Goal: Task Accomplishment & Management: Manage account settings

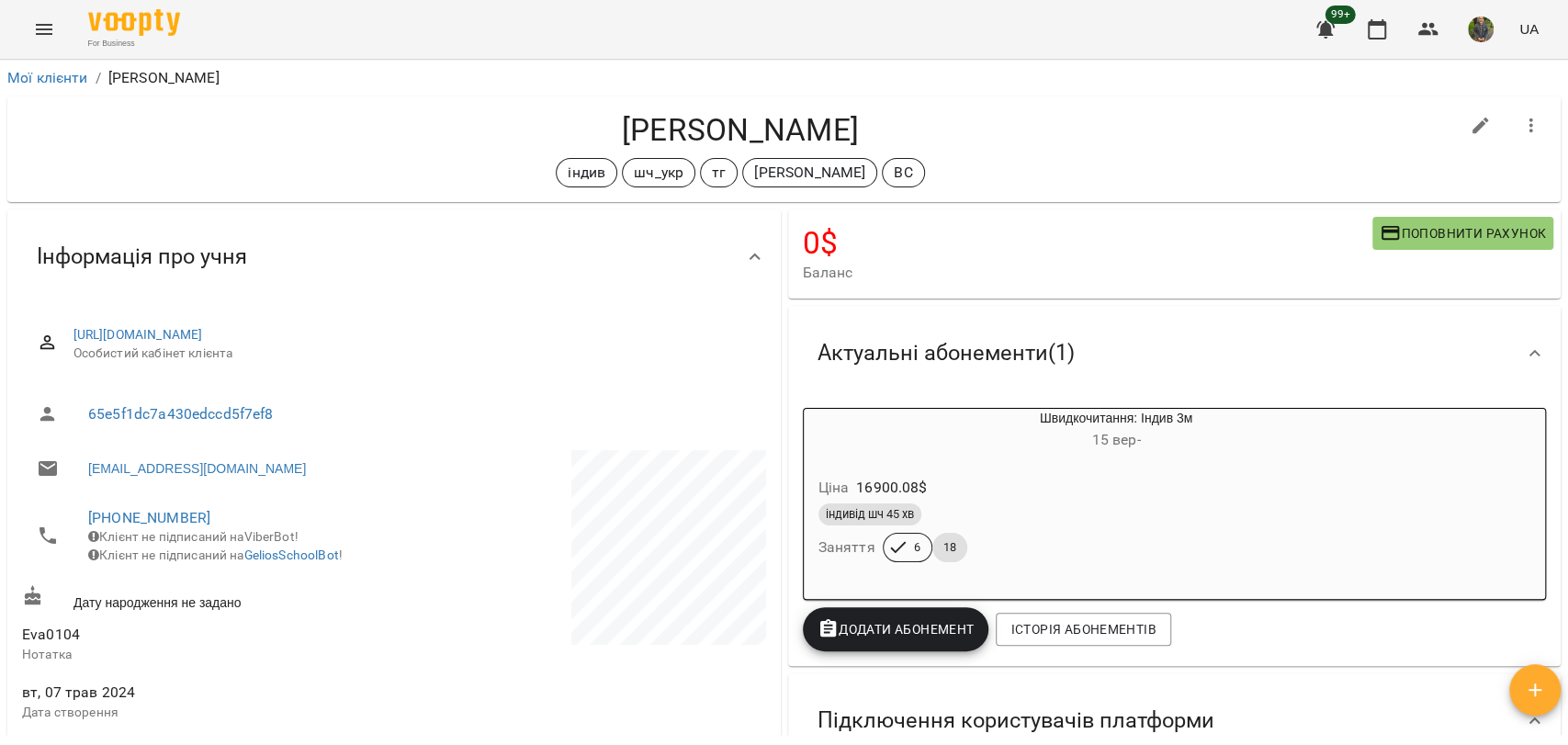
click at [58, 87] on li "Мої клієнти" at bounding box center [48, 77] width 81 height 22
click at [52, 81] on link "Мої клієнти" at bounding box center [48, 77] width 81 height 18
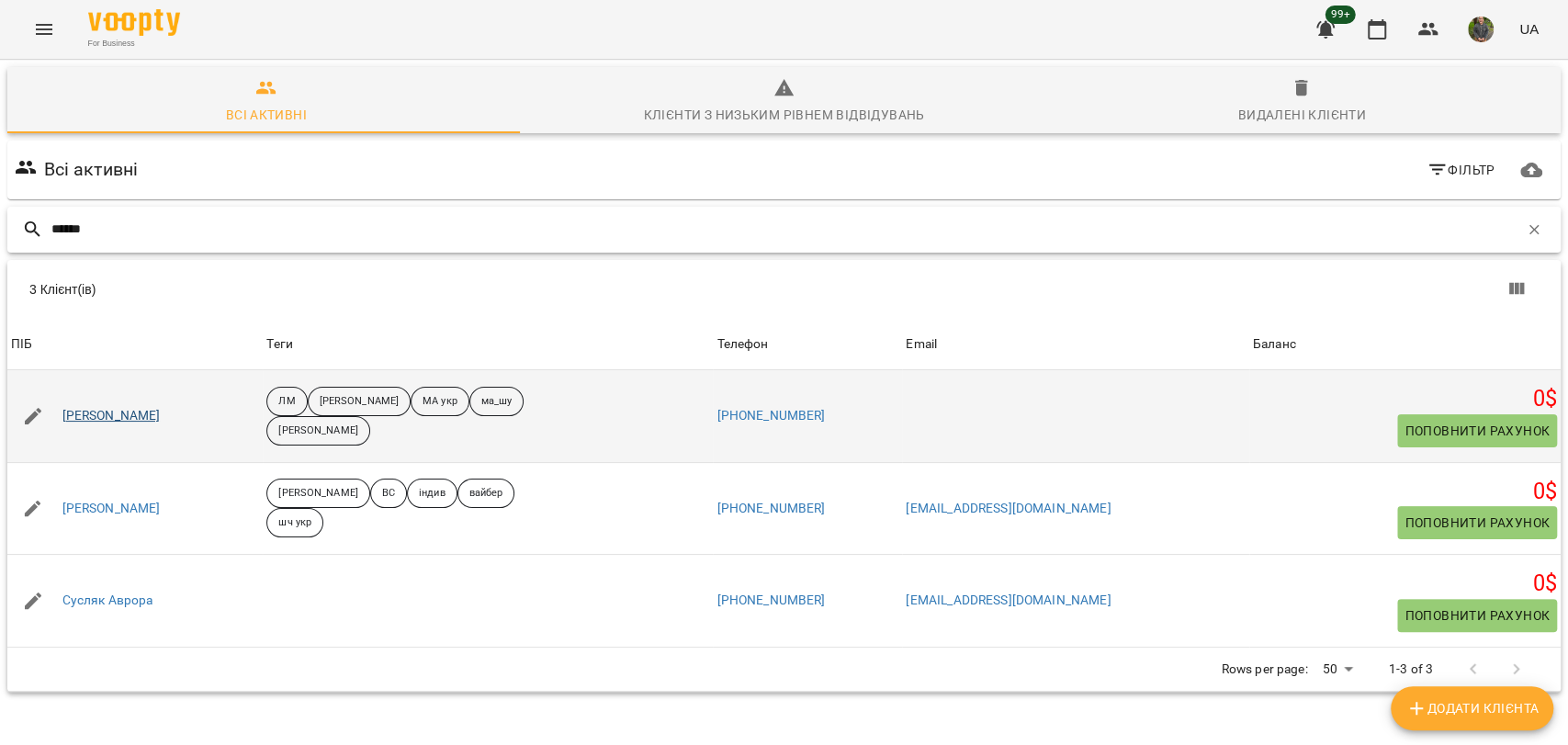
type input "******"
click at [141, 417] on link "[PERSON_NAME]" at bounding box center [111, 416] width 98 height 19
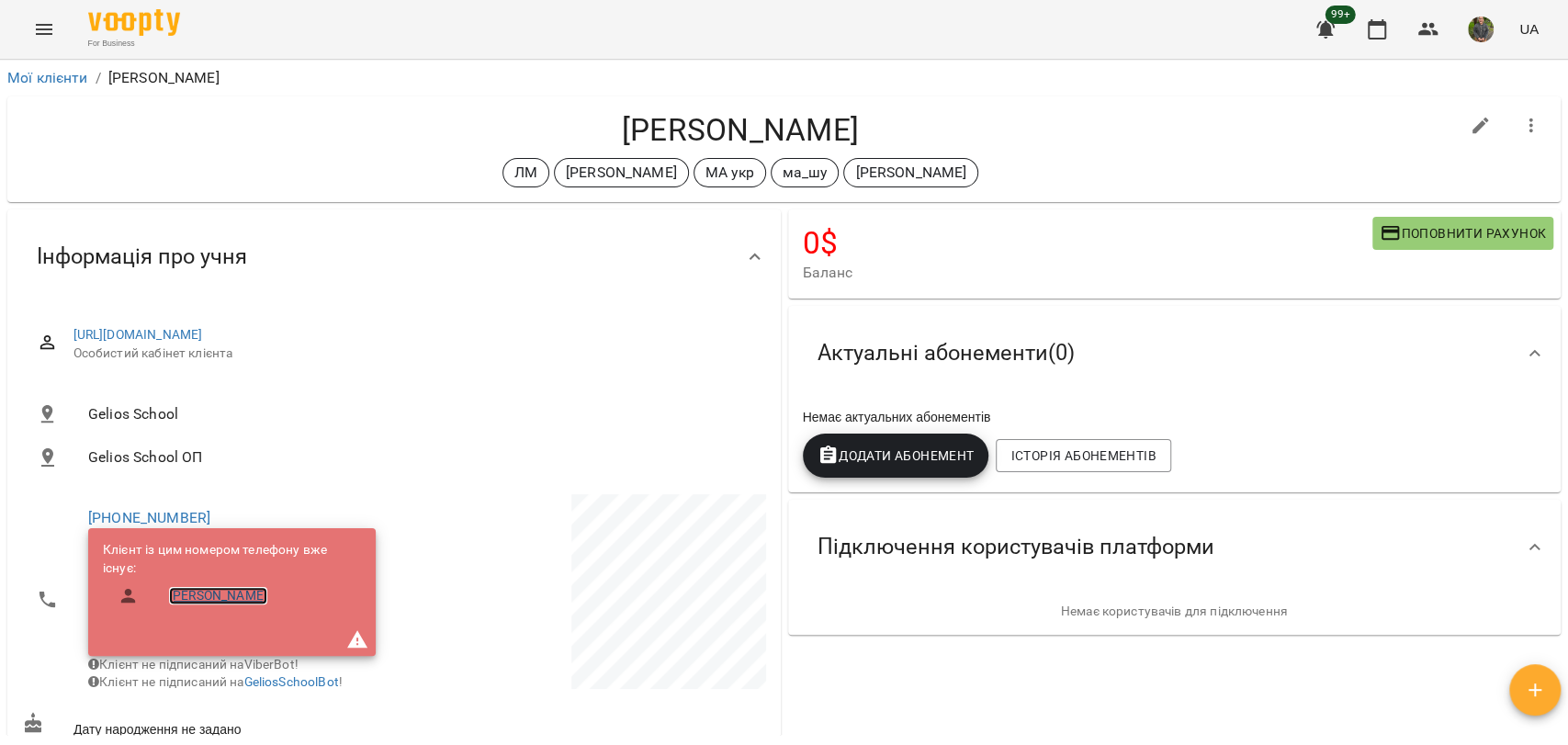
click at [242, 596] on link "[PERSON_NAME]" at bounding box center [218, 596] width 98 height 19
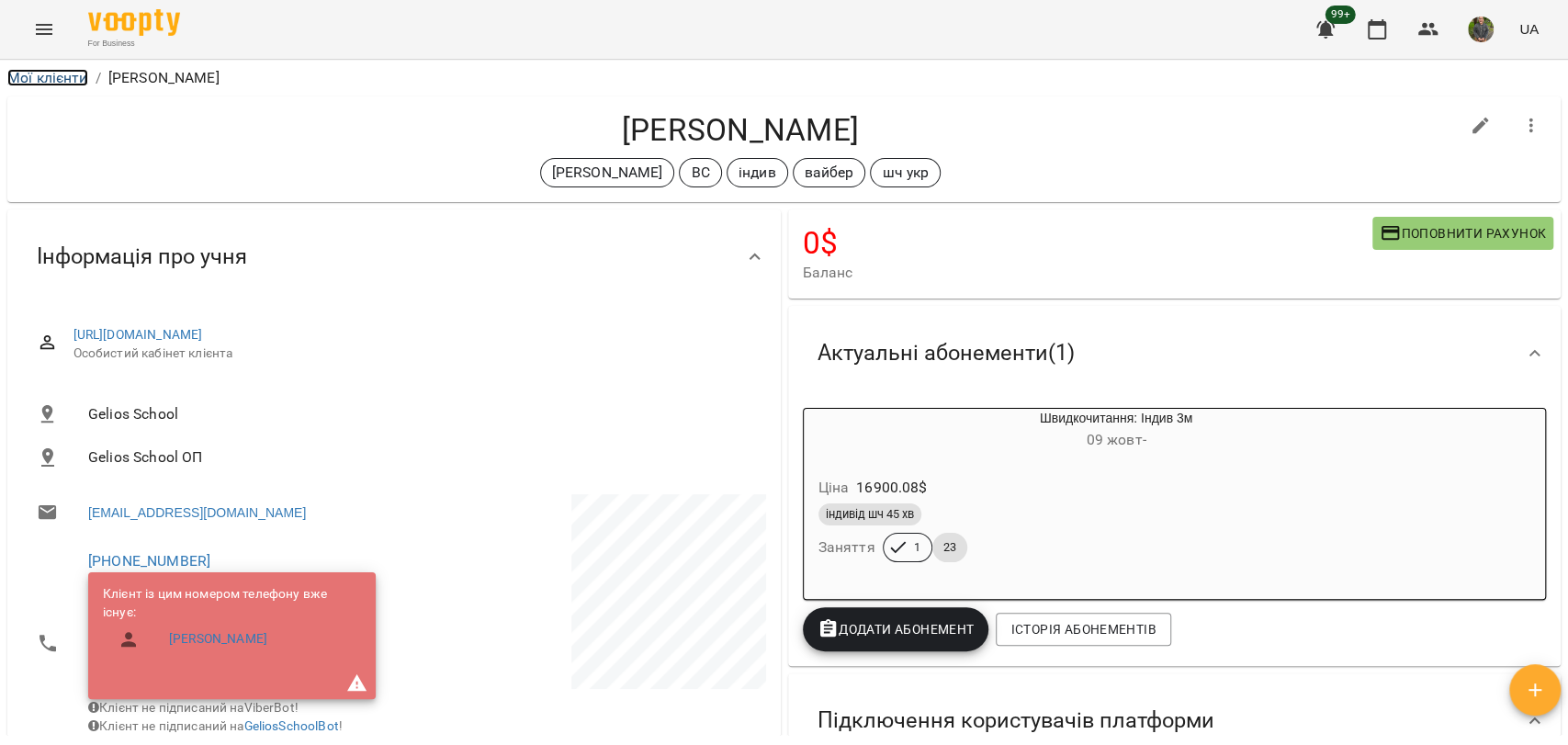
click at [83, 81] on link "Мої клієнти" at bounding box center [48, 77] width 81 height 18
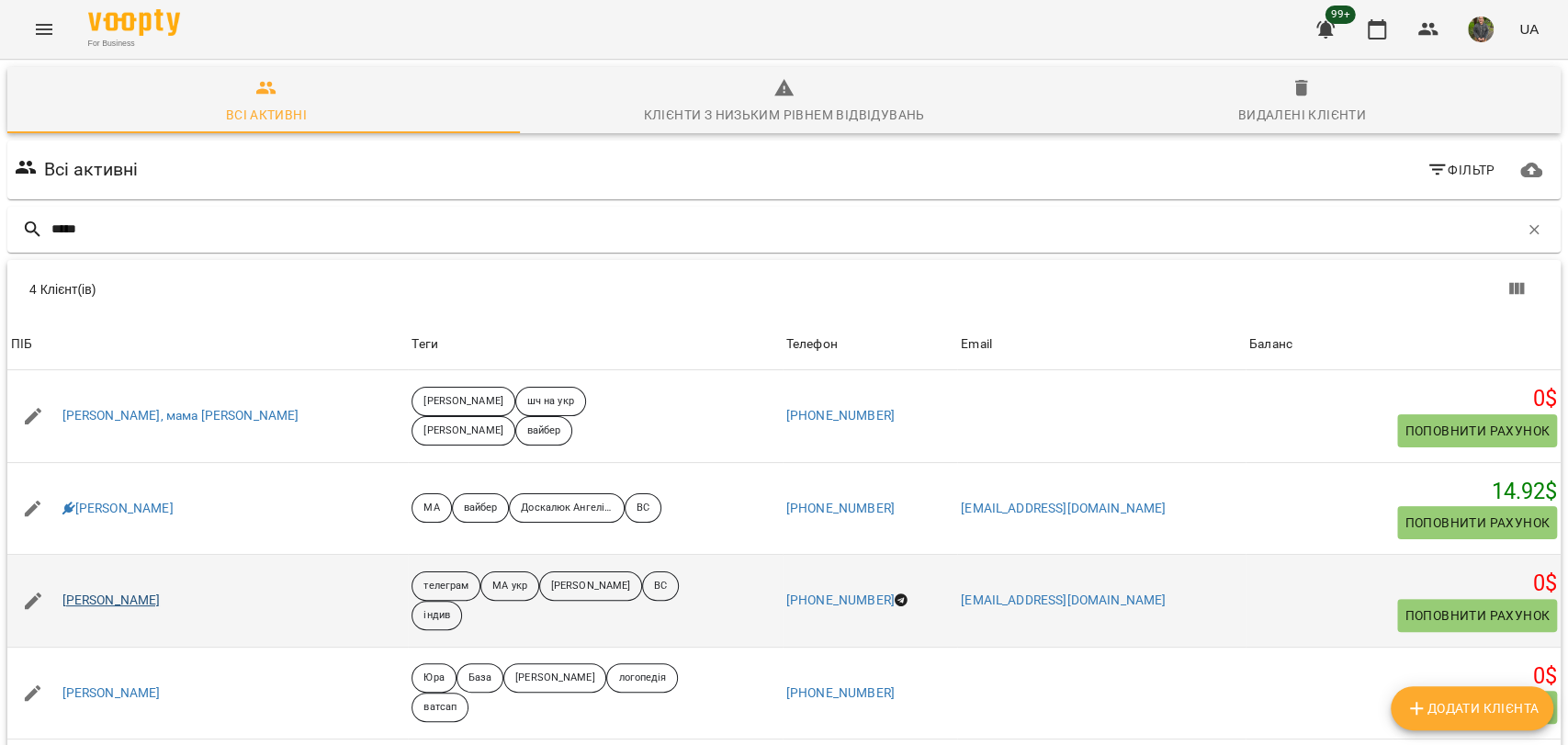
type input "*****"
click at [139, 593] on link "[PERSON_NAME]" at bounding box center [111, 601] width 98 height 19
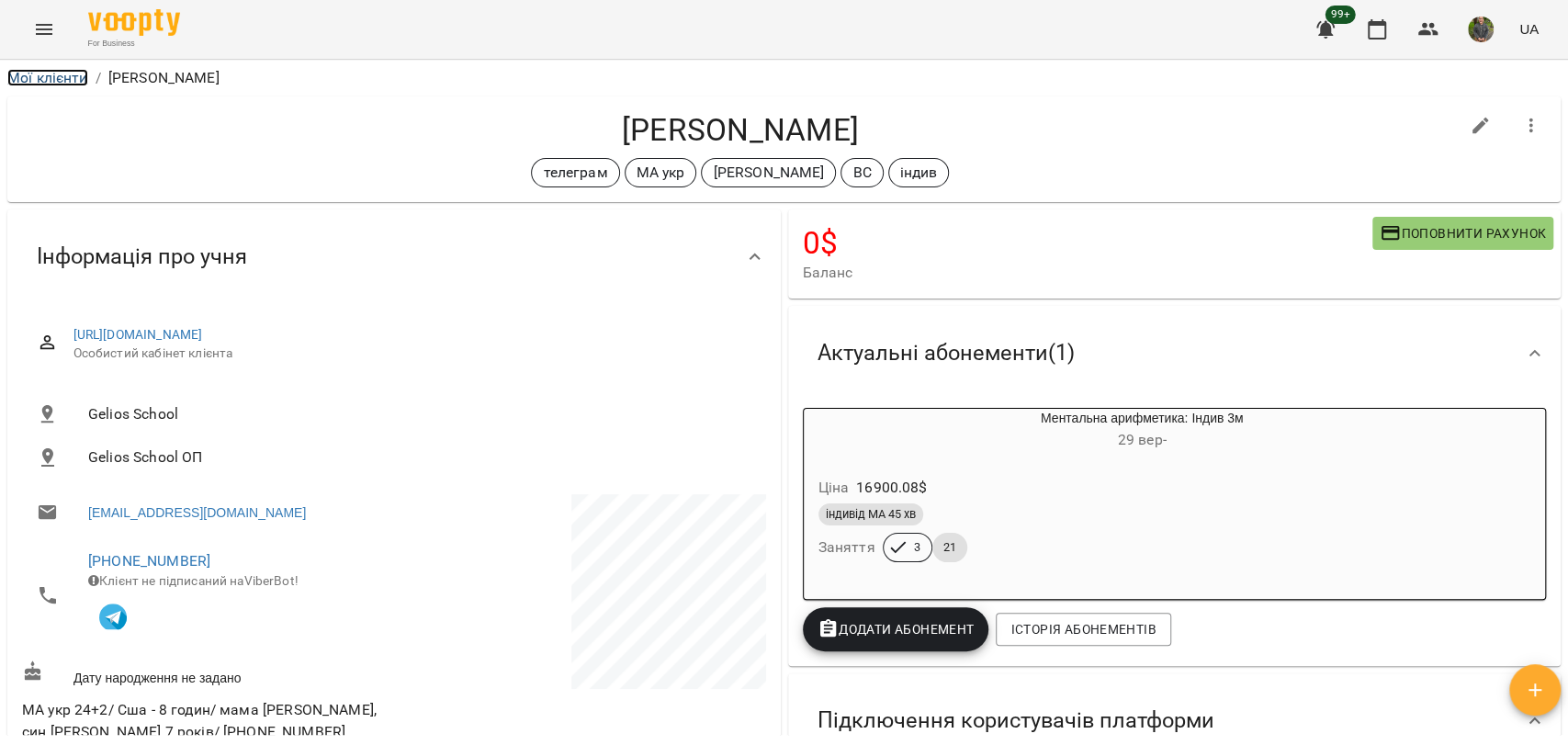
click at [58, 74] on link "Мої клієнти" at bounding box center [48, 77] width 81 height 18
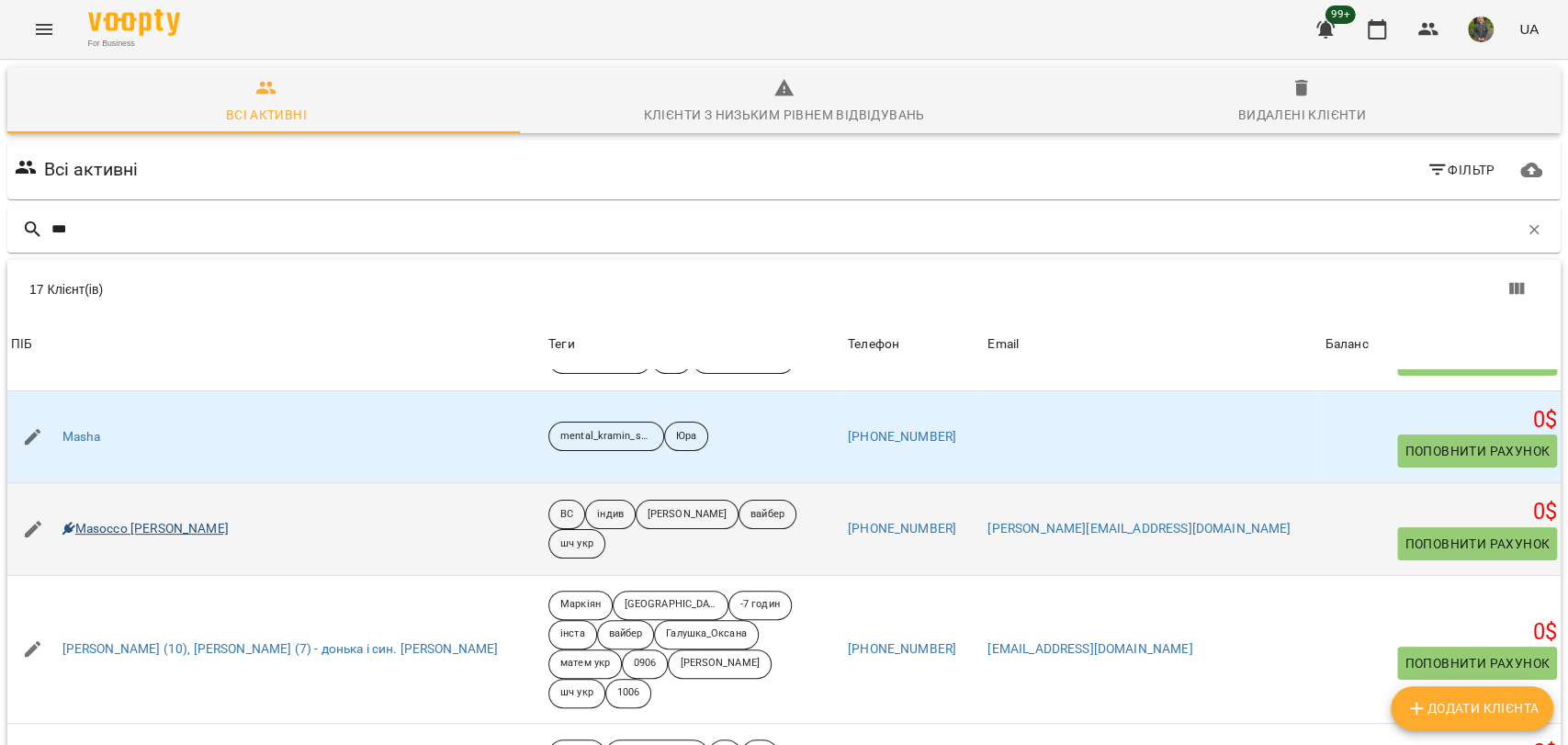
scroll to position [102, 0]
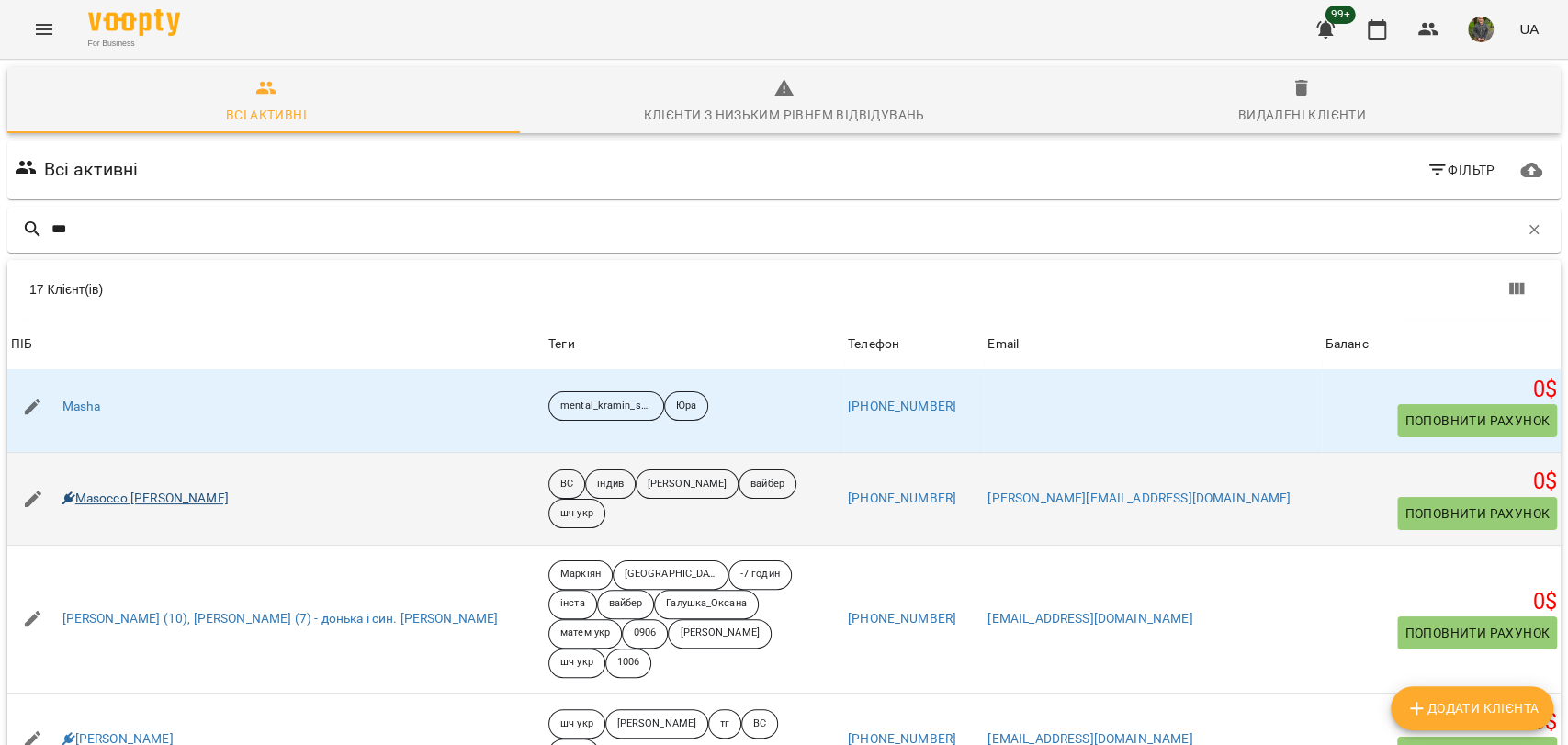
type input "***"
click at [131, 497] on link "Masocco [PERSON_NAME]" at bounding box center [145, 499] width 167 height 19
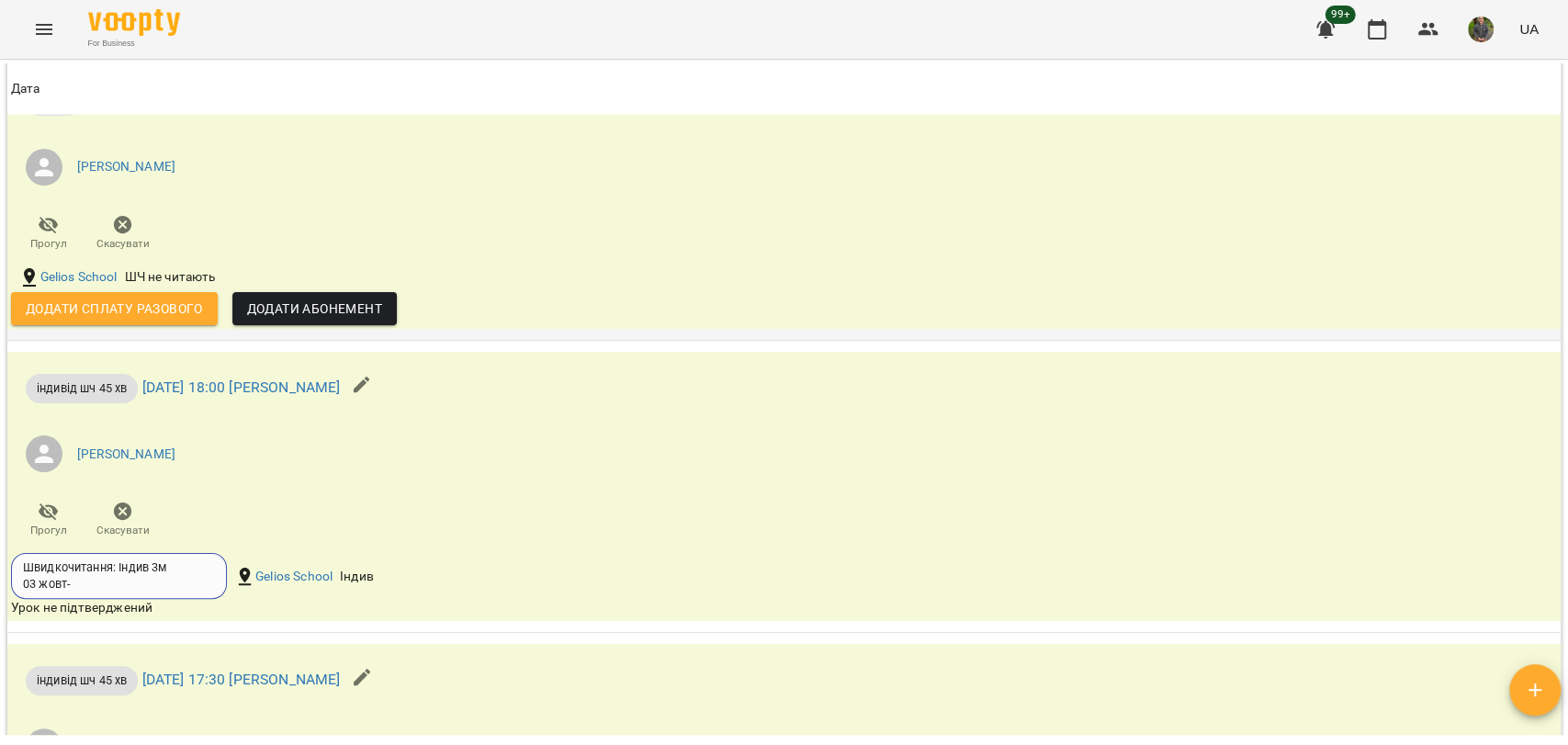
scroll to position [2815, 0]
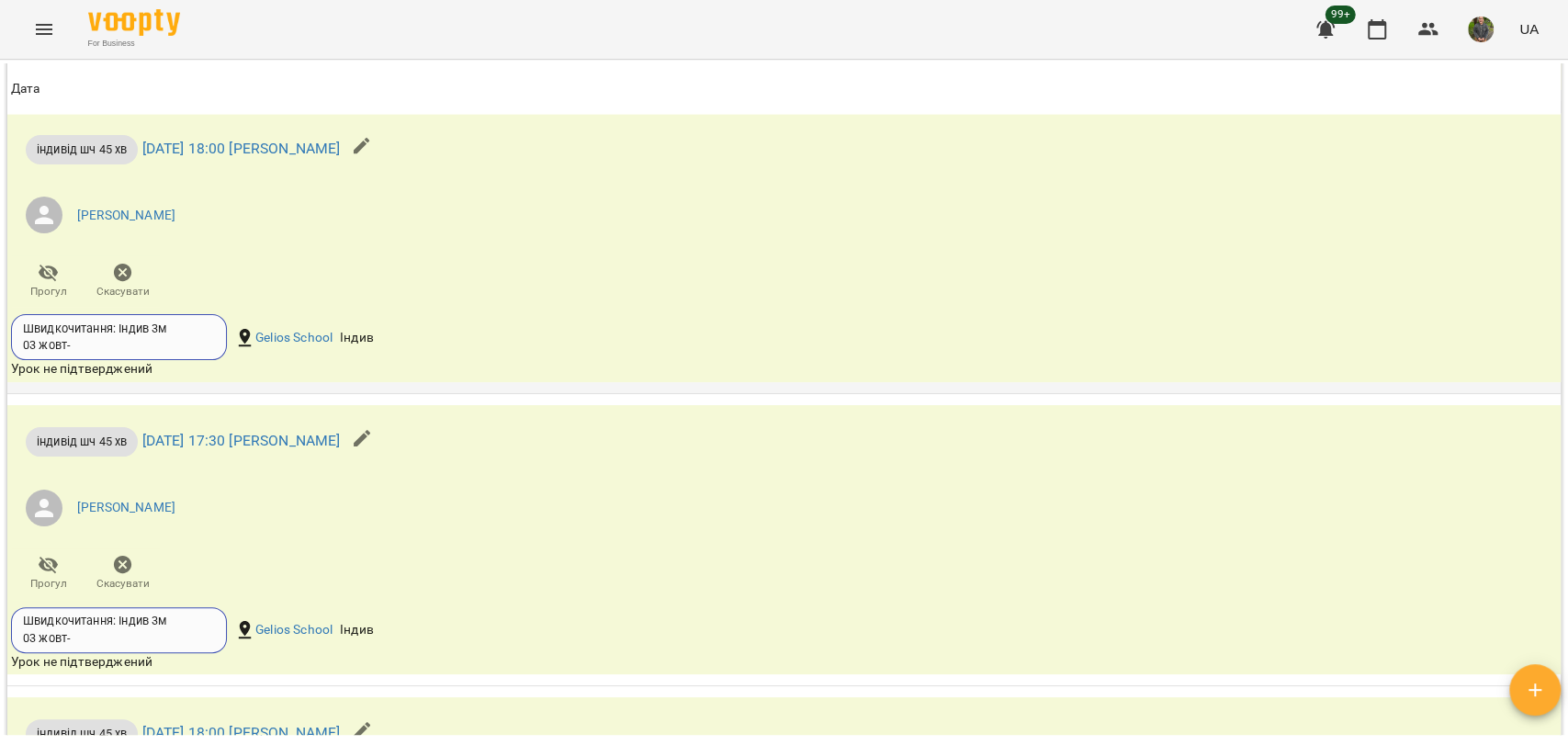
click at [86, 307] on button "Скасувати" at bounding box center [122, 281] width 74 height 52
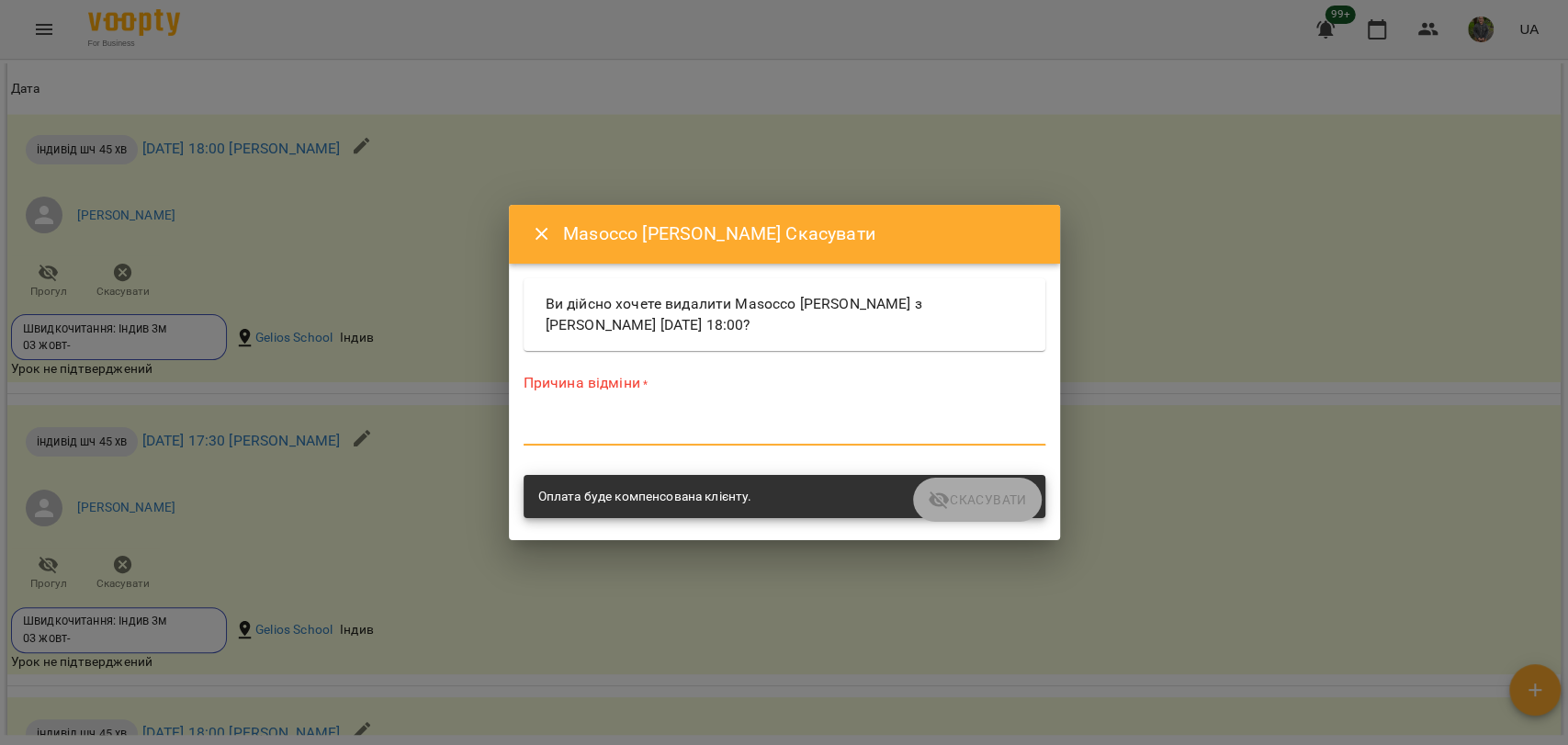
drag, startPoint x: 604, startPoint y: 429, endPoint x: 606, endPoint y: 398, distance: 31.1
click at [603, 416] on div "*" at bounding box center [784, 430] width 522 height 29
click at [606, 398] on div "Причина відміни * *" at bounding box center [784, 413] width 522 height 80
click at [584, 407] on div "Причина відміни * *" at bounding box center [784, 413] width 522 height 80
click at [574, 430] on textarea at bounding box center [784, 430] width 522 height 18
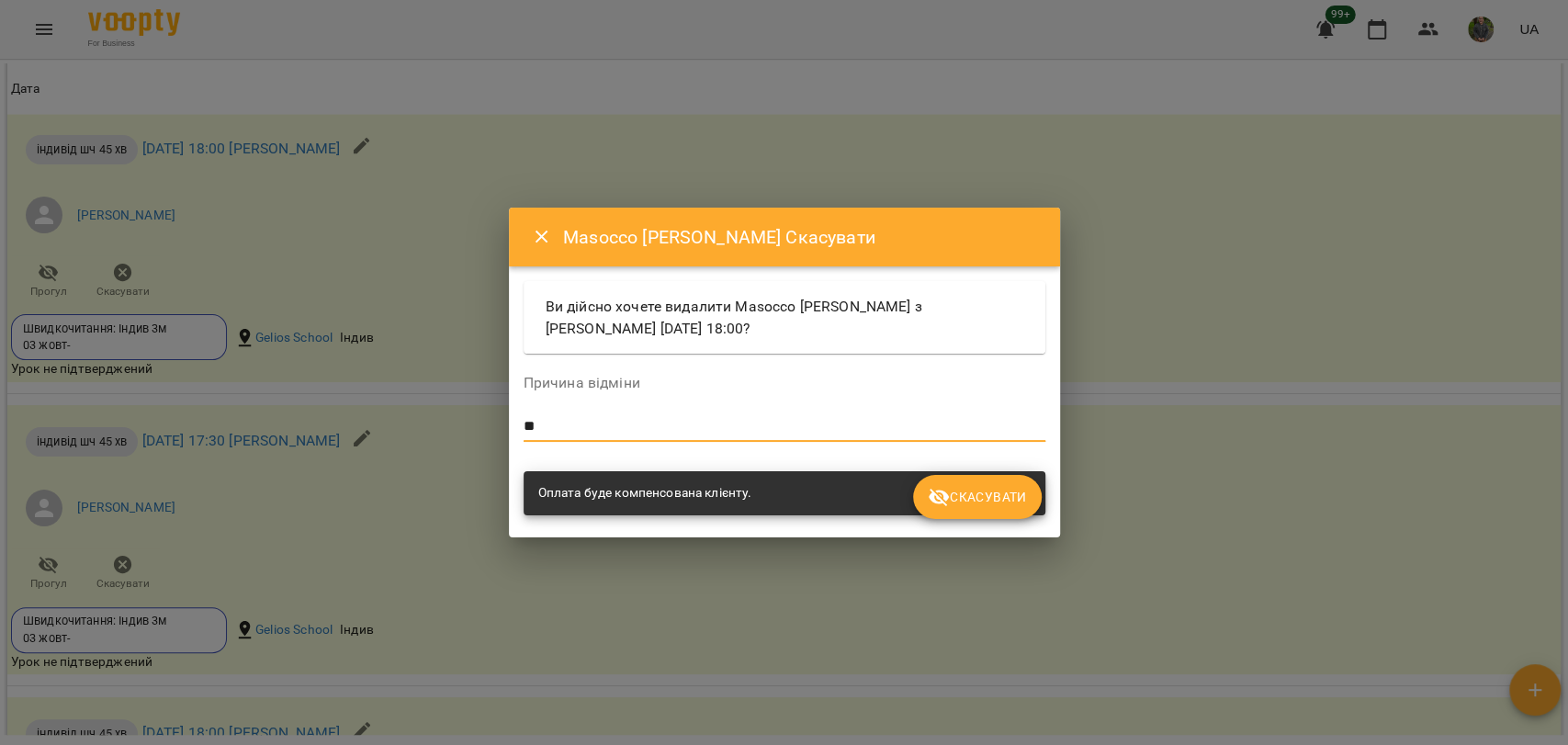
type textarea "**"
drag, startPoint x: 1564, startPoint y: 470, endPoint x: 1429, endPoint y: 459, distance: 135.4
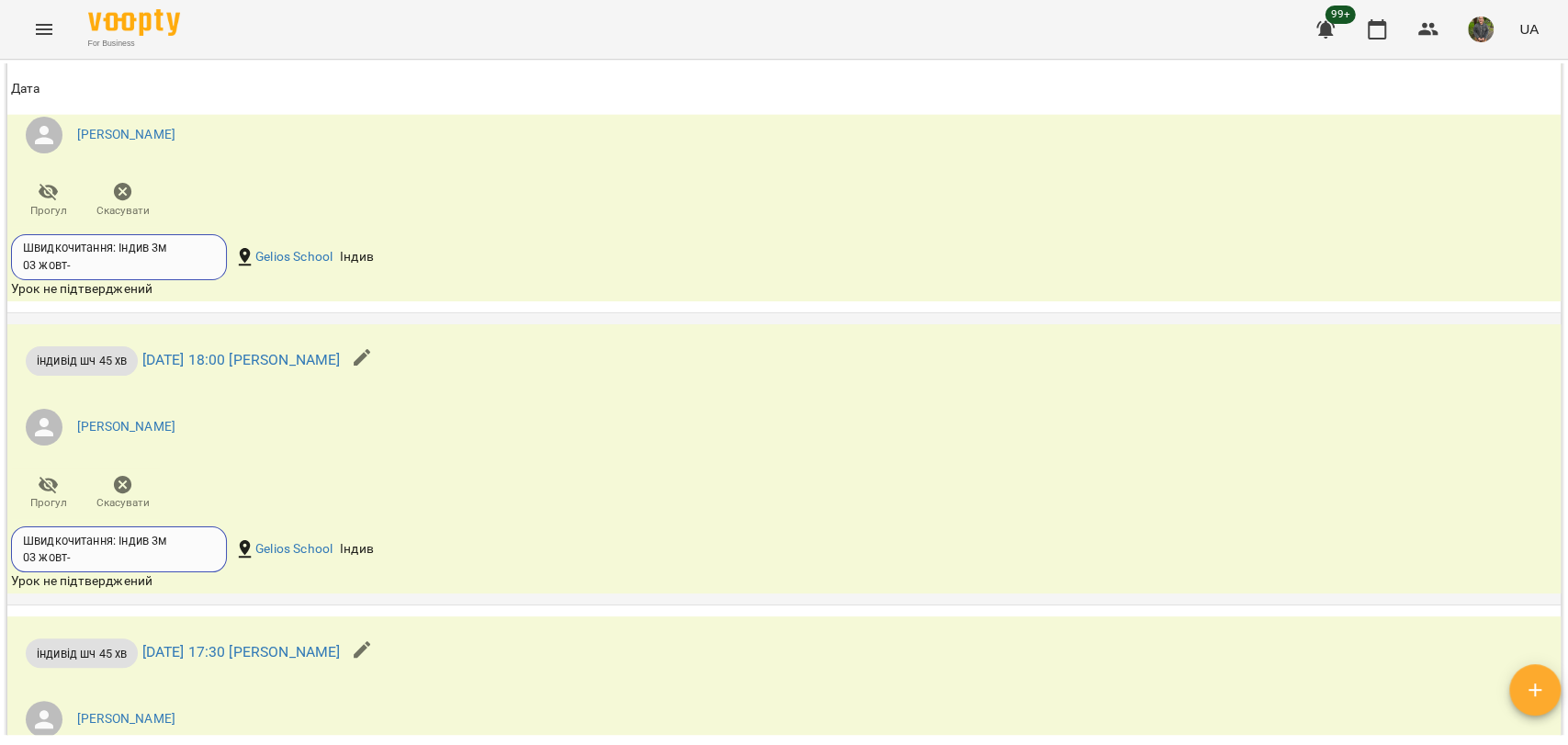
scroll to position [3224, 0]
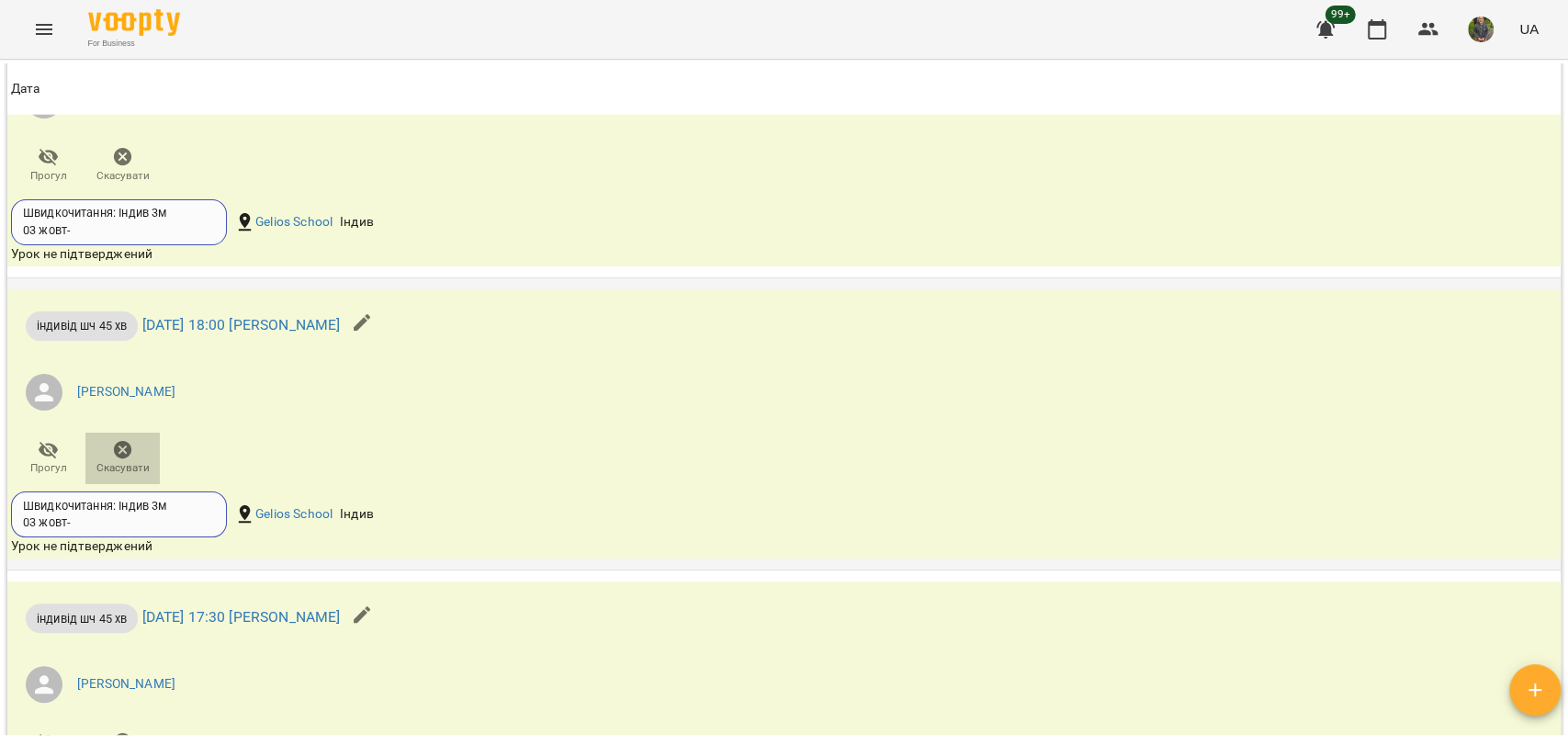
click at [124, 460] on icon "button" at bounding box center [123, 450] width 19 height 19
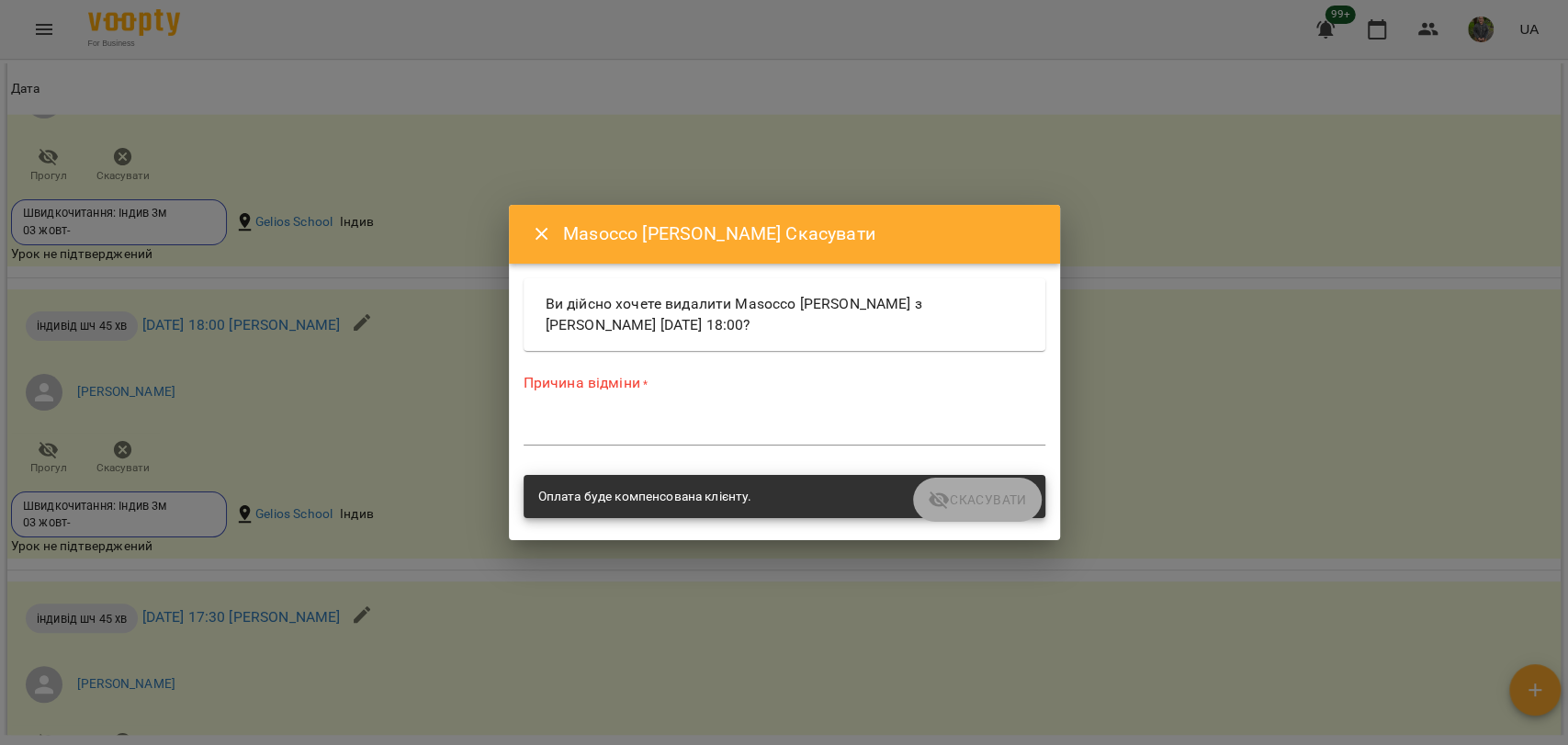
click at [751, 429] on textarea at bounding box center [784, 430] width 522 height 18
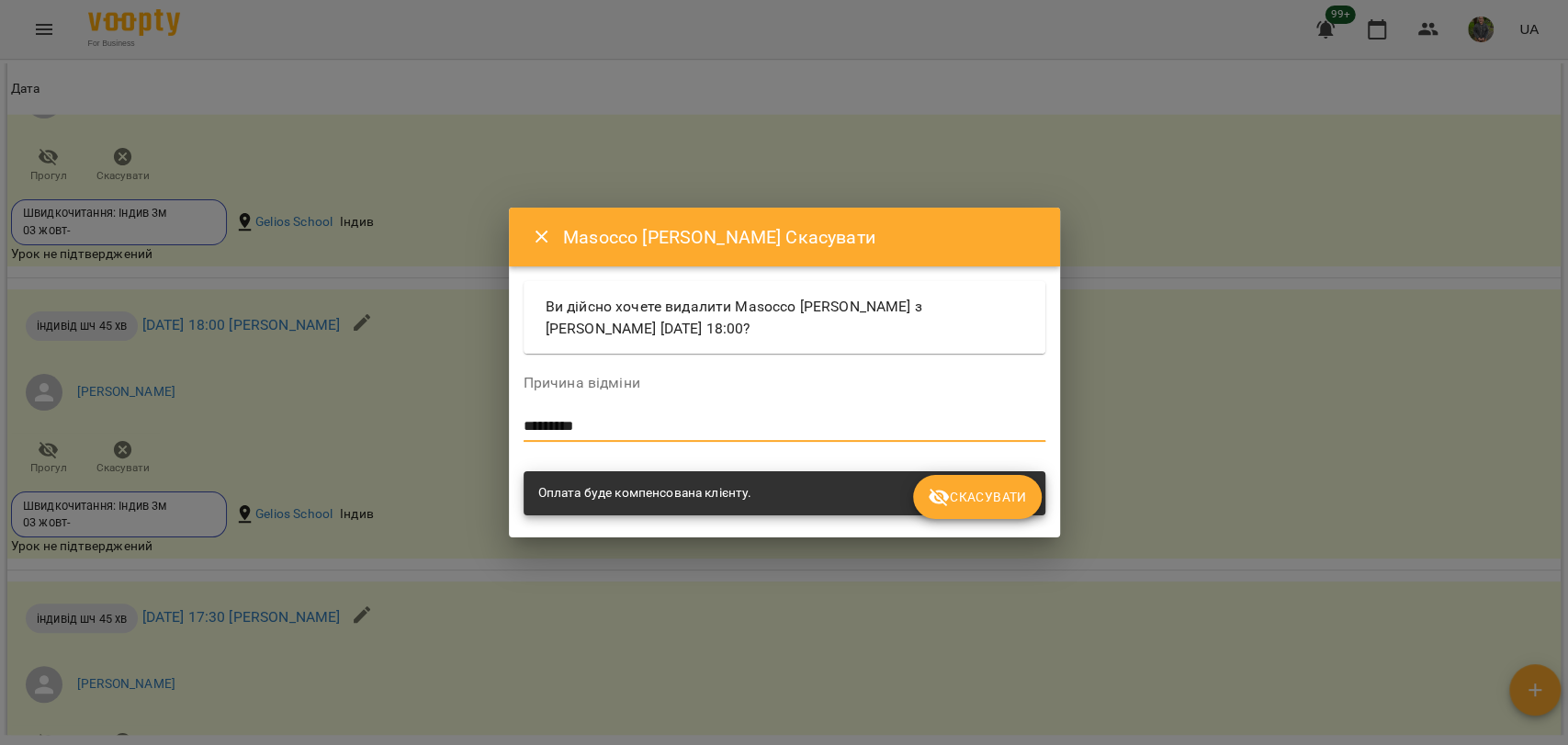
type textarea "*********"
drag, startPoint x: 980, startPoint y: 496, endPoint x: 962, endPoint y: 486, distance: 20.6
click at [979, 496] on span "Скасувати" at bounding box center [977, 496] width 98 height 22
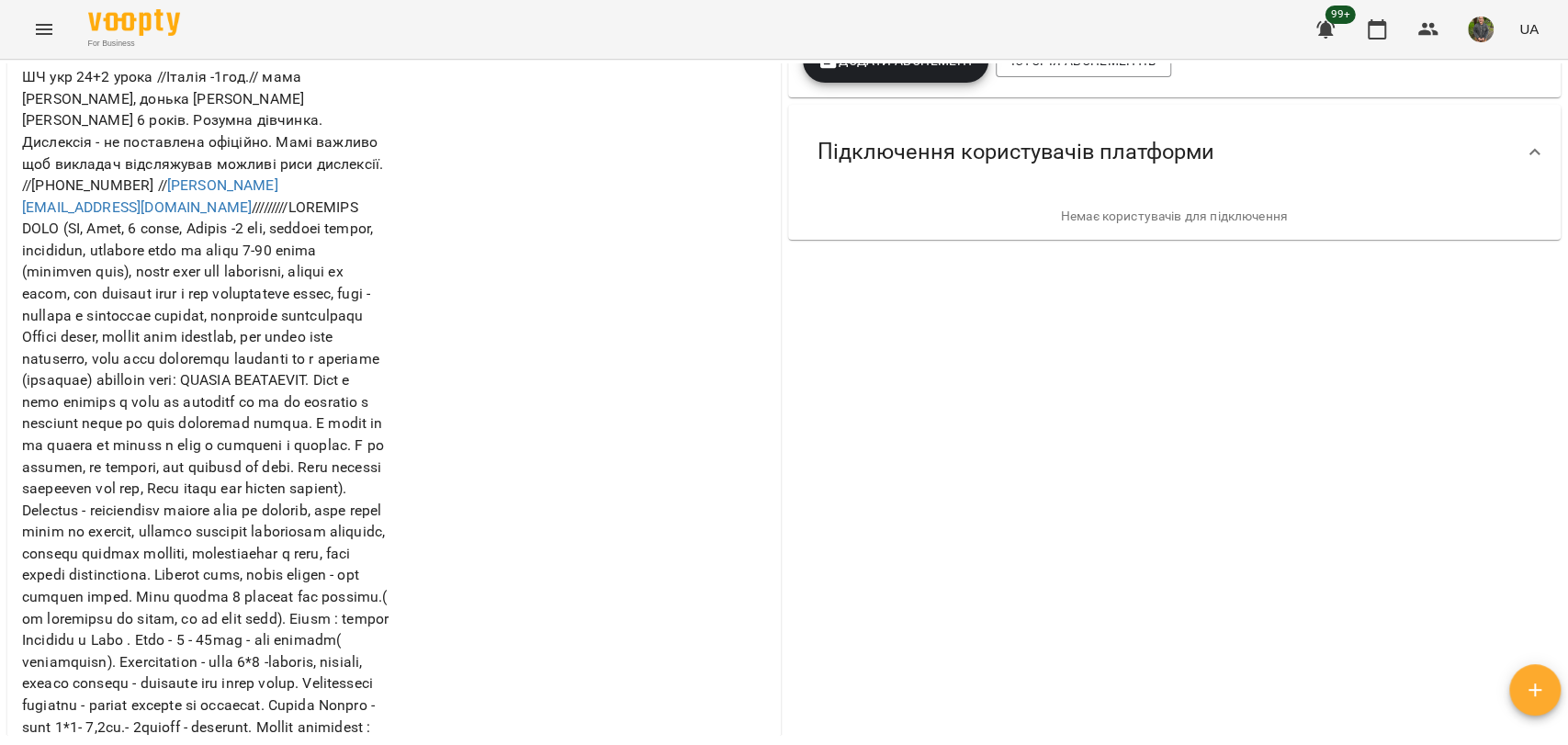
scroll to position [0, 0]
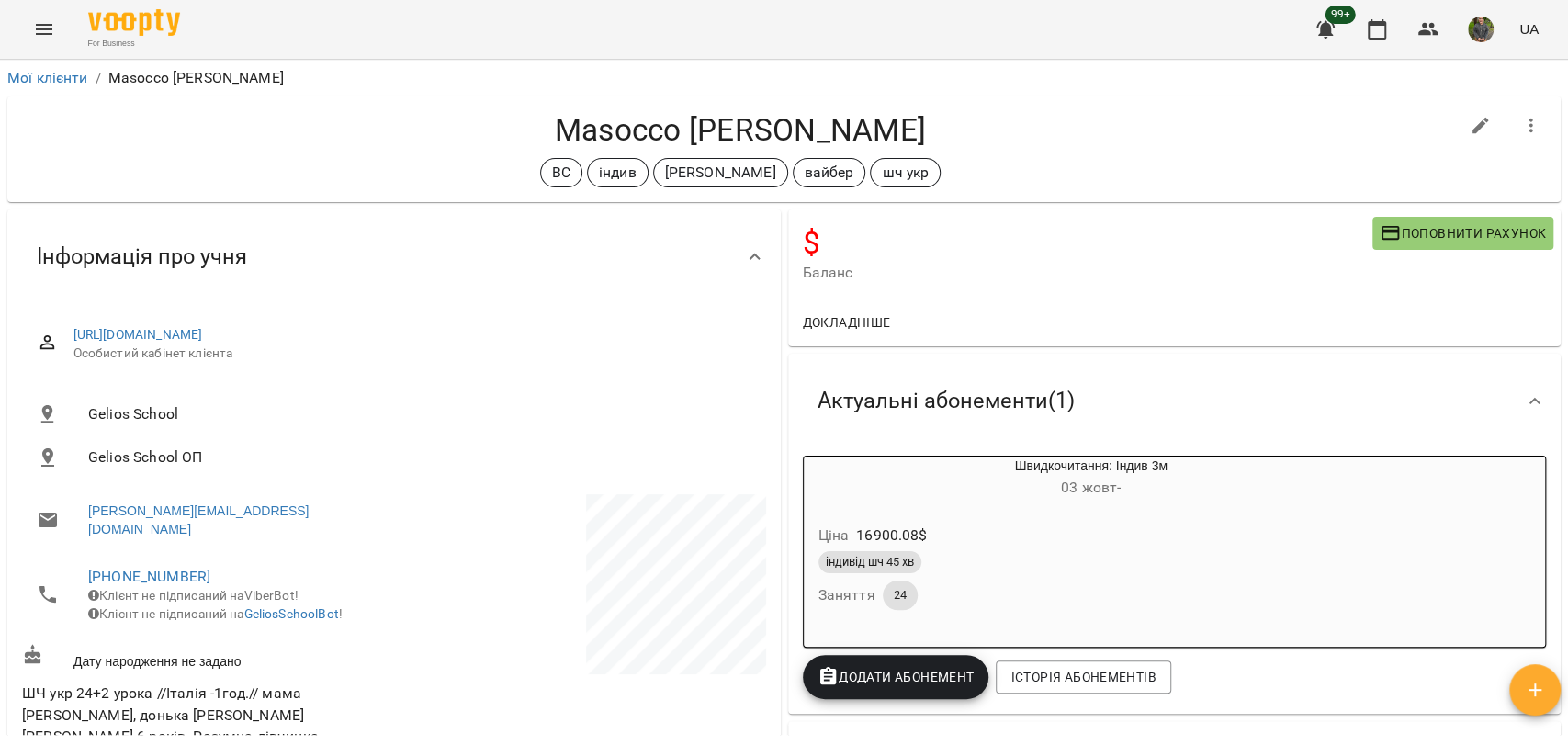
click at [38, 67] on li "Мої клієнти" at bounding box center [48, 77] width 81 height 22
click at [42, 83] on link "Мої клієнти" at bounding box center [48, 77] width 81 height 18
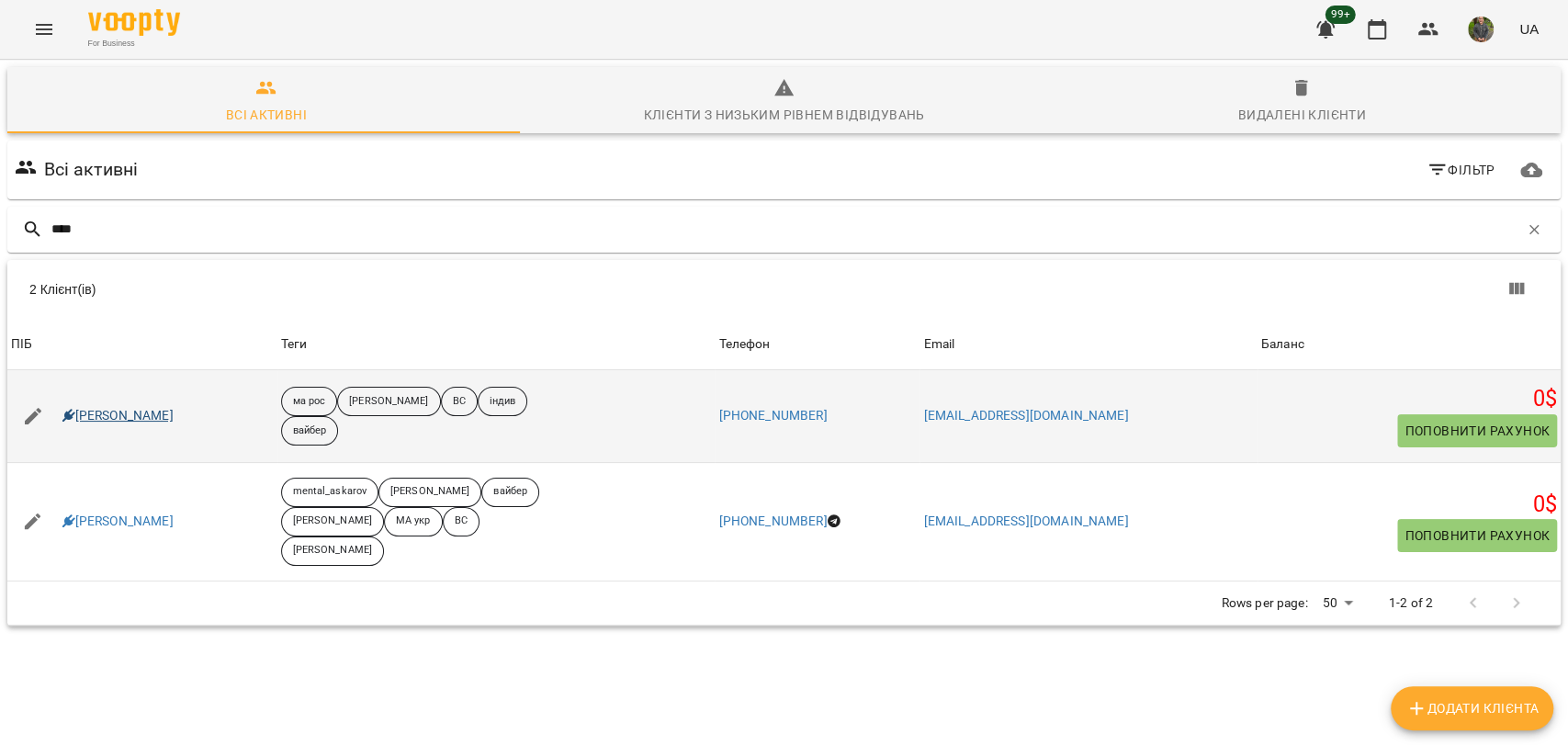
type input "****"
click at [125, 407] on link "[PERSON_NAME]" at bounding box center [118, 416] width 111 height 19
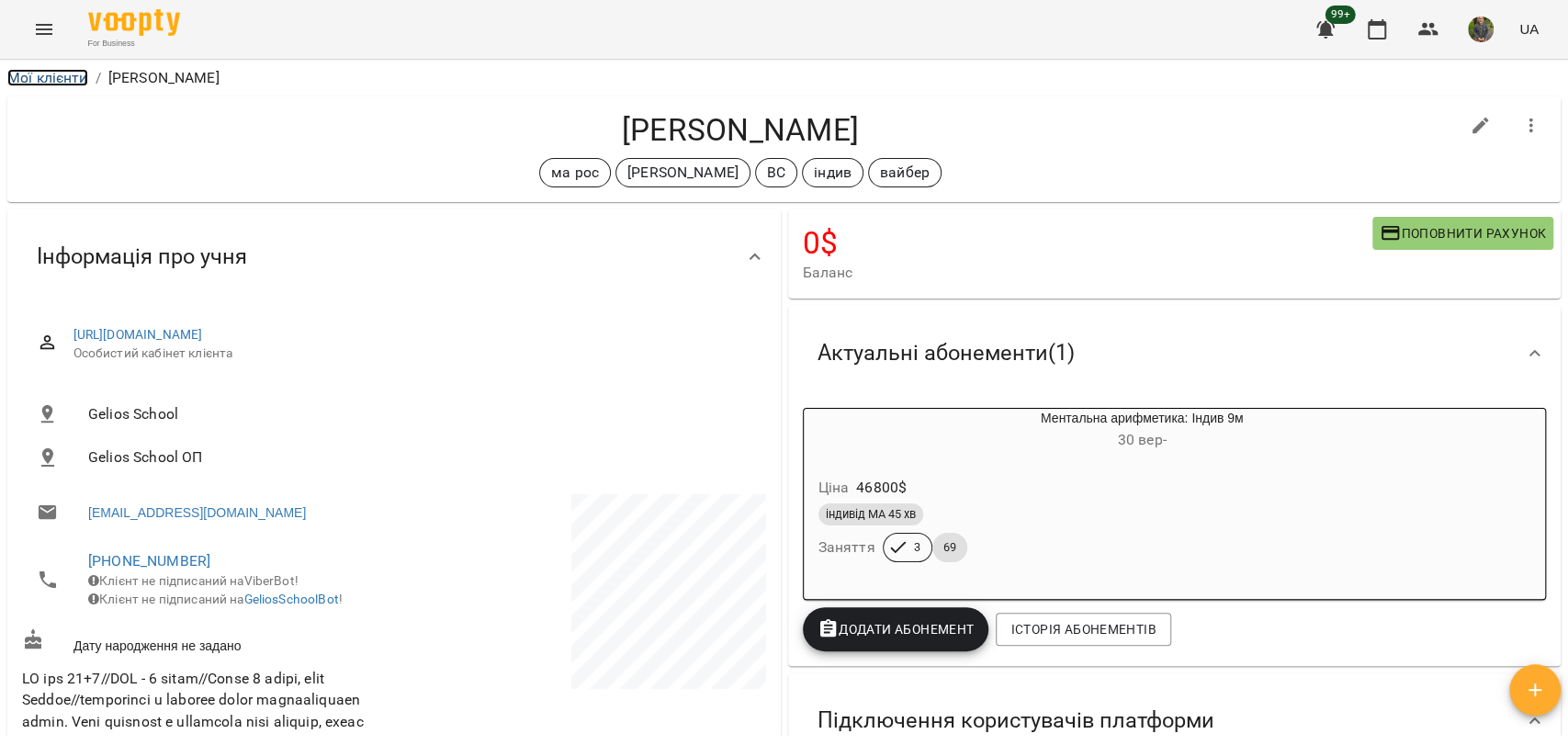
drag, startPoint x: 20, startPoint y: 76, endPoint x: 172, endPoint y: 12, distance: 164.9
click at [21, 75] on link "Мої клієнти" at bounding box center [48, 77] width 81 height 18
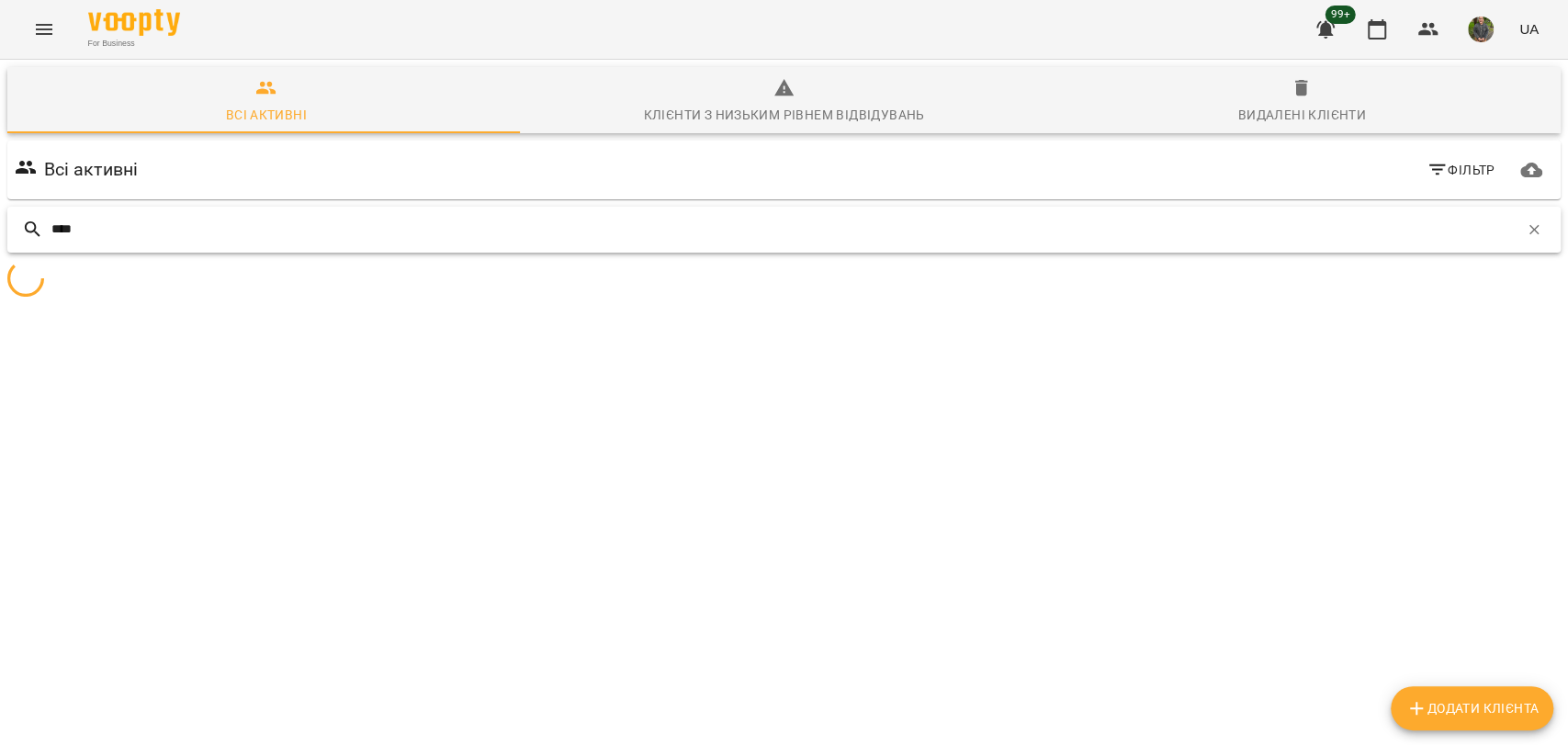
type input "****"
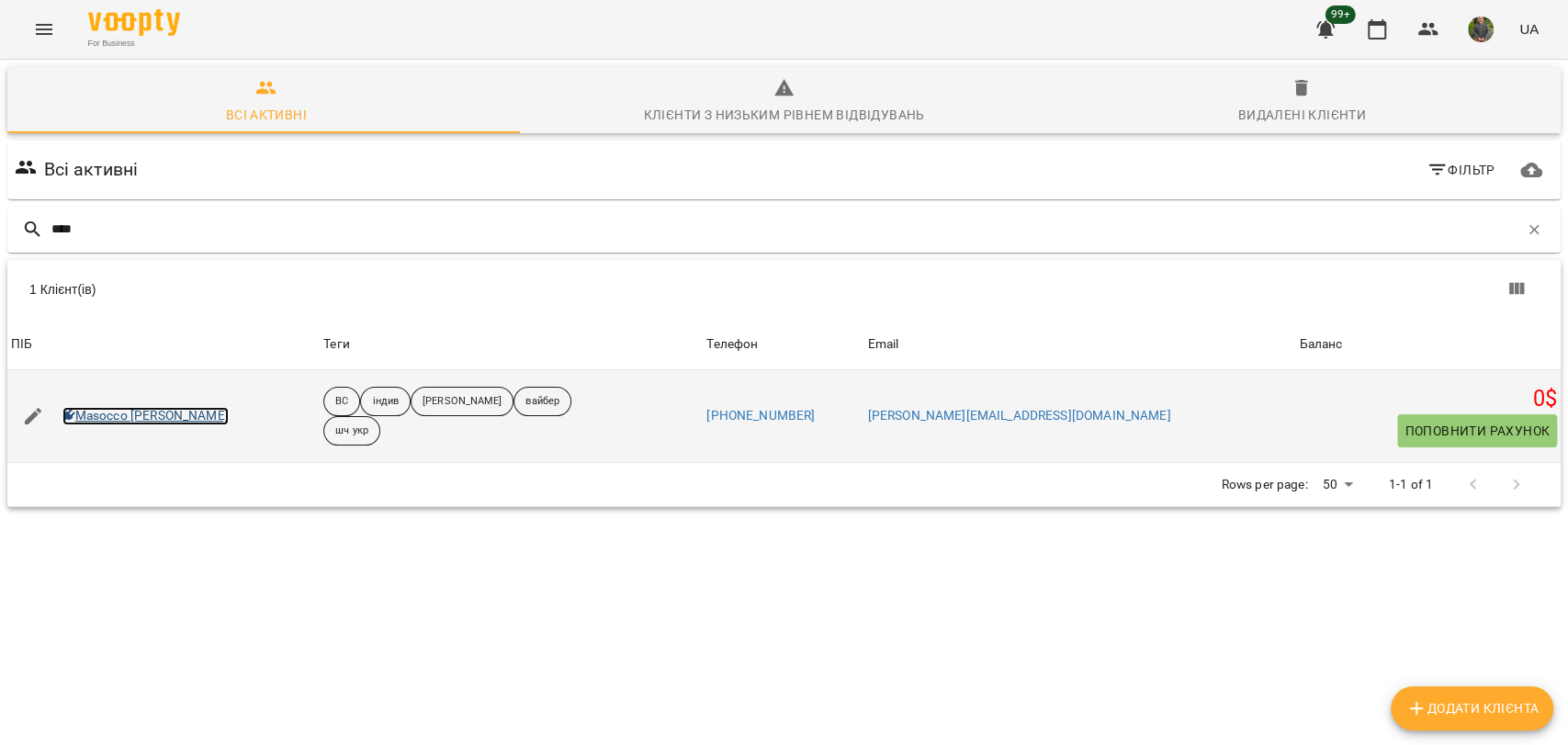
click at [98, 413] on link "Masocco [PERSON_NAME]" at bounding box center [145, 416] width 167 height 19
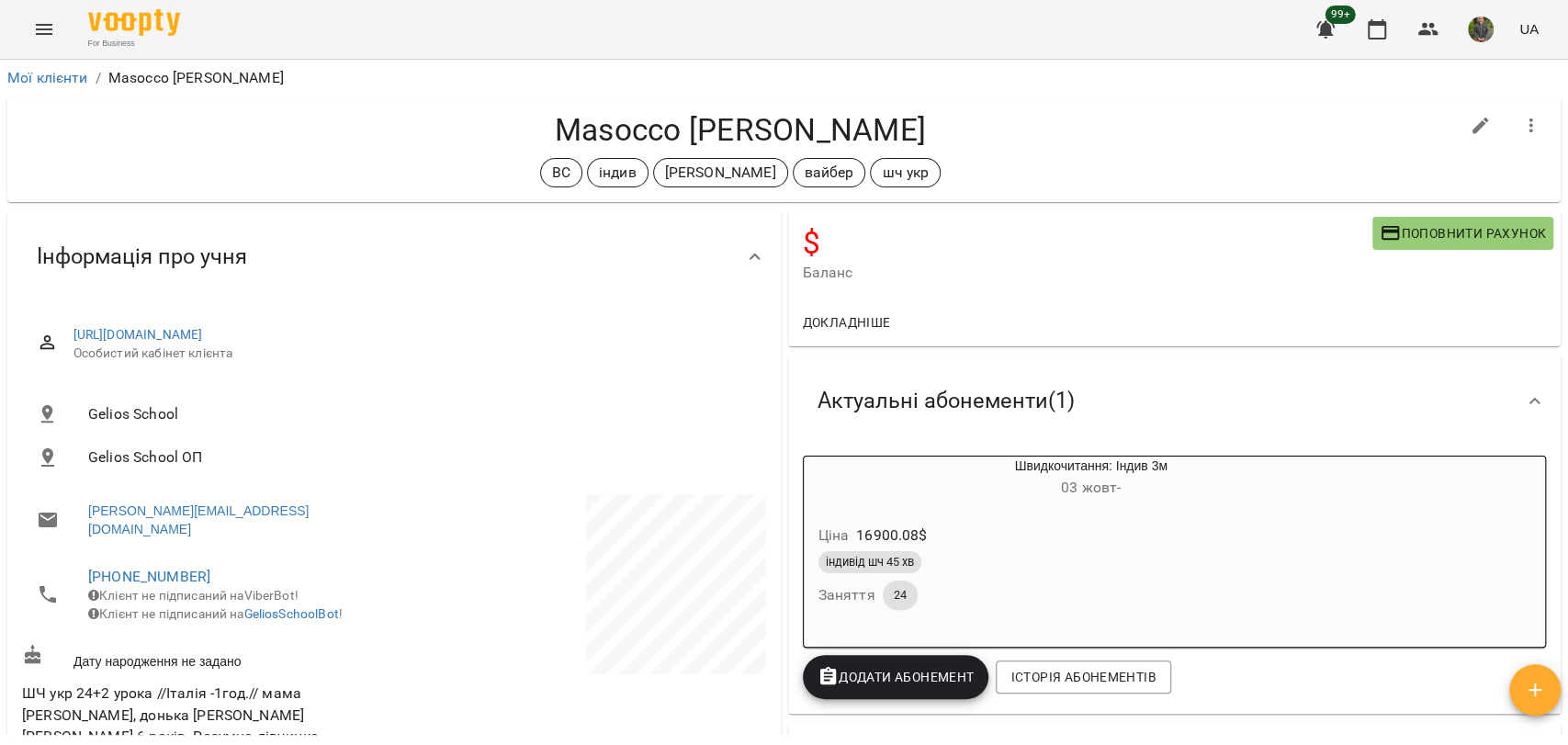
click at [706, 187] on div "Masocco [PERSON_NAME] ВС індив [PERSON_NAME] вайбер шч укр" at bounding box center [784, 149] width 1554 height 105
click at [705, 181] on p "[PERSON_NAME]" at bounding box center [720, 172] width 111 height 22
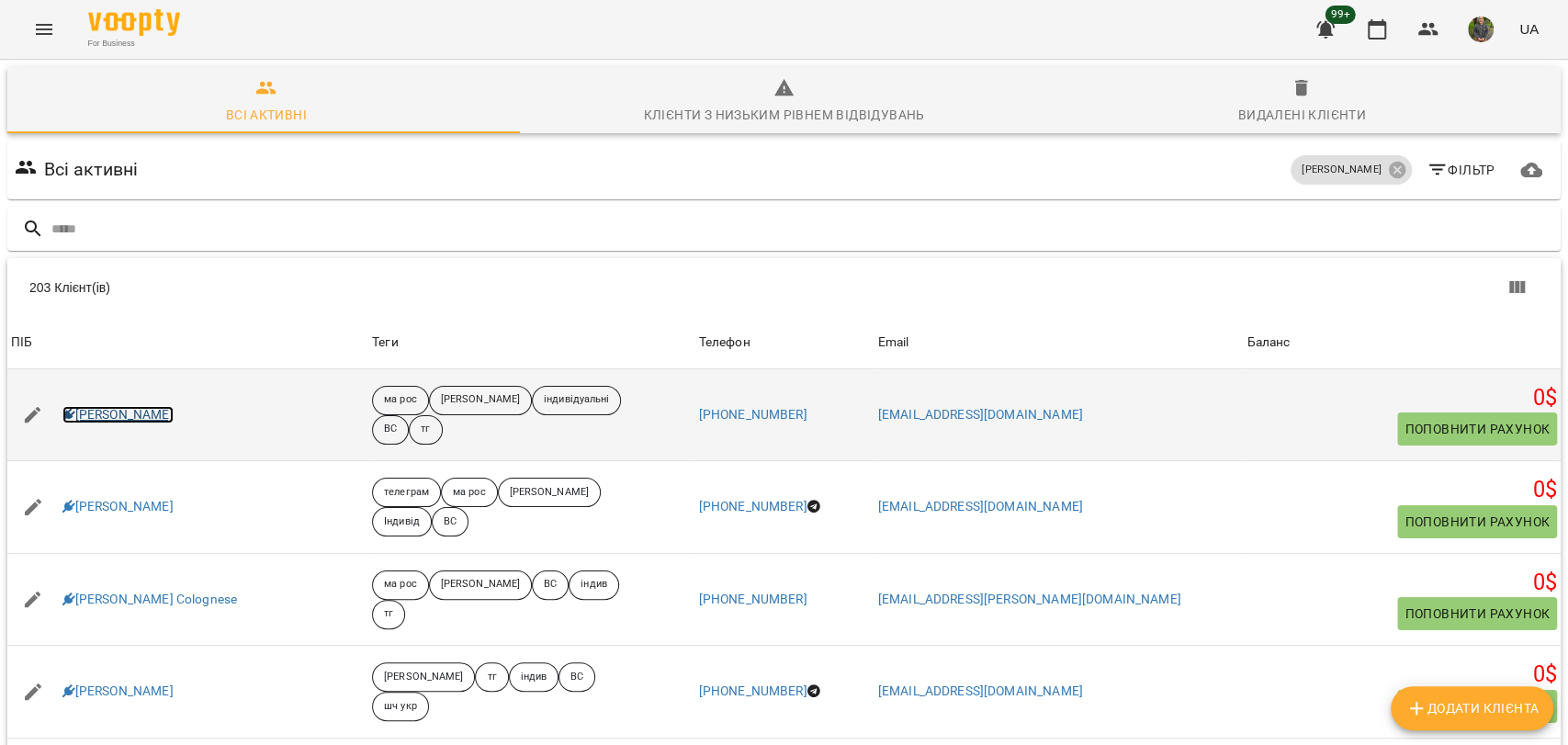
click at [130, 409] on link "[PERSON_NAME]" at bounding box center [118, 415] width 111 height 19
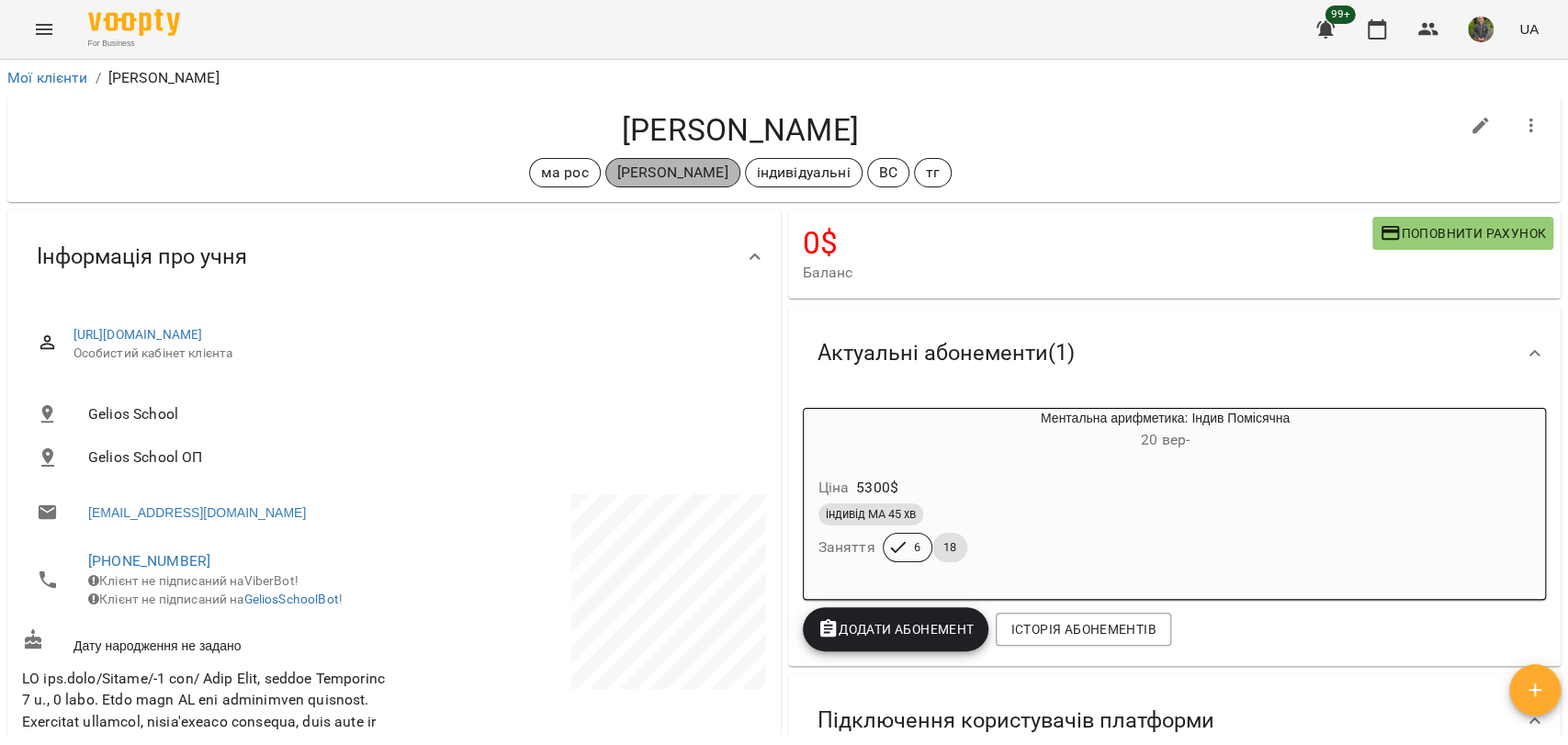
click at [606, 179] on span "[PERSON_NAME]" at bounding box center [672, 172] width 133 height 22
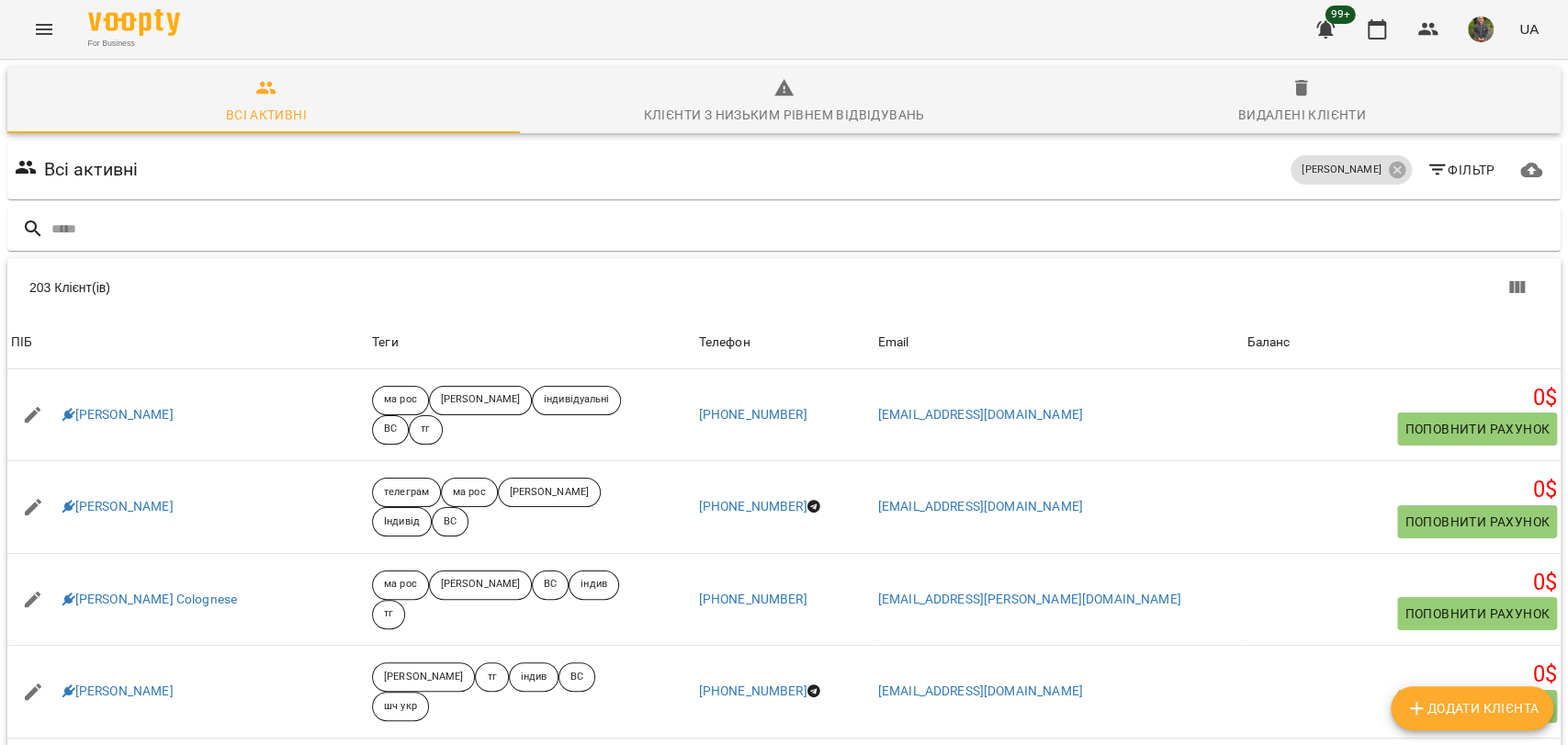
scroll to position [81, 0]
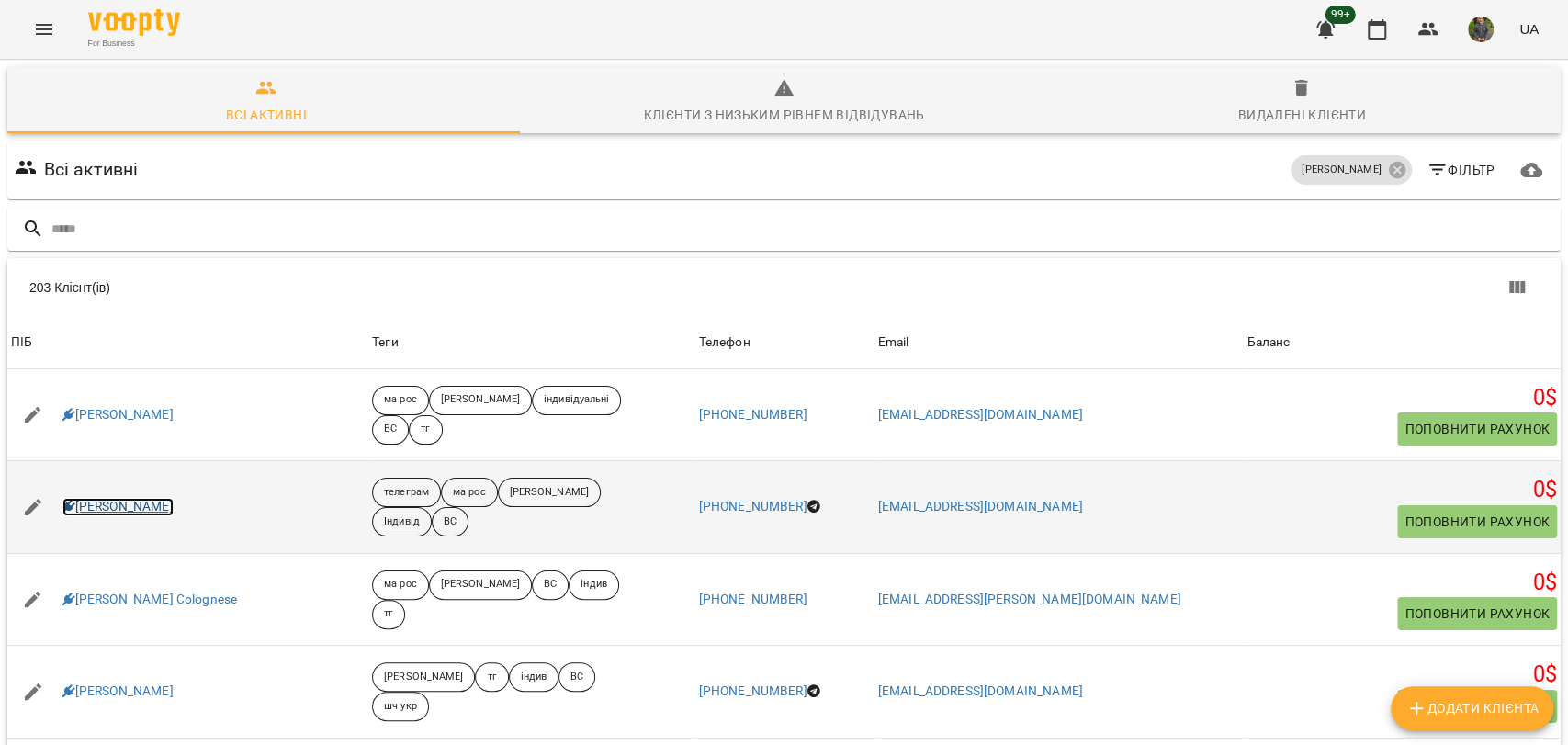
click at [173, 498] on link "[PERSON_NAME]" at bounding box center [118, 508] width 111 height 19
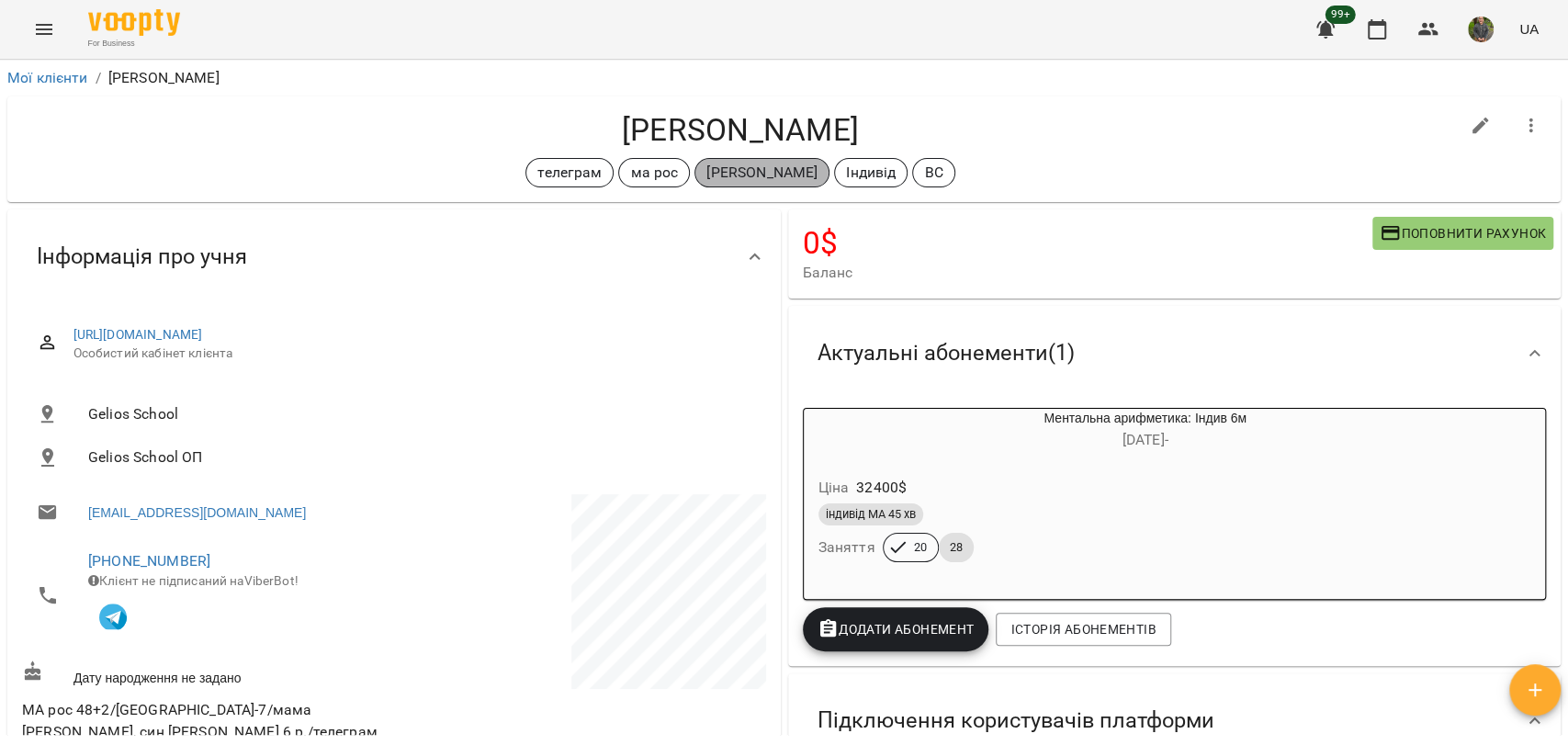
click at [706, 169] on p "[PERSON_NAME]" at bounding box center [762, 172] width 111 height 22
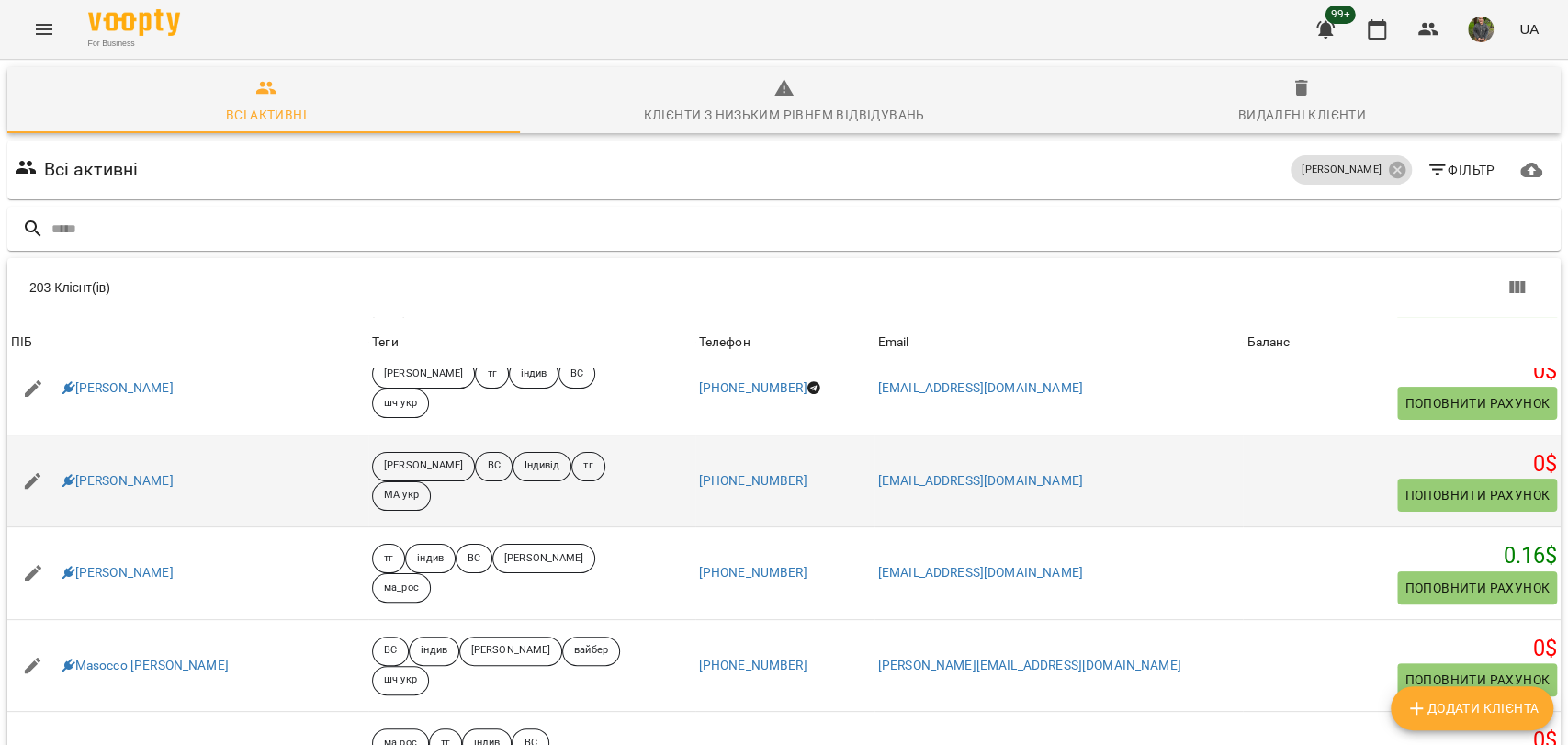
scroll to position [306, 0]
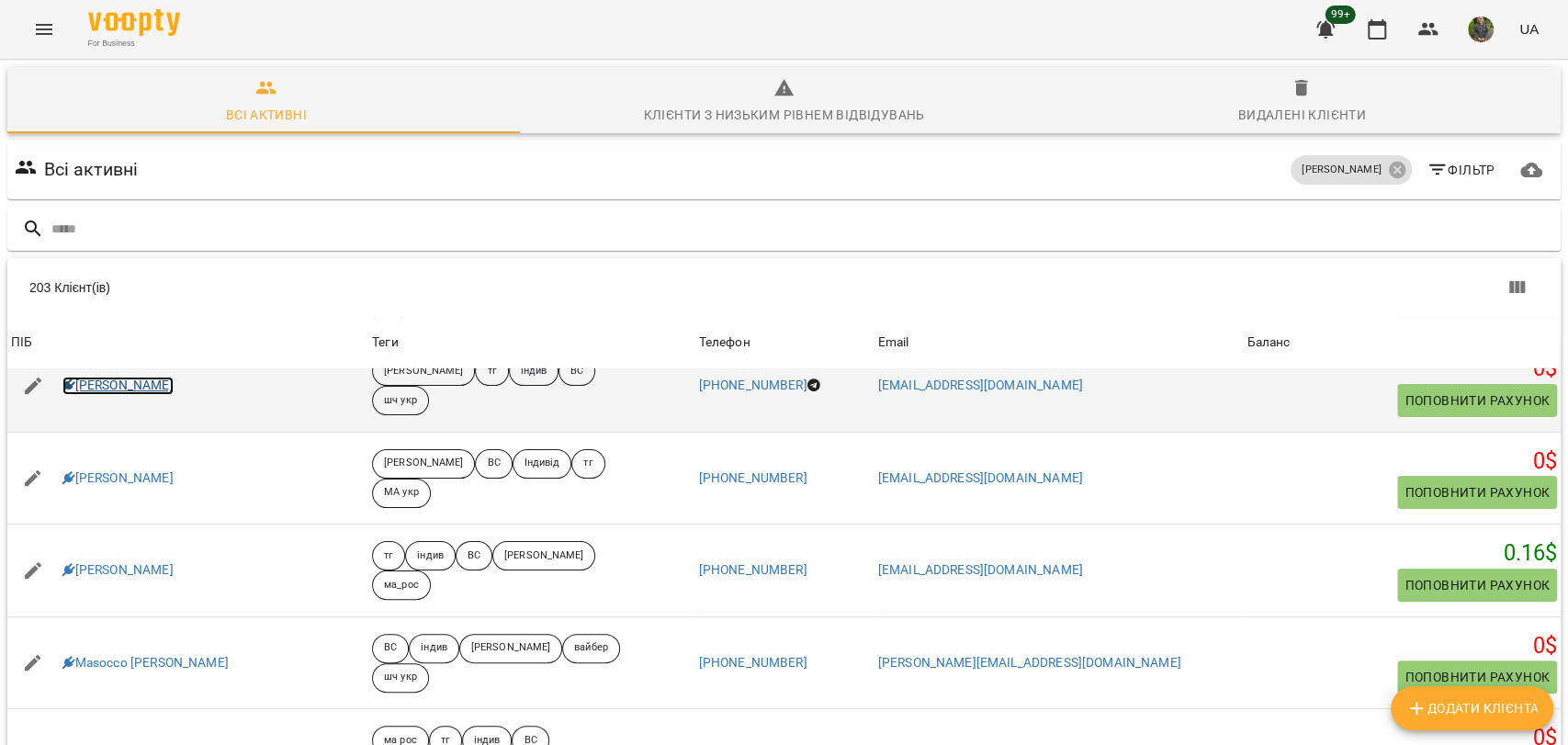
click at [156, 389] on link "[PERSON_NAME]" at bounding box center [118, 386] width 111 height 19
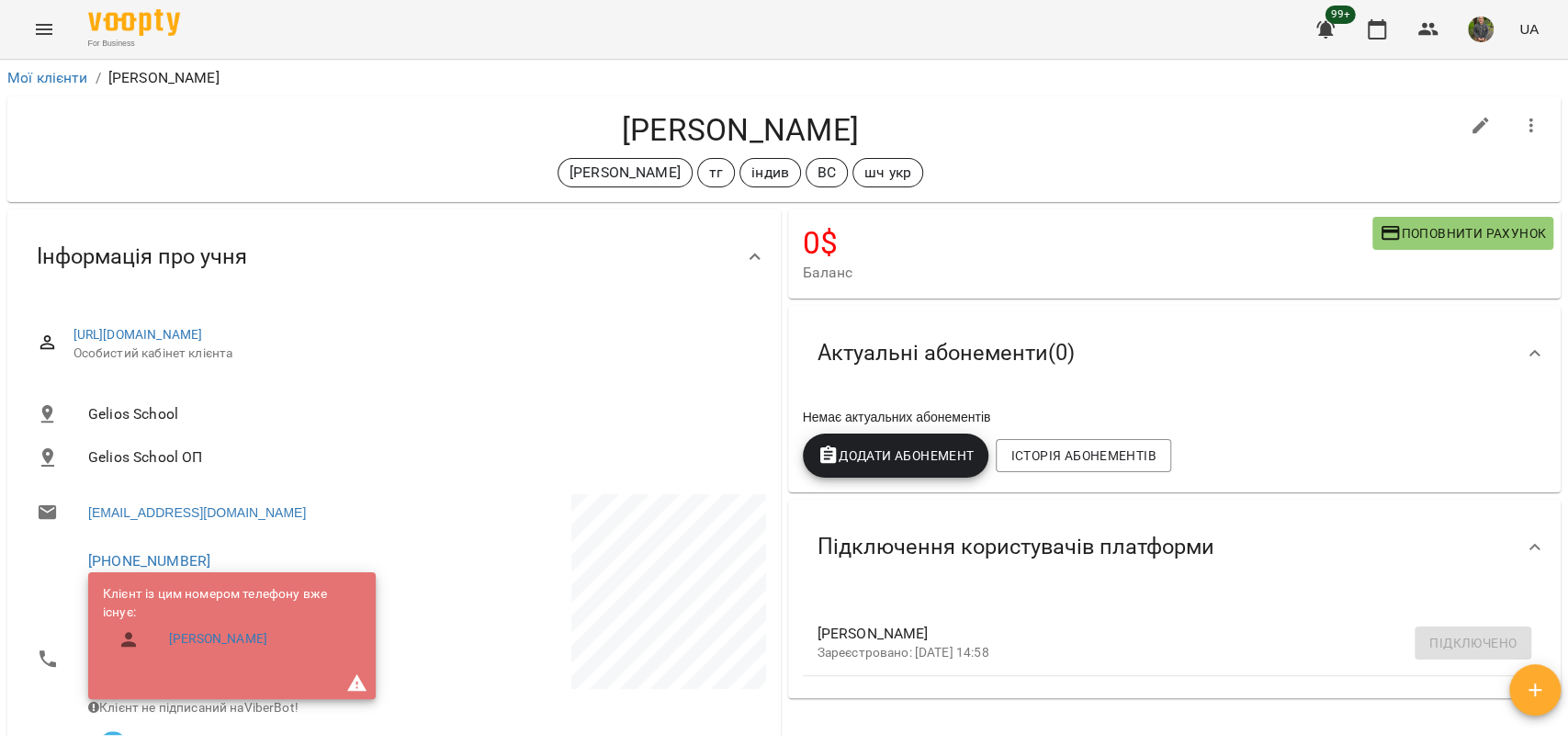
click at [595, 187] on div "[PERSON_NAME] тг індив ВС шч укр" at bounding box center [784, 149] width 1554 height 105
click at [598, 177] on p "[PERSON_NAME]" at bounding box center [625, 172] width 111 height 22
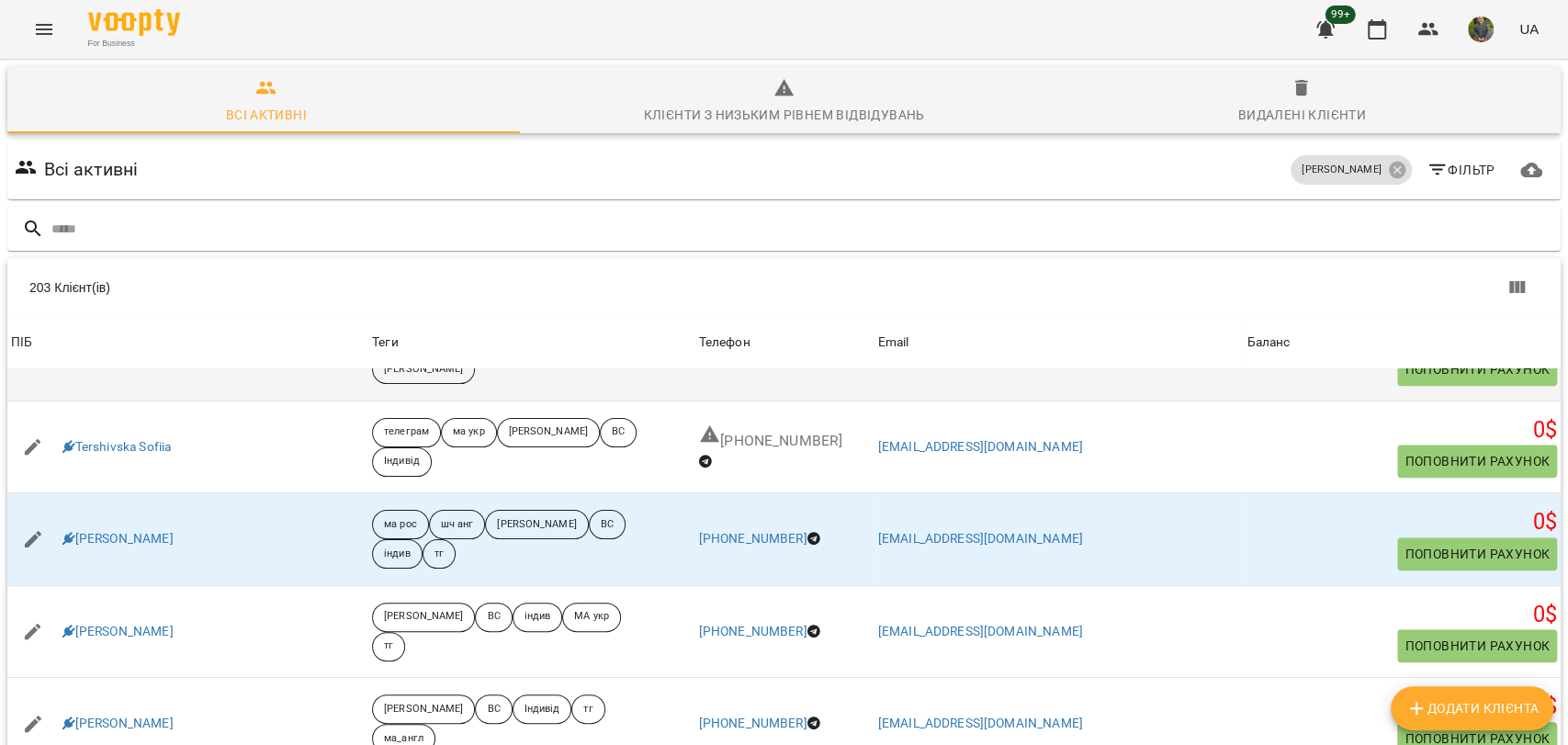
scroll to position [714, 0]
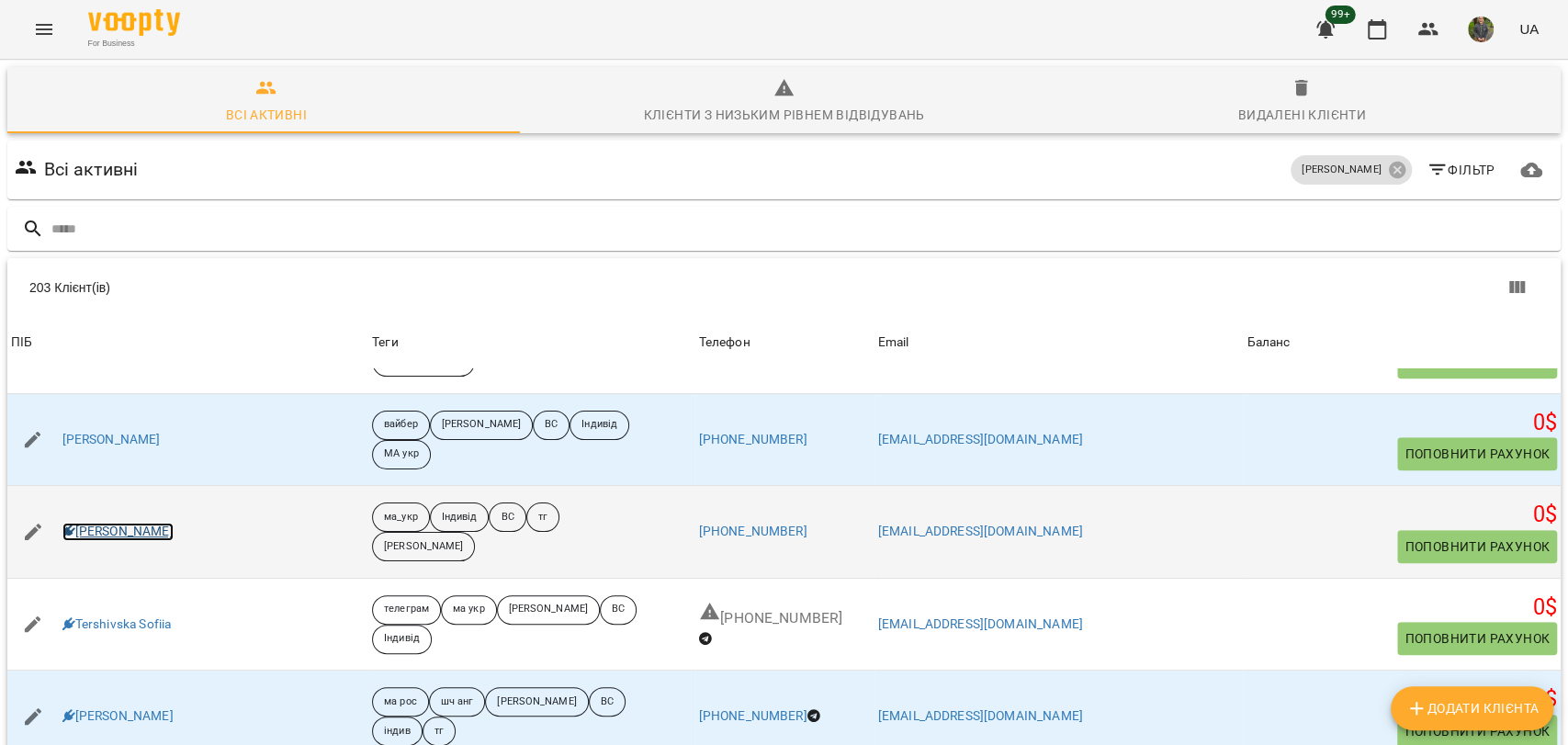
click at [72, 526] on icon at bounding box center [69, 532] width 13 height 13
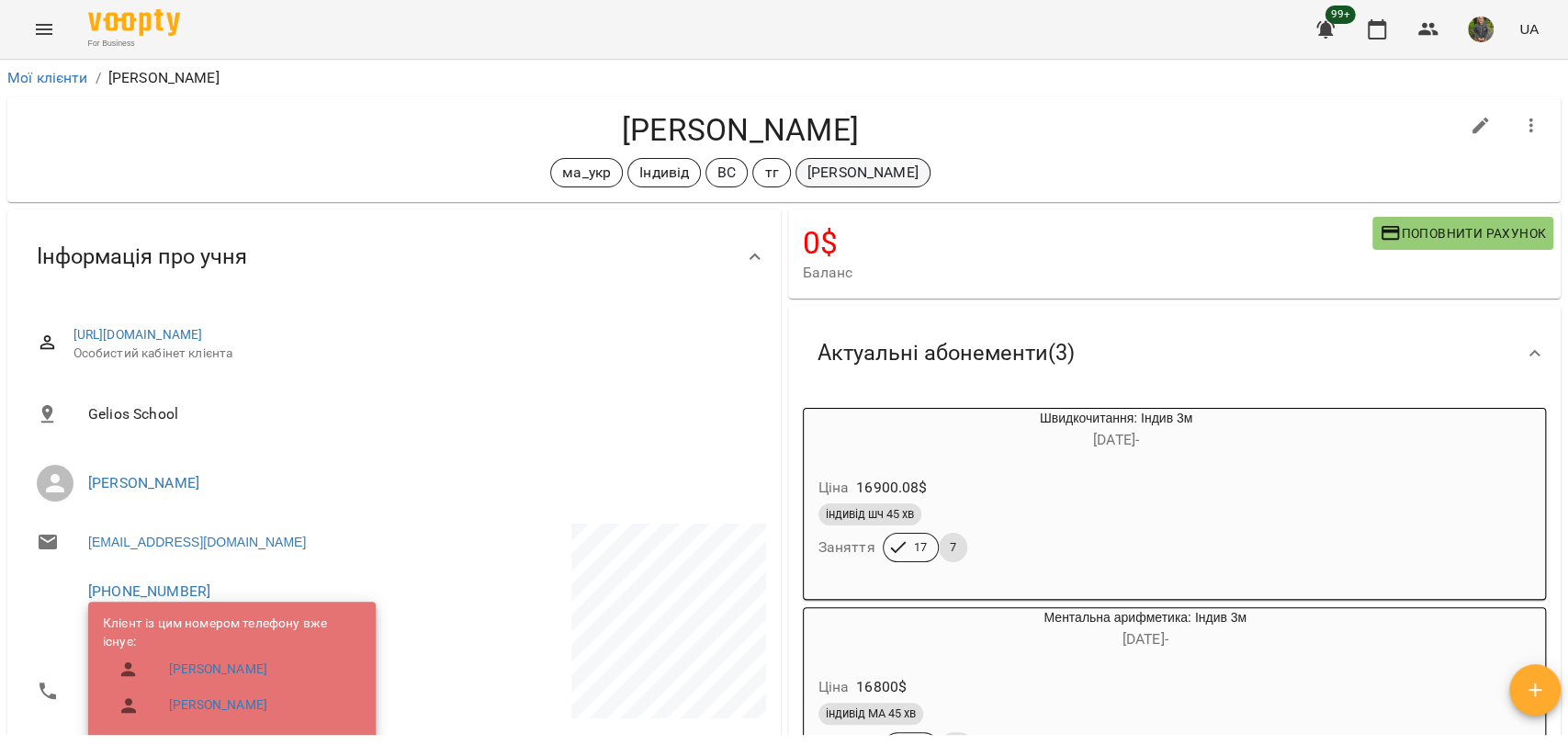
click at [796, 159] on div "[PERSON_NAME]" at bounding box center [863, 172] width 135 height 29
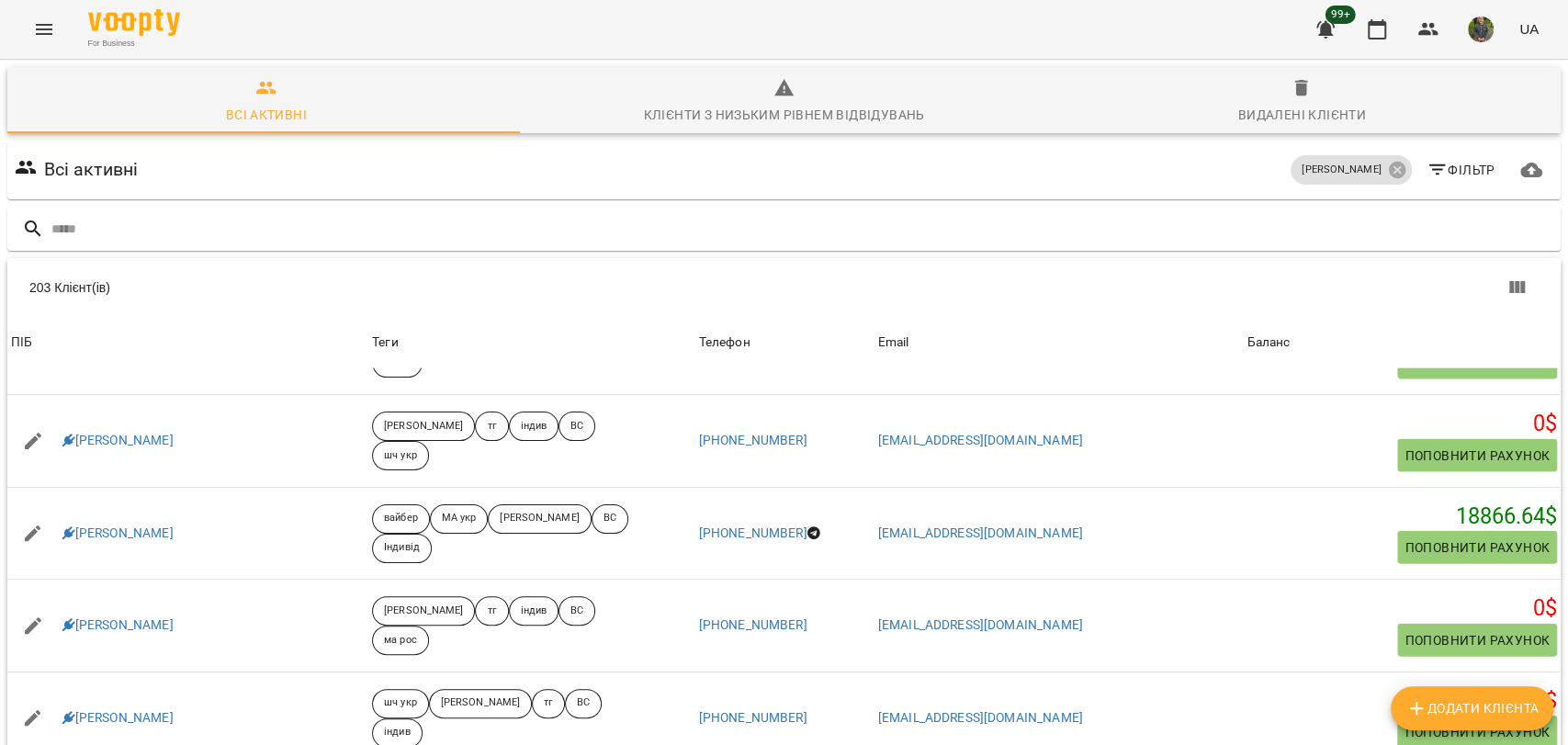
scroll to position [2757, 0]
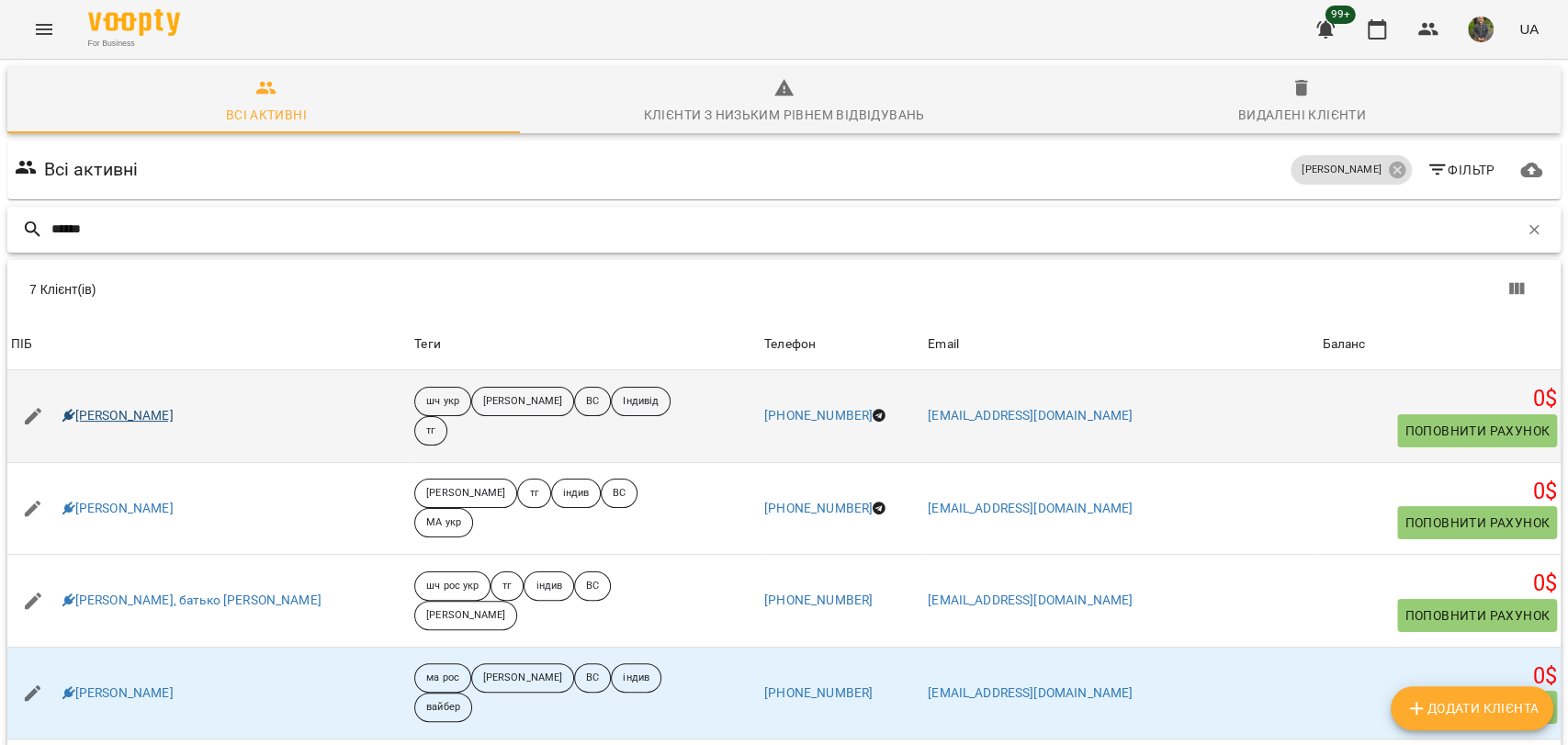
type input "******"
click at [101, 417] on link "[PERSON_NAME]" at bounding box center [118, 416] width 111 height 19
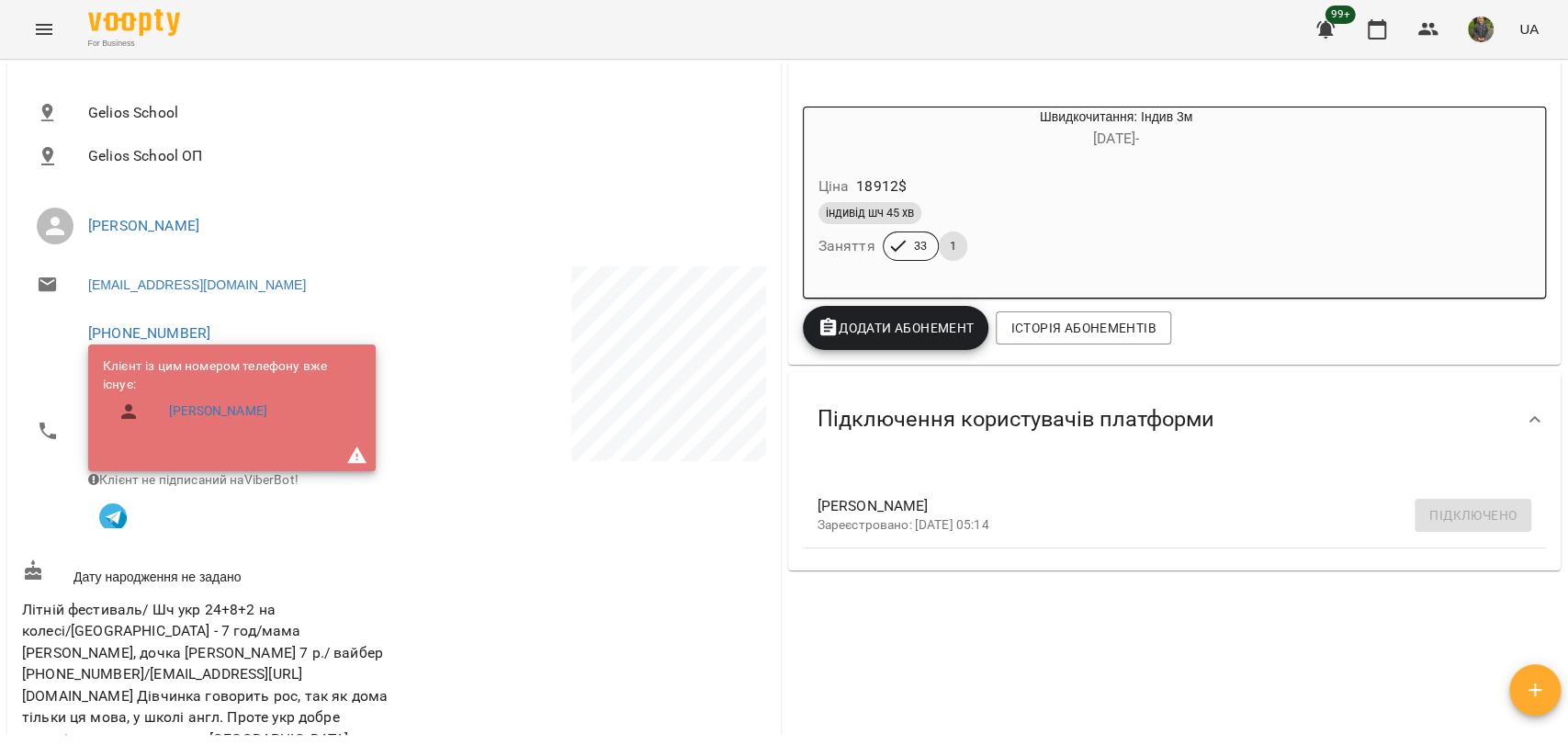
scroll to position [306, 0]
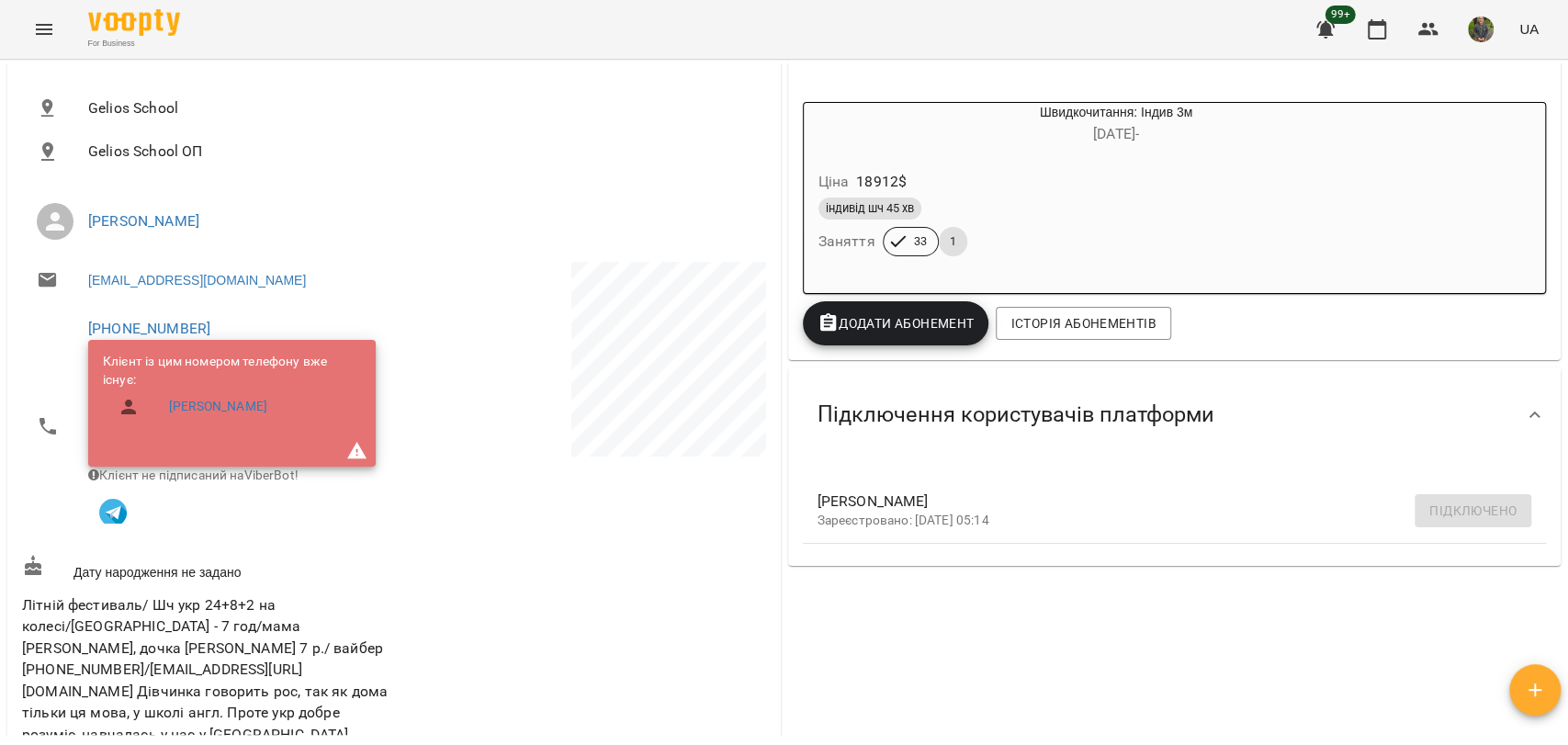
click at [938, 204] on div "індивід шч 45 хв" at bounding box center [1073, 208] width 509 height 22
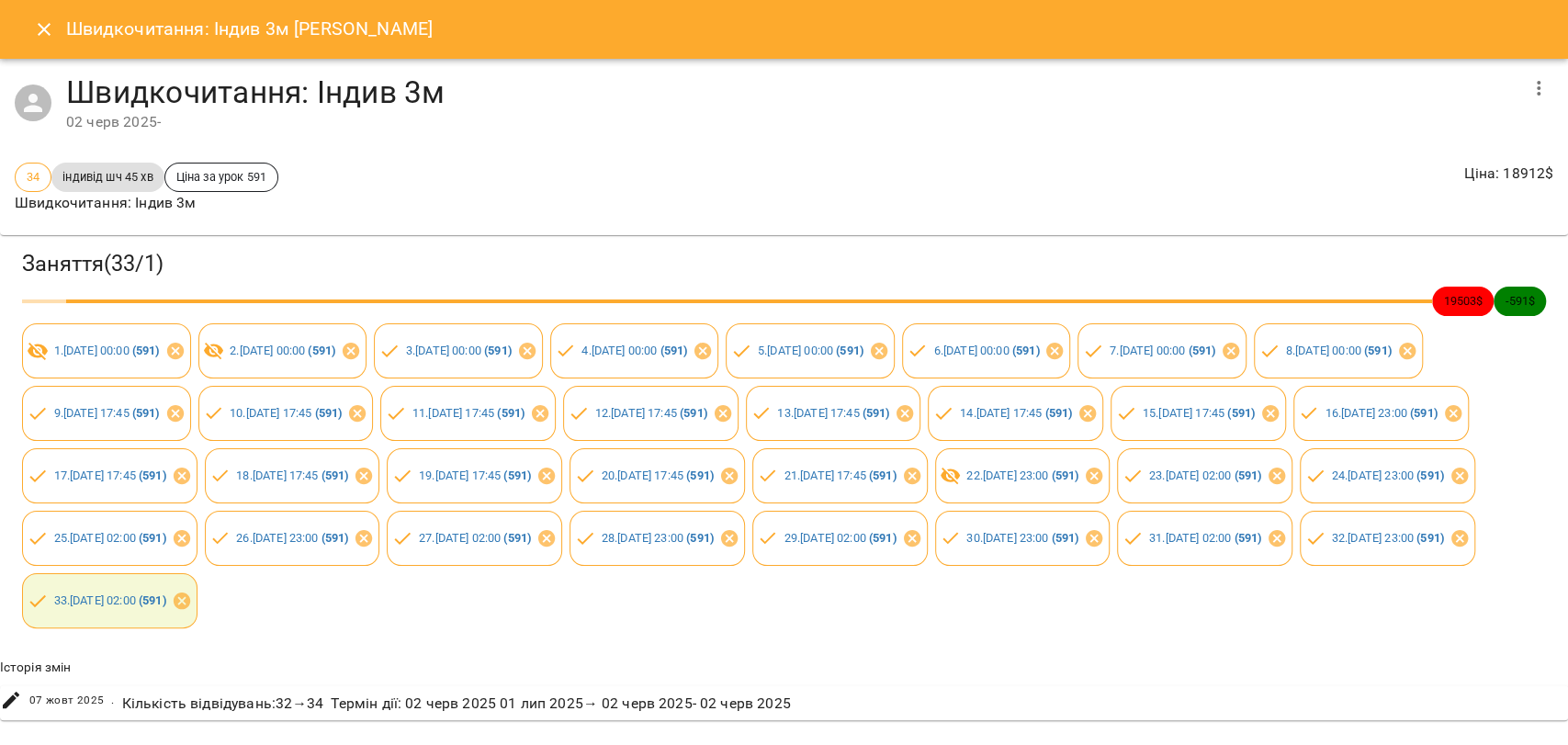
click at [1517, 68] on button "button" at bounding box center [1539, 88] width 44 height 44
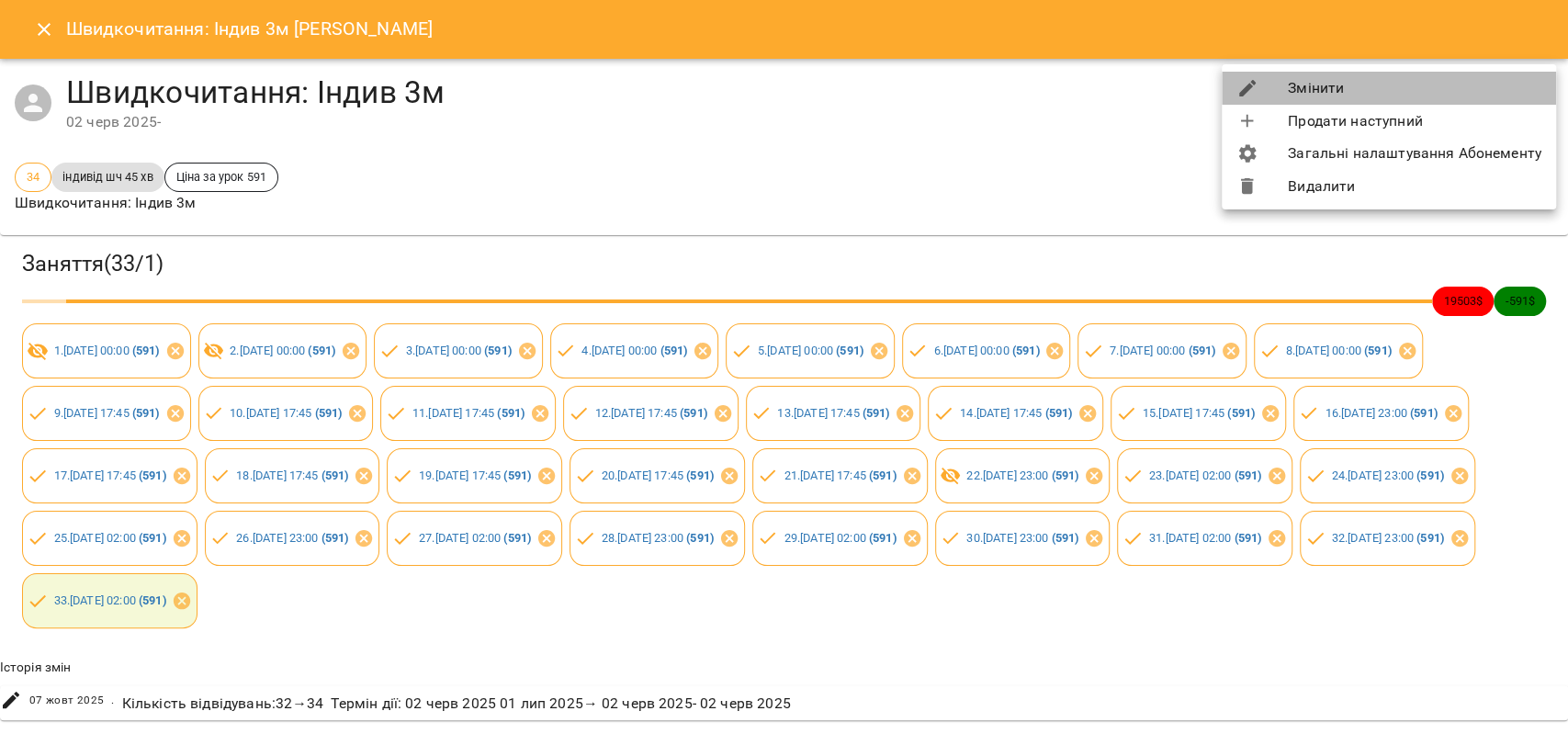
click at [1412, 93] on li "Змінити" at bounding box center [1389, 88] width 334 height 33
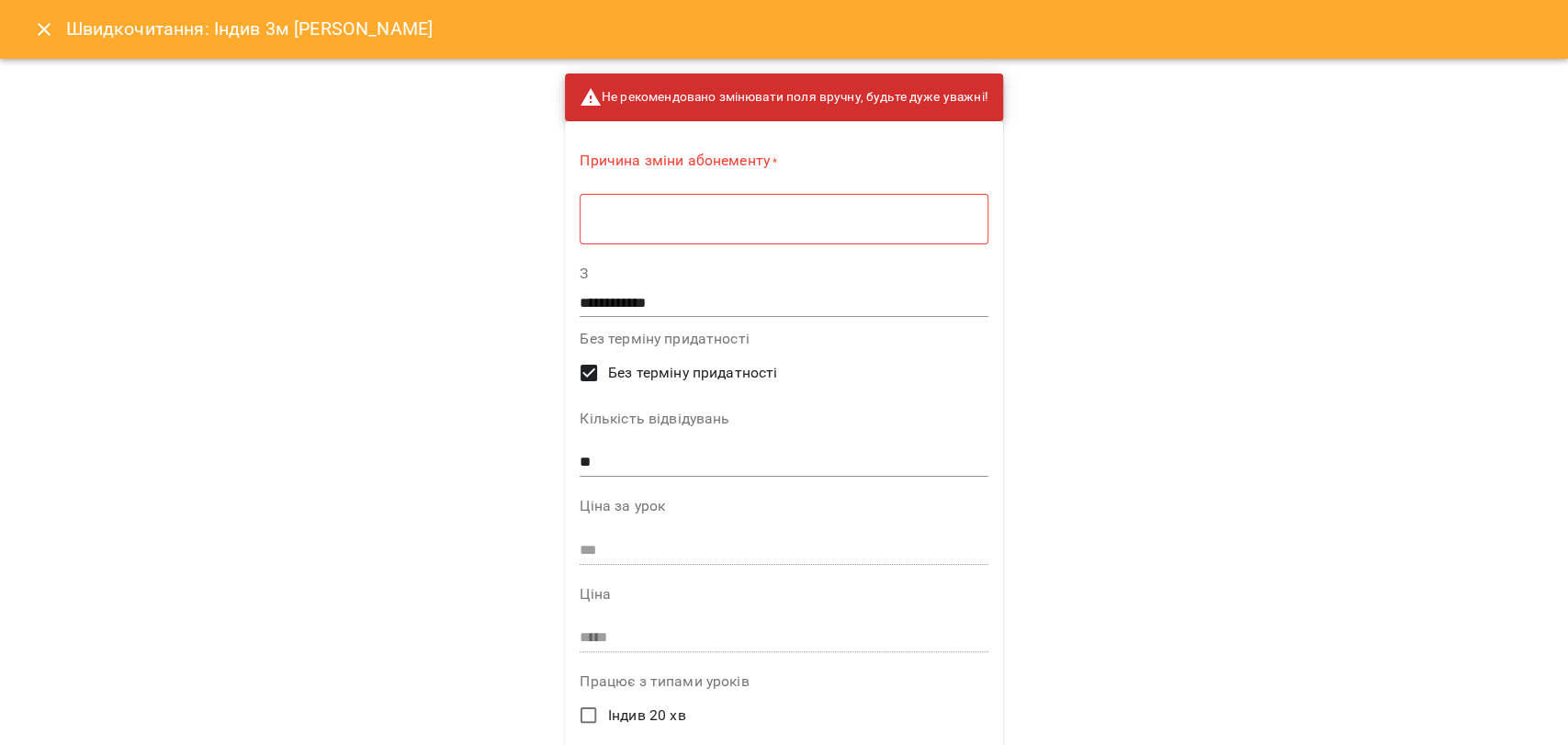
click at [698, 205] on div "* ​" at bounding box center [784, 219] width 408 height 52
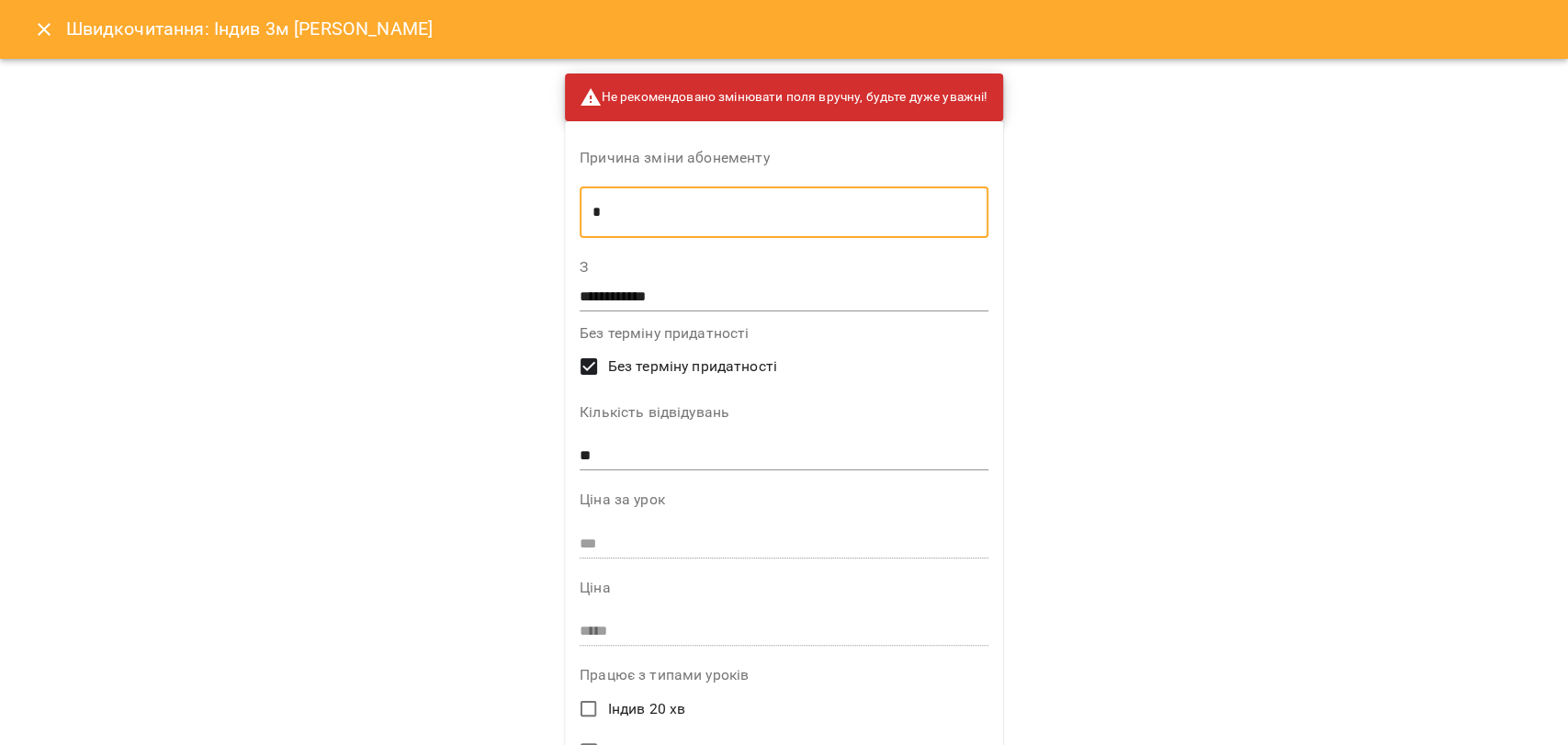
type textarea "*"
drag, startPoint x: 668, startPoint y: 450, endPoint x: 666, endPoint y: 487, distance: 37.1
click at [668, 458] on input "**" at bounding box center [784, 456] width 409 height 29
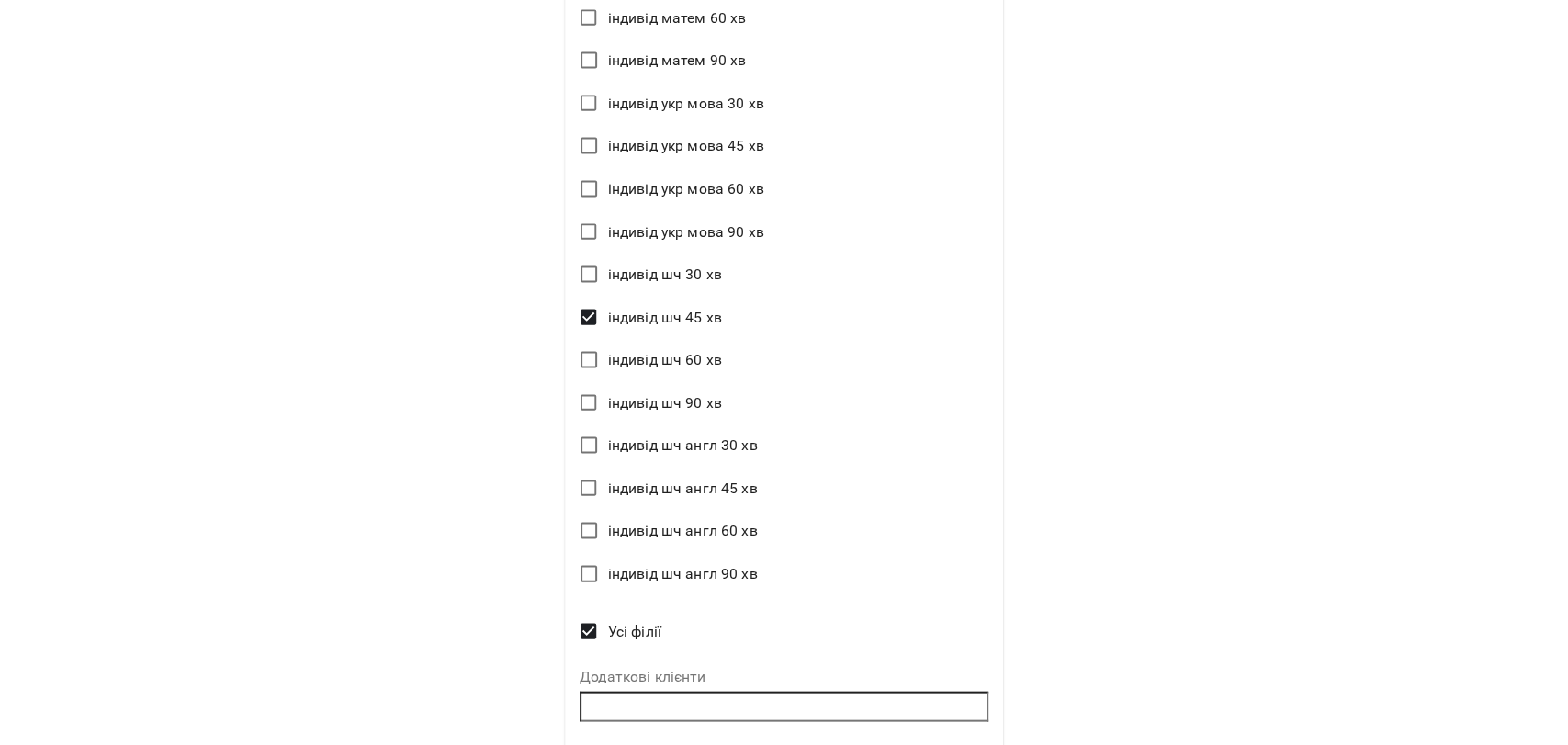
scroll to position [2426, 0]
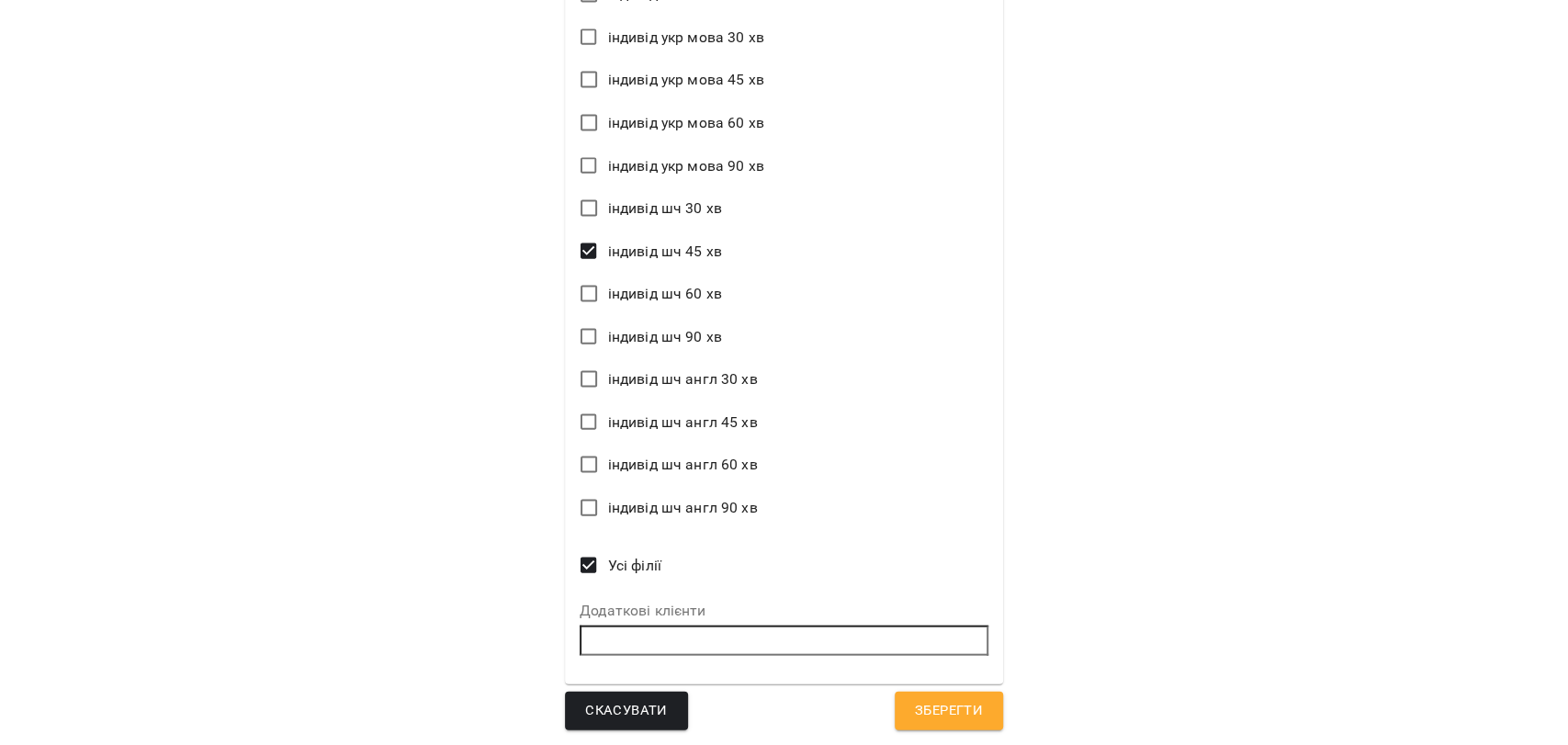
type input "**"
click at [961, 694] on button "Зберегти" at bounding box center [948, 711] width 108 height 39
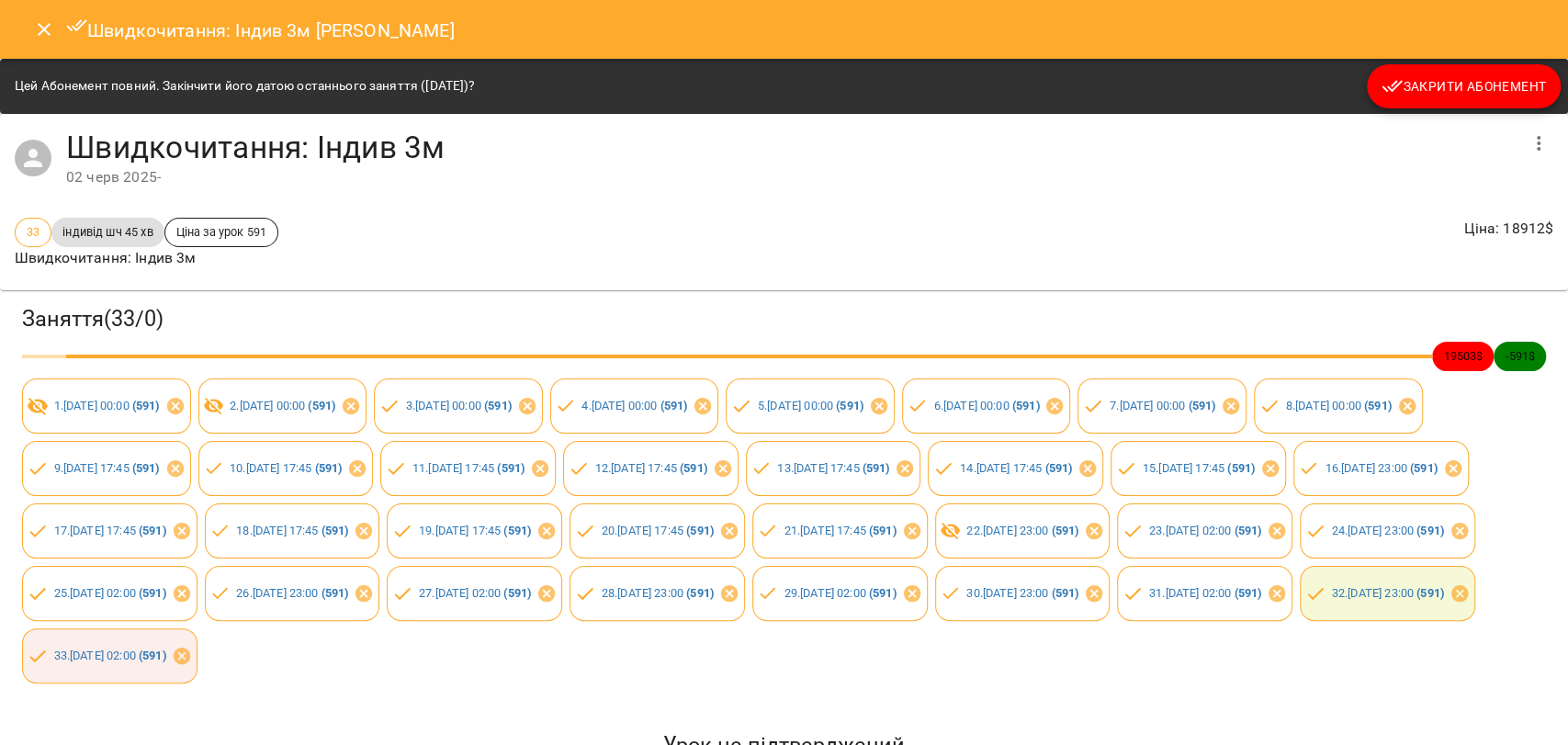
click at [1447, 75] on span "Закрити Абонемент" at bounding box center [1463, 86] width 165 height 22
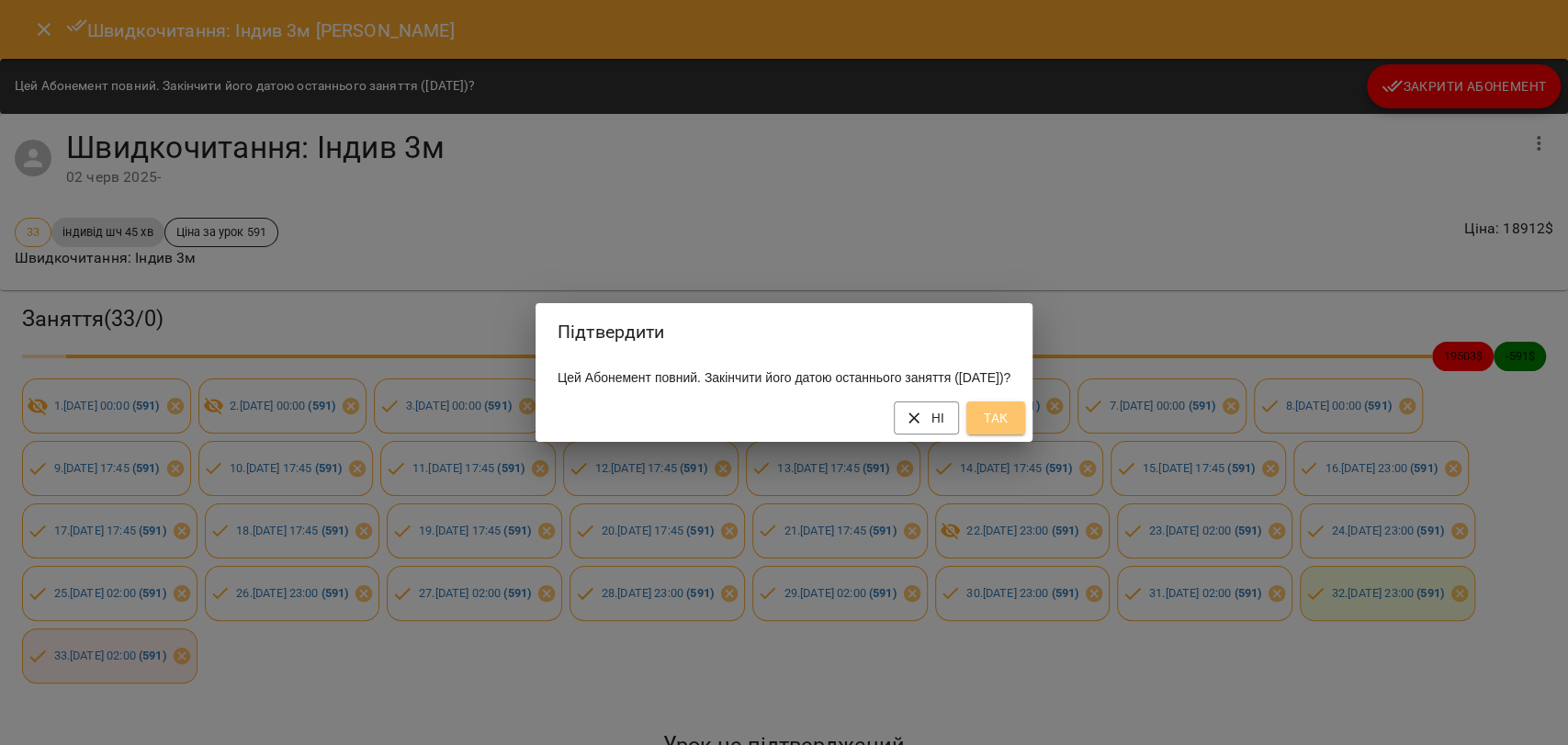
click at [1010, 420] on span "Так" at bounding box center [995, 417] width 29 height 22
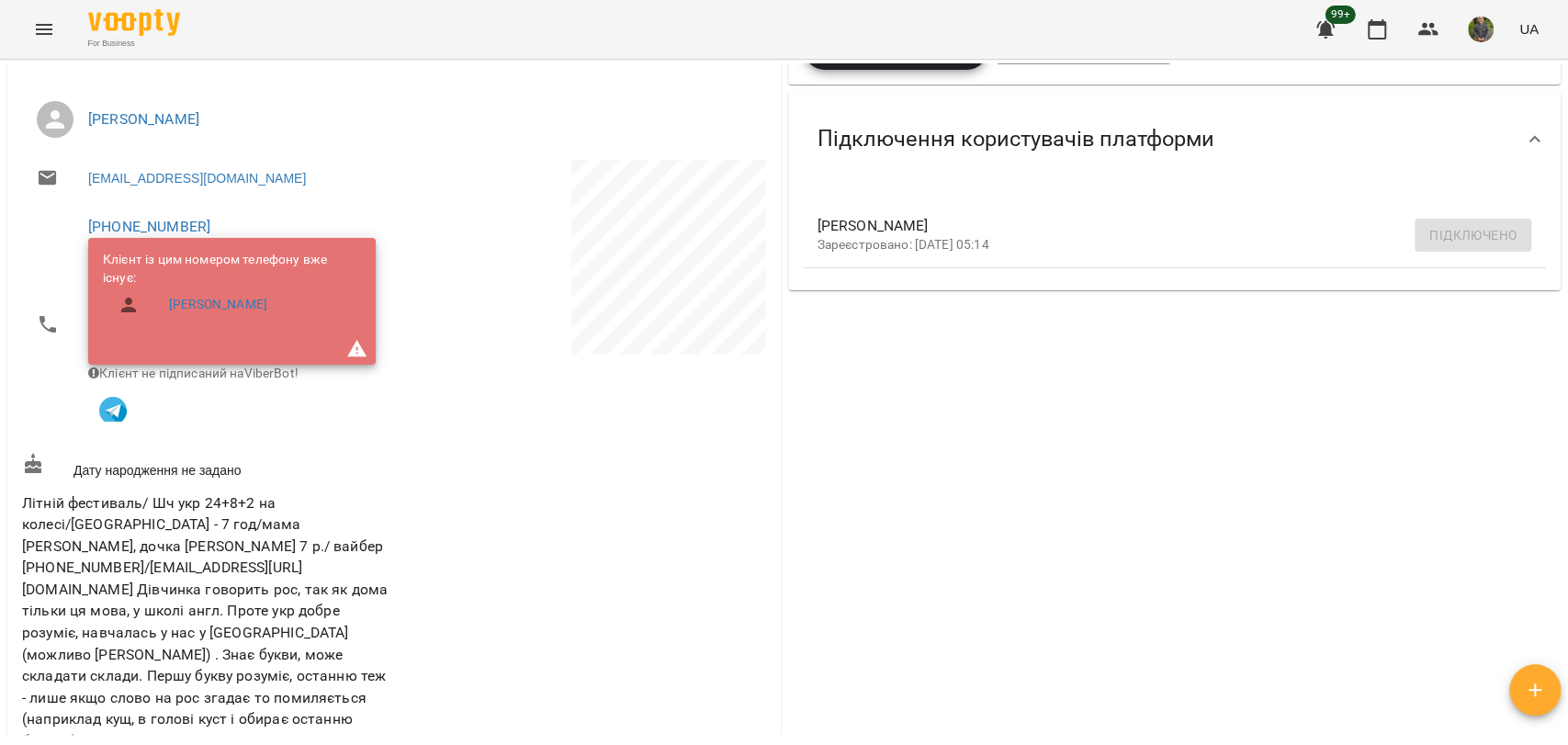
scroll to position [0, 0]
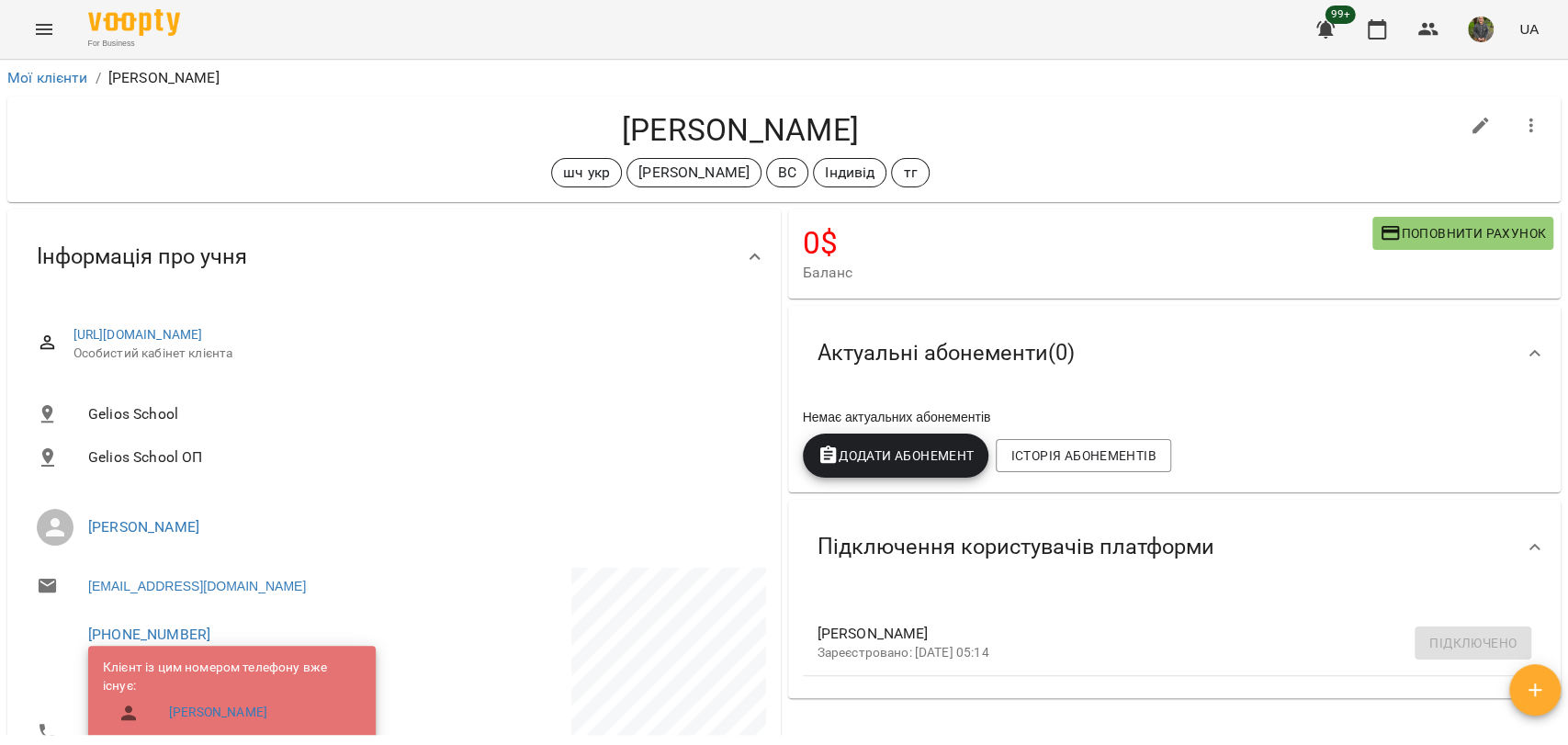
click at [817, 464] on icon "button" at bounding box center [828, 455] width 22 height 22
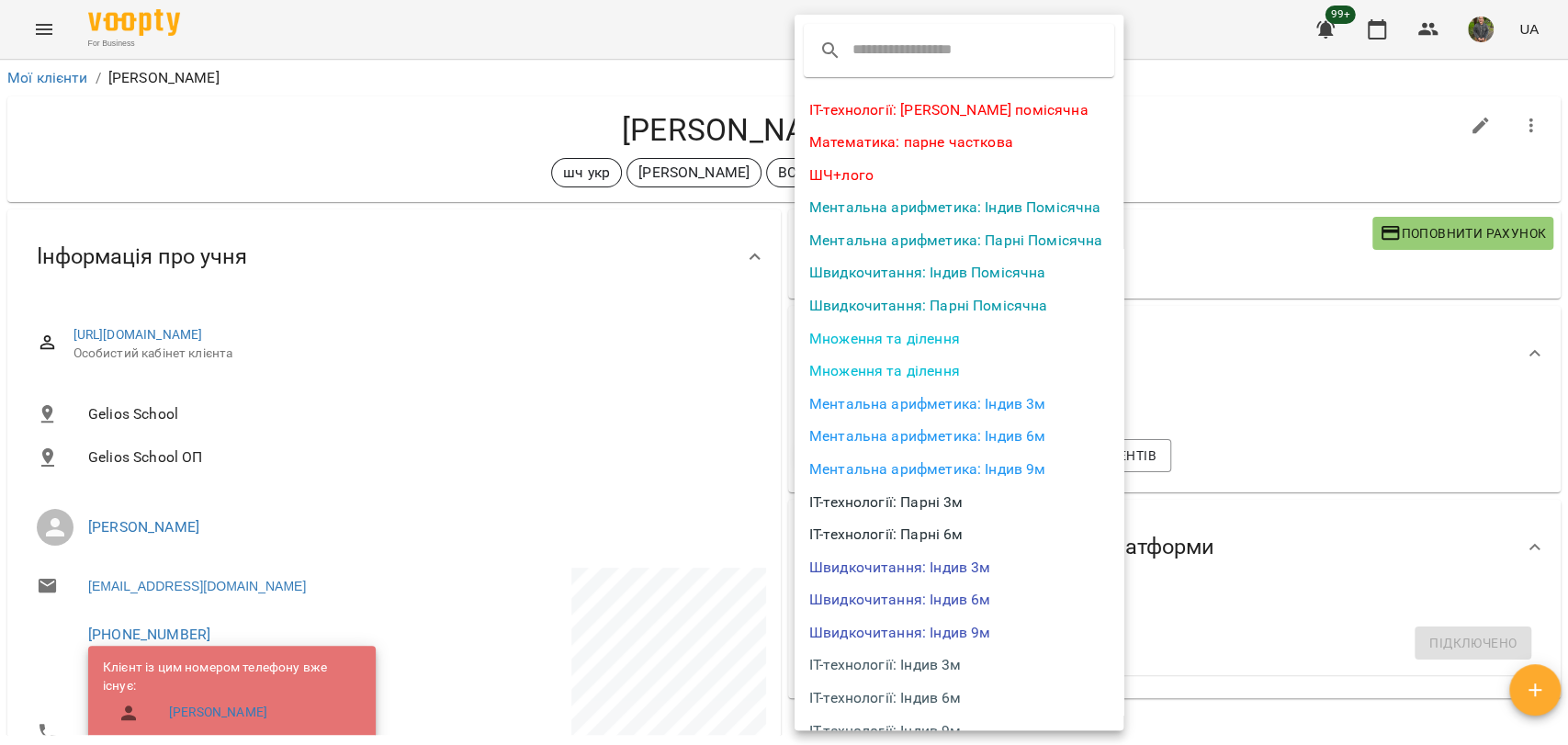
click at [836, 593] on li "Швидкочитання: Індив 6м" at bounding box center [959, 600] width 329 height 33
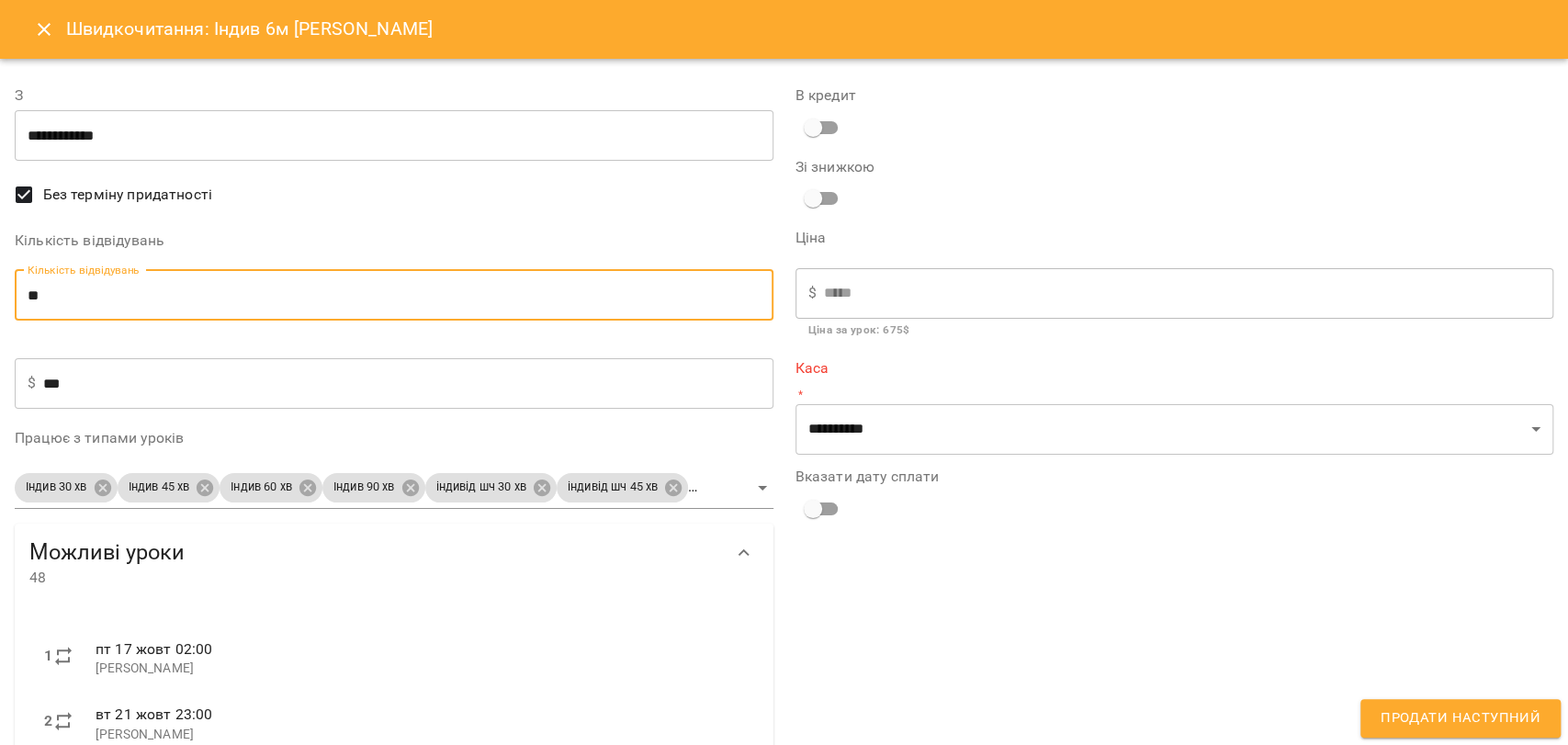
drag, startPoint x: 106, startPoint y: 296, endPoint x: 0, endPoint y: 318, distance: 108.3
type input "*"
type input "****"
type input "**"
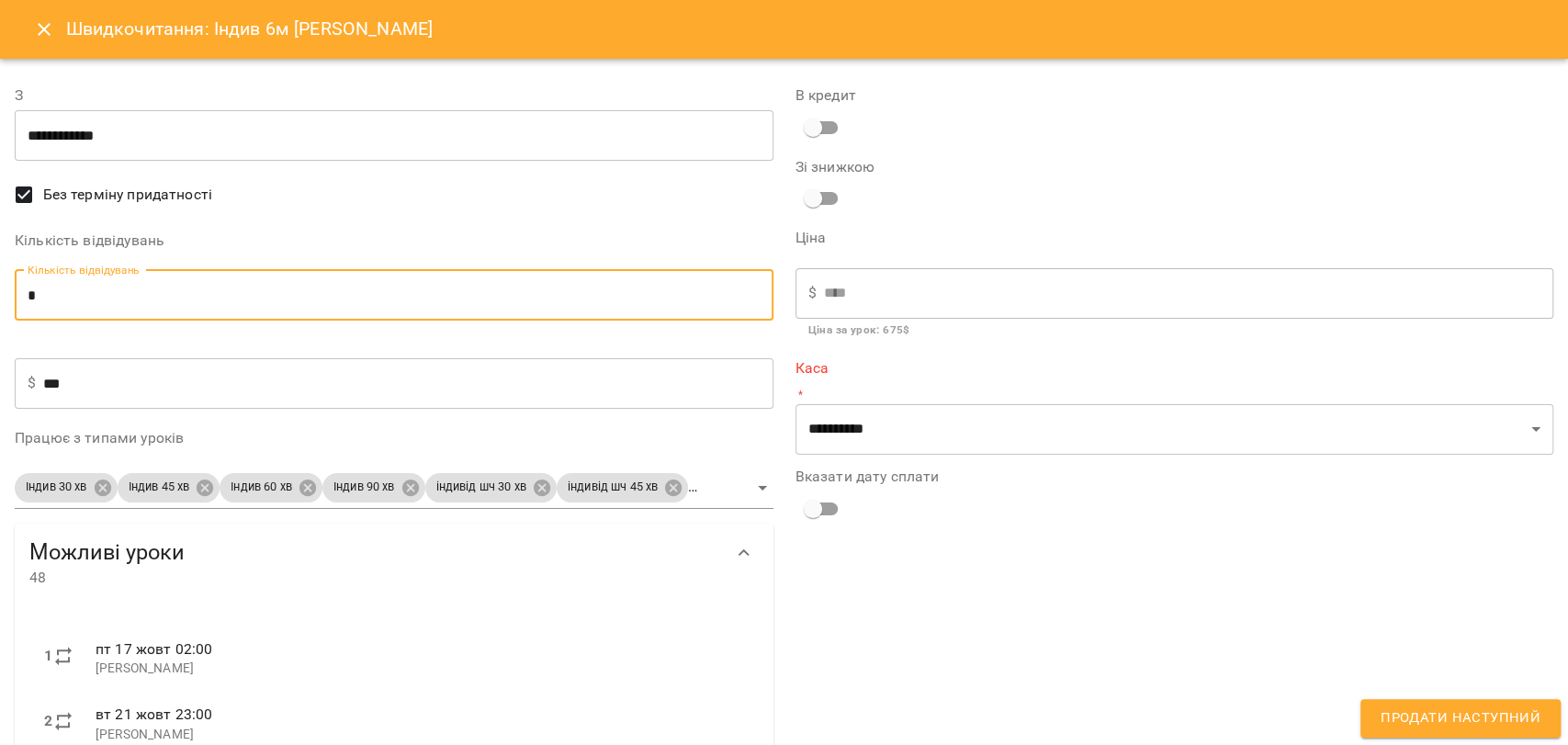
type input "*****"
type input "**"
click at [79, 490] on body "For Business 99+ UA Мої клієнти / [PERSON_NAME] [PERSON_NAME] шч укр [PERSON_NA…" at bounding box center [784, 402] width 1568 height 805
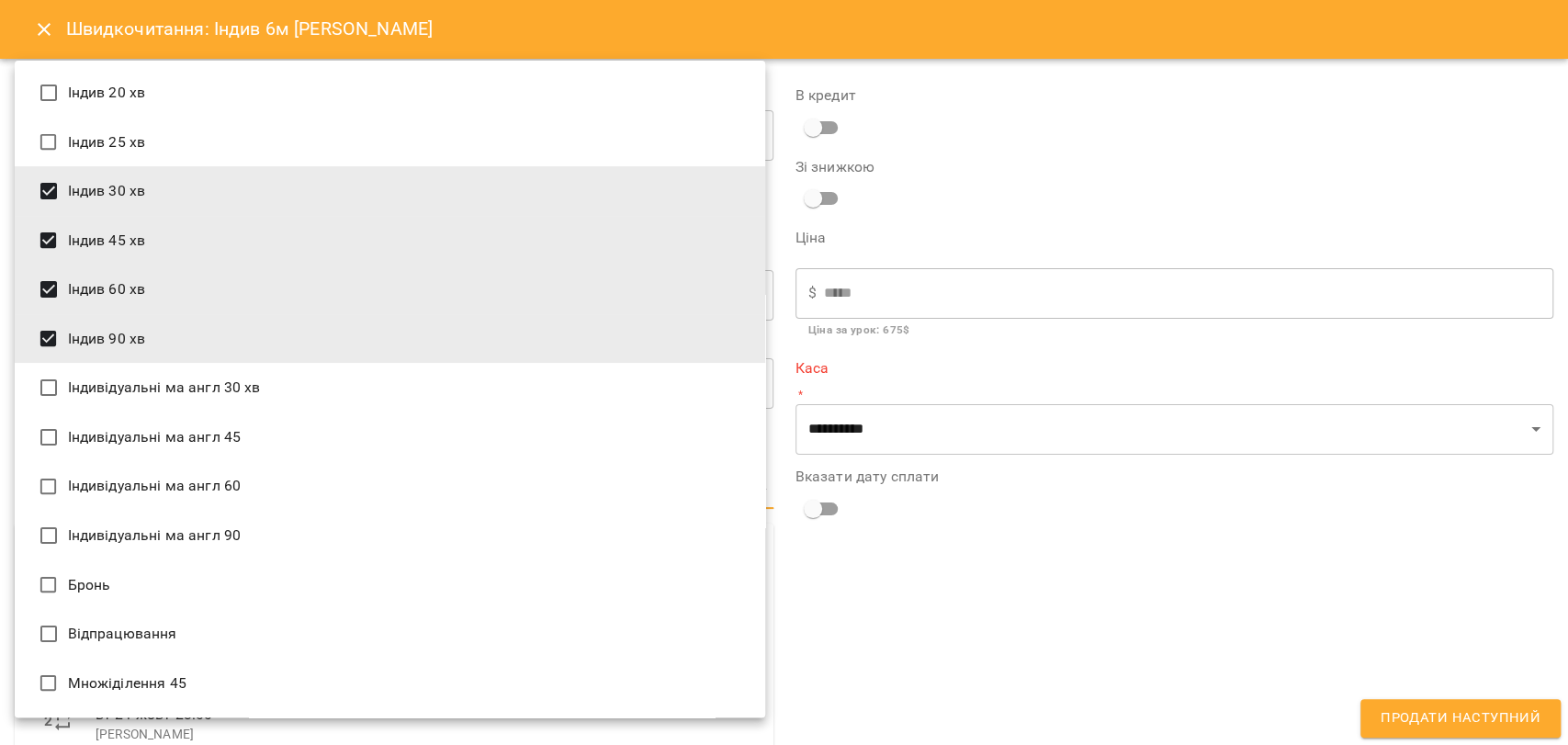
scroll to position [1967, 0]
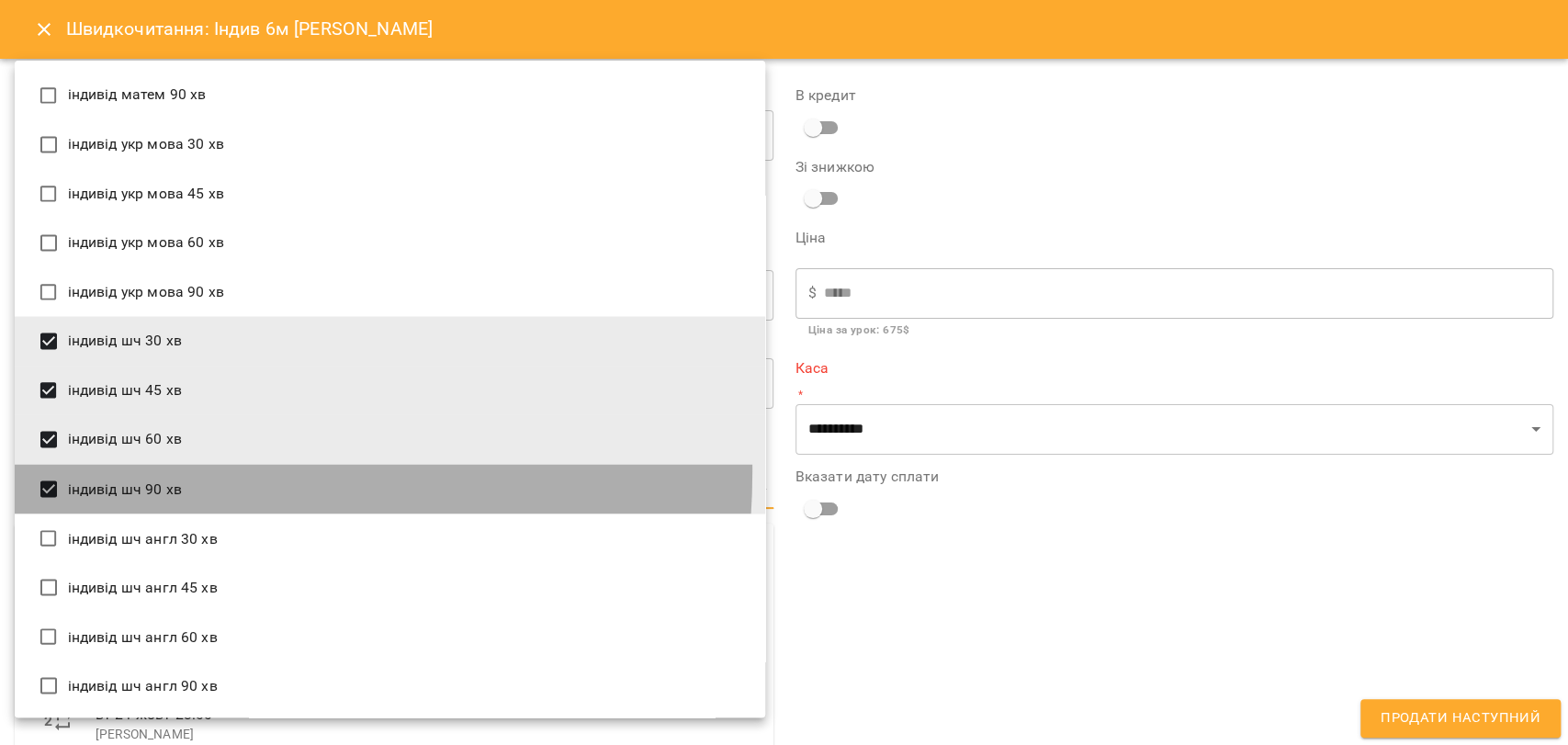
click at [99, 471] on li "індивід шч 90 хв" at bounding box center [390, 489] width 751 height 50
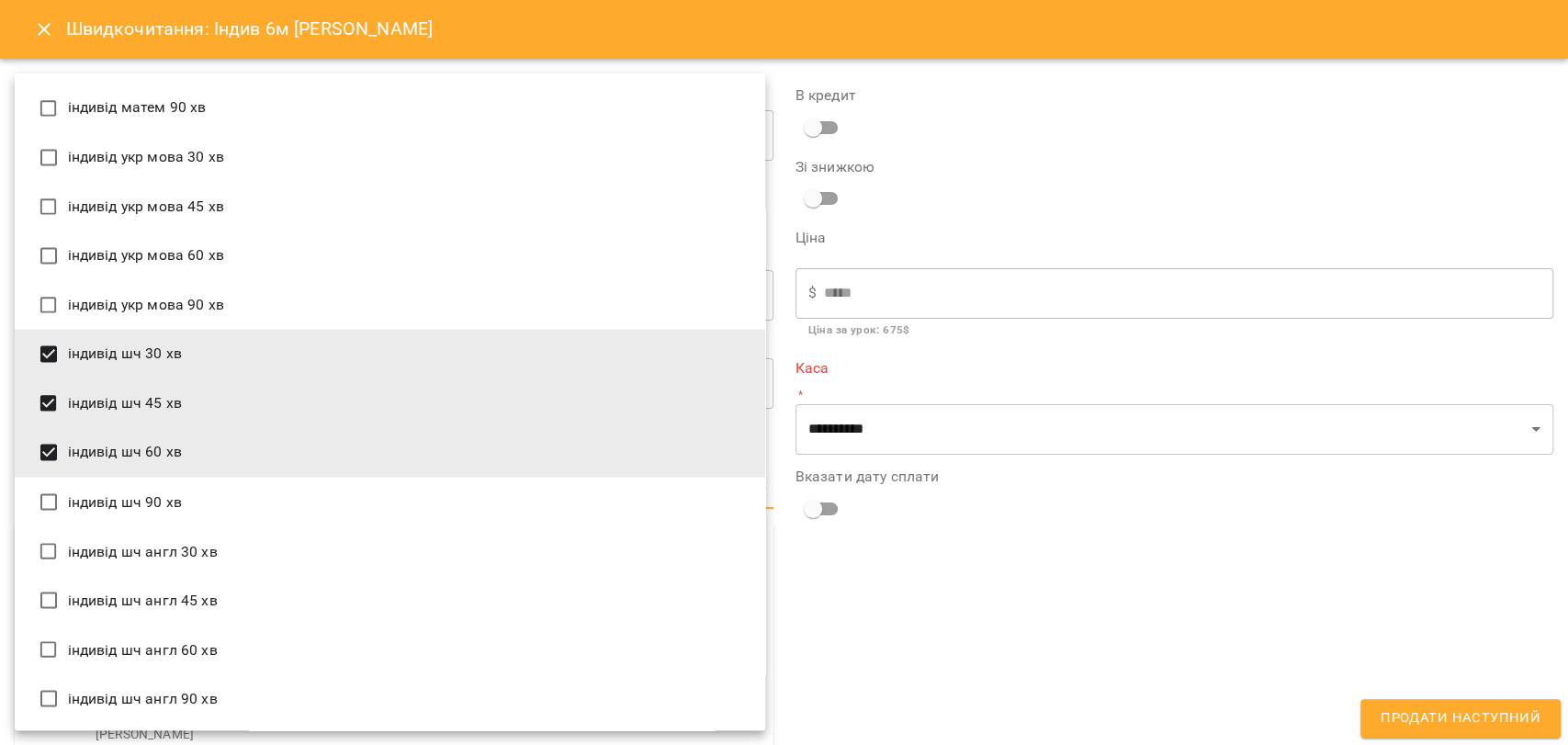
click at [132, 458] on li "індивід шч 60 хв" at bounding box center [390, 452] width 751 height 50
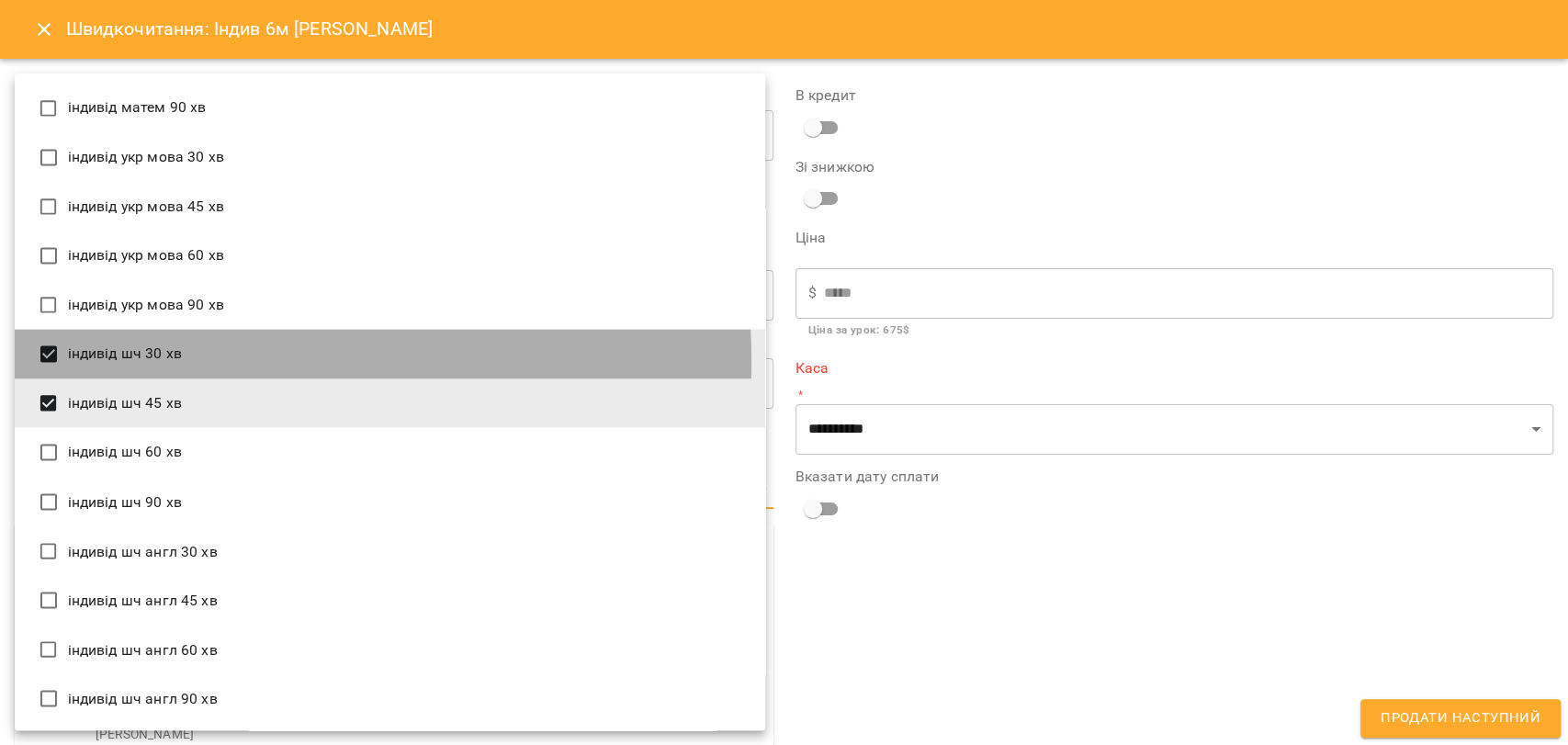
click at [183, 361] on li "індивід шч 30 хв" at bounding box center [390, 353] width 751 height 50
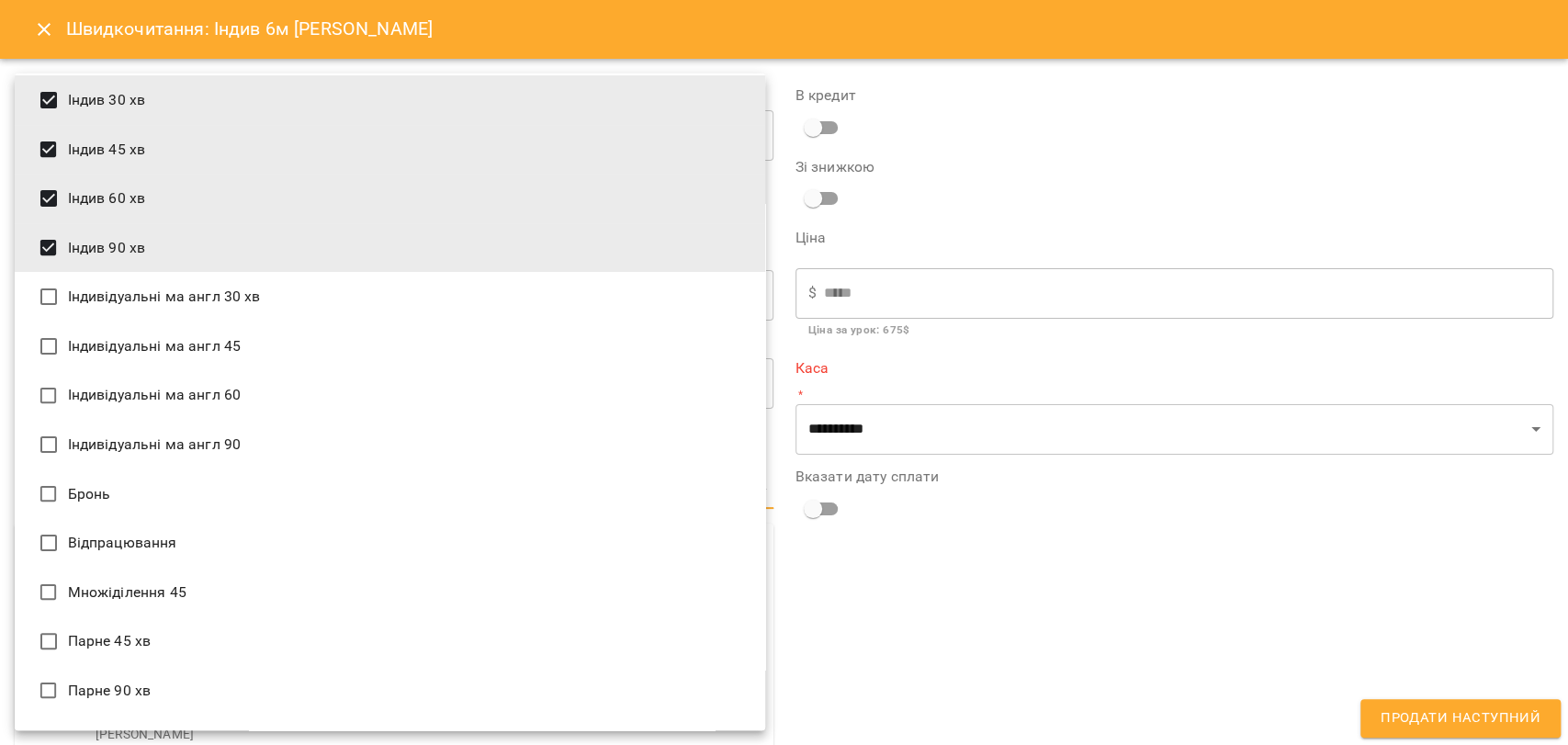
scroll to position [0, 0]
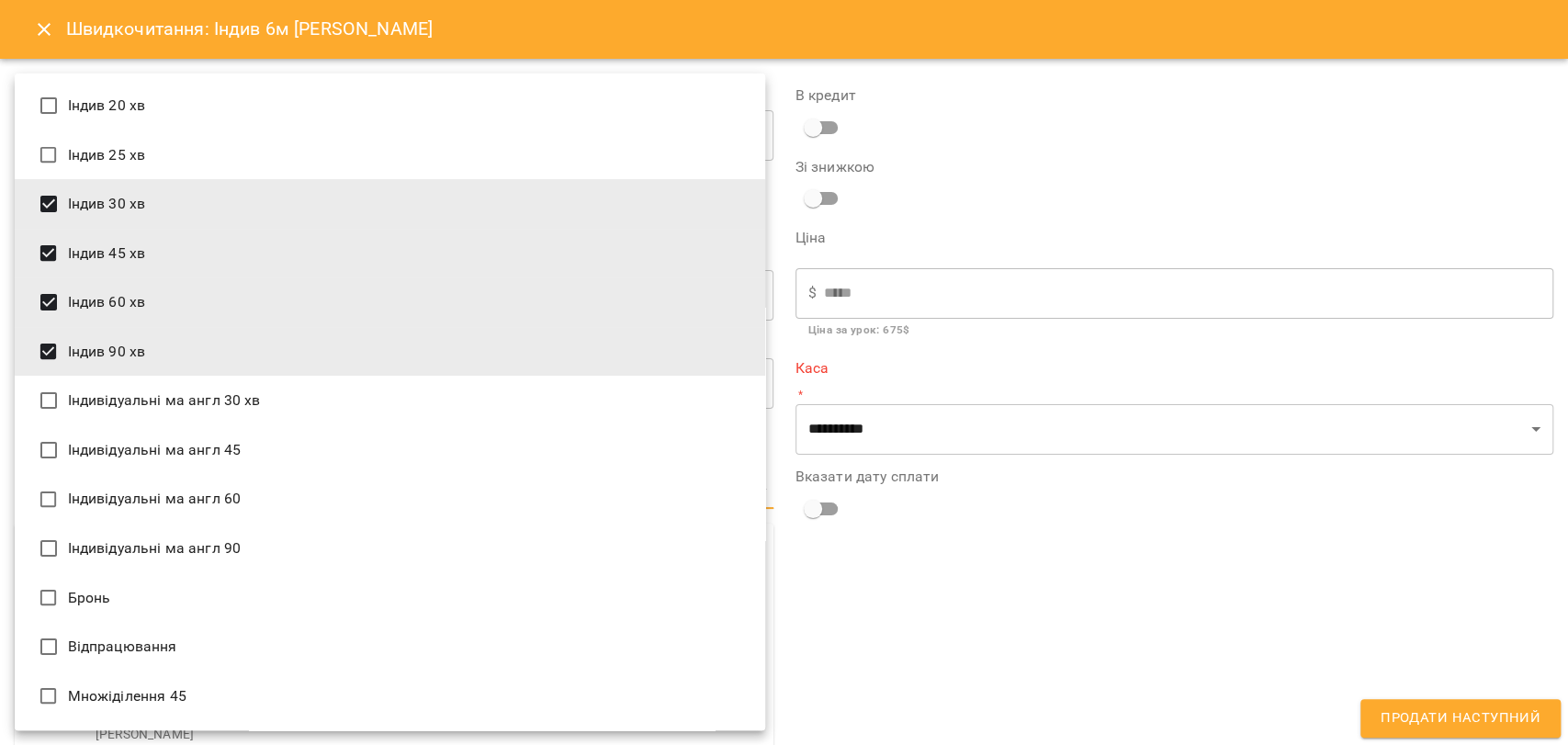
click at [131, 296] on li "Індив 60 хв" at bounding box center [390, 302] width 751 height 50
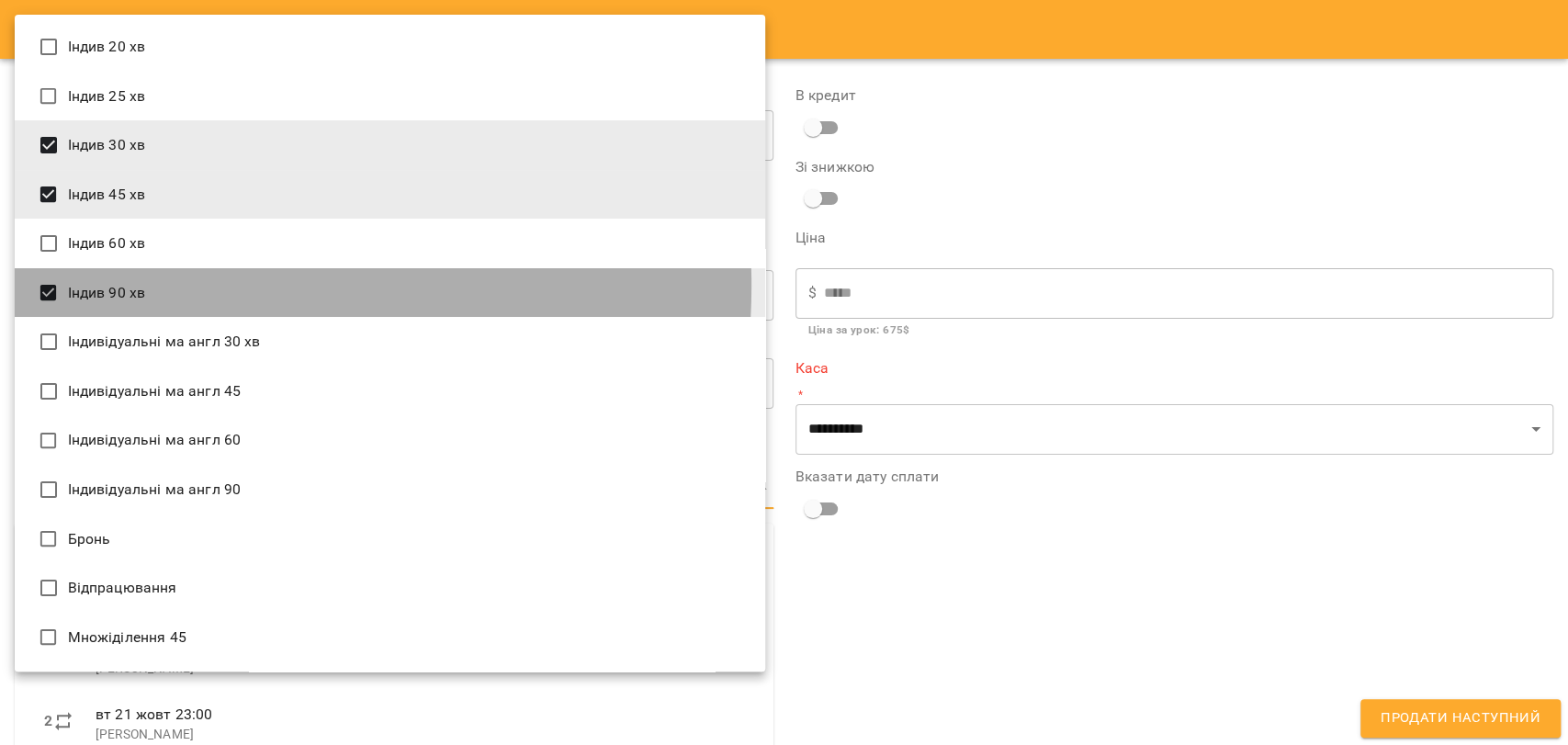
click at [150, 285] on li "Індив 90 хв" at bounding box center [390, 293] width 751 height 50
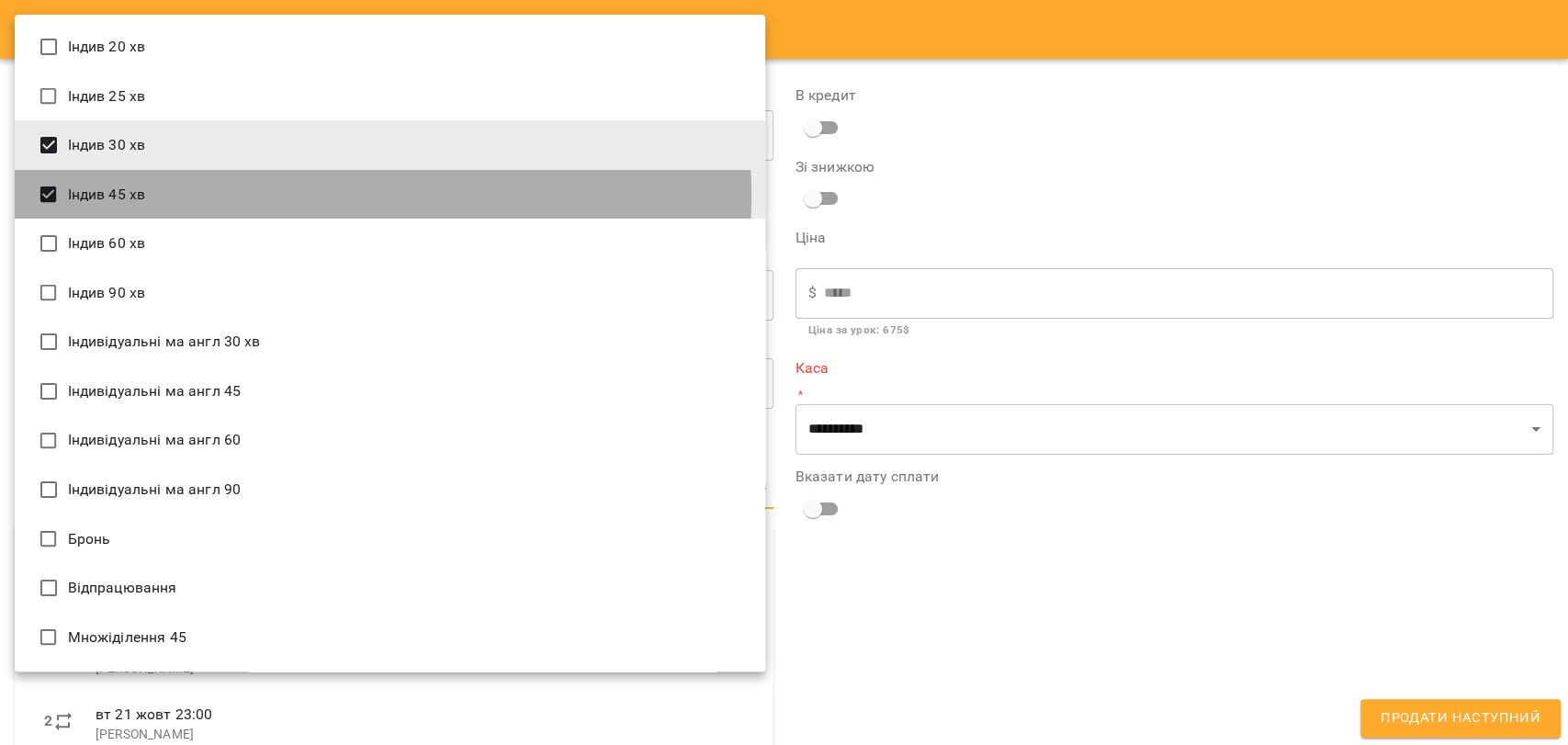
click at [260, 195] on li "Індив 45 хв" at bounding box center [390, 194] width 751 height 50
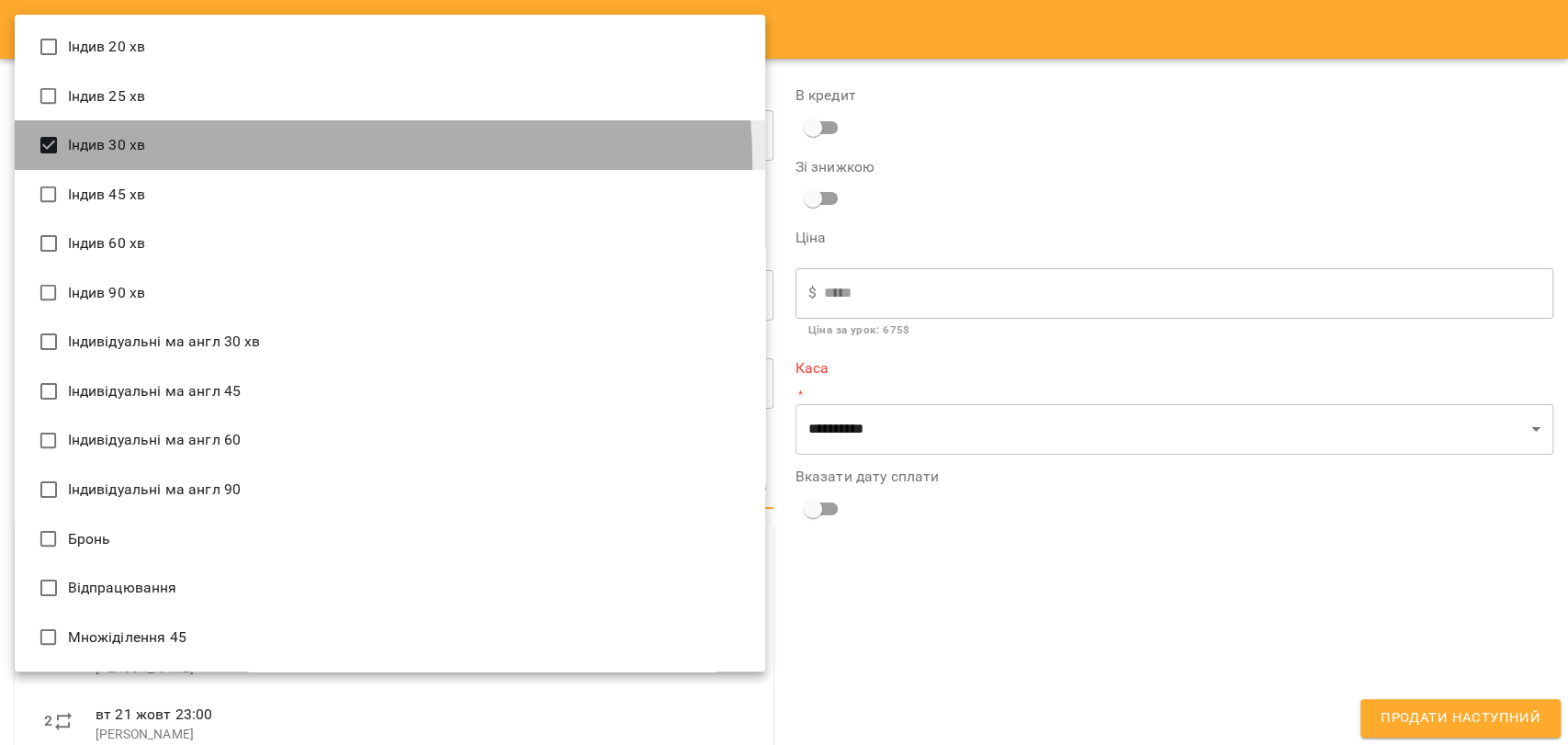
drag, startPoint x: 279, startPoint y: 163, endPoint x: 307, endPoint y: 147, distance: 32.2
click at [286, 157] on li "Індив 30 хв" at bounding box center [390, 145] width 751 height 50
type input "**********"
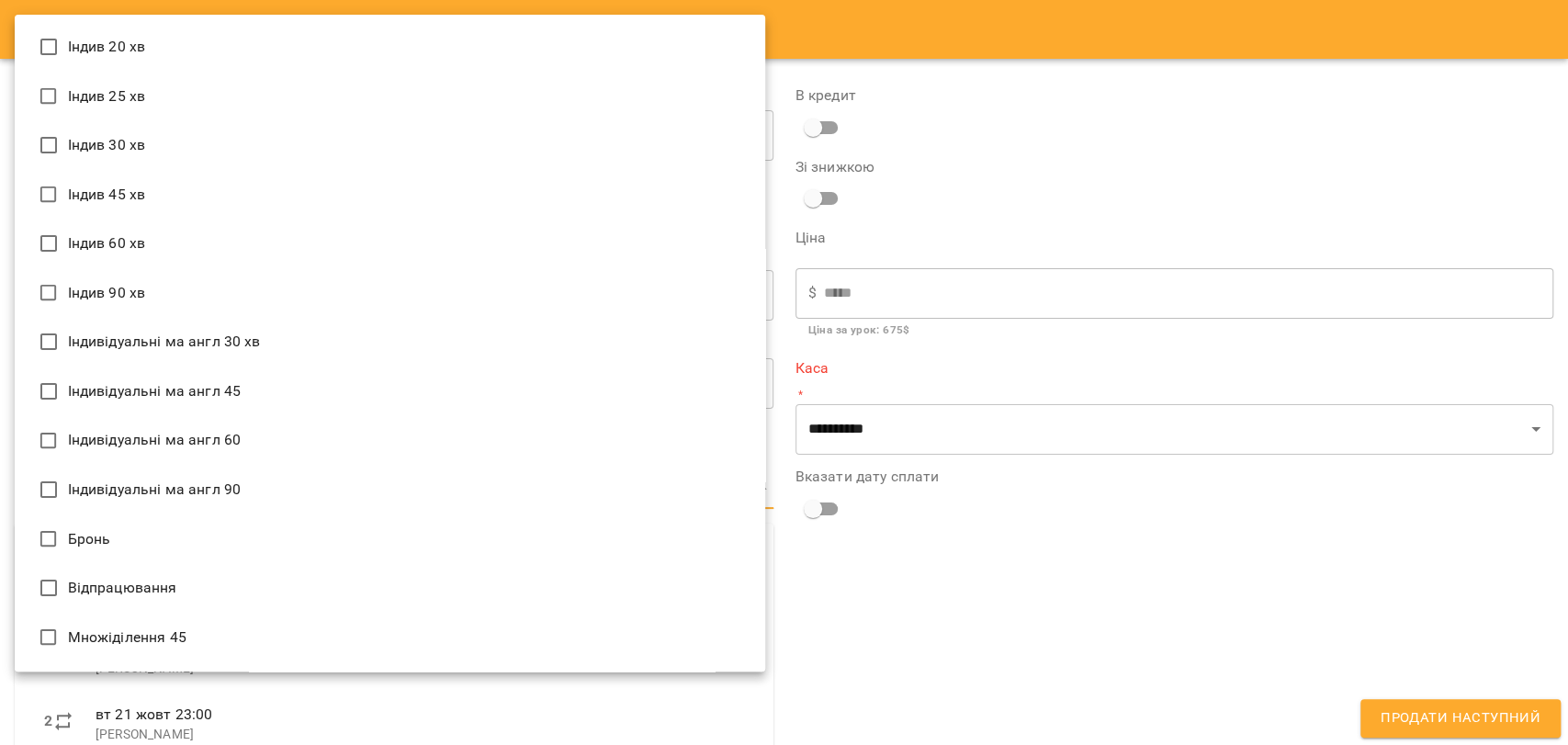
click at [1127, 488] on div at bounding box center [784, 372] width 1568 height 745
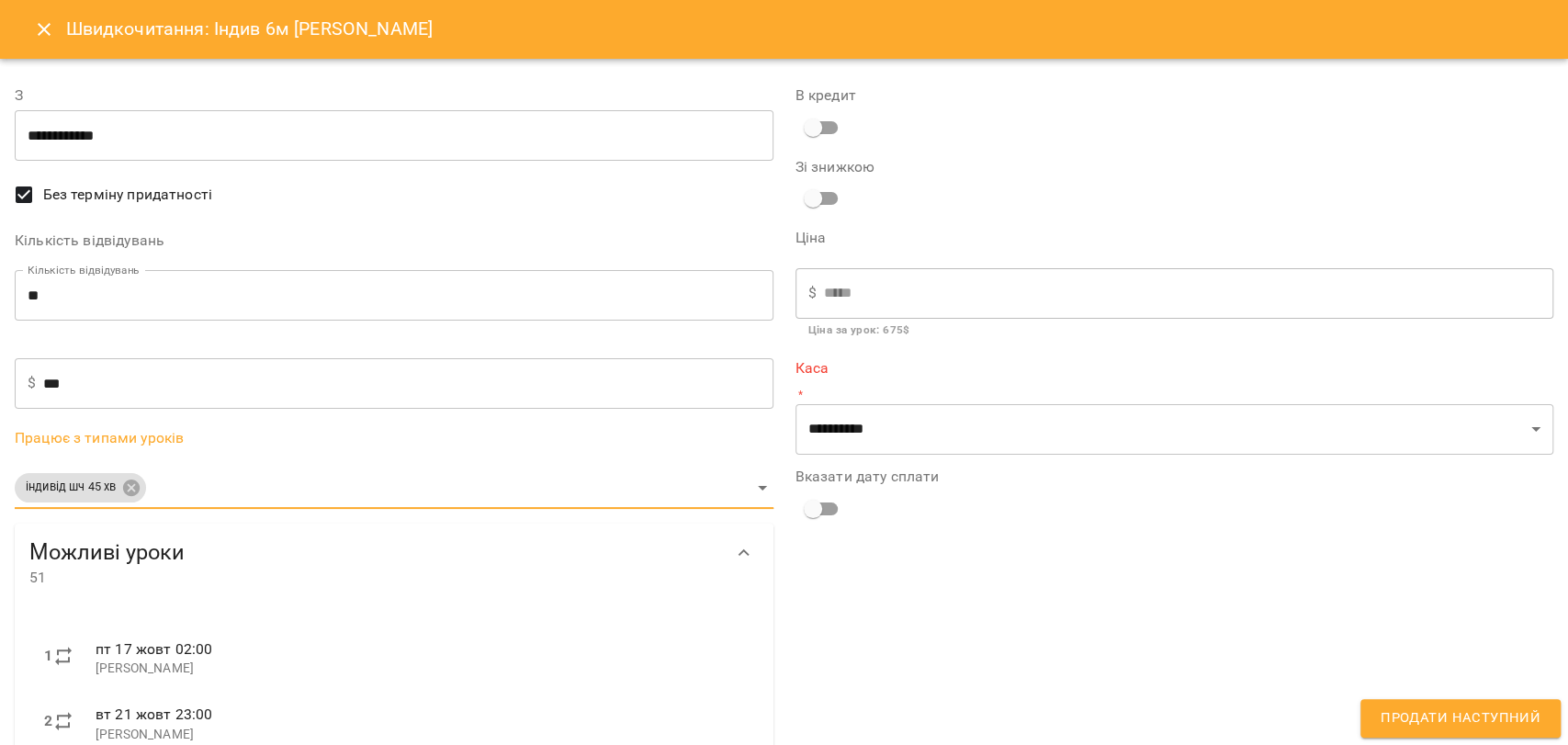
click at [874, 407] on div "Індив 20 хв Індив 25 хв Індив 30 хв Індив 45 хв Індив 60 хв Індив 90 хв Індивід…" at bounding box center [784, 372] width 1568 height 745
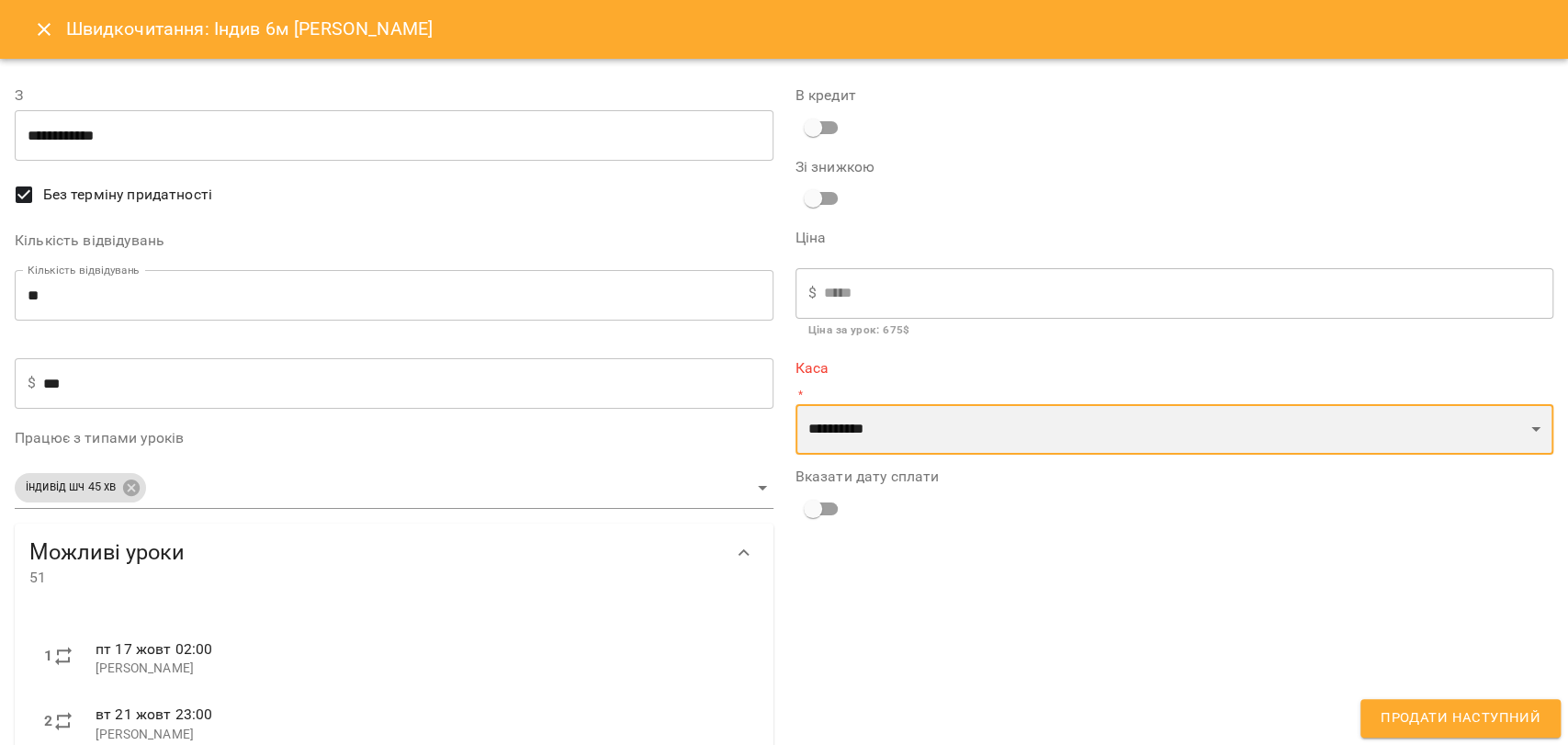
click at [874, 407] on select "**********" at bounding box center [1175, 429] width 759 height 52
select select "****"
click at [796, 404] on select "**********" at bounding box center [1175, 429] width 759 height 52
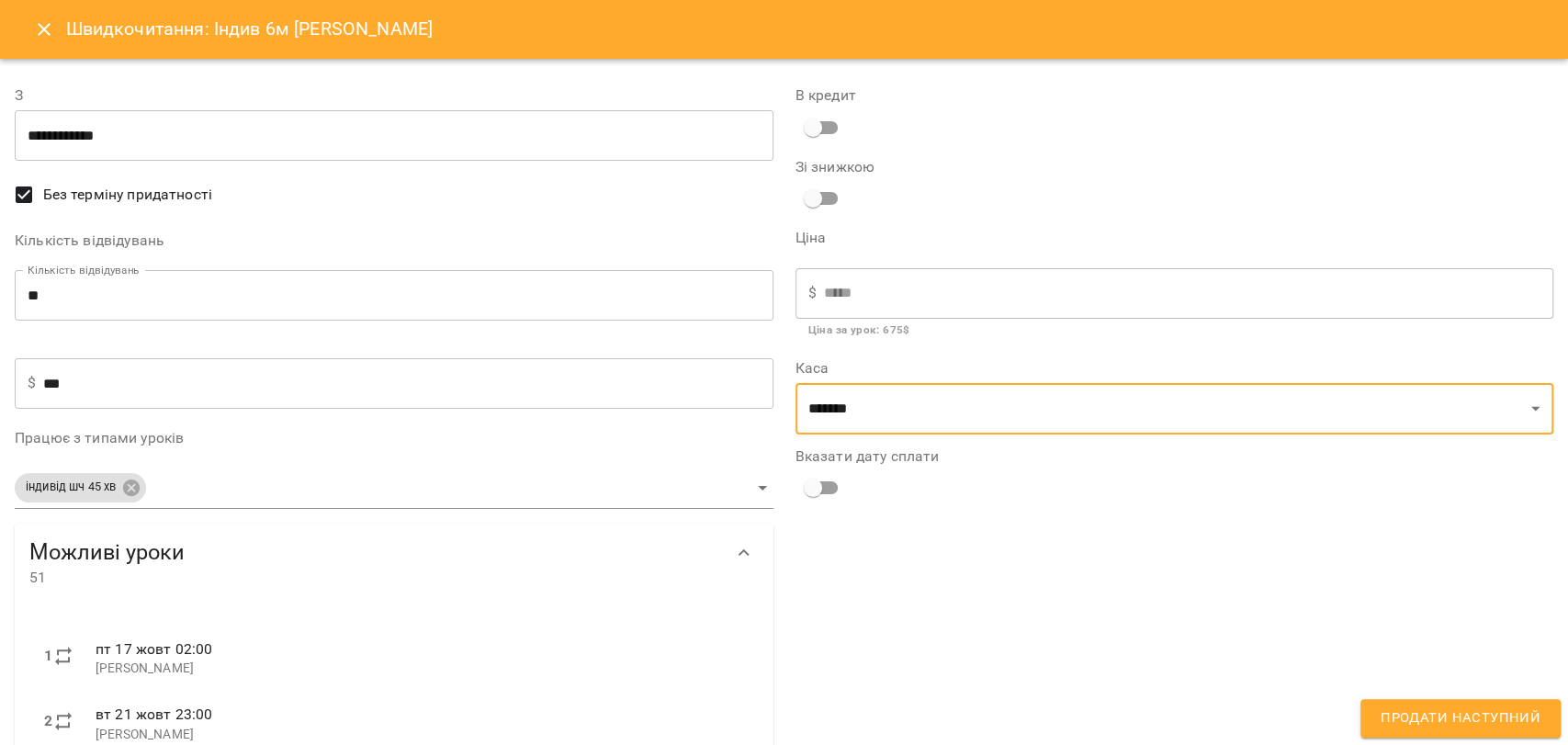
drag, startPoint x: 1481, startPoint y: 721, endPoint x: 1470, endPoint y: 714, distance: 13.0
click at [1481, 721] on span "Продати наступний" at bounding box center [1461, 718] width 160 height 24
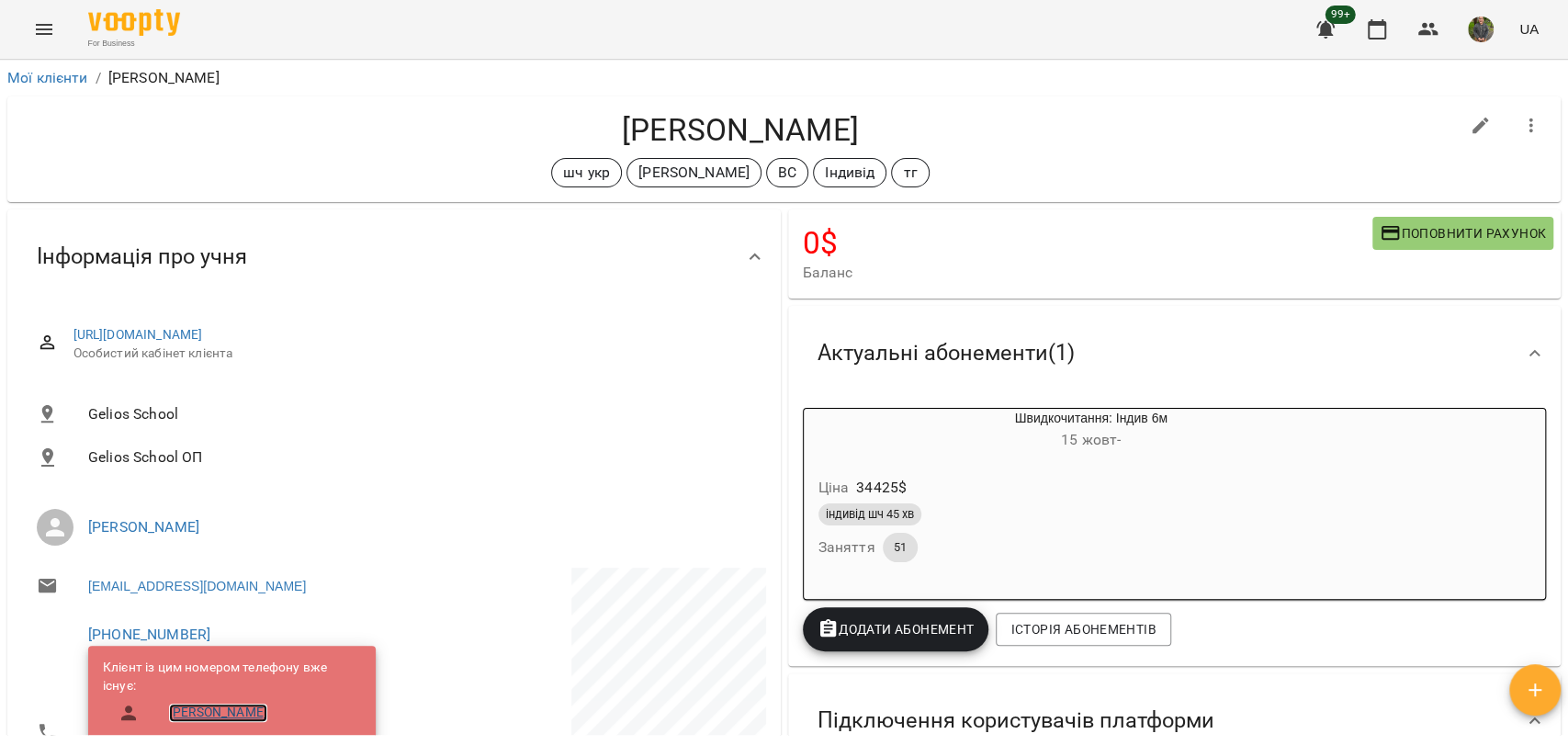
click at [190, 715] on link "[PERSON_NAME]" at bounding box center [218, 713] width 98 height 19
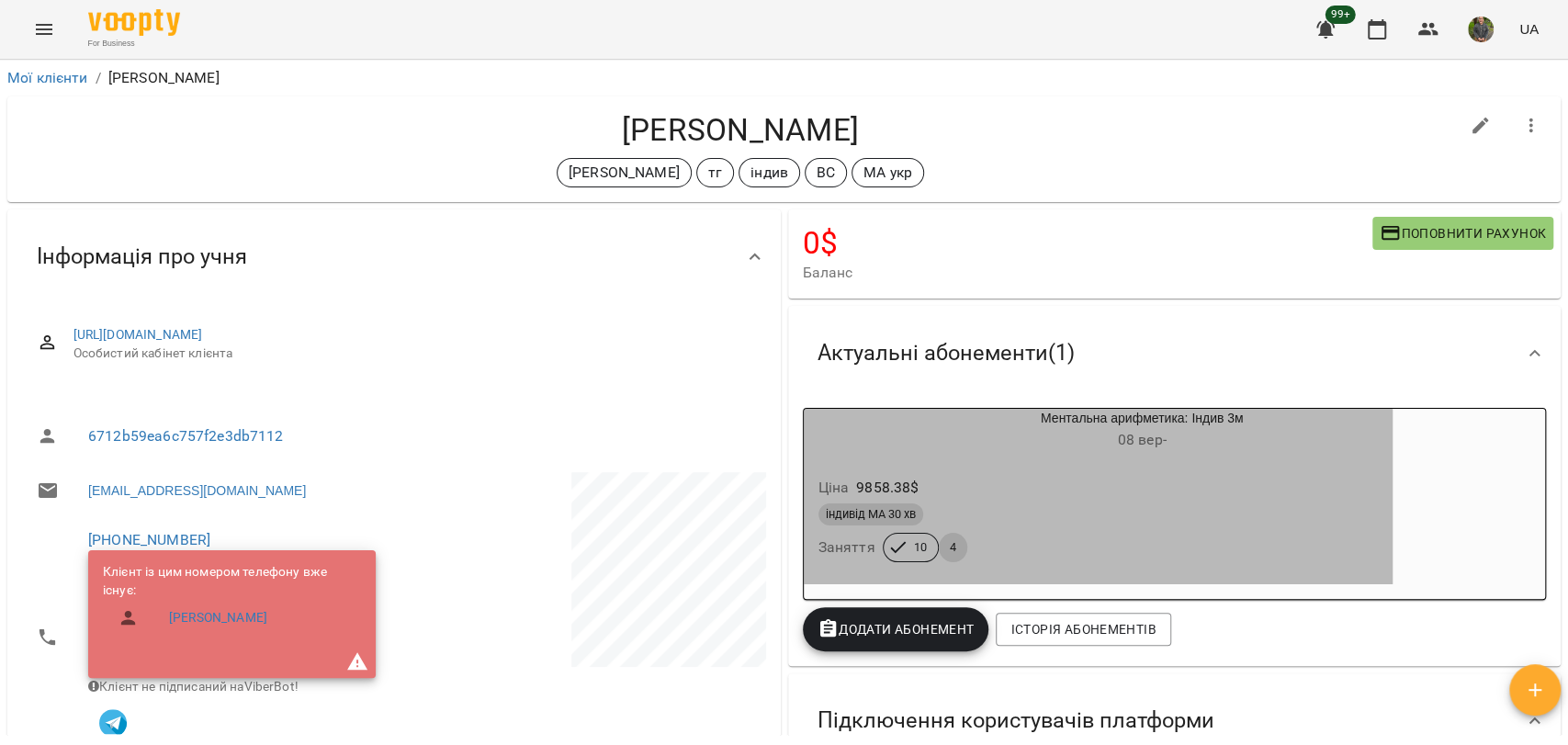
click at [962, 476] on div "Ціна 9858.38 $" at bounding box center [1098, 488] width 567 height 33
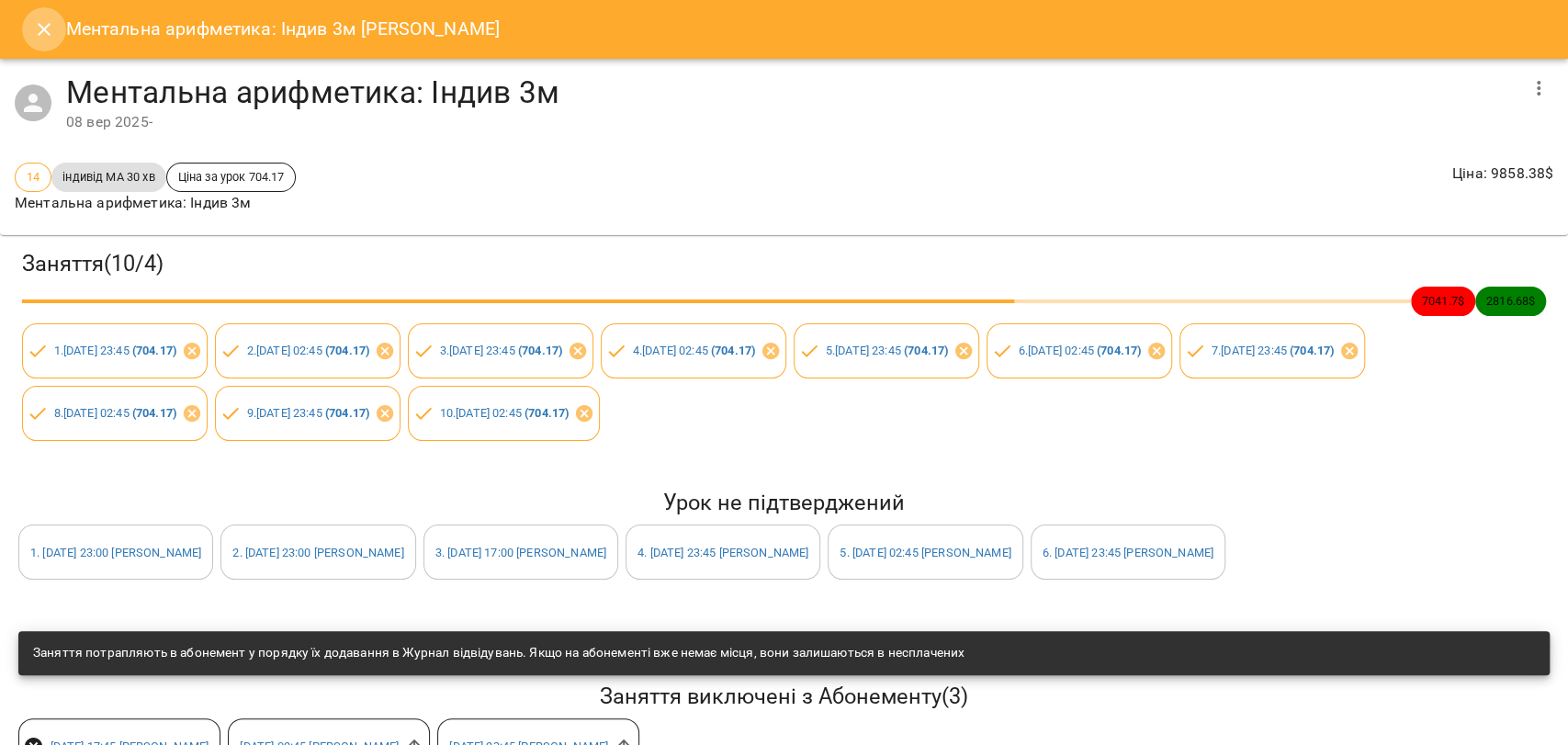
click at [35, 20] on icon "Close" at bounding box center [43, 29] width 22 height 22
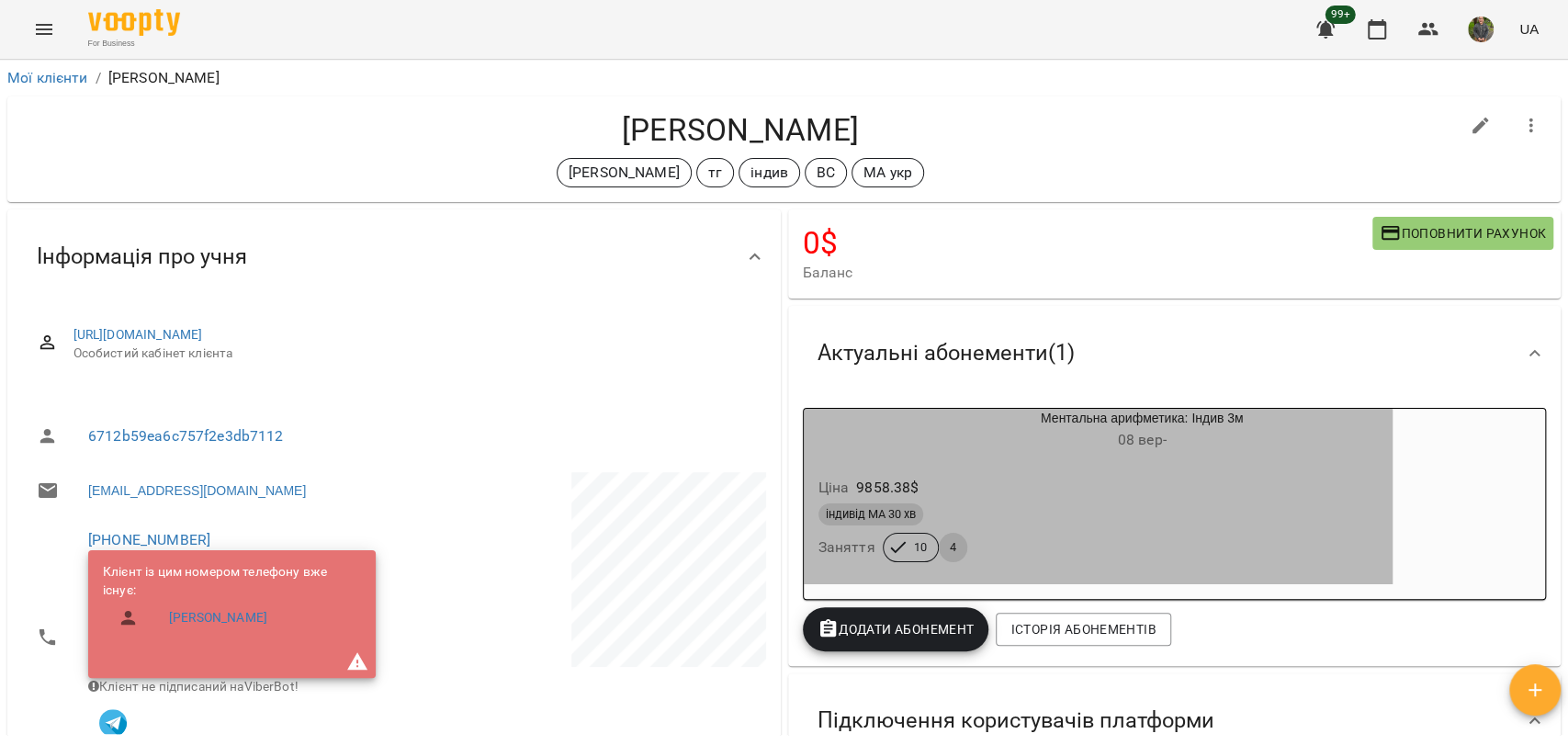
click at [937, 572] on div "Ціна 9858.38 $ індивід МА 30 хв Заняття 10 4" at bounding box center [1098, 523] width 589 height 125
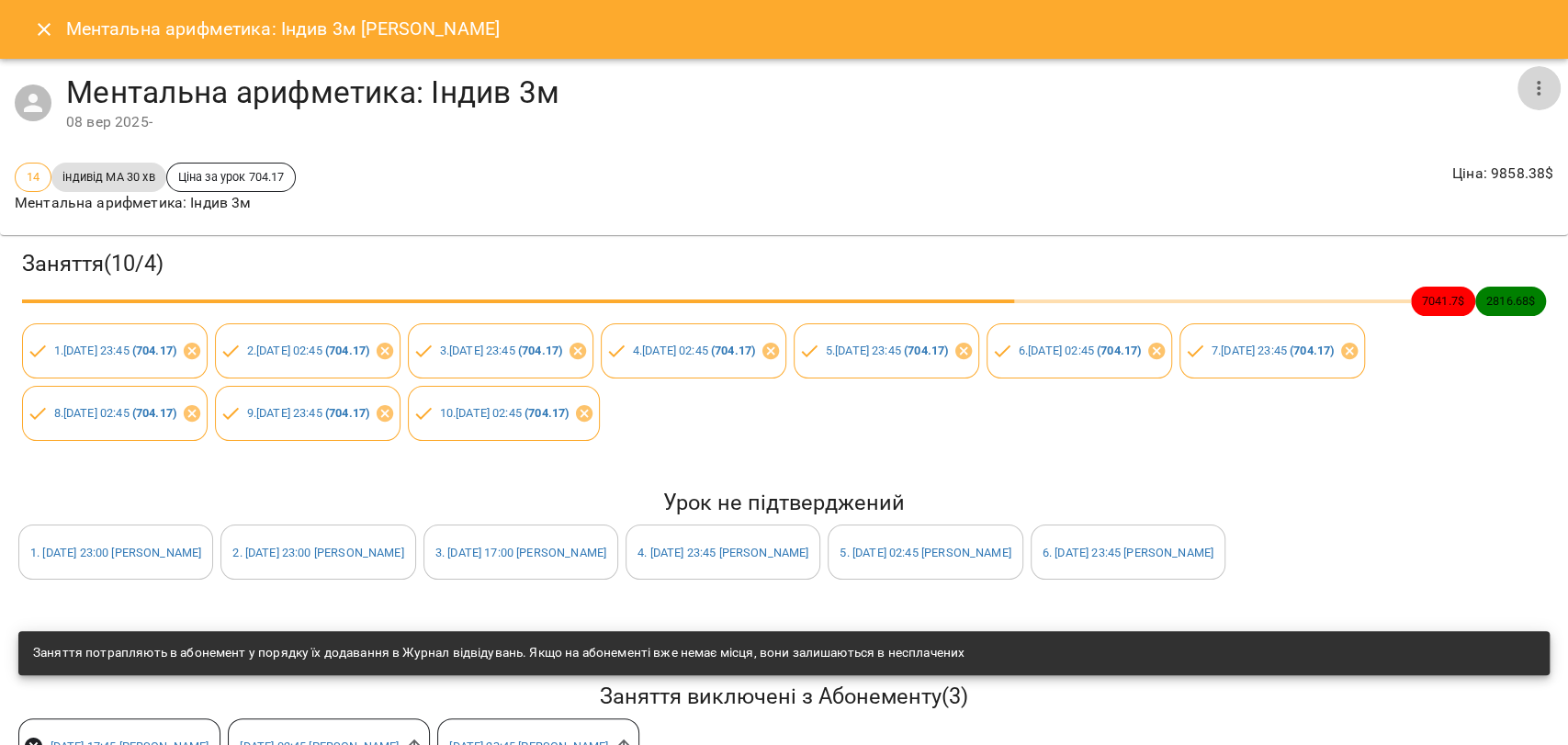
click at [1528, 97] on icon "button" at bounding box center [1538, 88] width 22 height 22
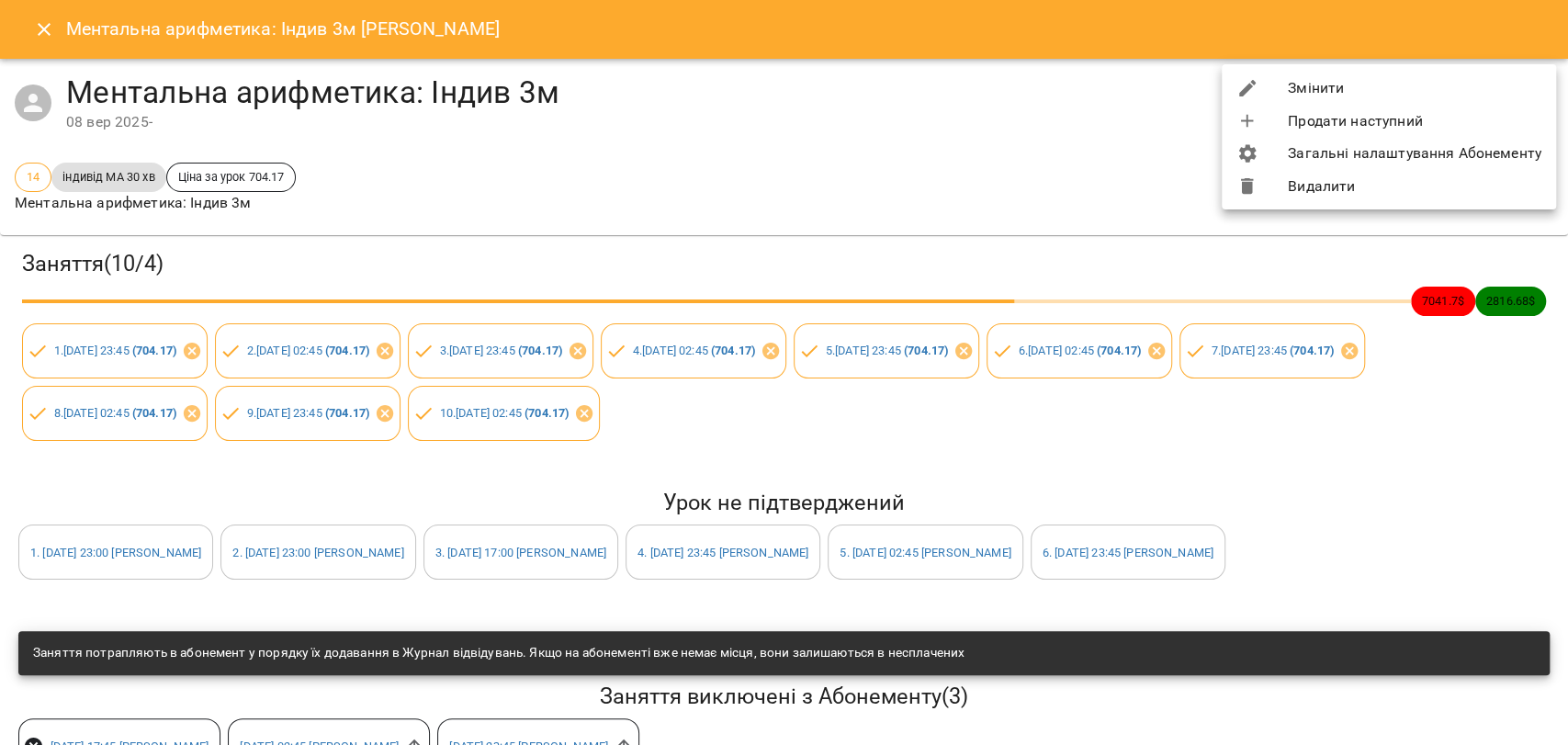
click at [1263, 80] on div at bounding box center [1262, 88] width 52 height 22
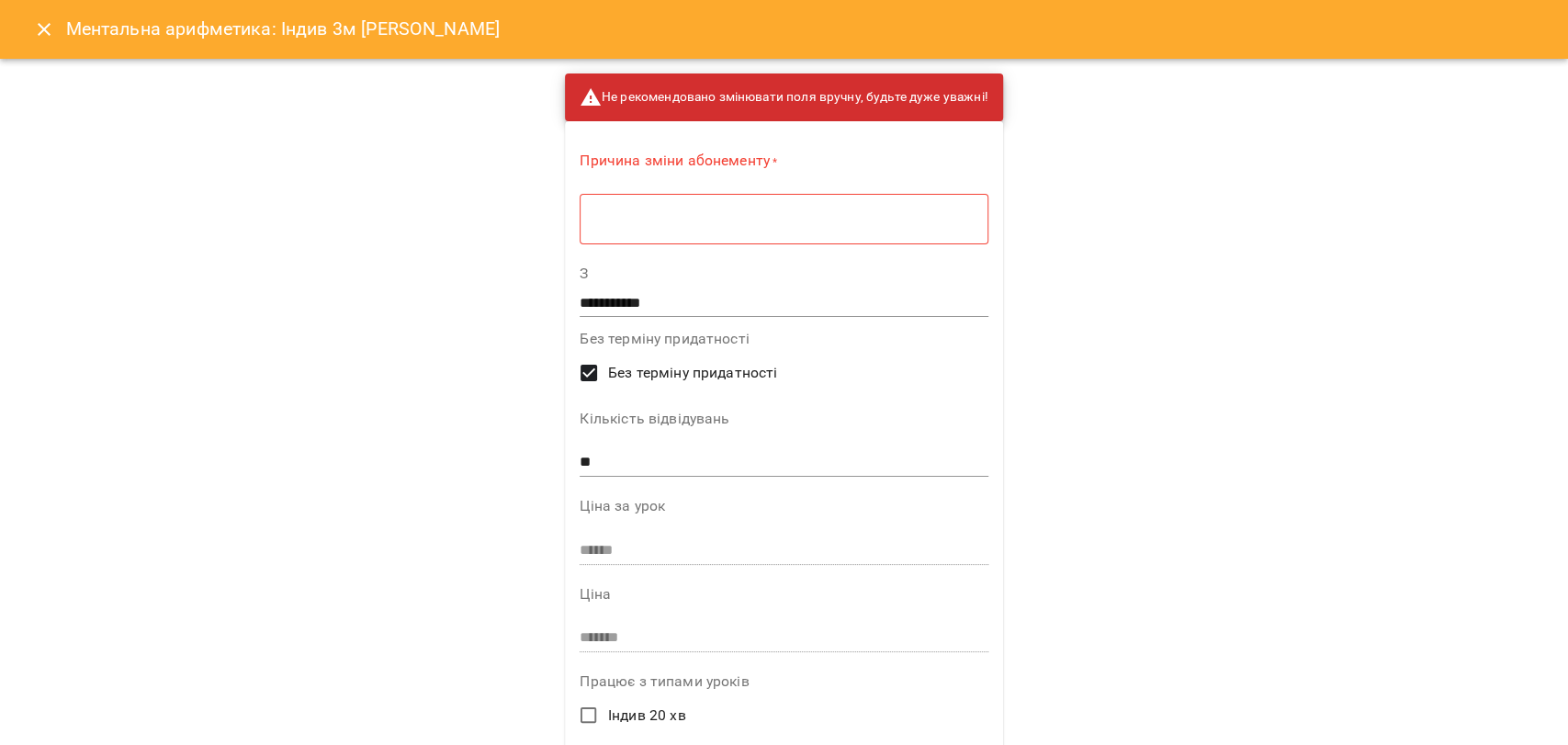
click at [659, 457] on input "**" at bounding box center [784, 462] width 408 height 29
drag, startPoint x: 659, startPoint y: 457, endPoint x: 428, endPoint y: 465, distance: 231.1
click at [428, 465] on div "**********" at bounding box center [784, 372] width 1568 height 745
type input "**"
click at [662, 233] on div "* ​" at bounding box center [784, 219] width 408 height 52
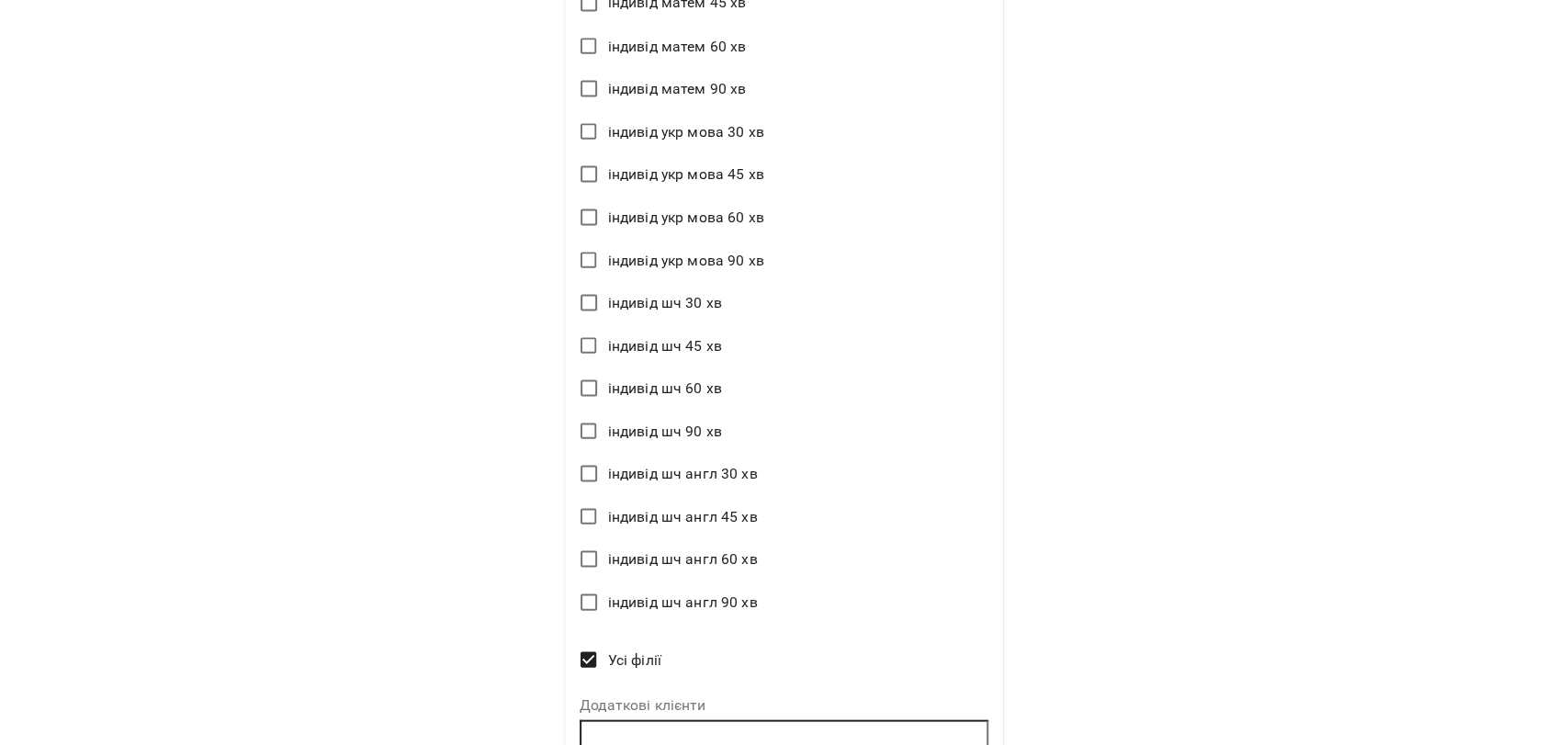
scroll to position [2426, 0]
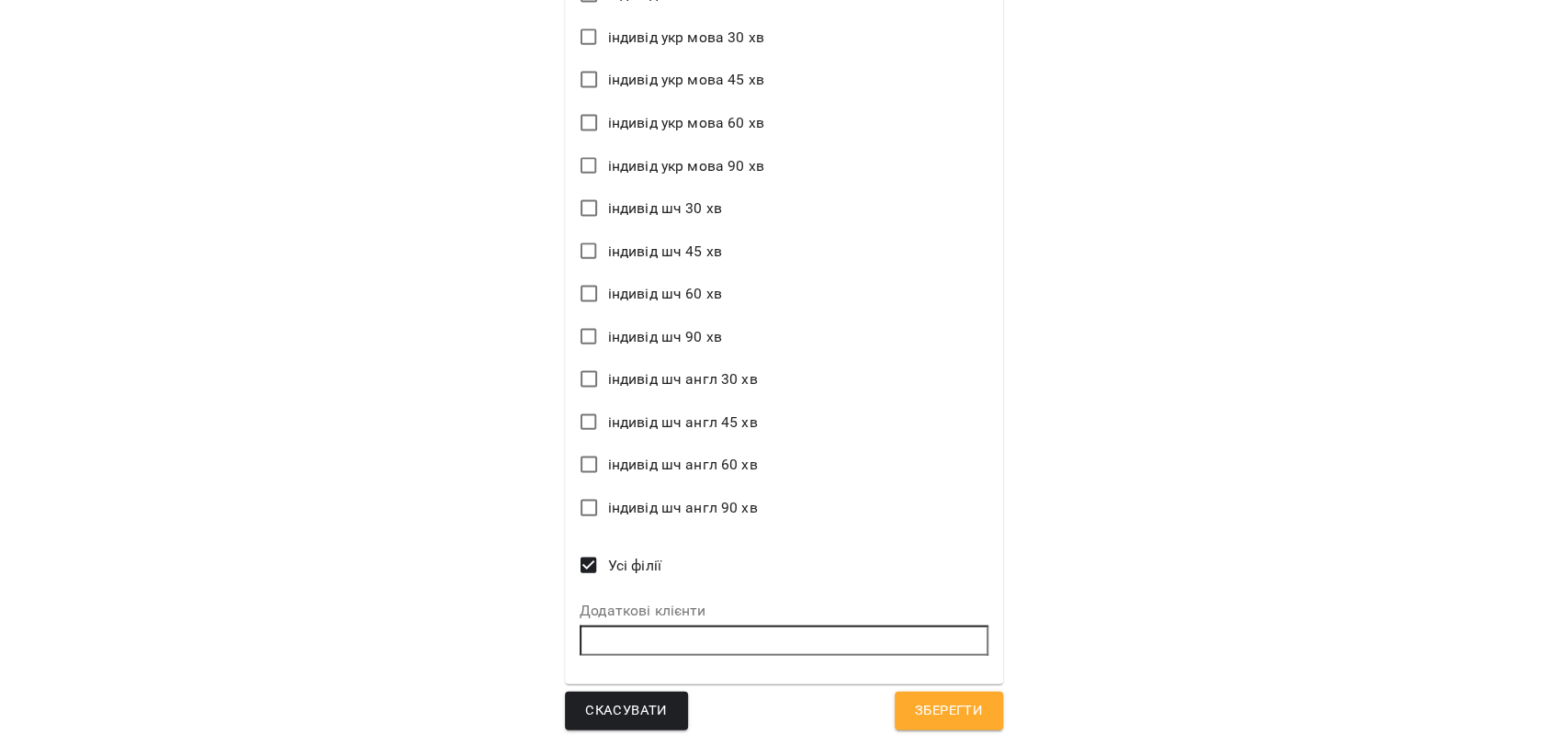
type textarea "*"
click at [924, 696] on button "Зберегти" at bounding box center [948, 711] width 108 height 39
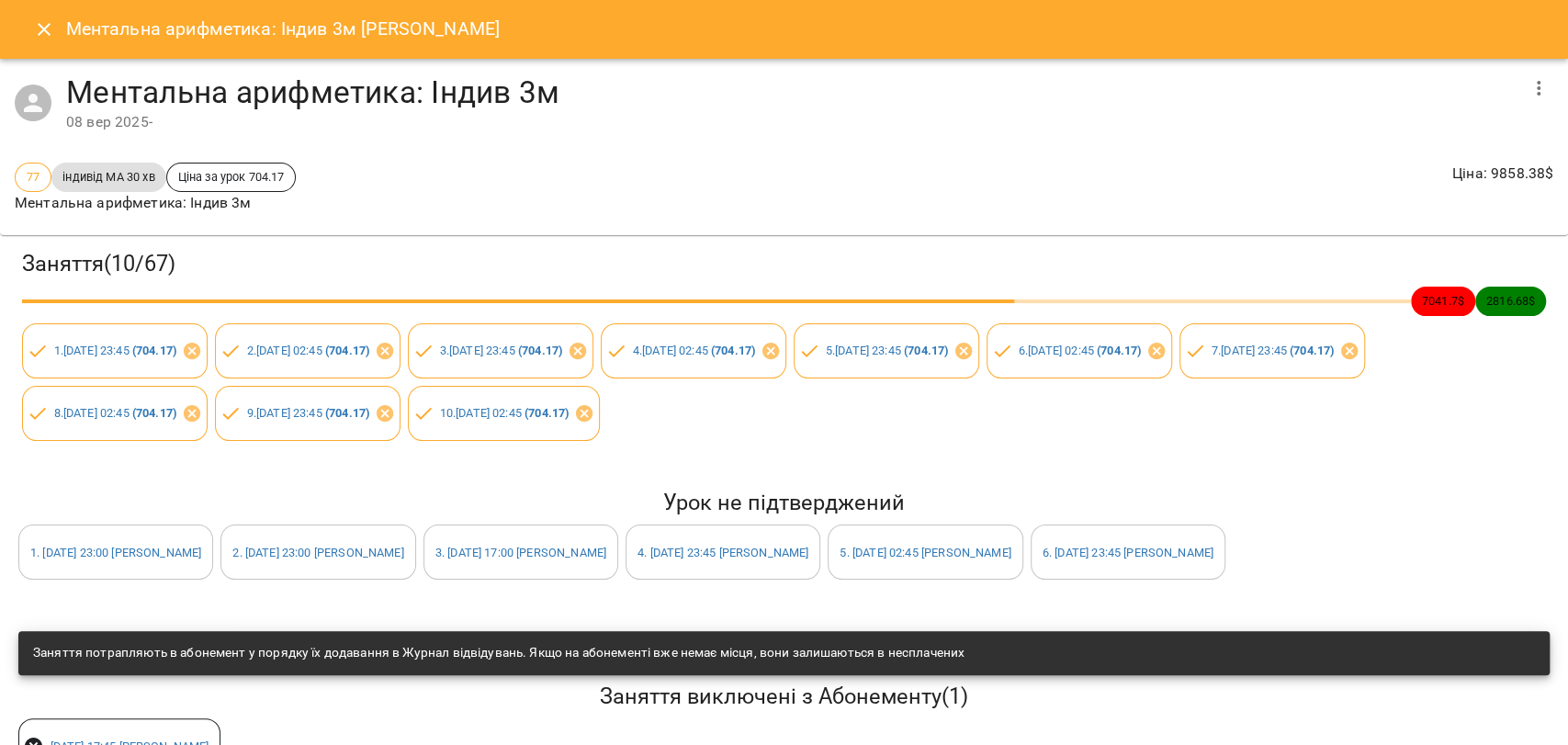
click at [20, 24] on div "Ментальна арифметика: Індив 3м [PERSON_NAME]" at bounding box center [784, 29] width 1568 height 58
click at [33, 24] on button "Close" at bounding box center [43, 29] width 44 height 44
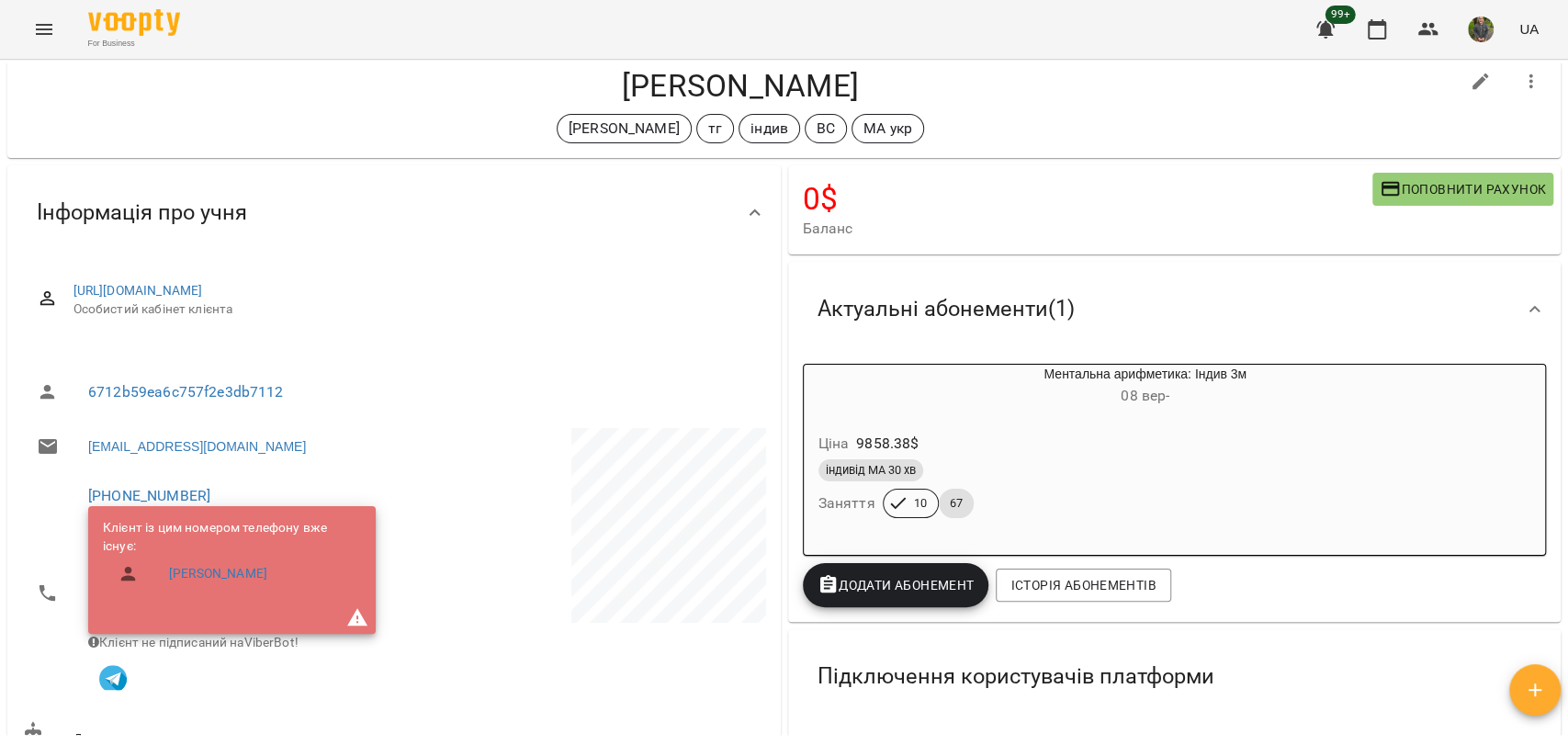
scroll to position [0, 0]
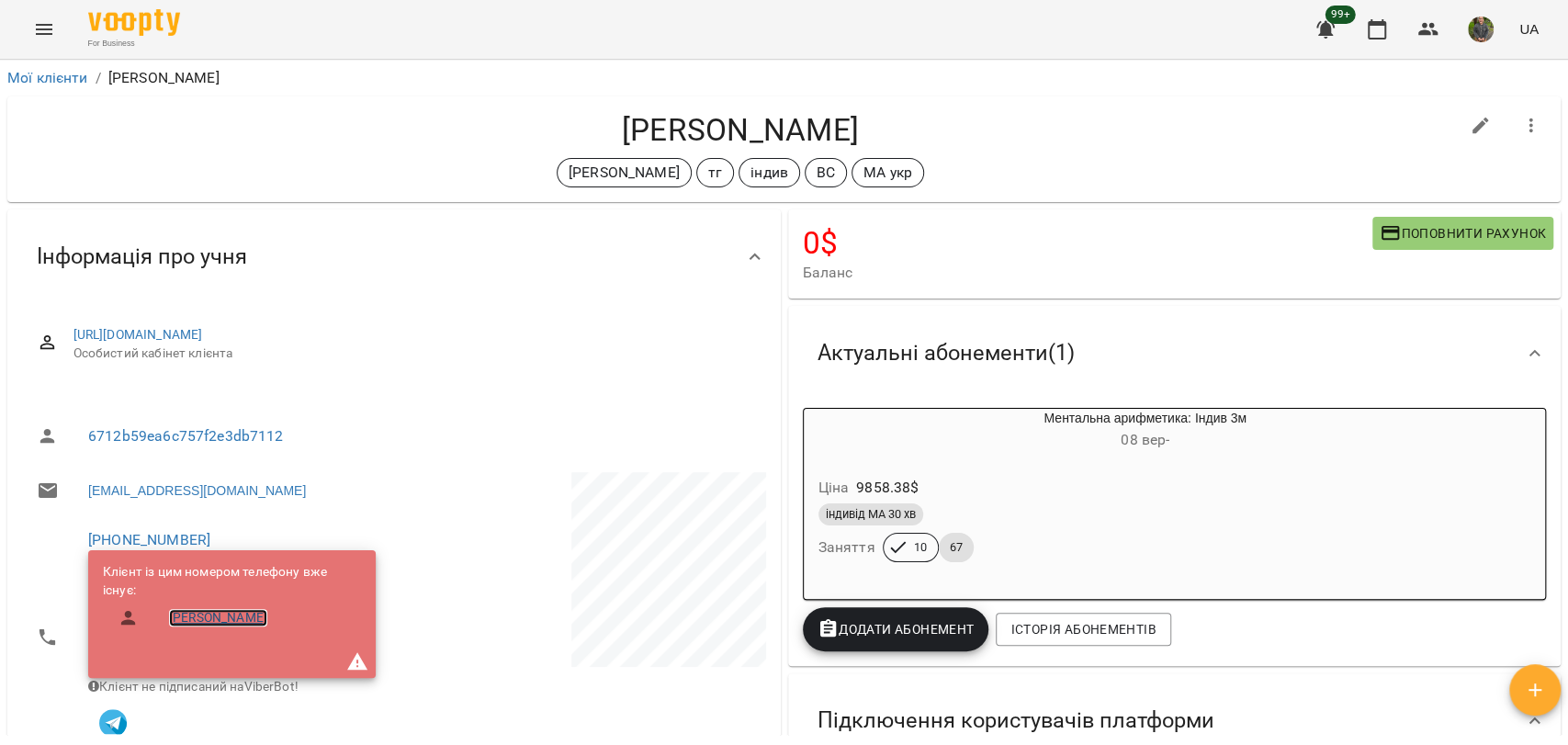
click at [227, 612] on link "[PERSON_NAME]" at bounding box center [218, 619] width 98 height 19
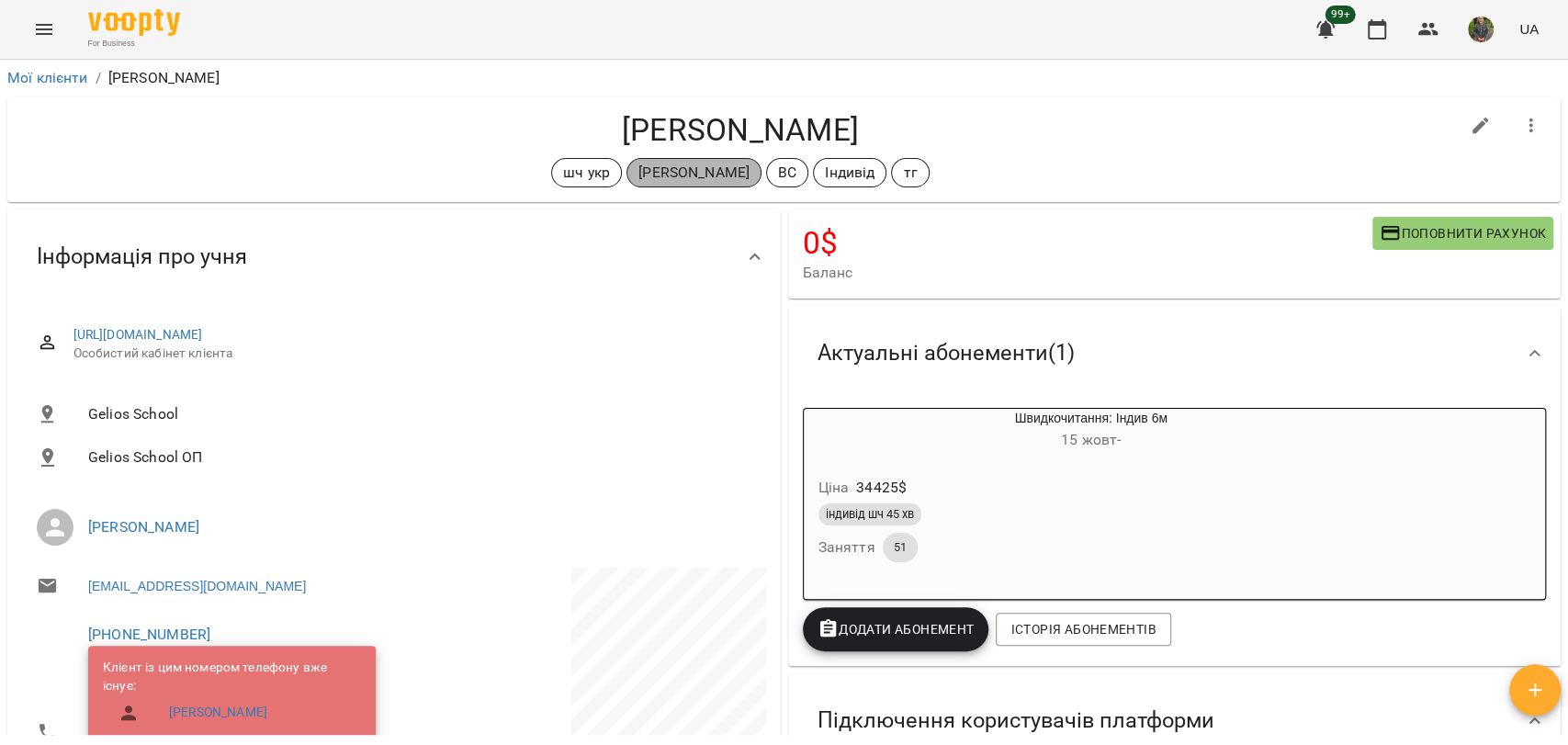
click at [669, 177] on p "[PERSON_NAME]" at bounding box center [694, 172] width 111 height 22
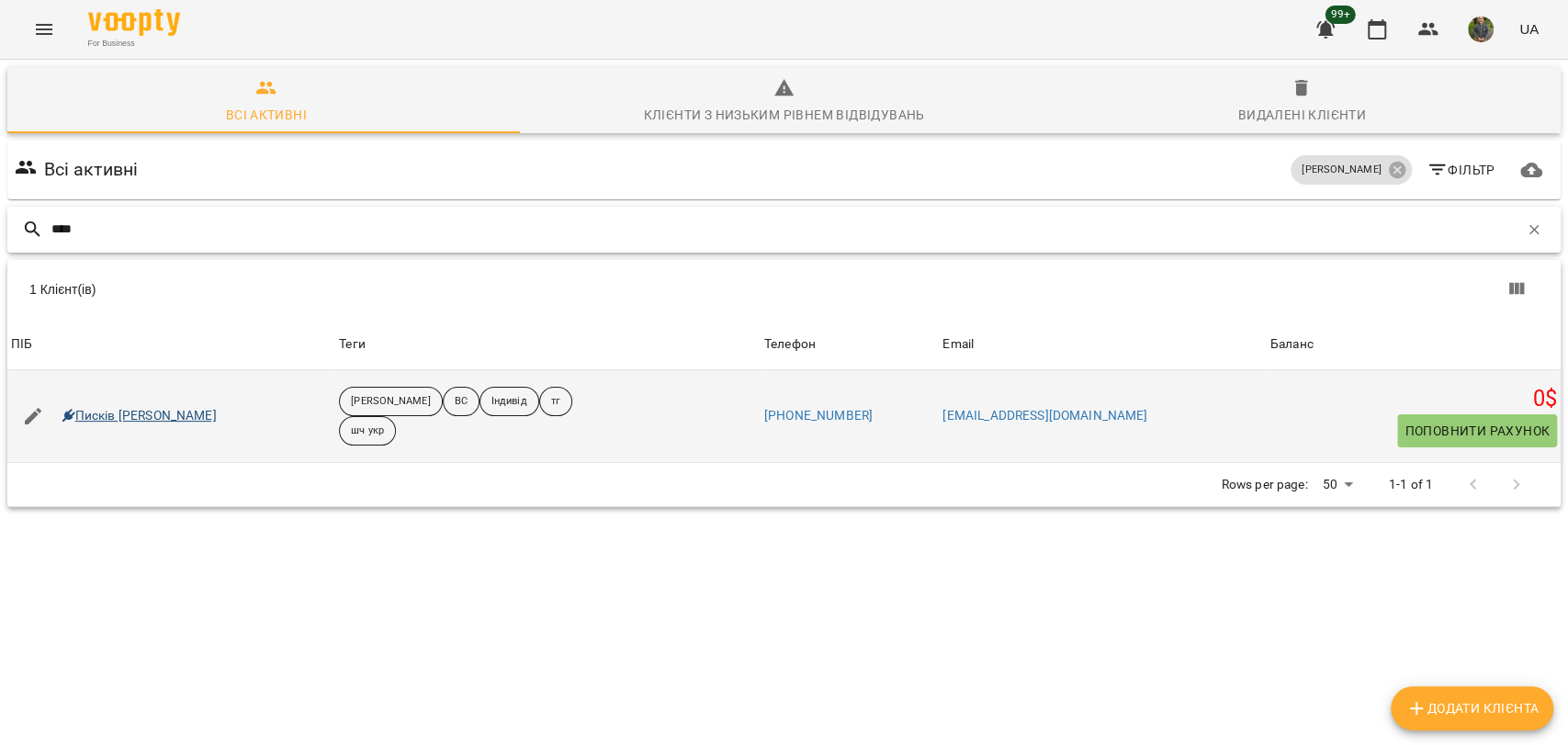
type input "****"
click at [147, 419] on link "Писків [PERSON_NAME]" at bounding box center [139, 416] width 154 height 19
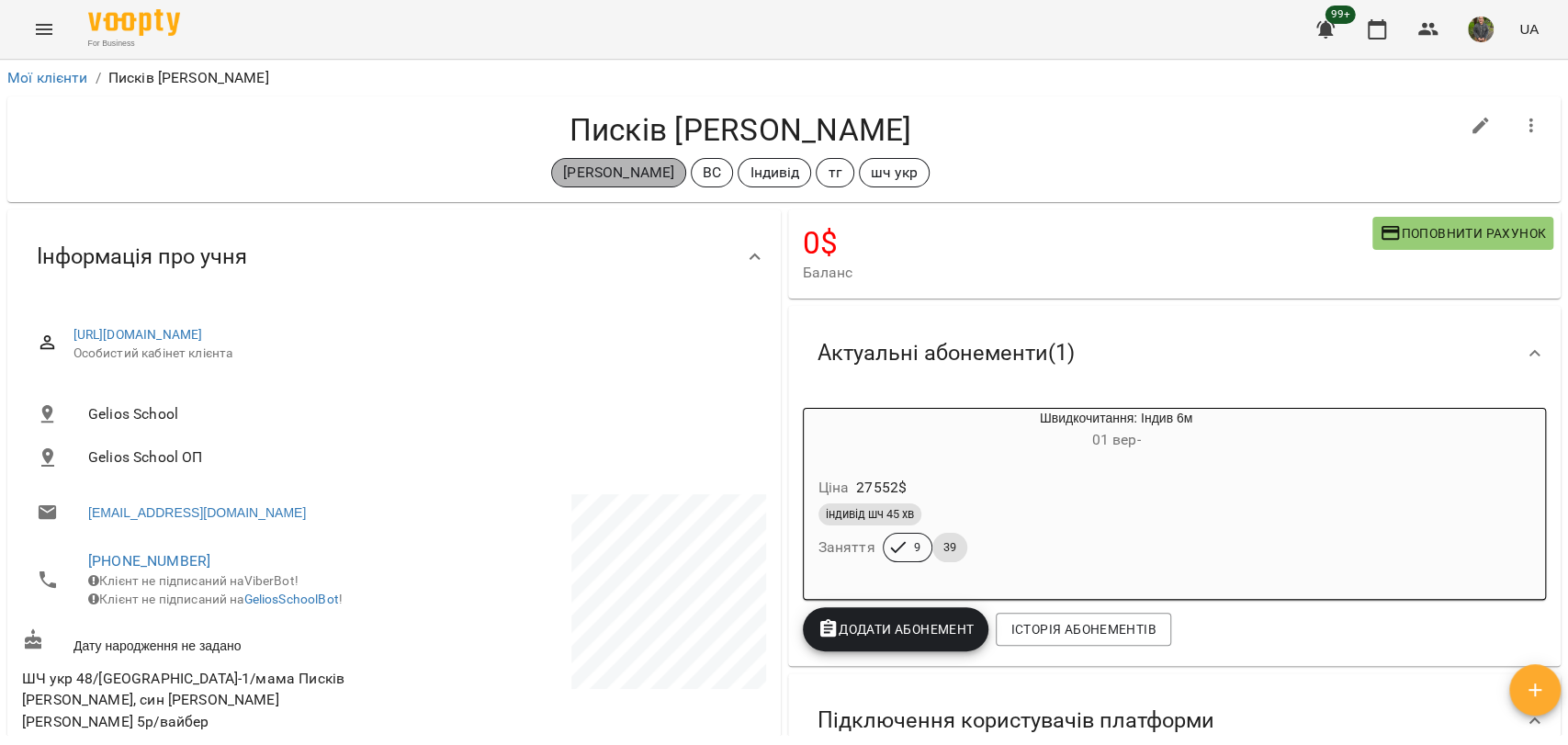
click at [639, 159] on div "[PERSON_NAME]" at bounding box center [618, 172] width 135 height 29
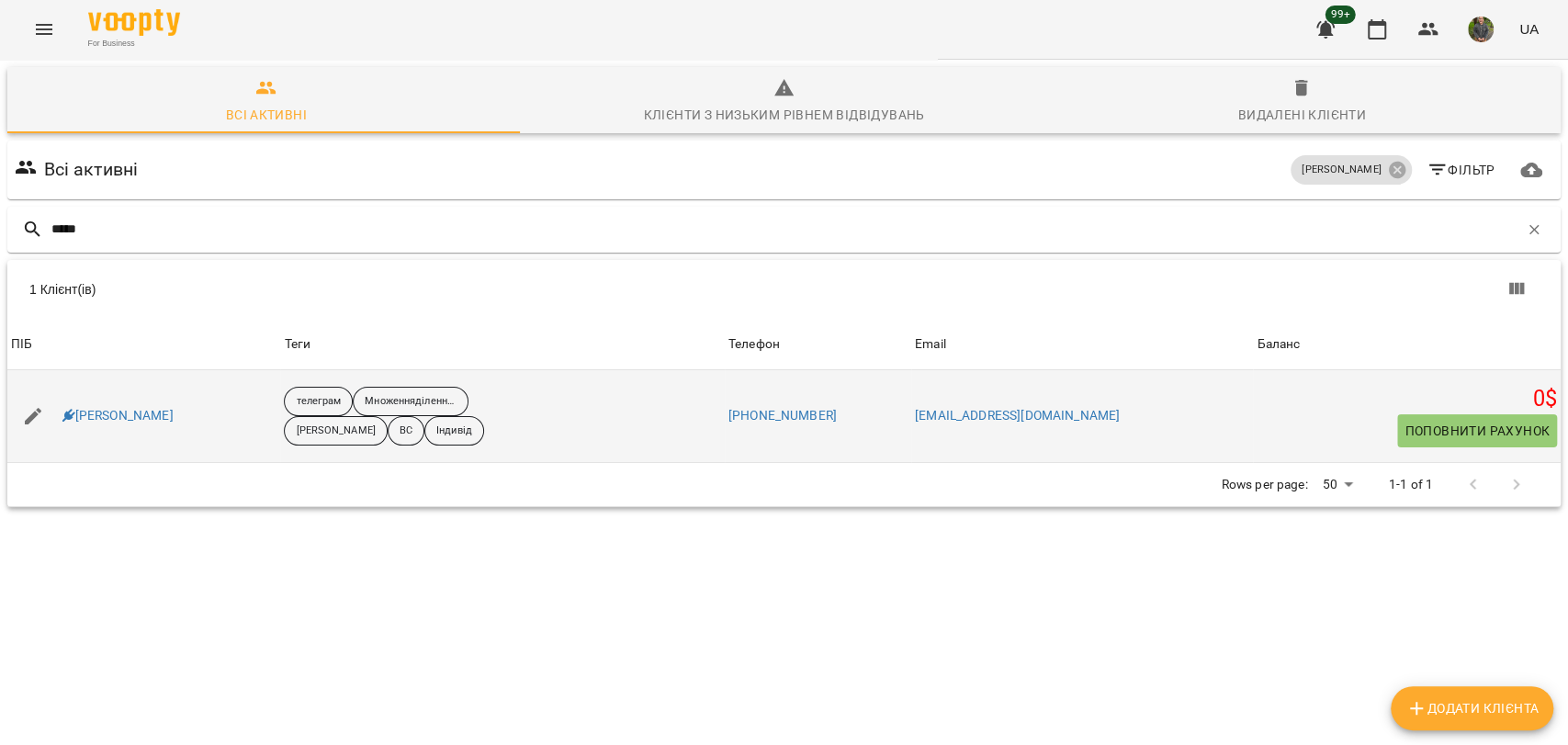
type input "*****"
click at [99, 404] on div "[PERSON_NAME]" at bounding box center [118, 415] width 119 height 25
click at [89, 419] on link "[PERSON_NAME]" at bounding box center [118, 416] width 111 height 19
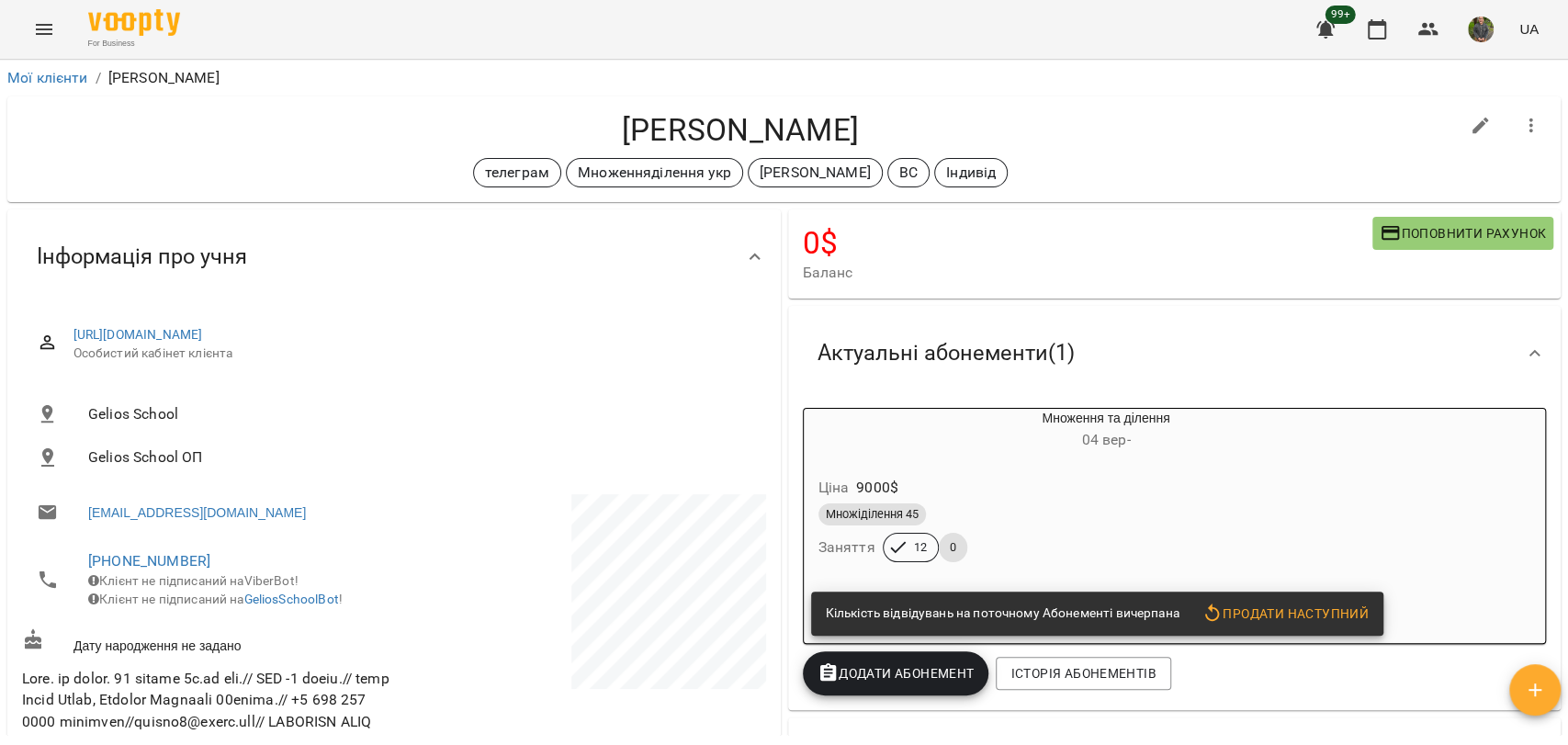
click at [968, 502] on div "Множіділення 45" at bounding box center [1062, 514] width 495 height 29
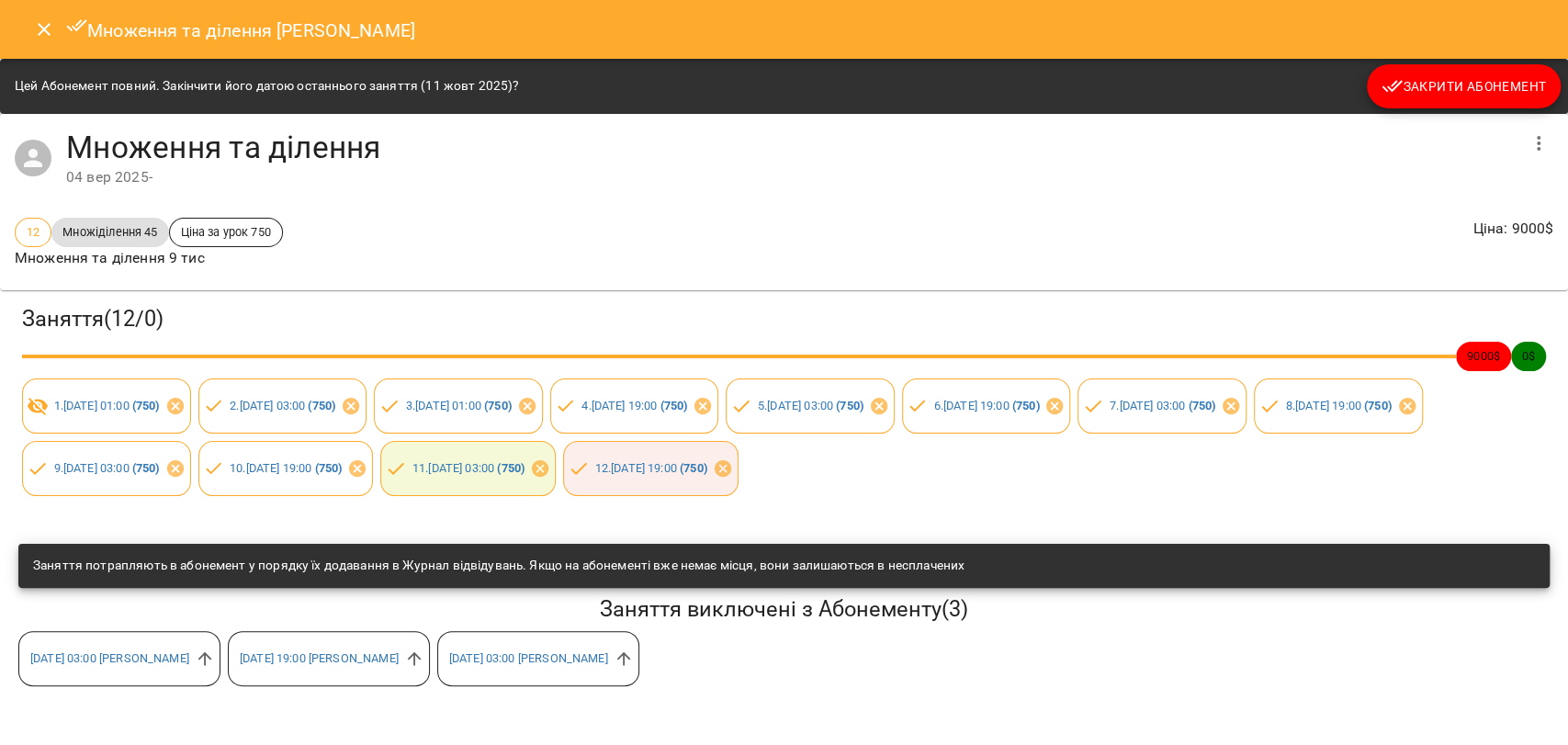
click at [36, 40] on button "Close" at bounding box center [43, 29] width 44 height 44
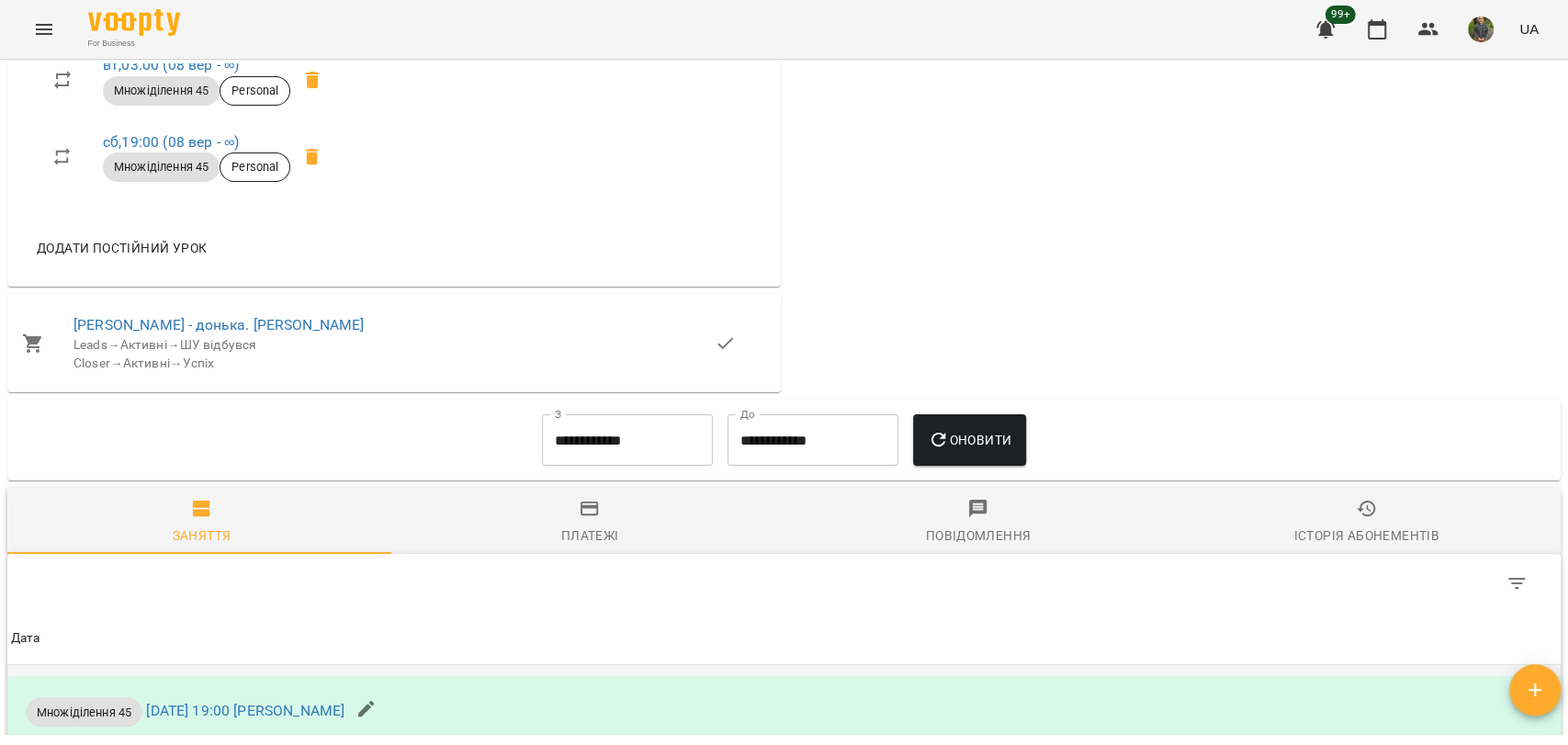
scroll to position [1735, 0]
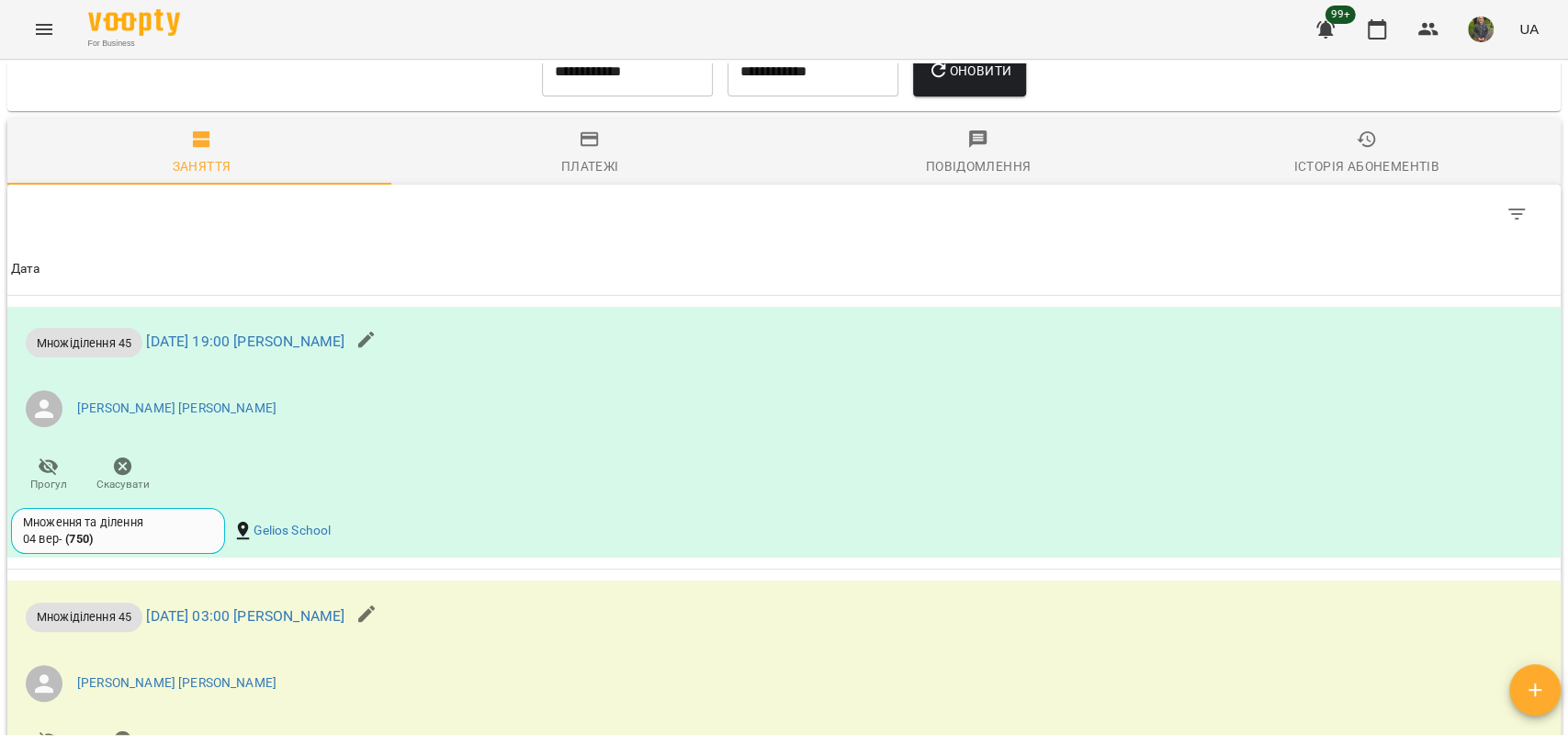
click at [586, 104] on div "**********" at bounding box center [627, 71] width 186 height 66
click at [585, 96] on input "**********" at bounding box center [627, 71] width 170 height 52
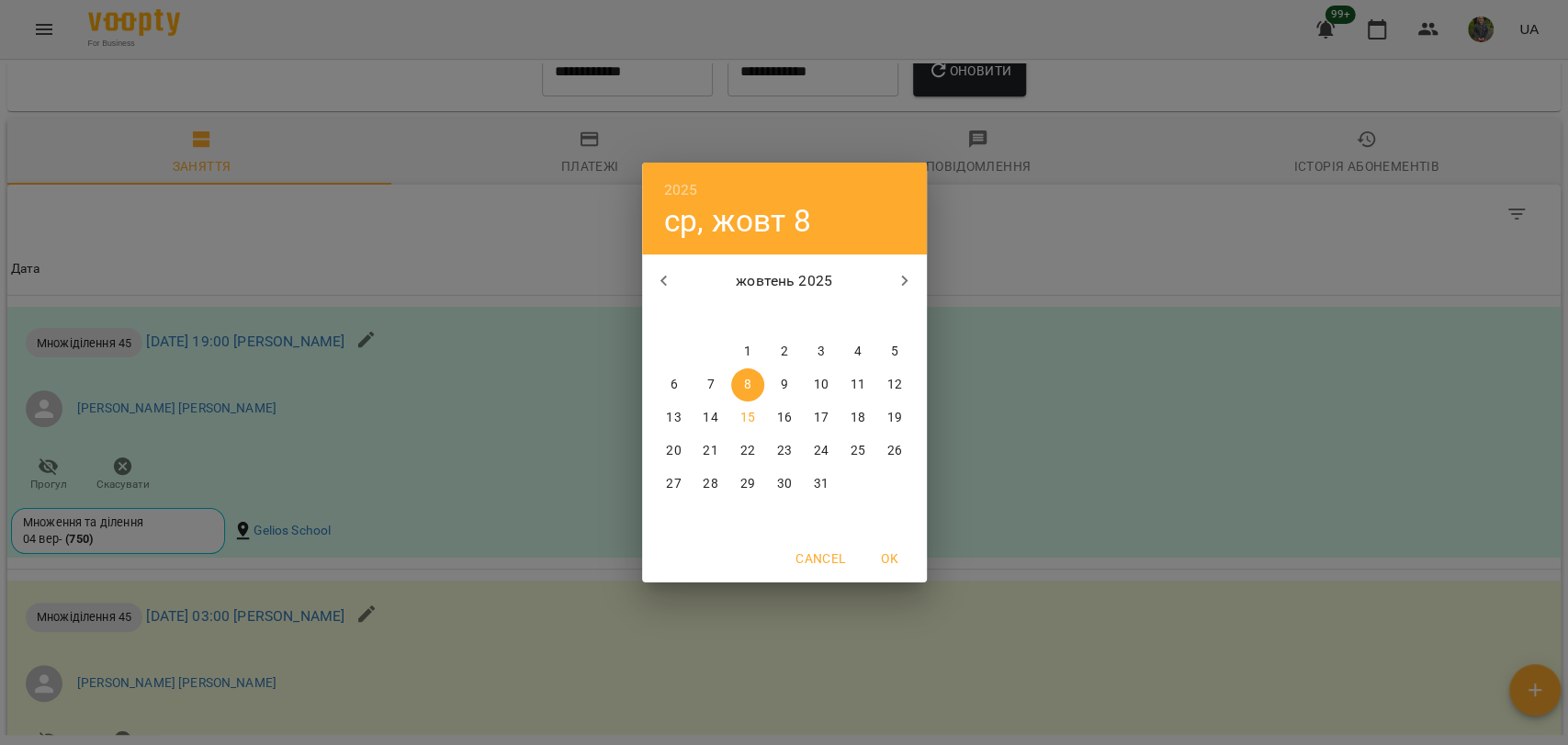
click at [663, 276] on icon "button" at bounding box center [664, 281] width 22 height 22
drag, startPoint x: 772, startPoint y: 447, endPoint x: 811, endPoint y: 422, distance: 46.3
click at [771, 448] on span "25" at bounding box center [784, 451] width 33 height 19
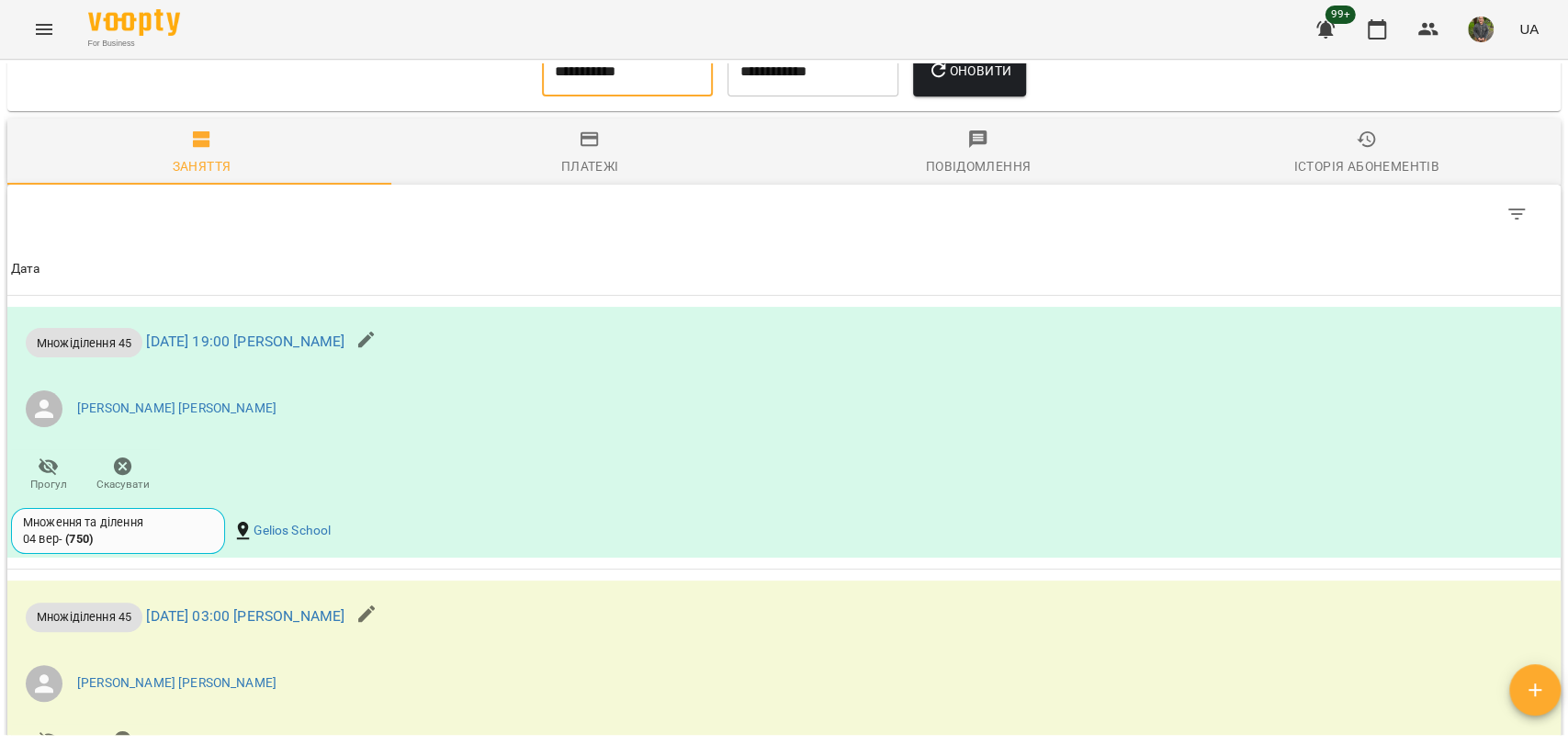
click at [542, 96] on input "**********" at bounding box center [627, 71] width 170 height 52
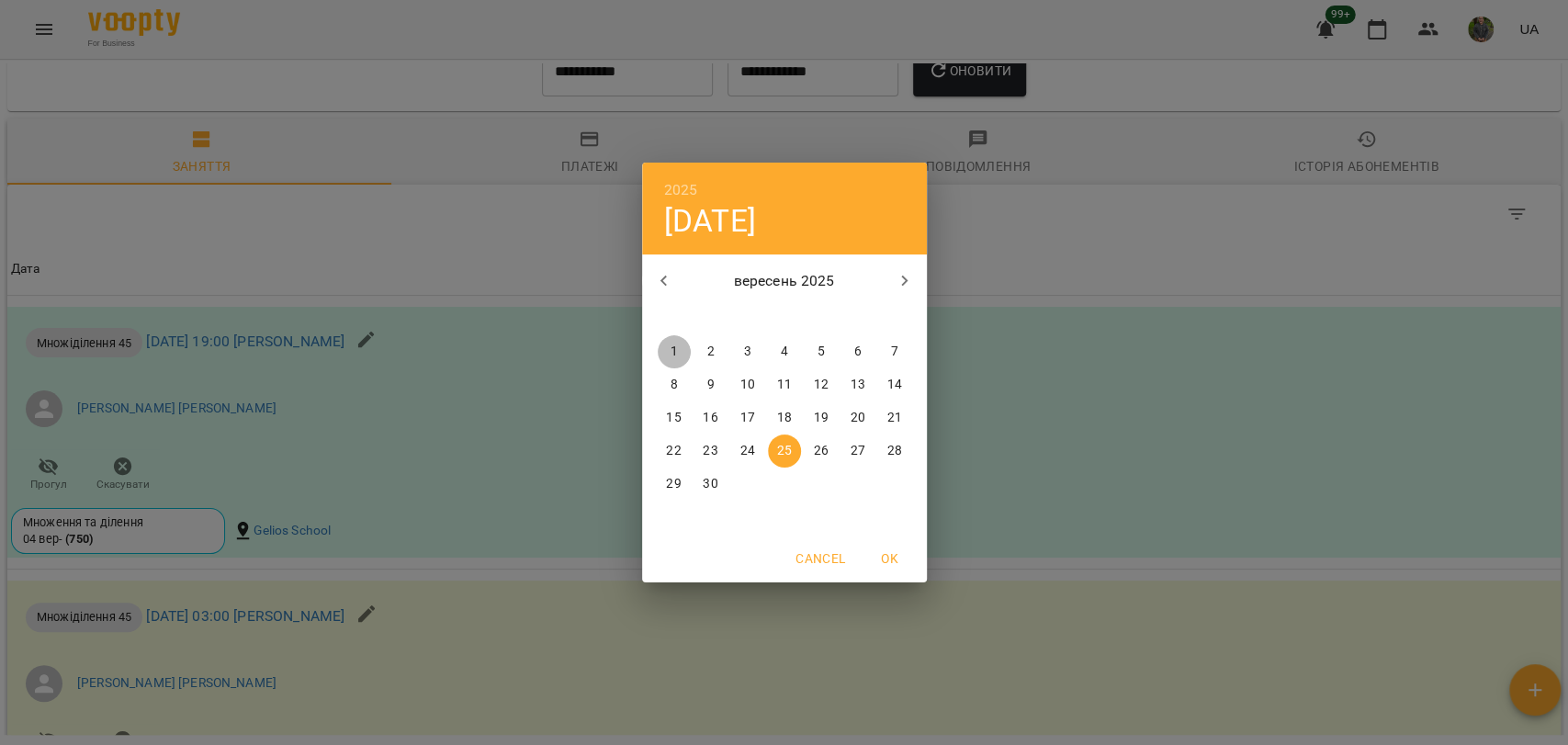
drag, startPoint x: 675, startPoint y: 340, endPoint x: 916, endPoint y: 228, distance: 265.8
click at [674, 340] on button "1" at bounding box center [674, 351] width 33 height 33
type input "**********"
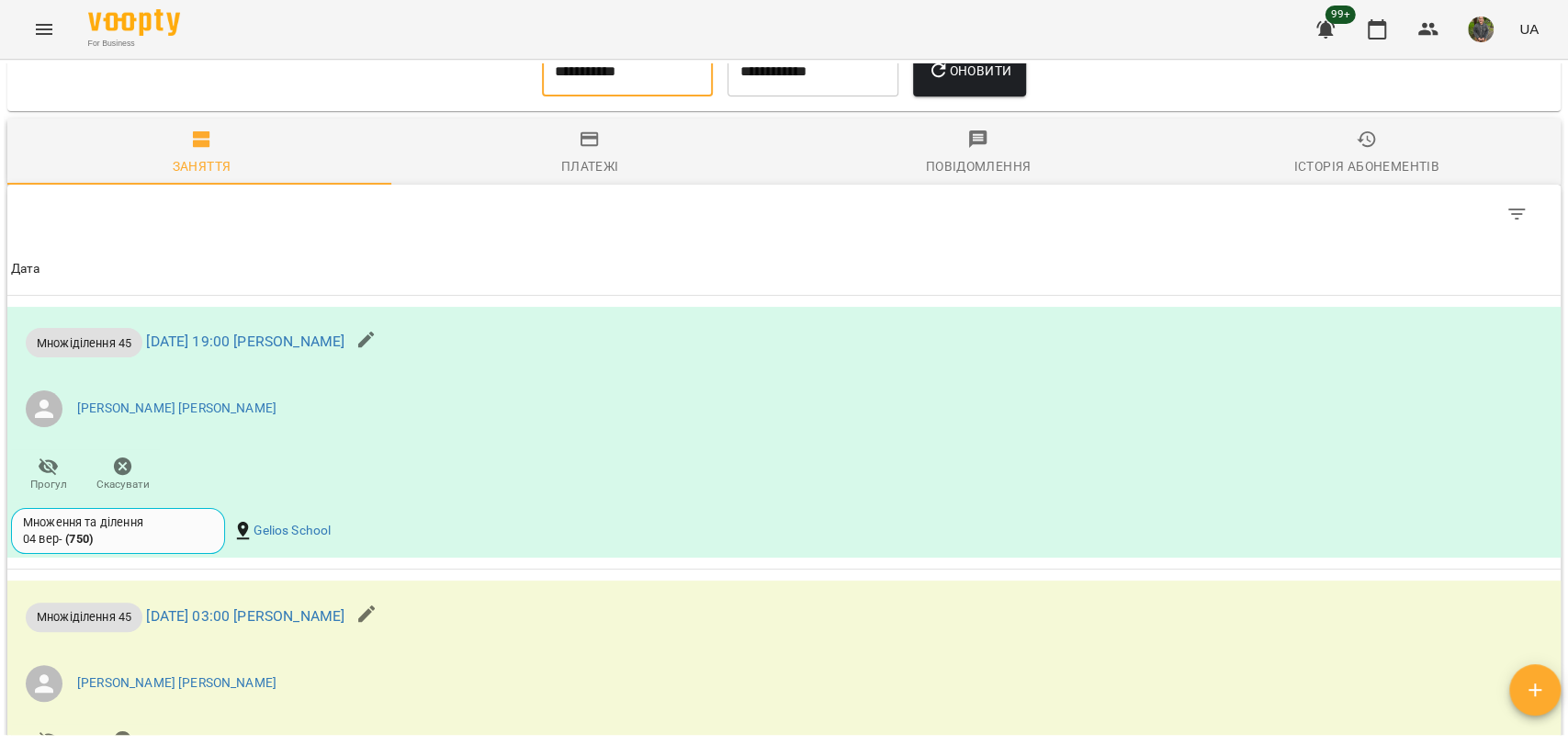
click at [982, 82] on span "Оновити" at bounding box center [969, 70] width 84 height 22
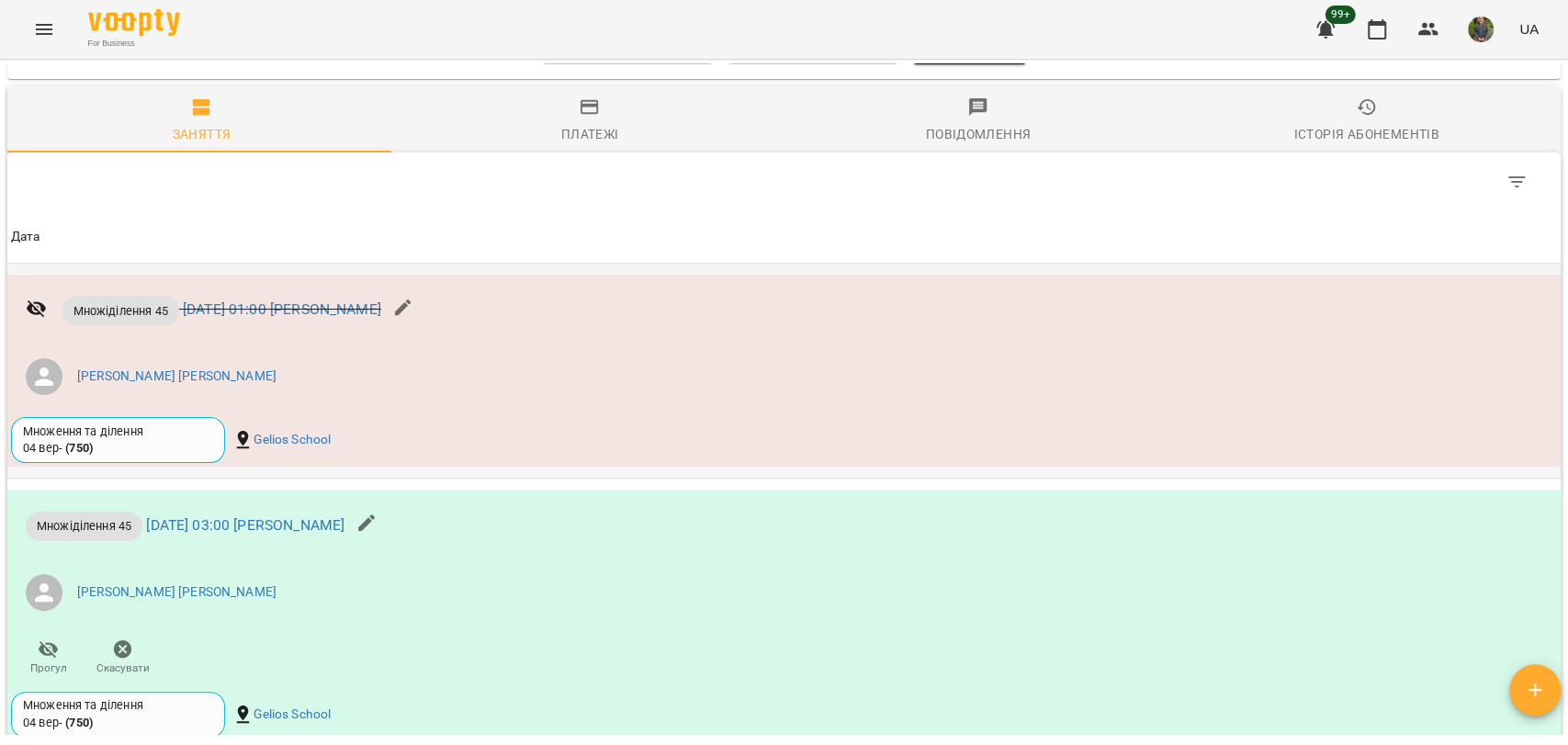
scroll to position [1938, 0]
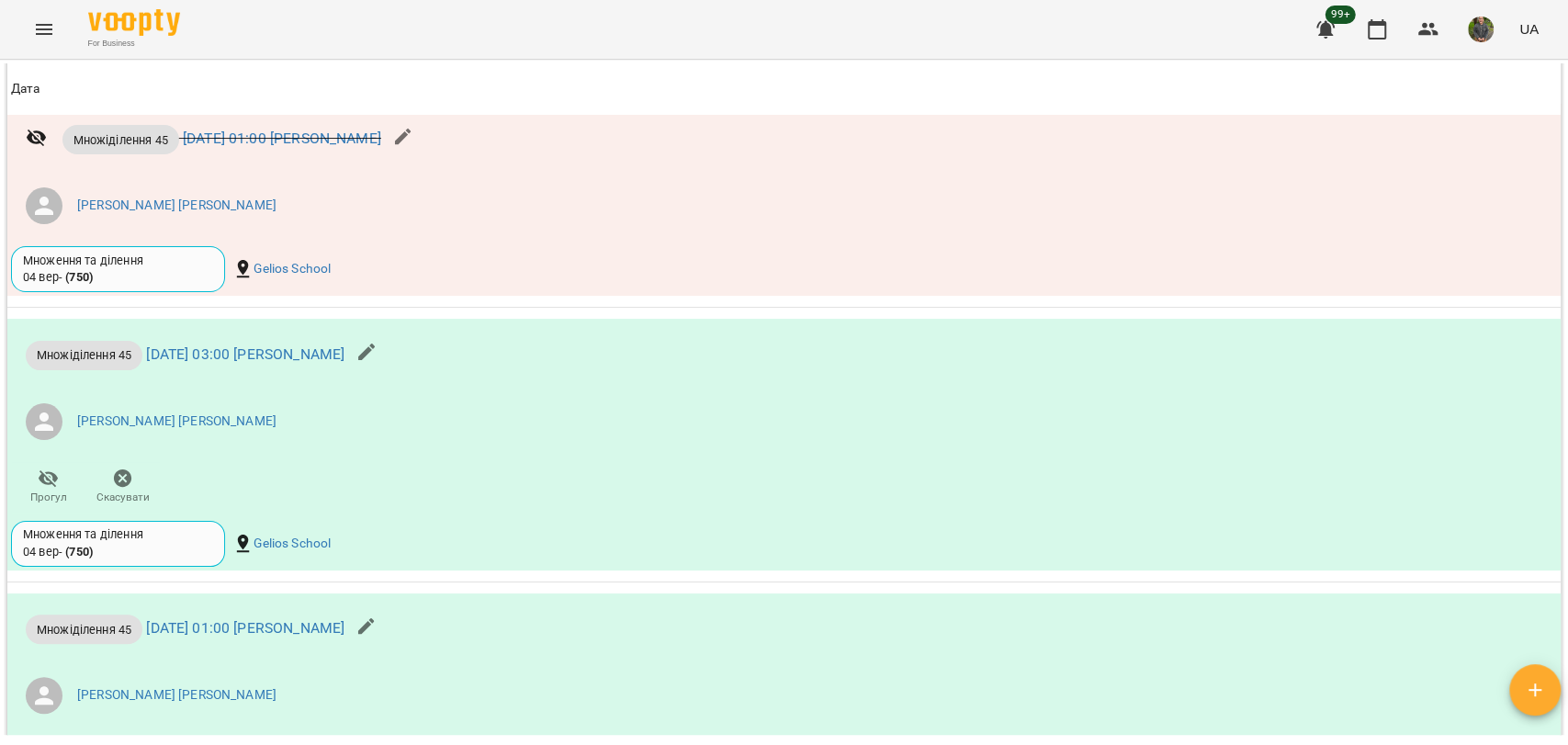
click at [426, 159] on button "button" at bounding box center [403, 137] width 44 height 44
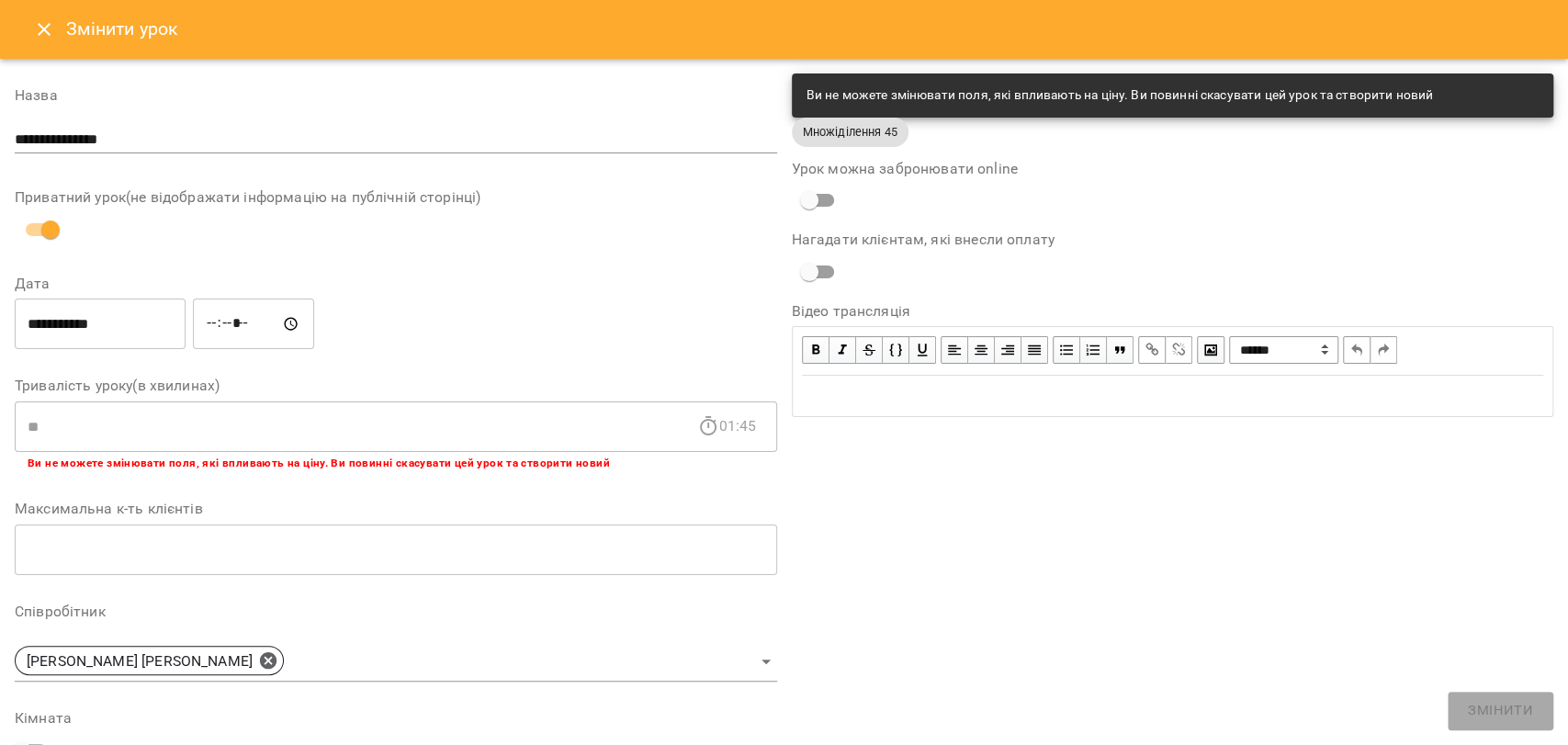
click at [38, 24] on icon "Close" at bounding box center [44, 29] width 13 height 13
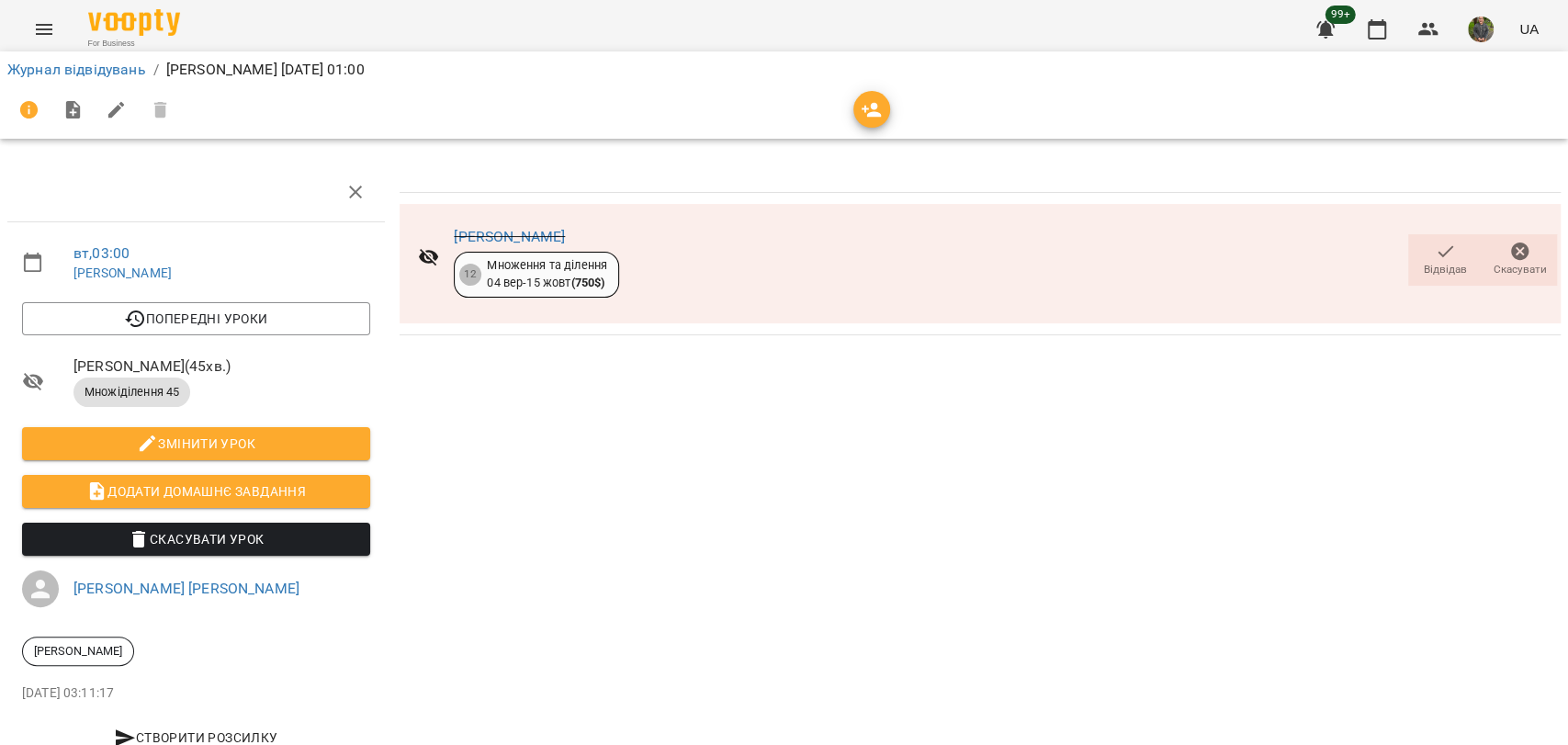
click at [1504, 271] on span "Скасувати" at bounding box center [1520, 269] width 54 height 16
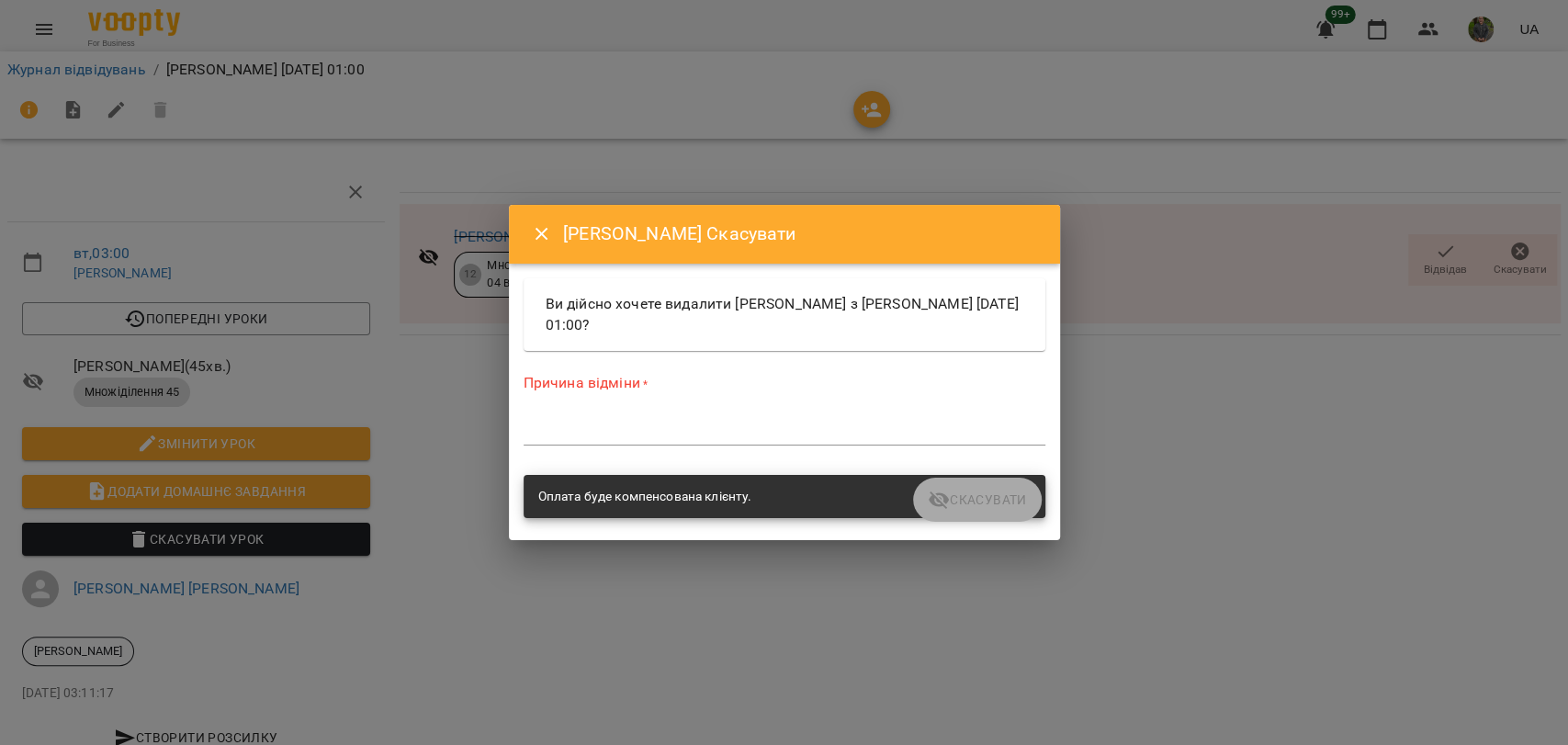
drag, startPoint x: 744, startPoint y: 403, endPoint x: 699, endPoint y: 423, distance: 49.2
click at [736, 416] on div "Причина відміни * *" at bounding box center [784, 413] width 522 height 80
click at [699, 422] on textarea at bounding box center [784, 430] width 522 height 18
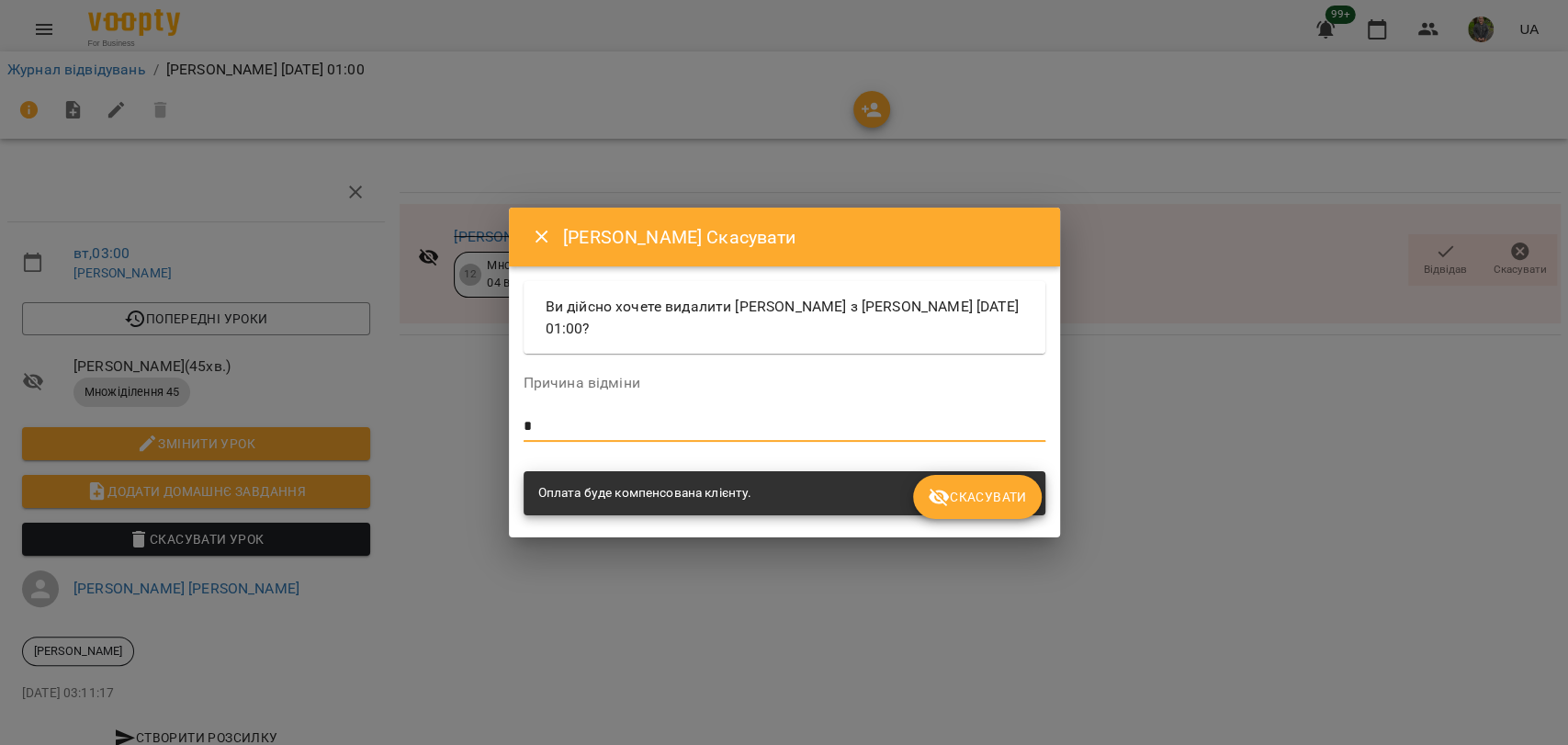
type textarea "*"
click at [950, 508] on span "Скасувати" at bounding box center [977, 496] width 98 height 22
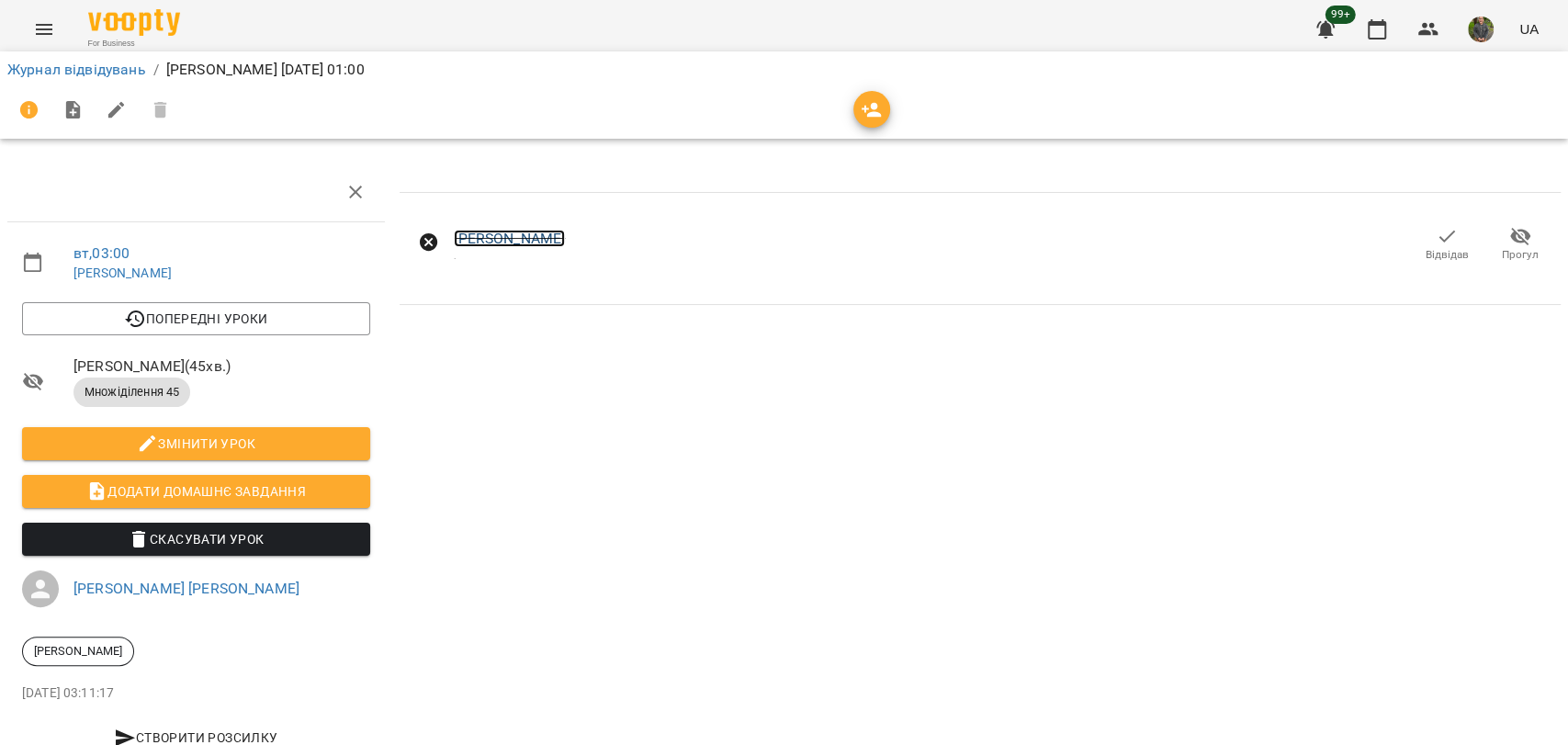
click at [522, 245] on link "[PERSON_NAME]" at bounding box center [509, 238] width 111 height 18
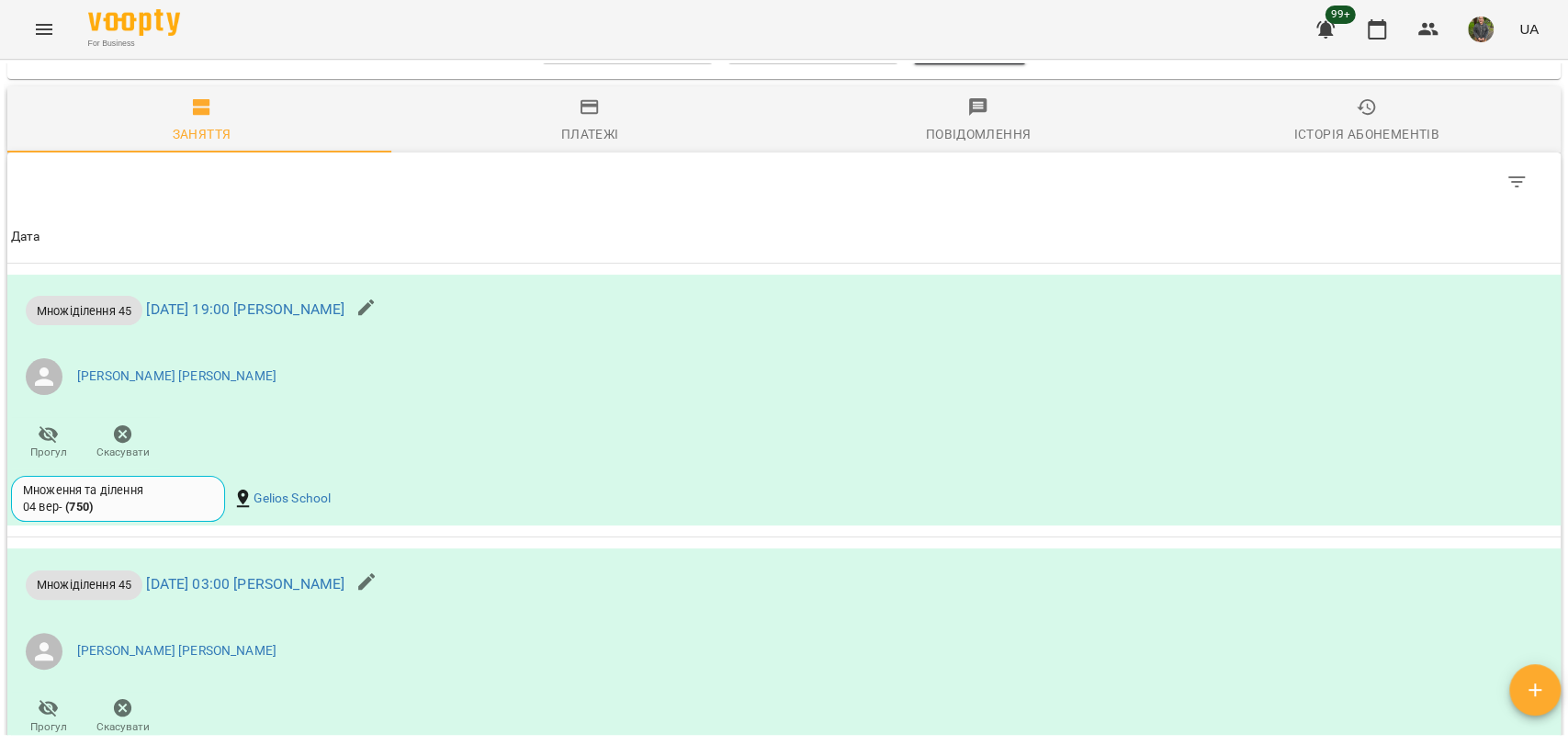
scroll to position [1735, 0]
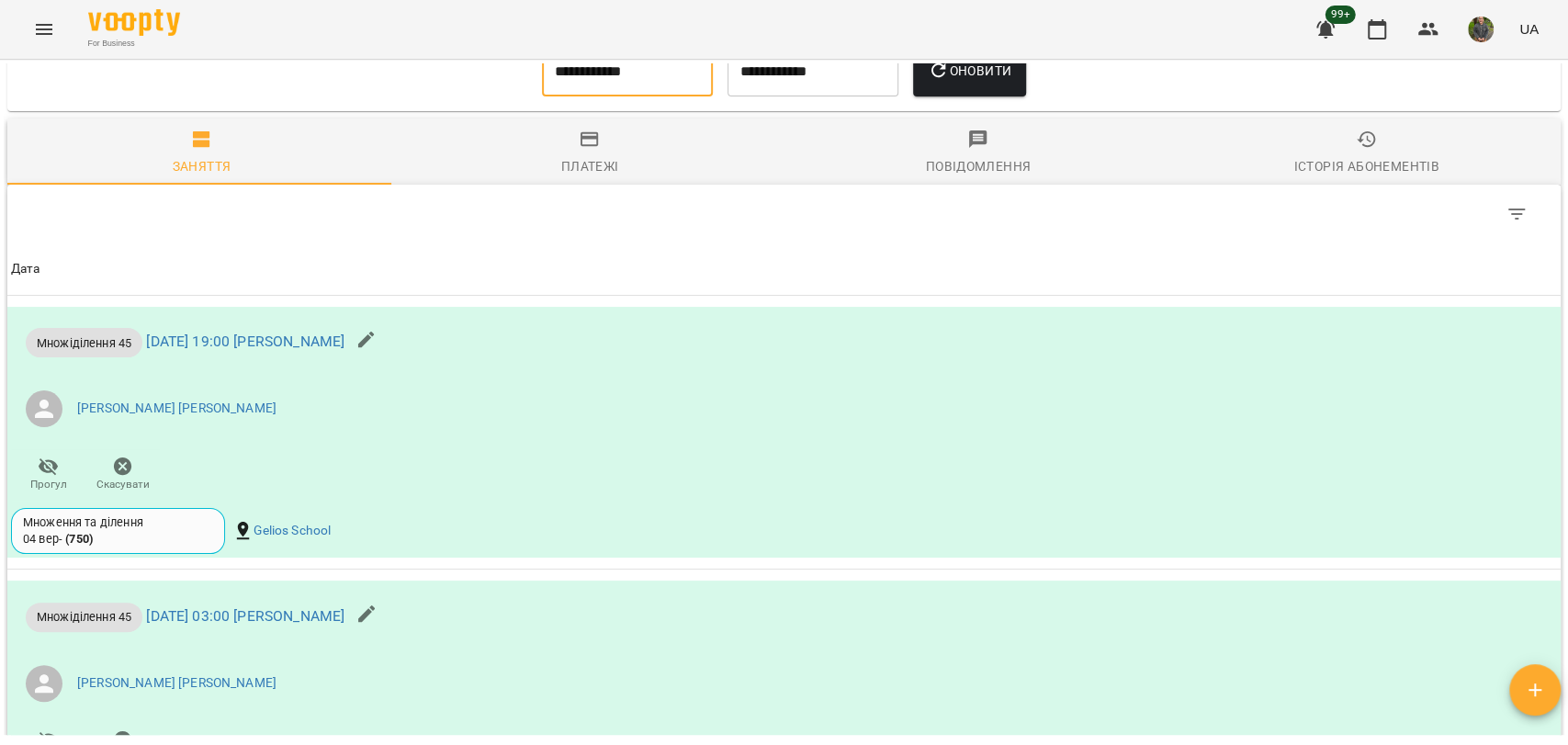
click at [605, 96] on input "**********" at bounding box center [627, 71] width 170 height 52
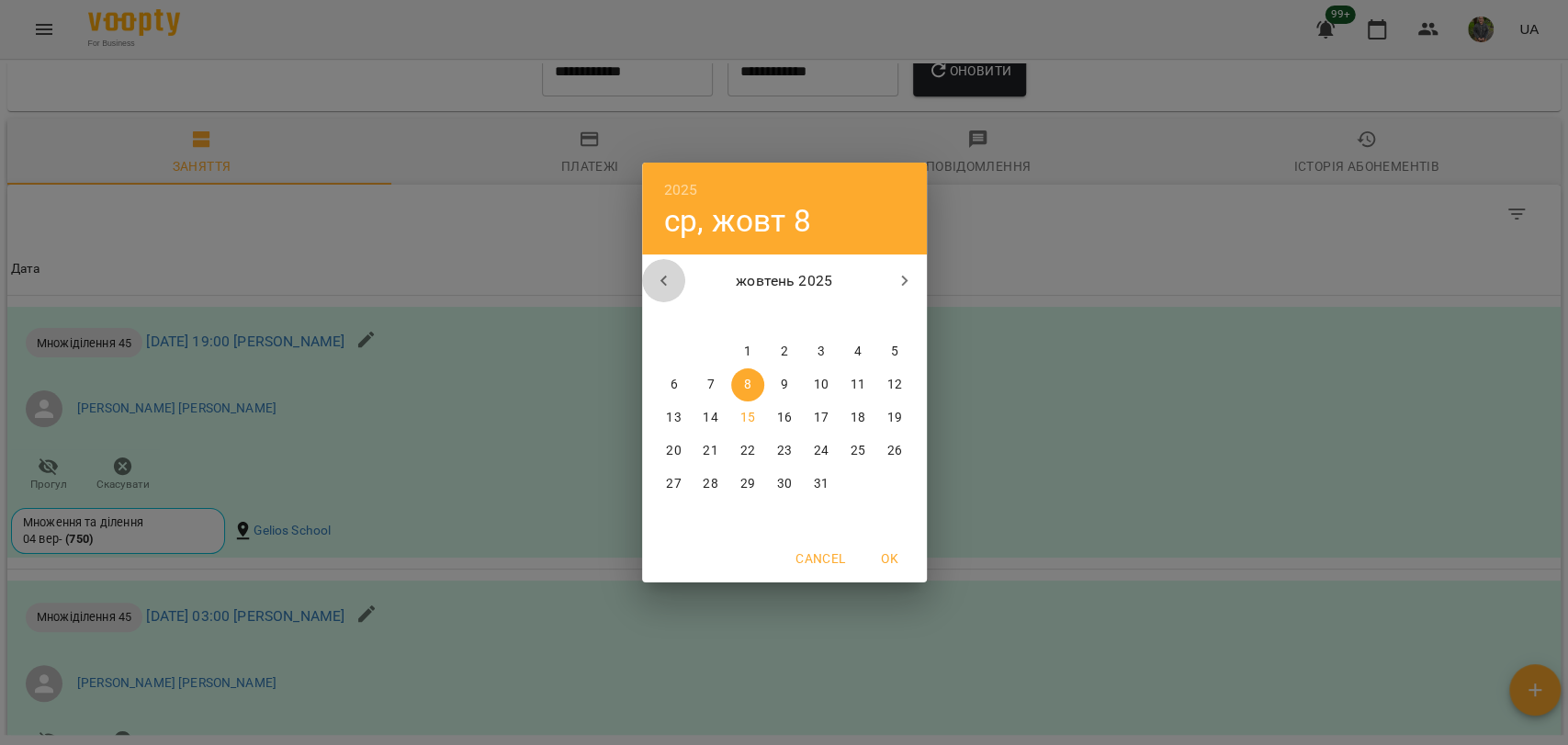
click at [650, 269] on button "button" at bounding box center [664, 281] width 44 height 44
click at [672, 337] on button "1" at bounding box center [674, 351] width 33 height 33
type input "**********"
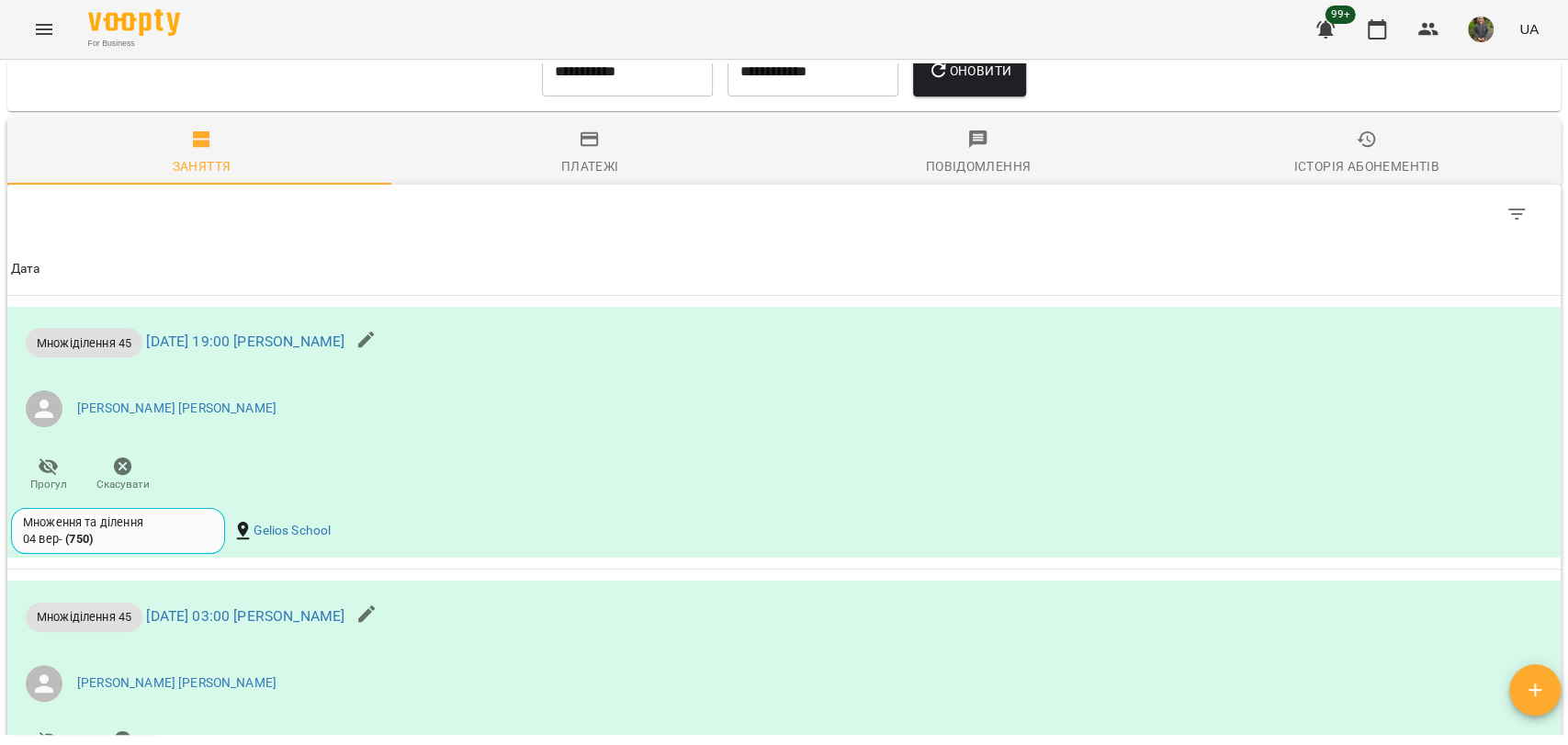
drag, startPoint x: 1013, startPoint y: 48, endPoint x: 962, endPoint y: 114, distance: 83.4
click at [992, 90] on div "For Business 99+ UA Мої клієнти / Вікторія Гульчак Вікторія Гульчак телеграм Мн…" at bounding box center [784, 402] width 1568 height 805
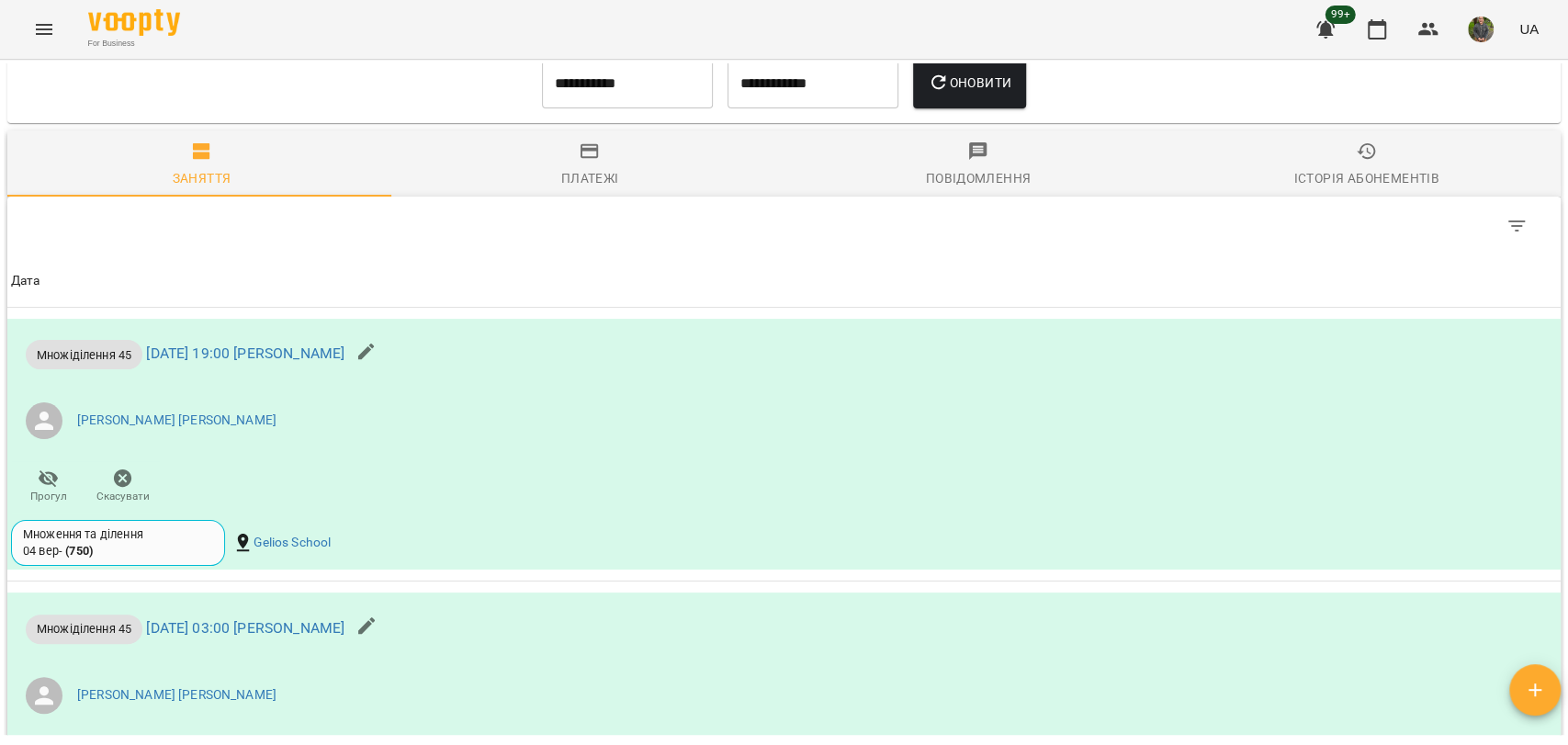
click at [954, 116] on div "Оновити" at bounding box center [970, 83] width 128 height 66
click at [954, 108] on button "Оновити" at bounding box center [970, 82] width 113 height 52
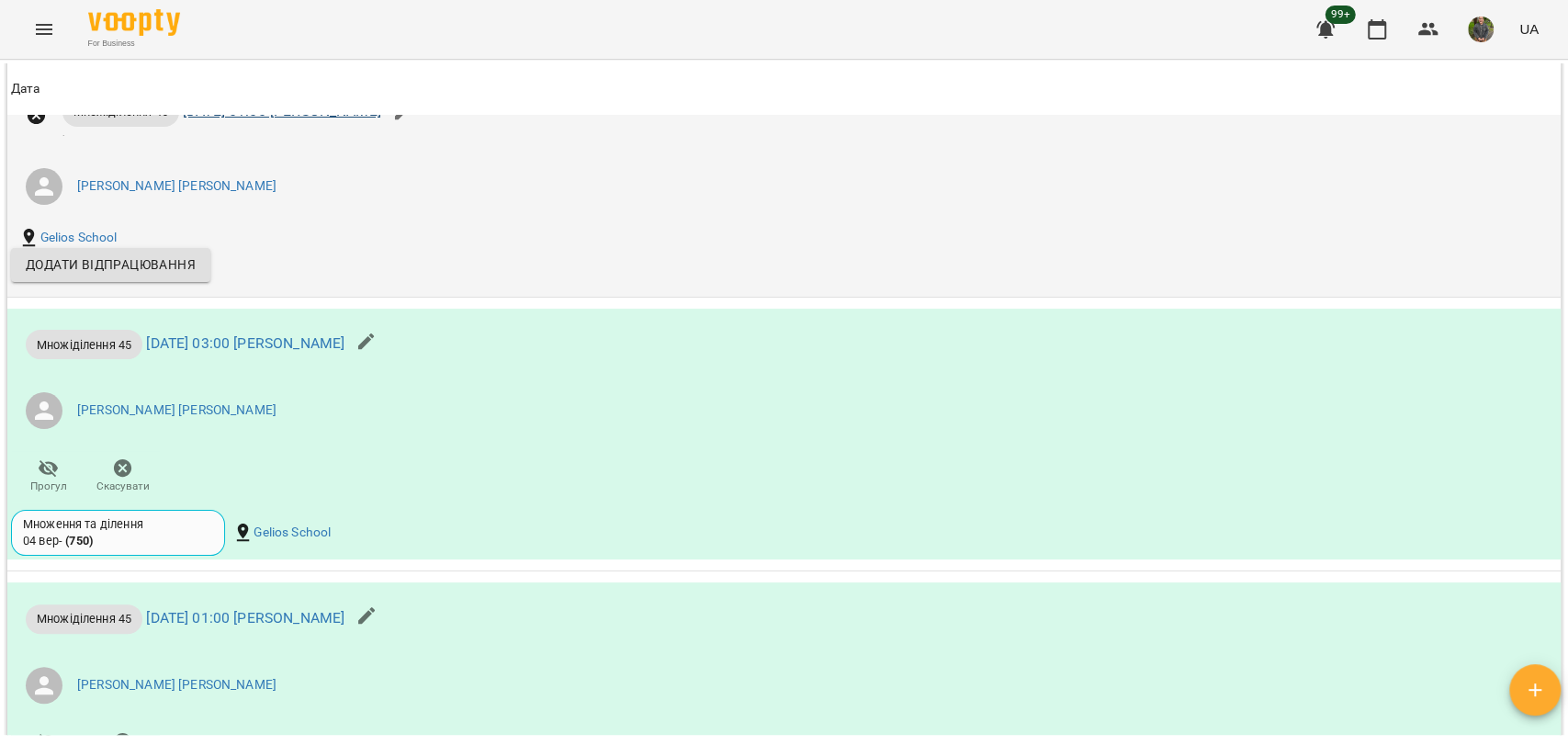
scroll to position [1927, 0]
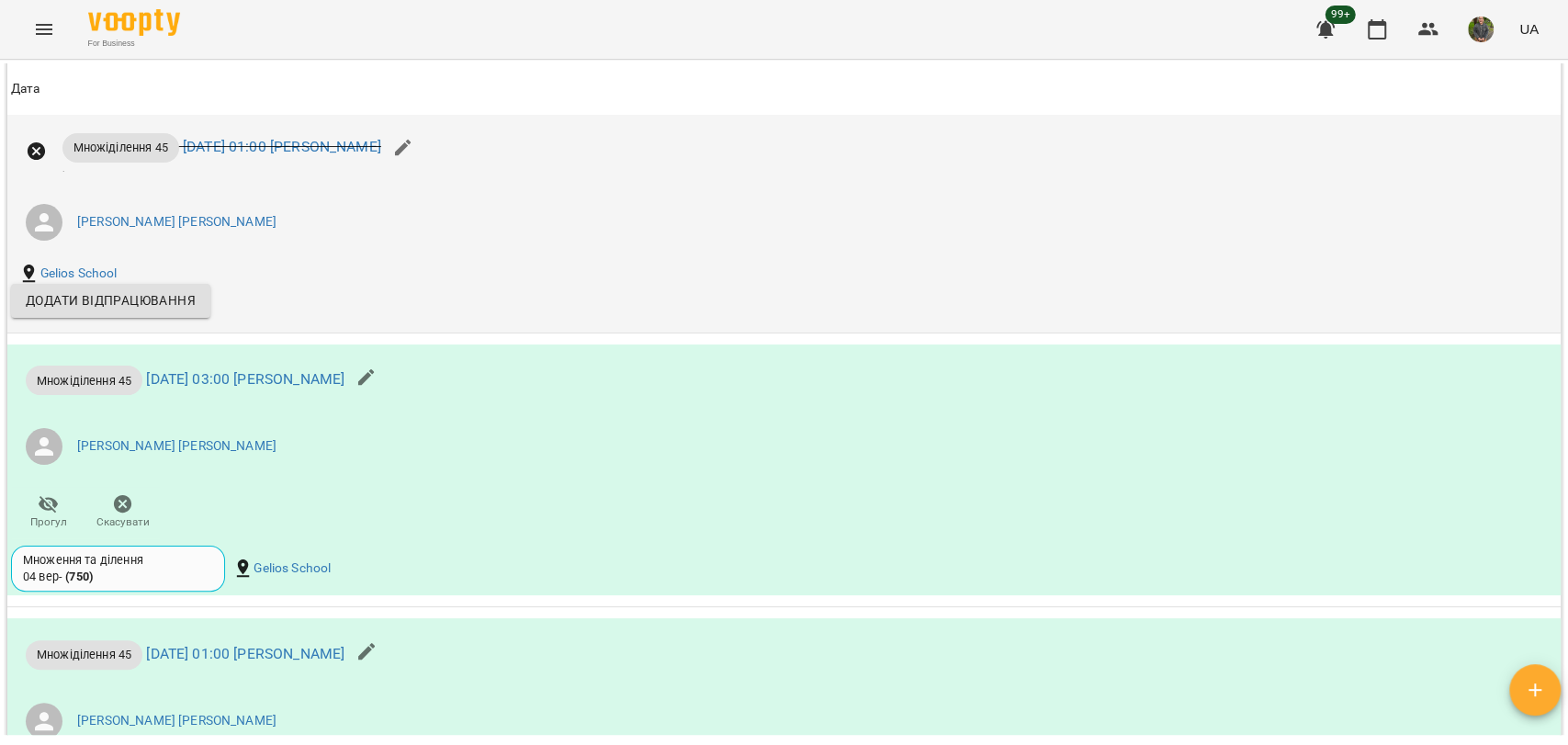
click at [426, 170] on button "button" at bounding box center [403, 148] width 44 height 44
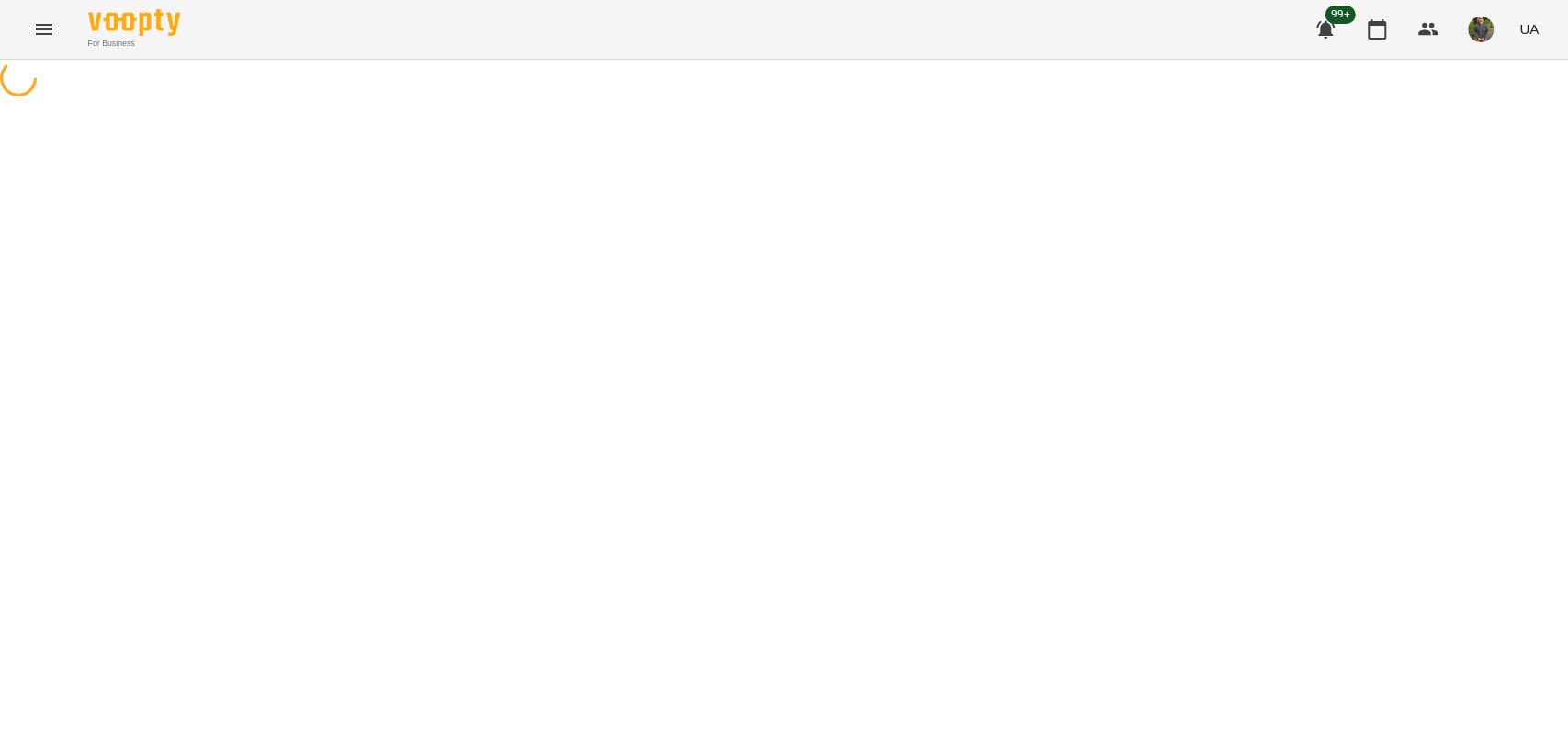
select select "**********"
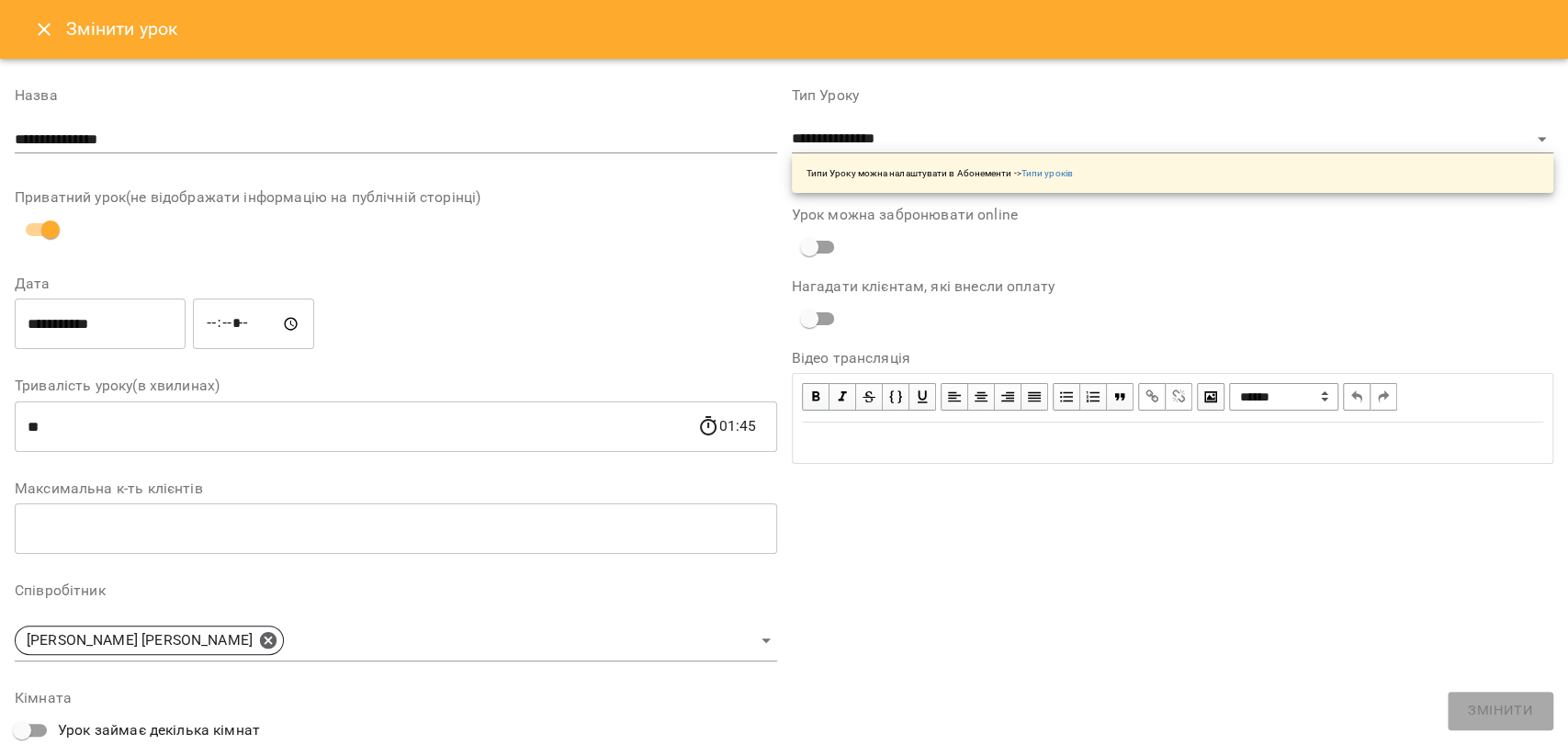
click at [40, 32] on icon "Close" at bounding box center [44, 29] width 13 height 13
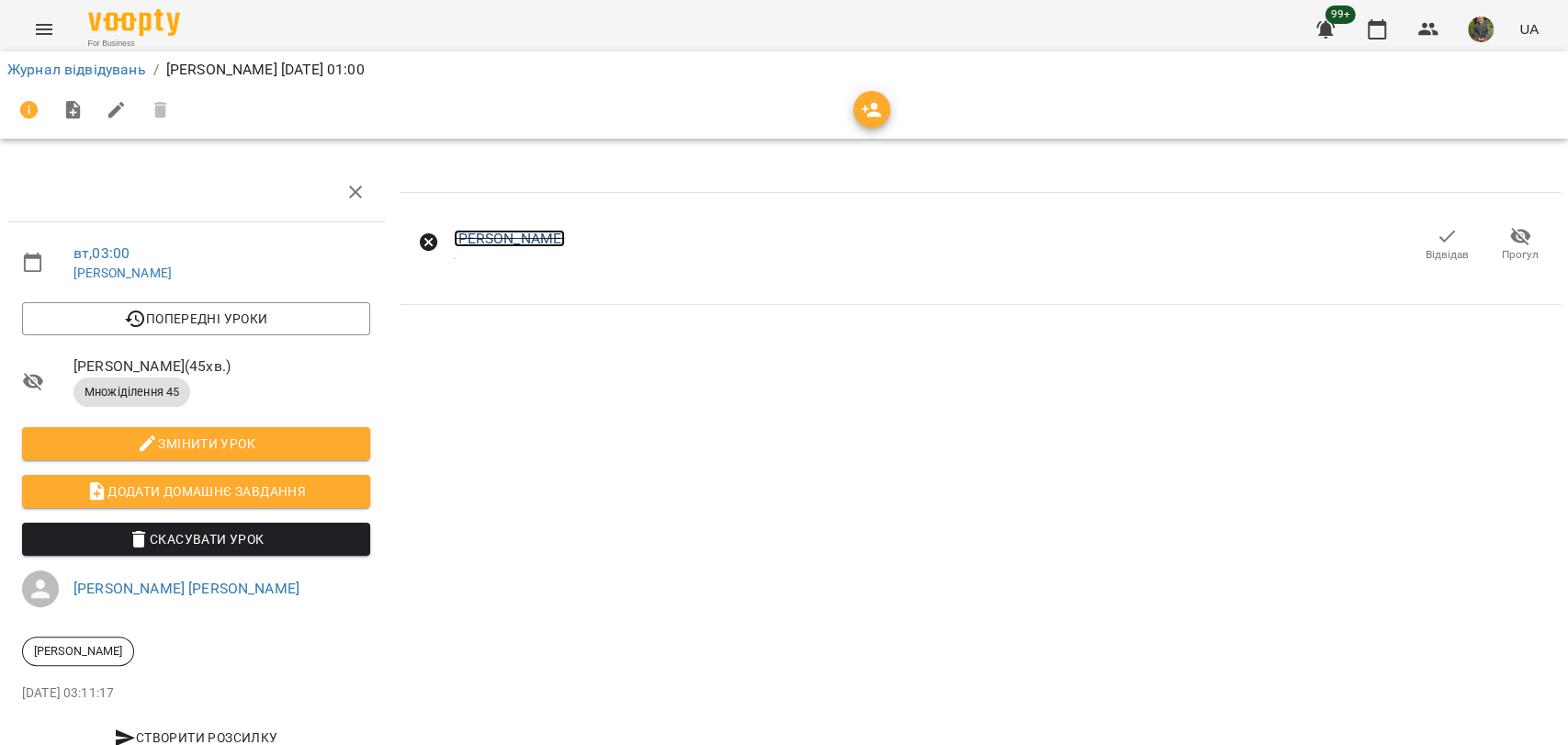
click at [539, 237] on link "[PERSON_NAME]" at bounding box center [509, 238] width 111 height 18
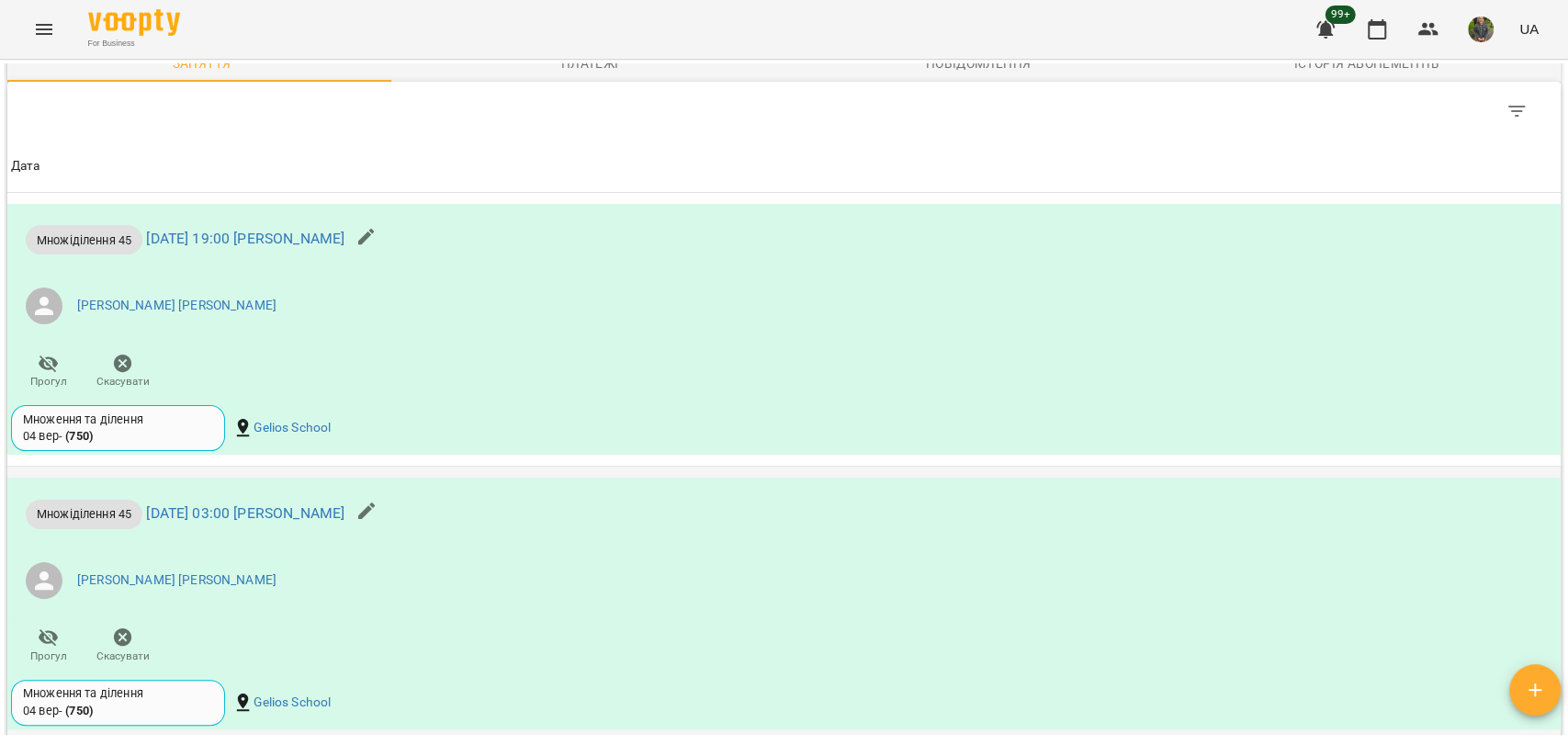
scroll to position [1633, 0]
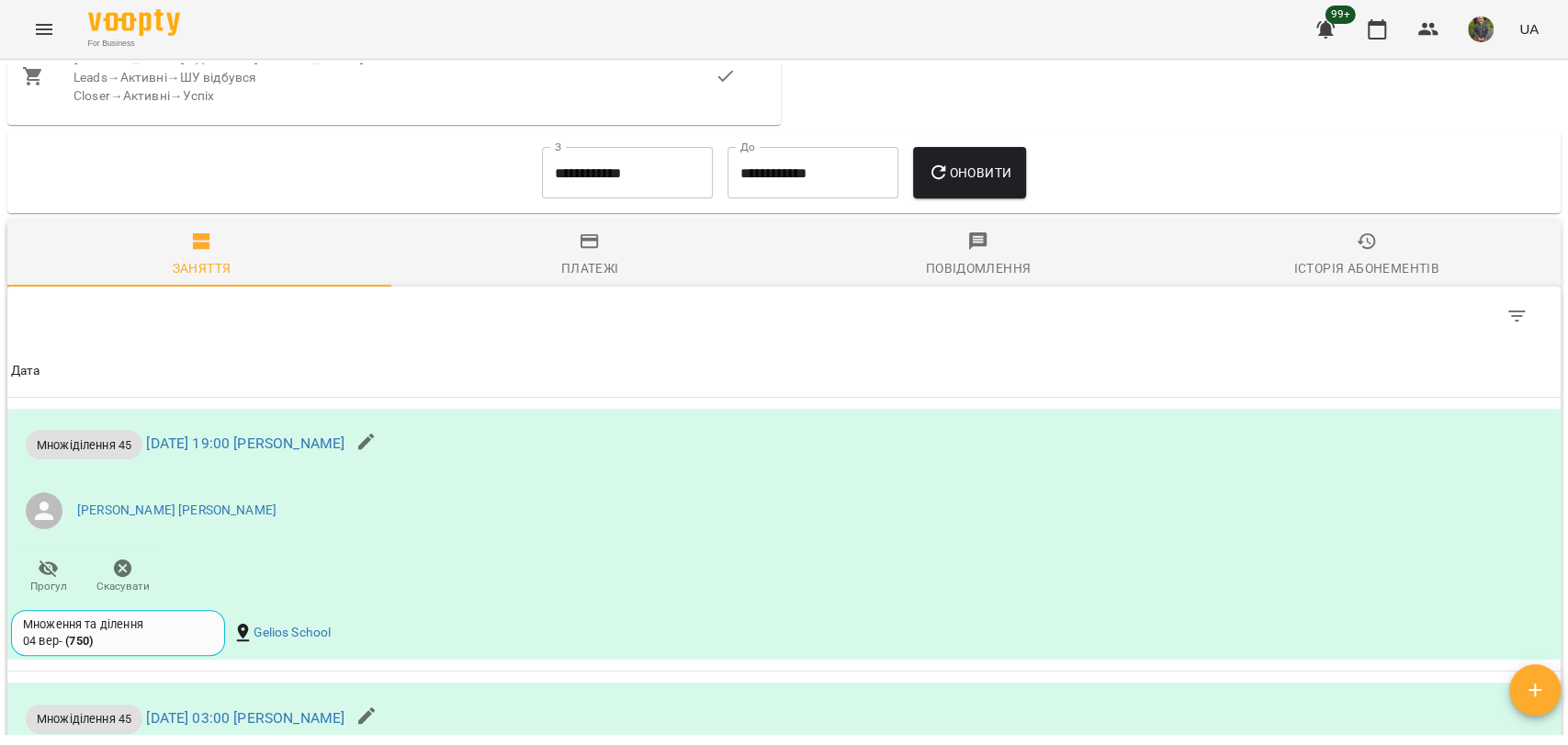
click at [601, 199] on input "**********" at bounding box center [627, 172] width 170 height 52
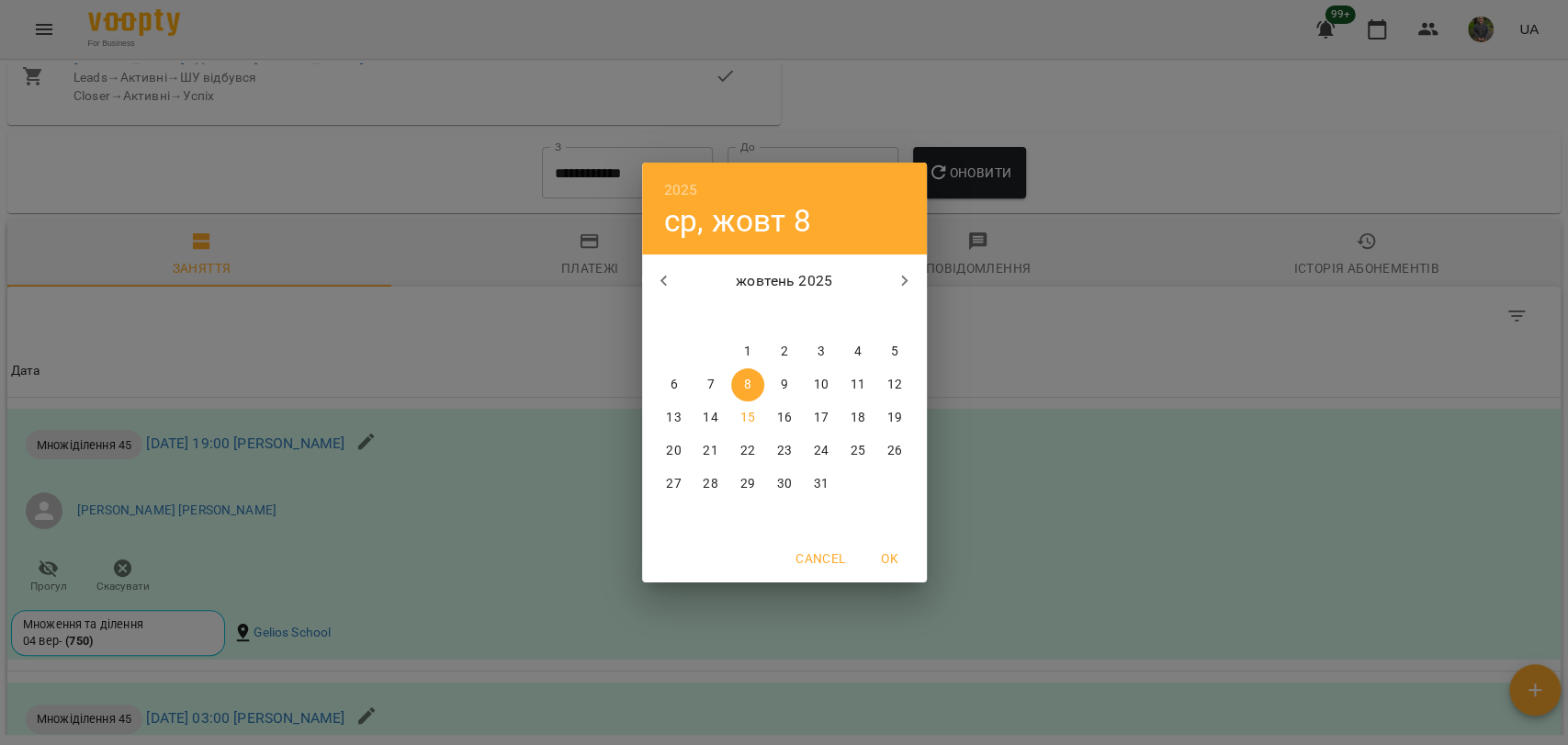
click at [671, 280] on icon "button" at bounding box center [664, 281] width 22 height 22
drag, startPoint x: 688, startPoint y: 352, endPoint x: 945, endPoint y: 251, distance: 276.1
click at [689, 352] on span "1" at bounding box center [674, 352] width 33 height 19
type input "**********"
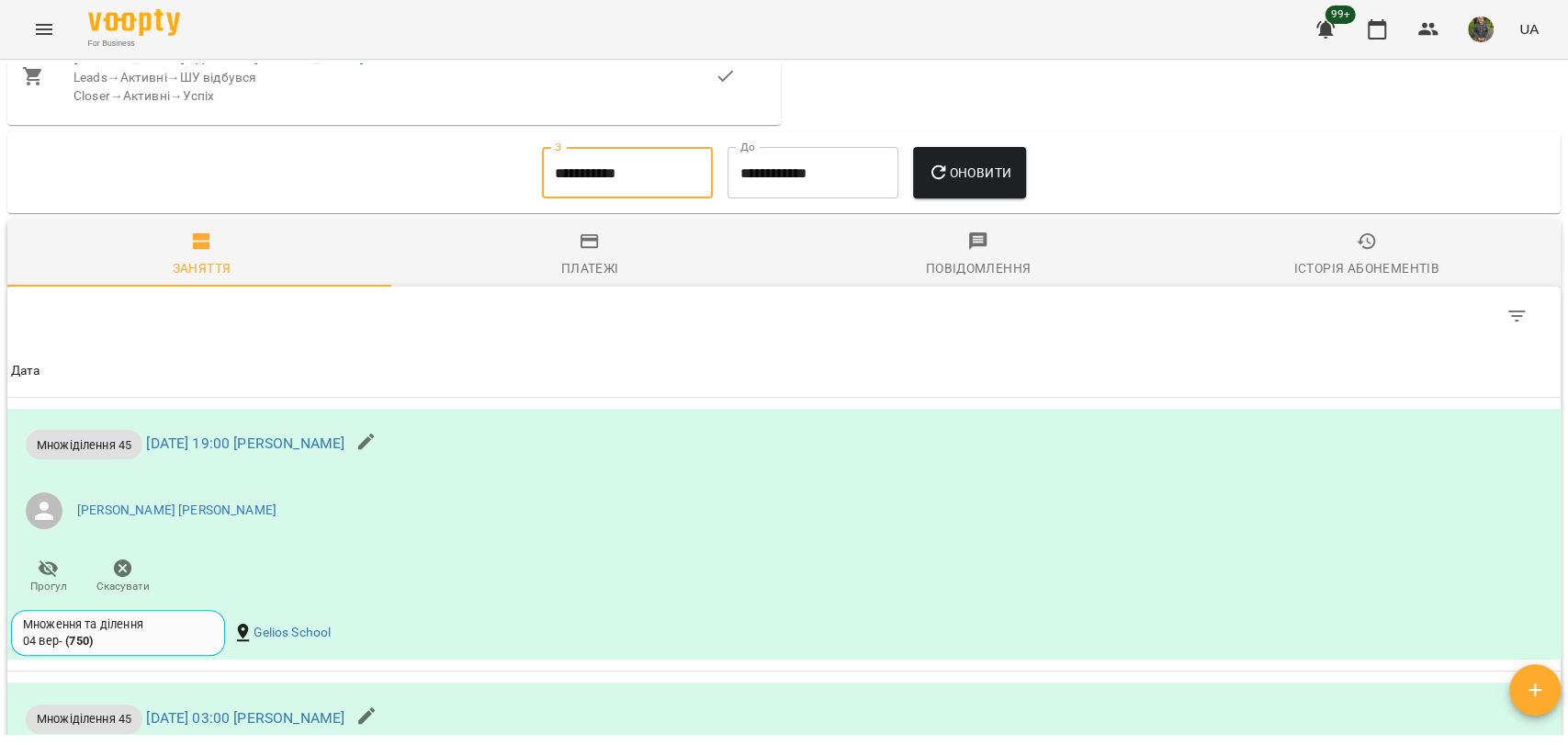
click at [950, 184] on icon "button" at bounding box center [938, 172] width 22 height 22
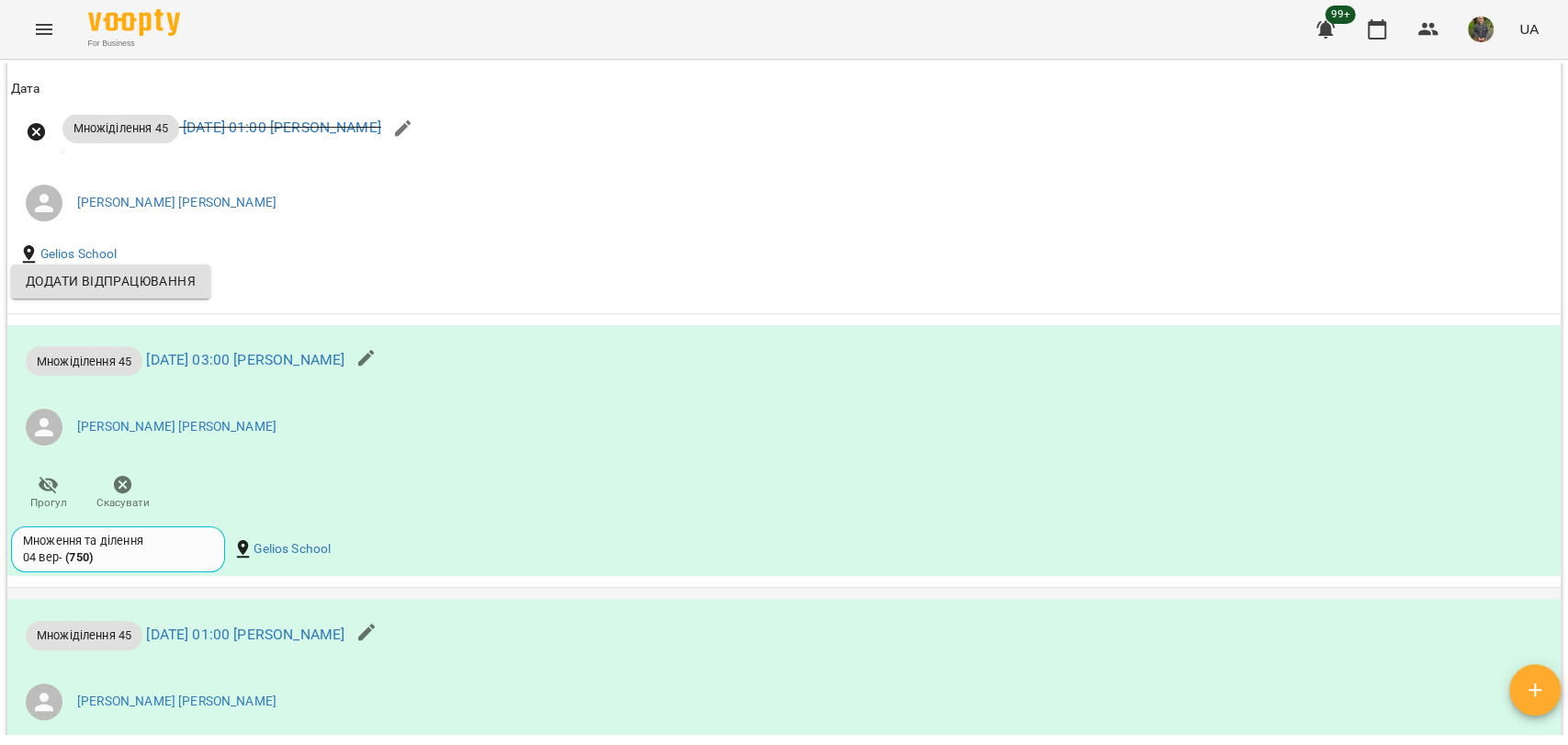
scroll to position [1939, 0]
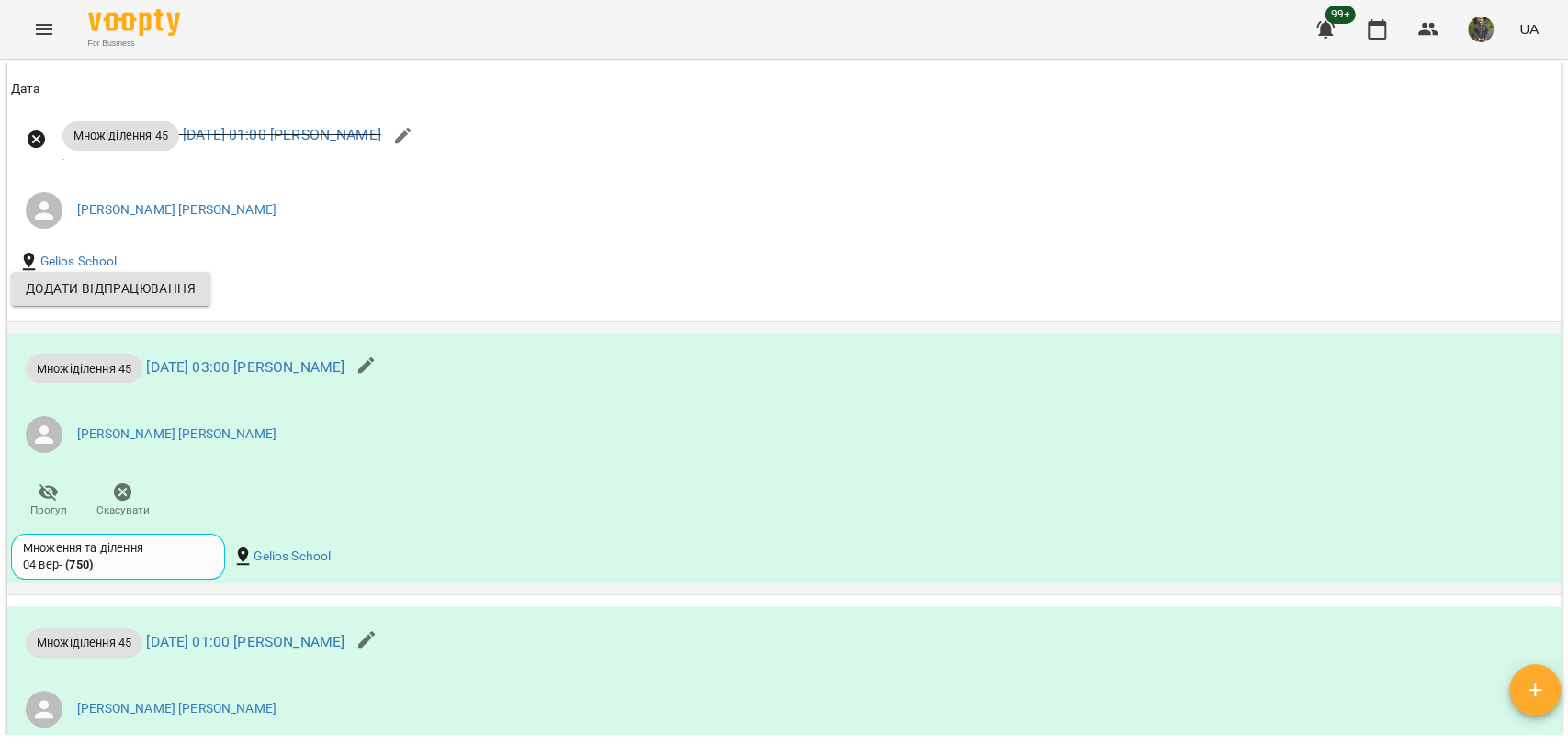
click at [120, 504] on icon "button" at bounding box center [122, 492] width 22 height 22
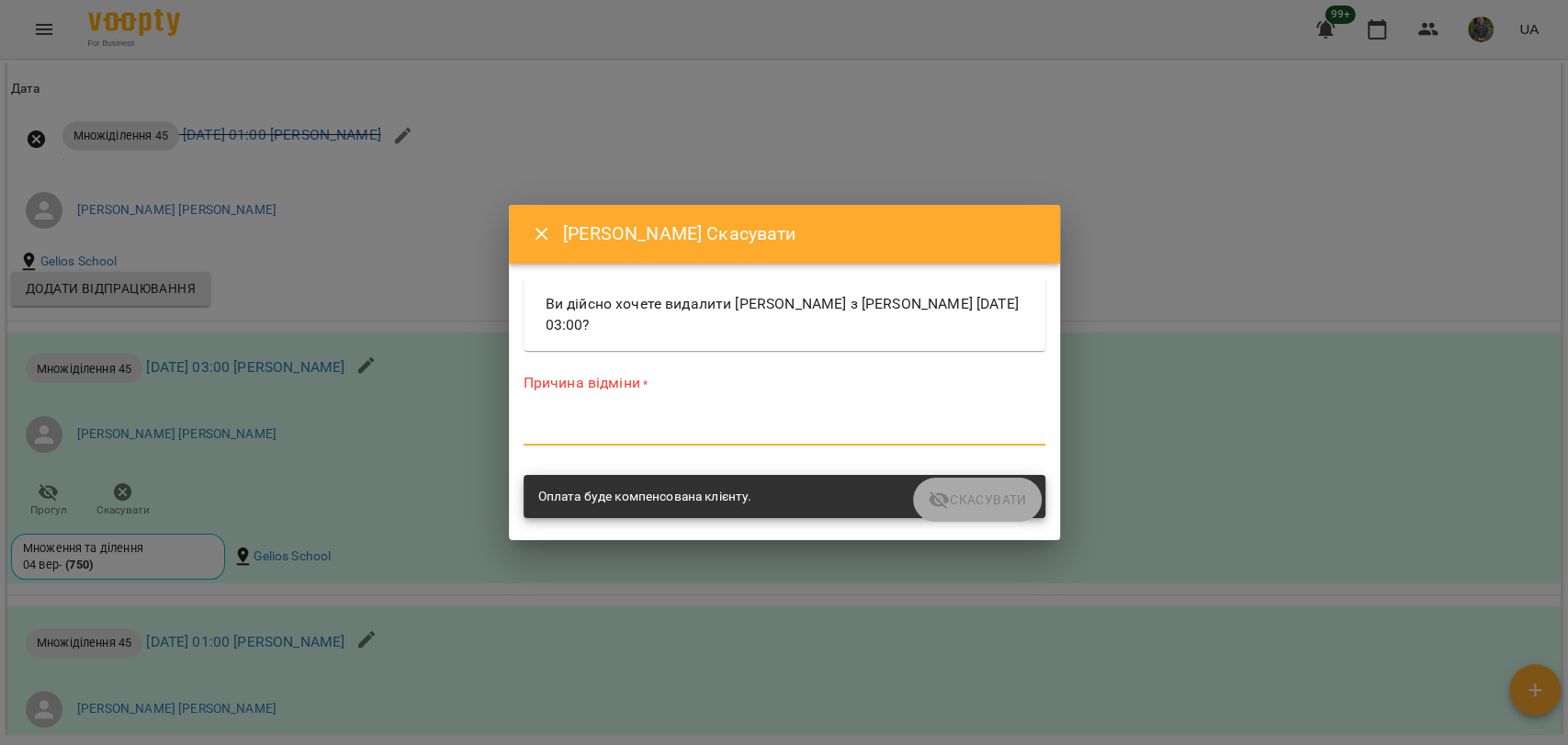
click at [671, 430] on textarea at bounding box center [784, 430] width 522 height 18
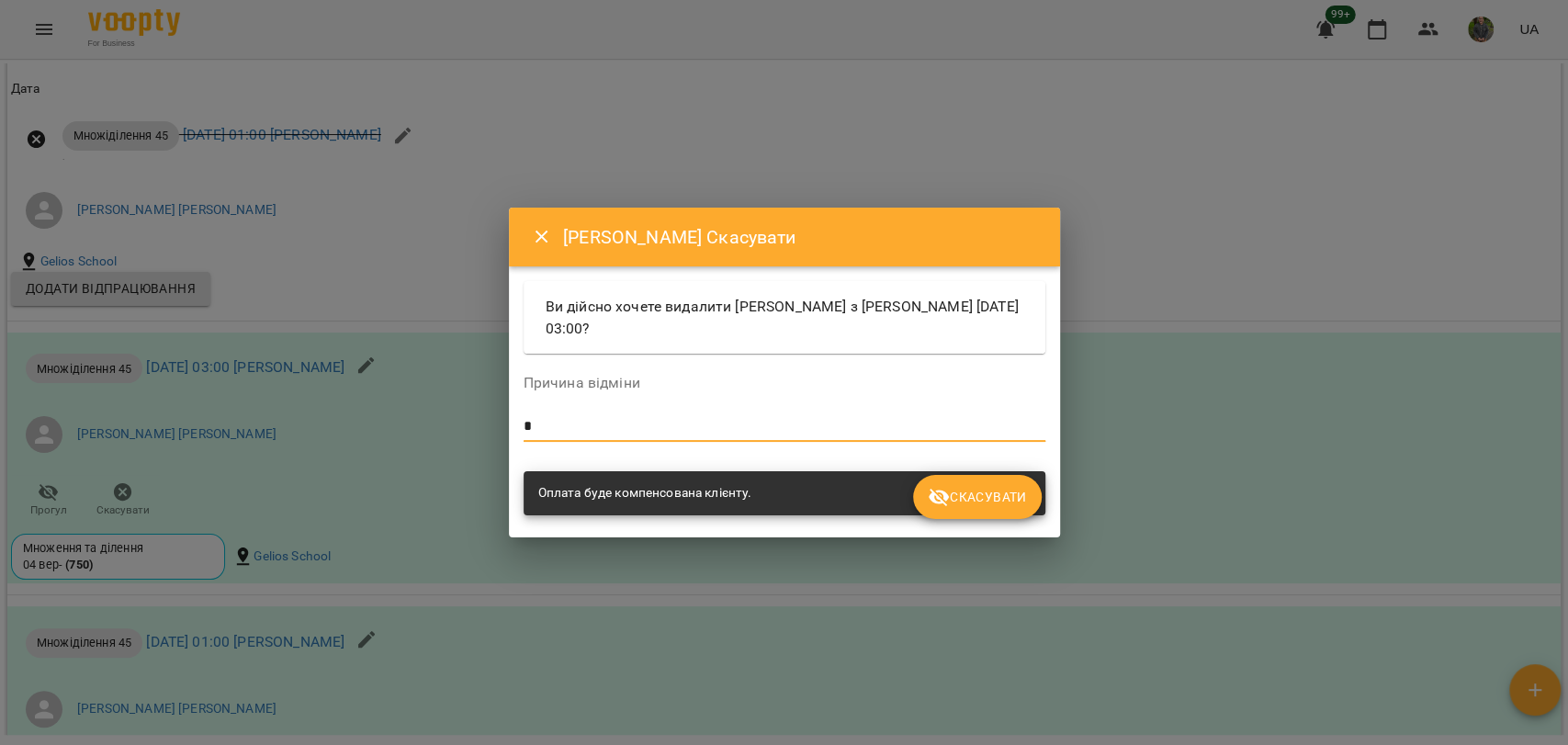
type textarea "*"
click at [1013, 510] on button "Скасувати" at bounding box center [978, 496] width 128 height 44
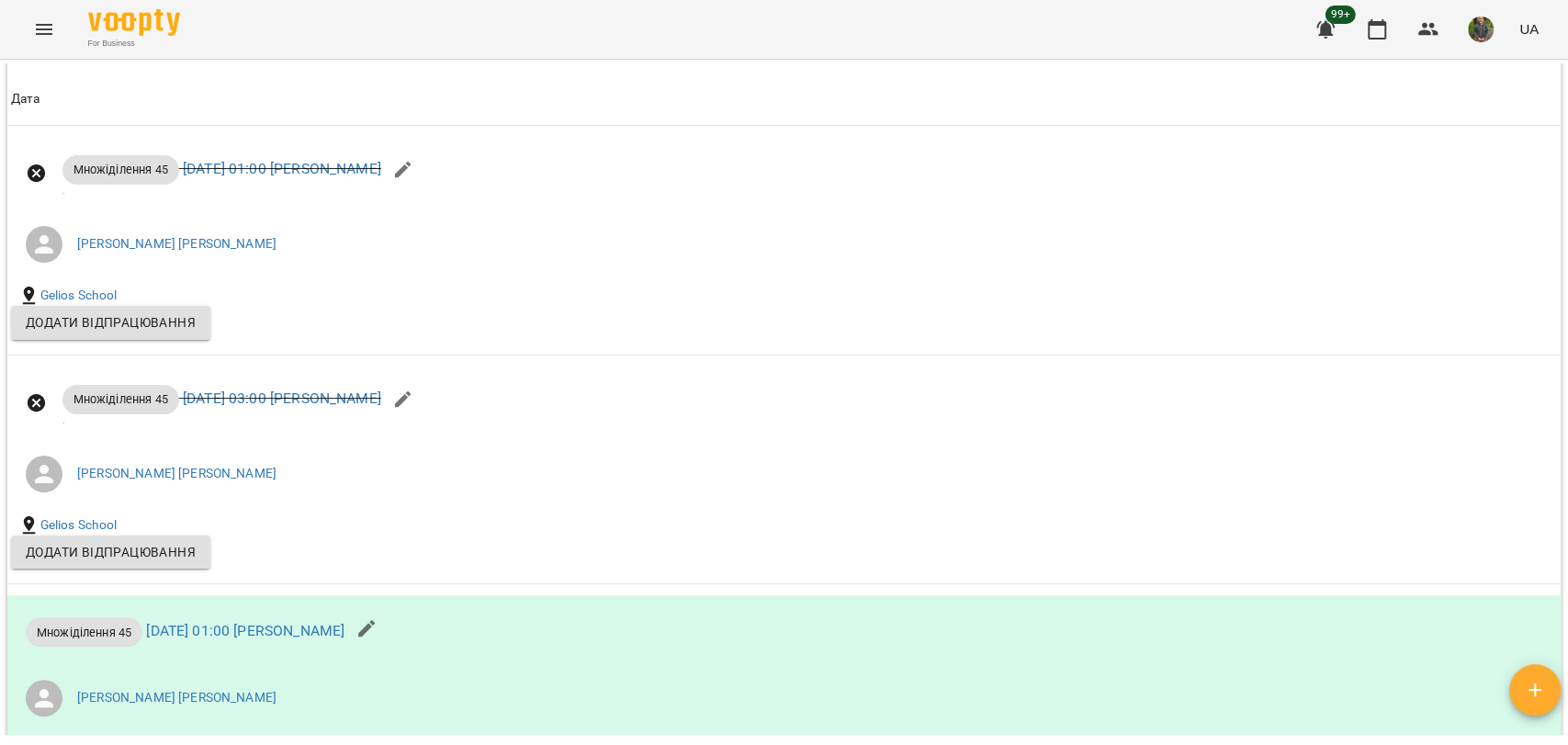
scroll to position [2040, 0]
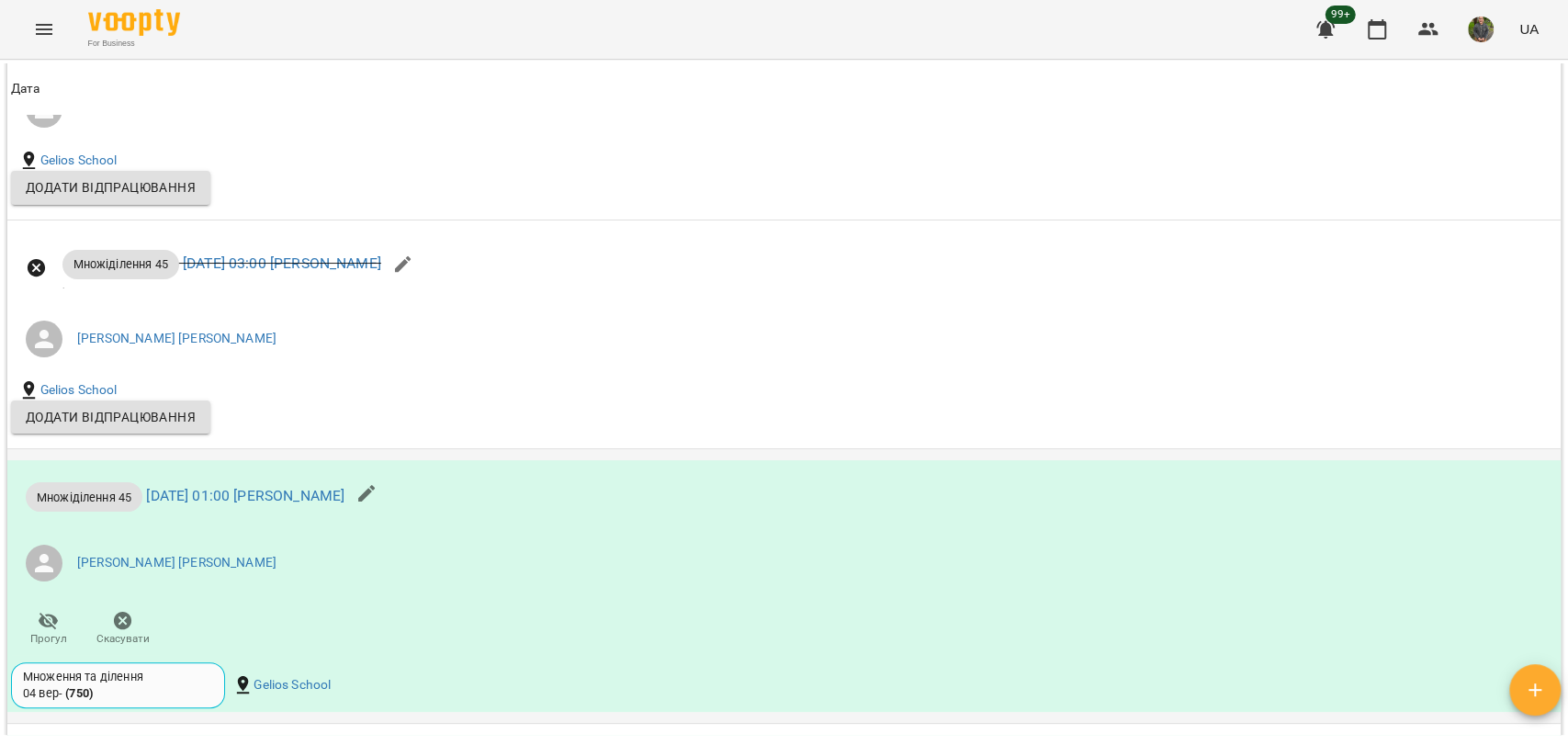
click at [125, 632] on icon "button" at bounding box center [122, 621] width 22 height 22
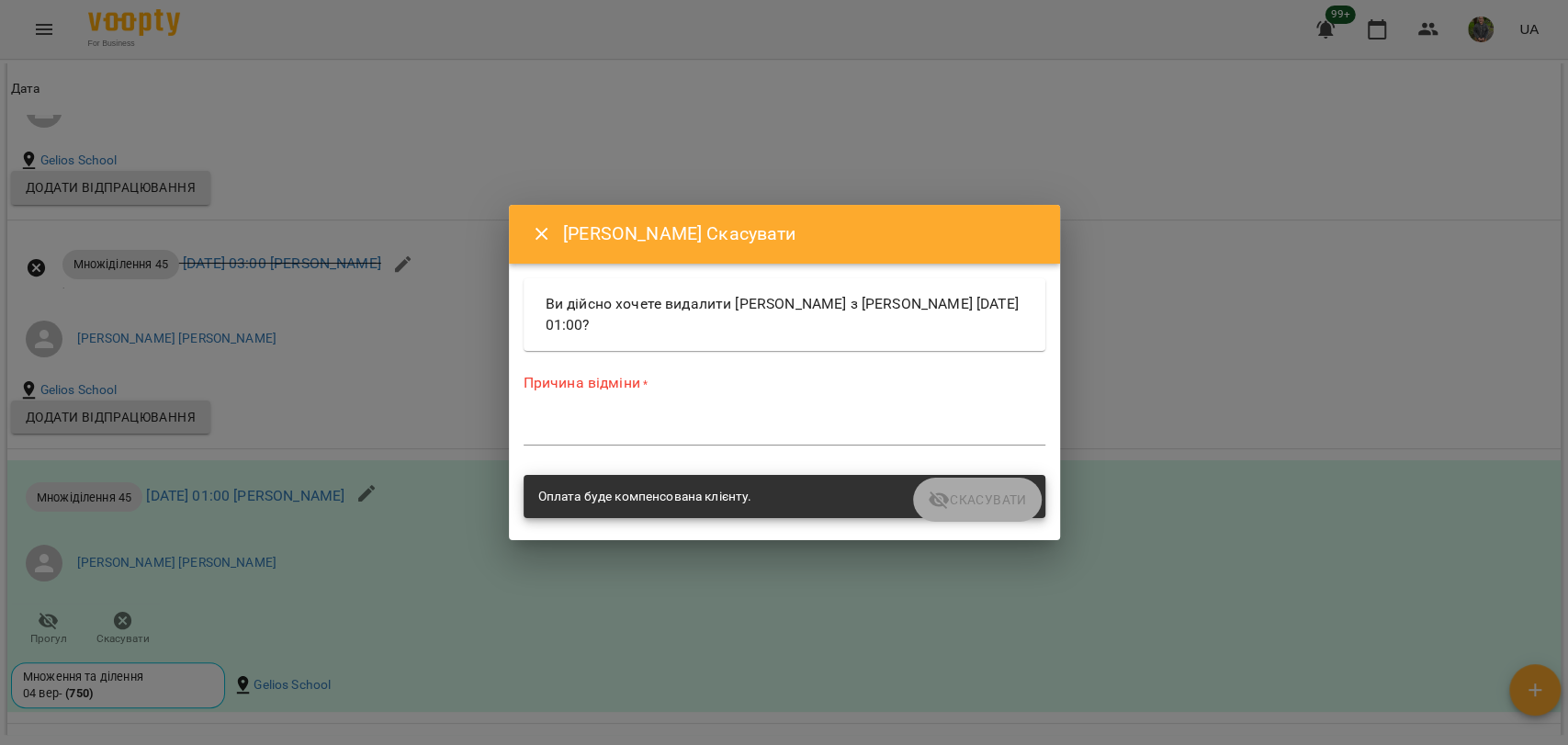
click at [767, 430] on textarea at bounding box center [784, 430] width 522 height 18
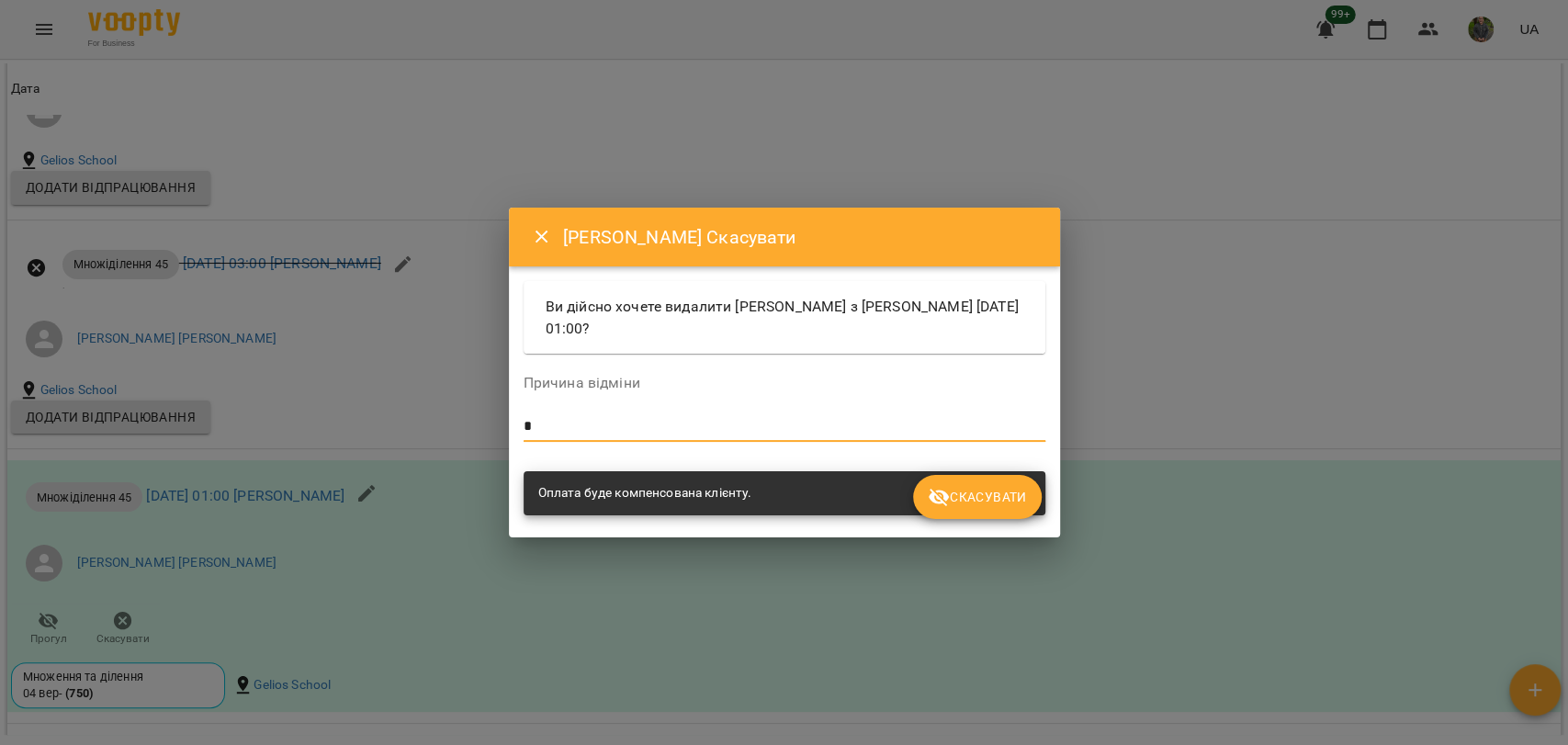
type textarea "*"
click at [948, 491] on icon "submit" at bounding box center [938, 496] width 22 height 22
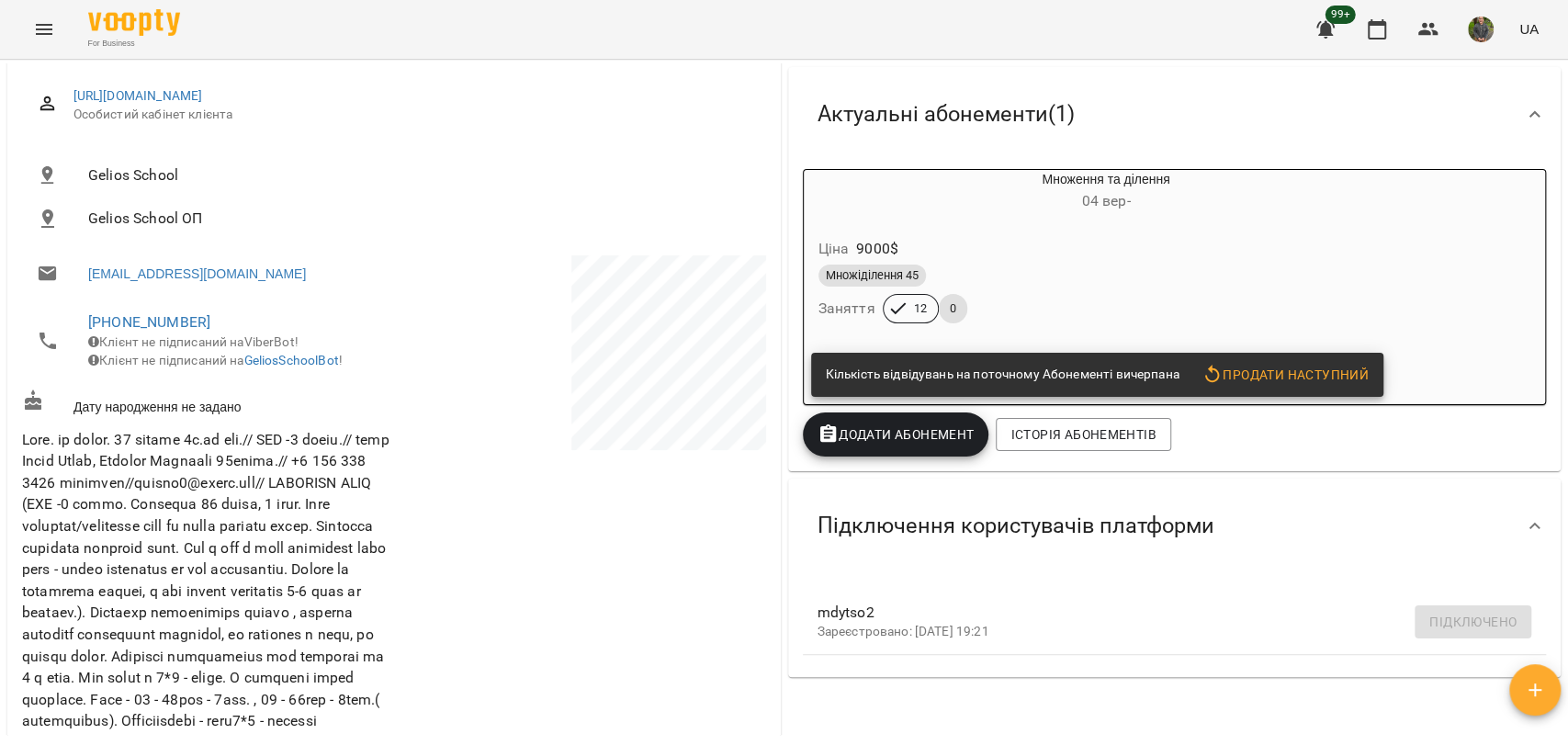
scroll to position [0, 0]
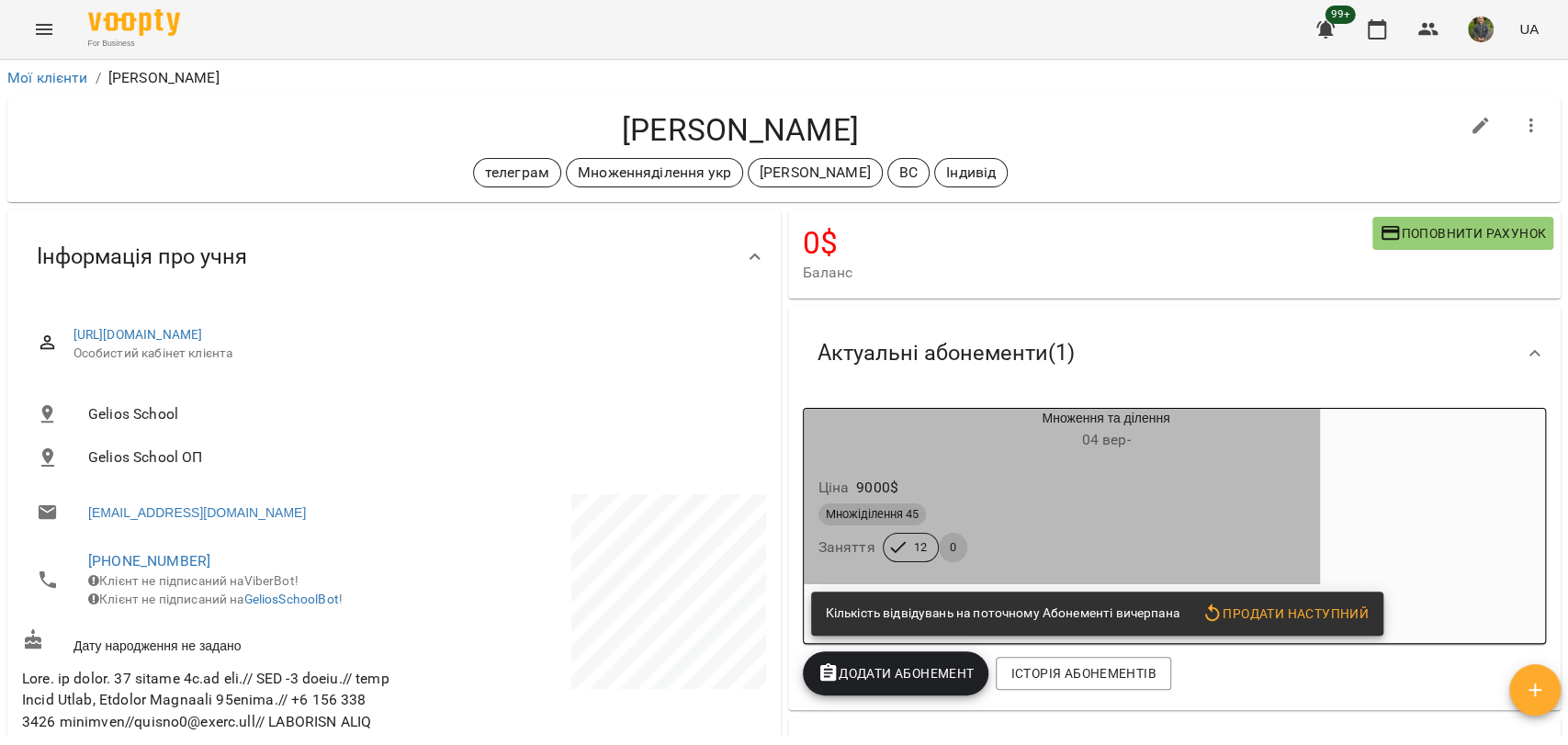
click at [1174, 533] on div "Множіділення 45 Заняття 12 0" at bounding box center [1062, 533] width 495 height 66
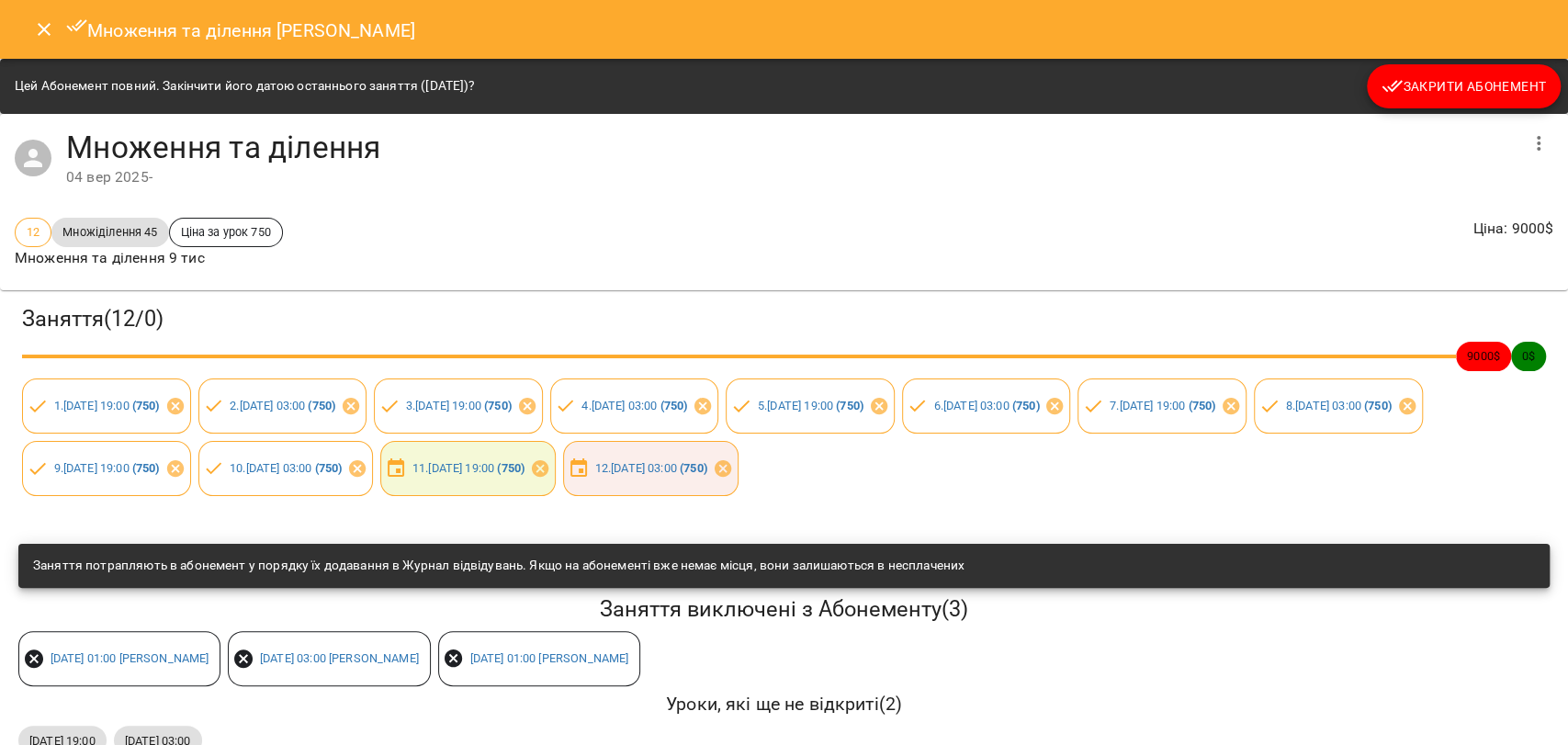
click at [1530, 105] on button "Закрити Абонемент" at bounding box center [1464, 86] width 194 height 44
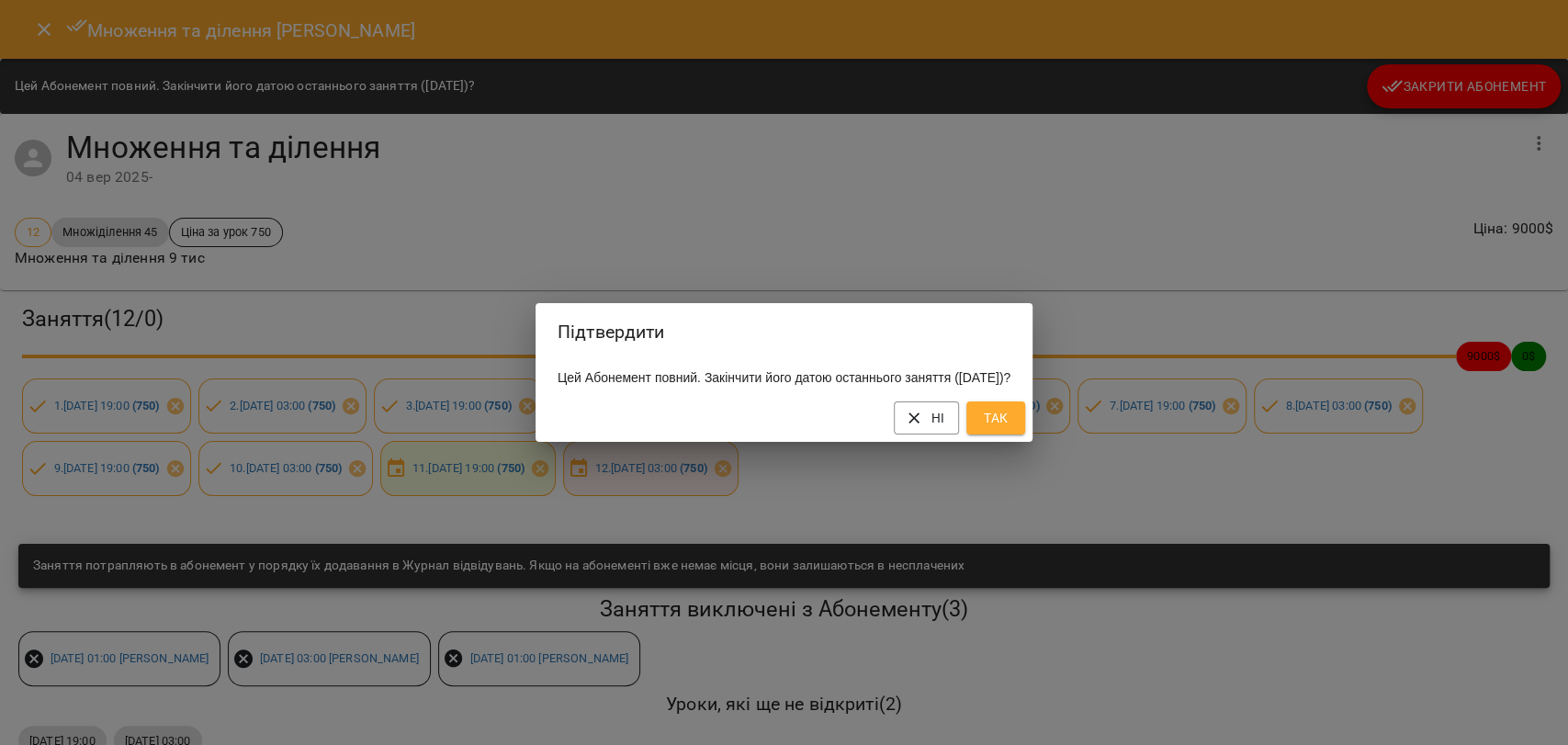
drag, startPoint x: 1510, startPoint y: 160, endPoint x: 1499, endPoint y: 176, distance: 19.4
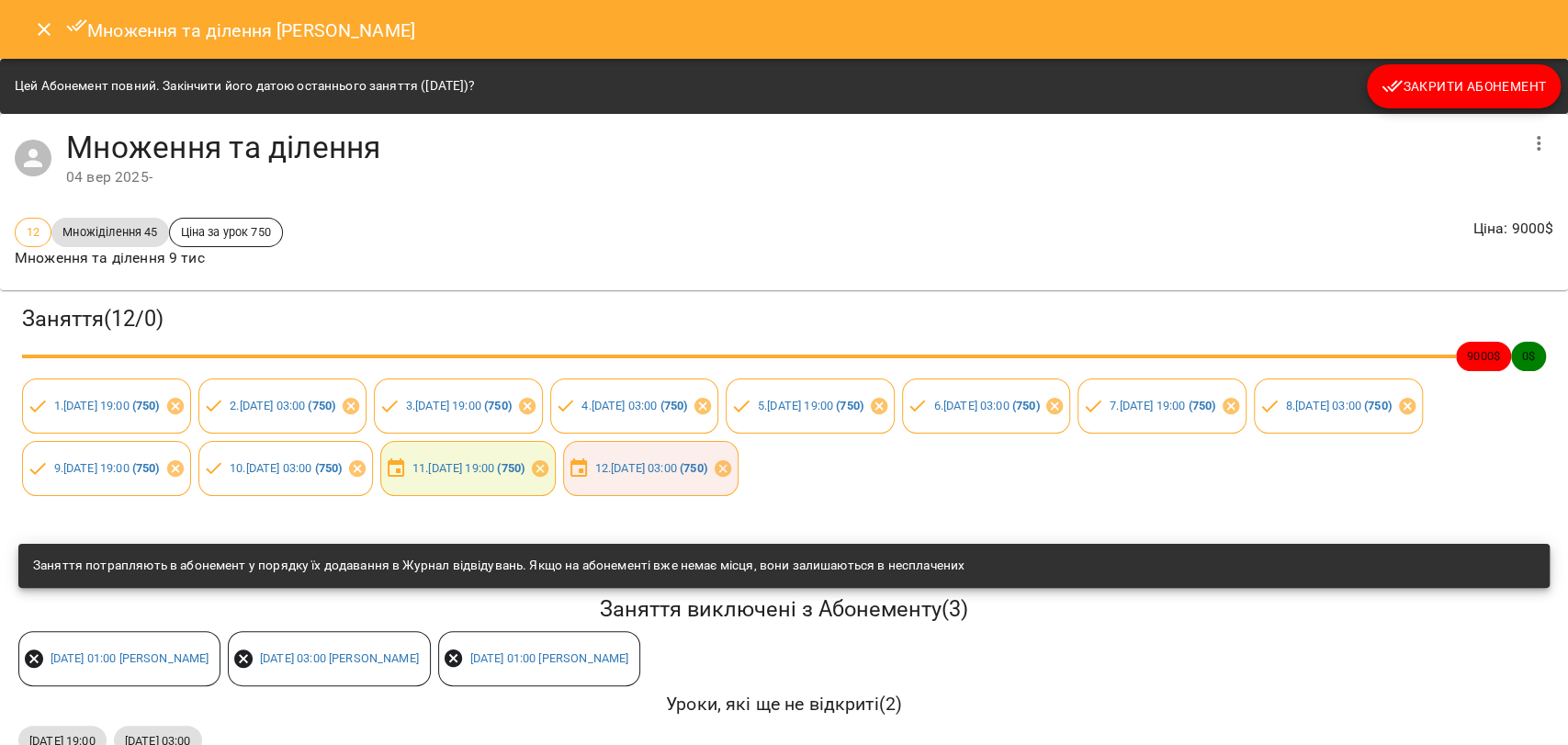
click at [1528, 146] on icon "button" at bounding box center [1538, 142] width 22 height 22
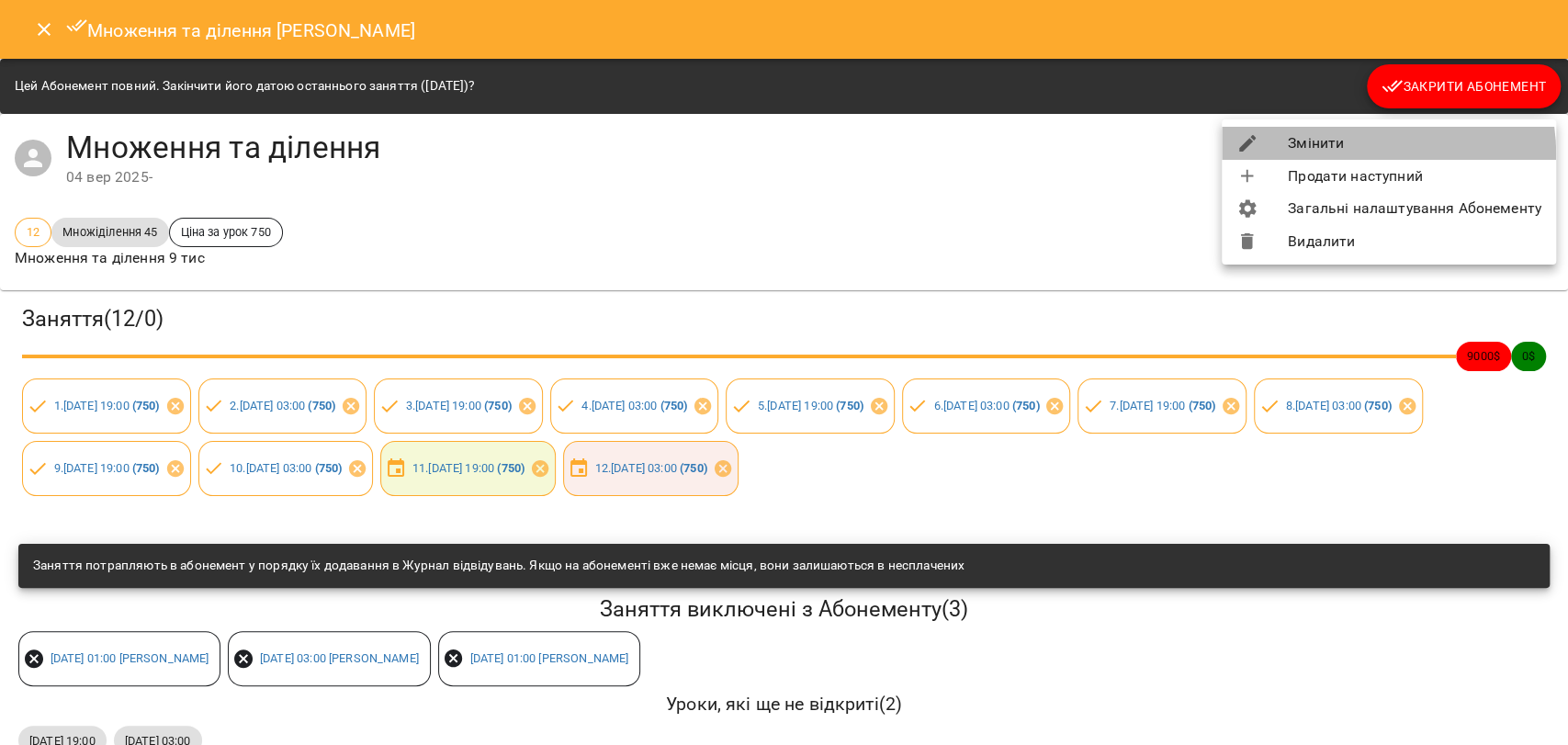
click at [1354, 155] on li "Змінити" at bounding box center [1389, 143] width 334 height 33
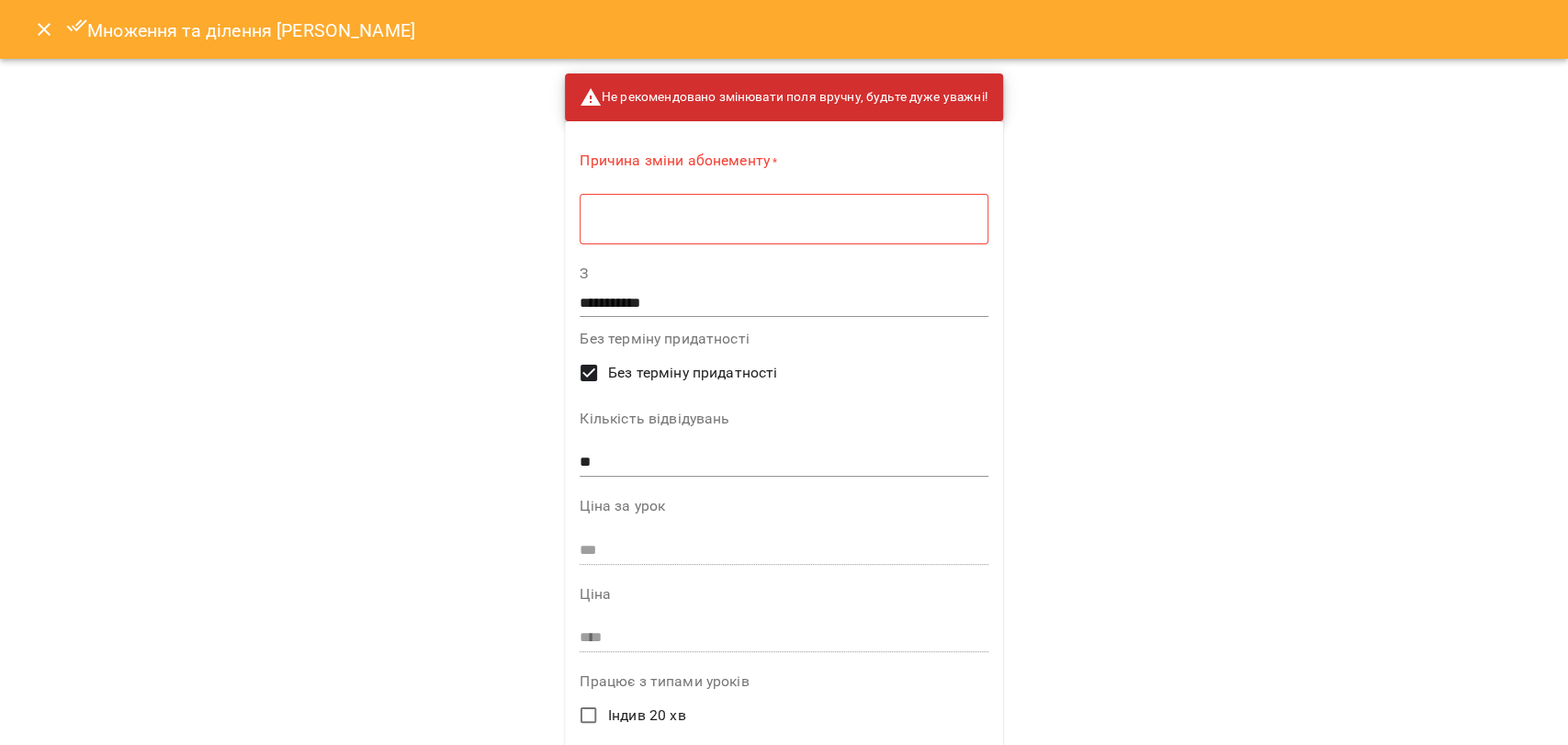
drag, startPoint x: 993, startPoint y: 231, endPoint x: 962, endPoint y: 230, distance: 31.0
click at [950, 230] on div "* ​" at bounding box center [784, 219] width 408 height 52
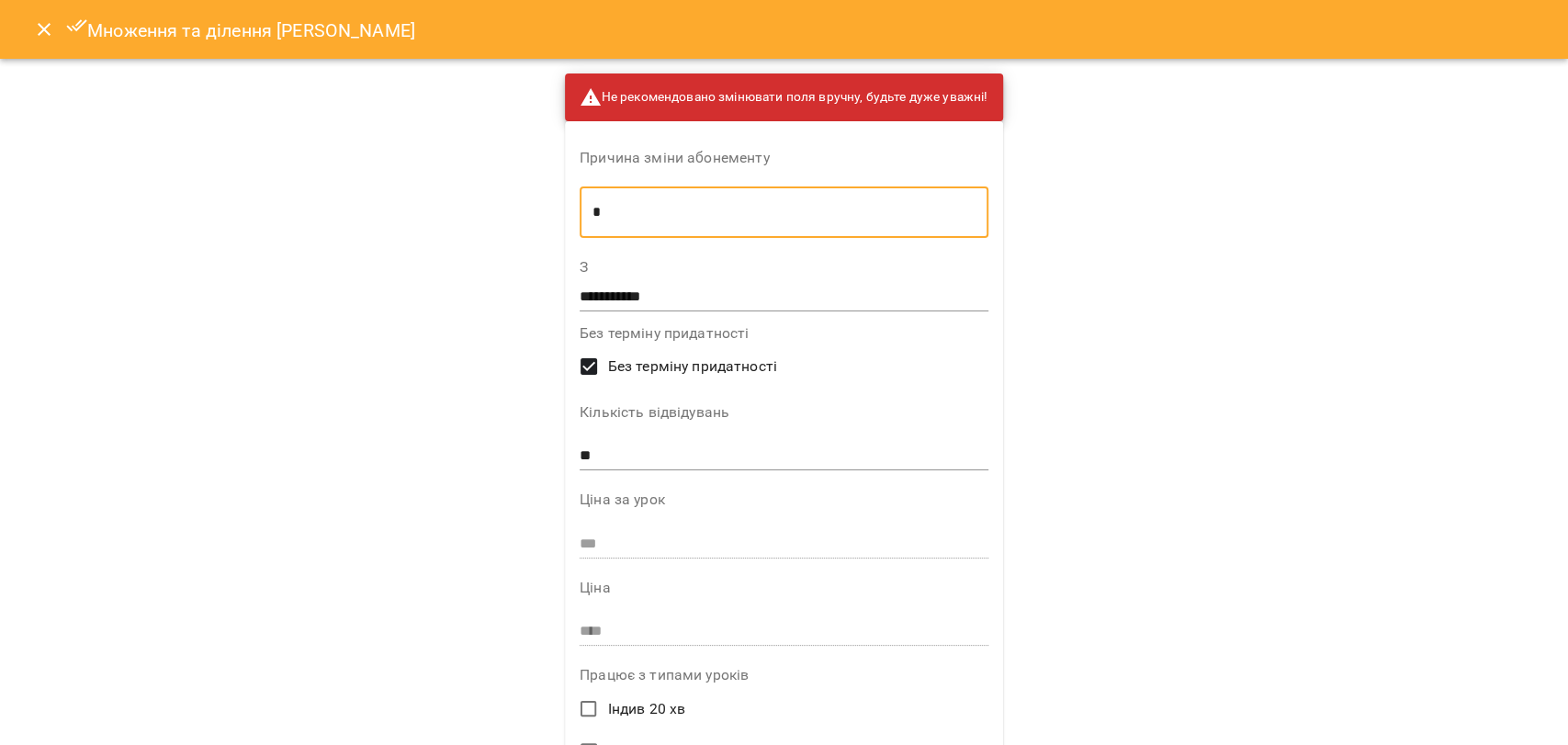
type textarea "*"
click at [660, 466] on input "**" at bounding box center [784, 456] width 409 height 29
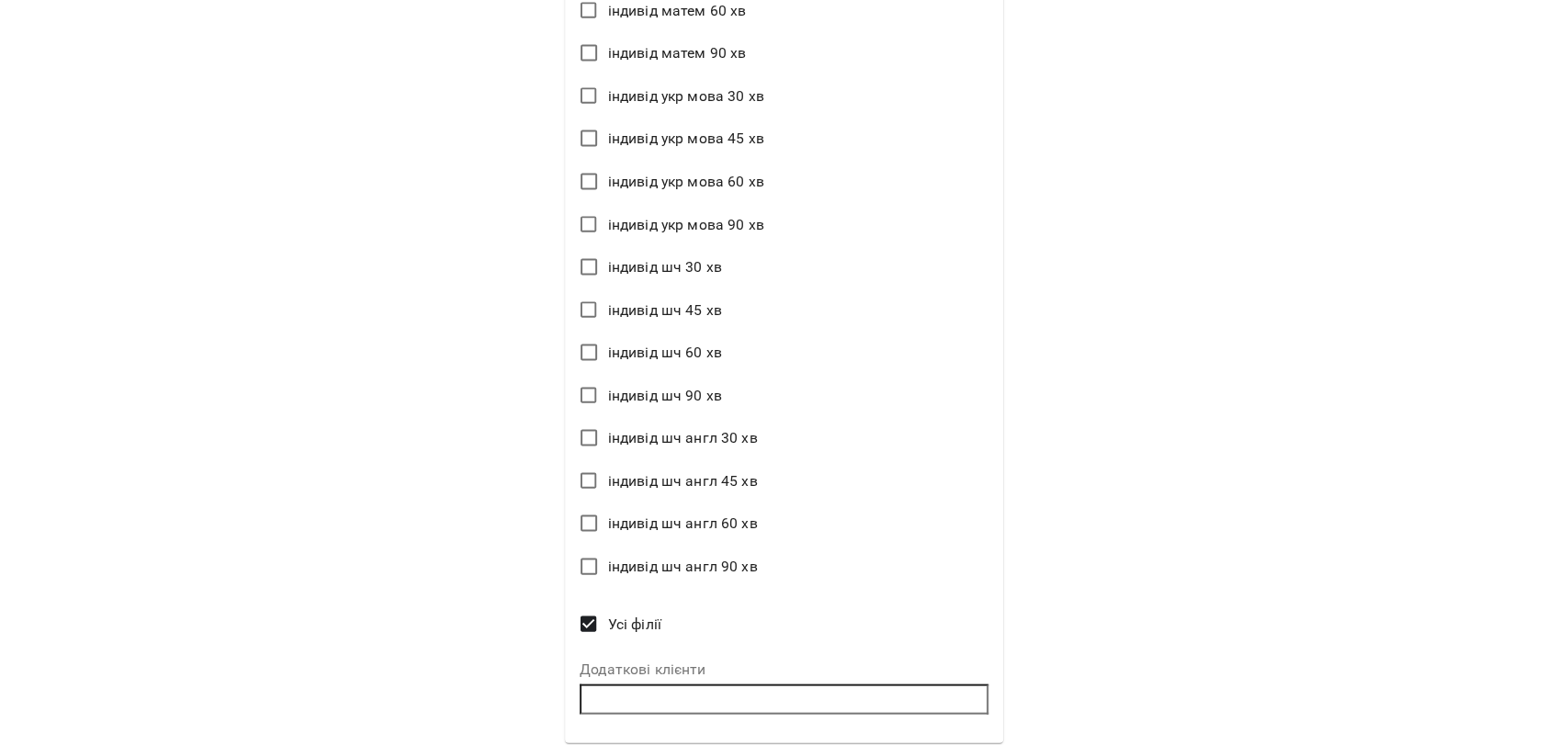
scroll to position [2426, 0]
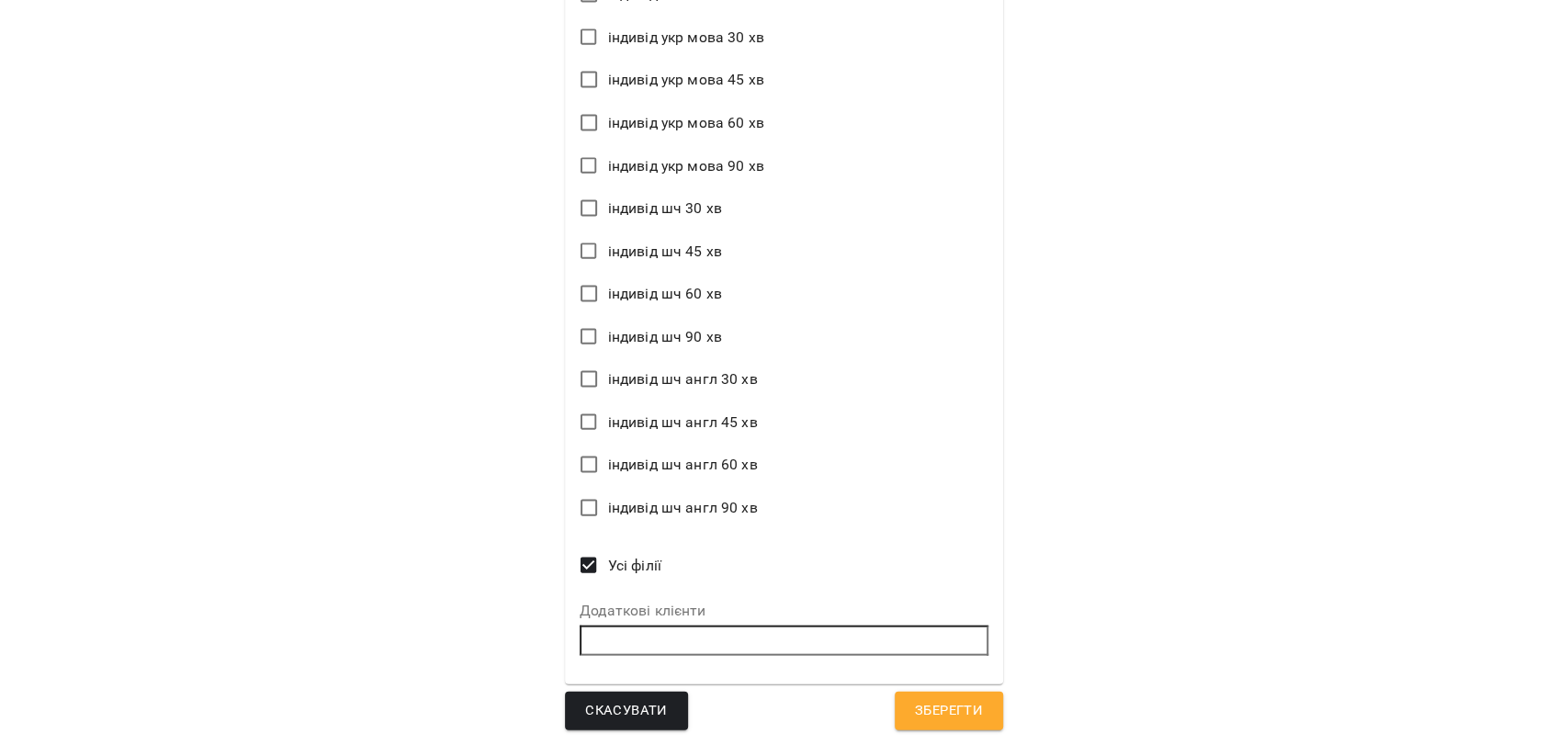
type input "**"
click at [941, 707] on span "Зберегти" at bounding box center [949, 710] width 68 height 24
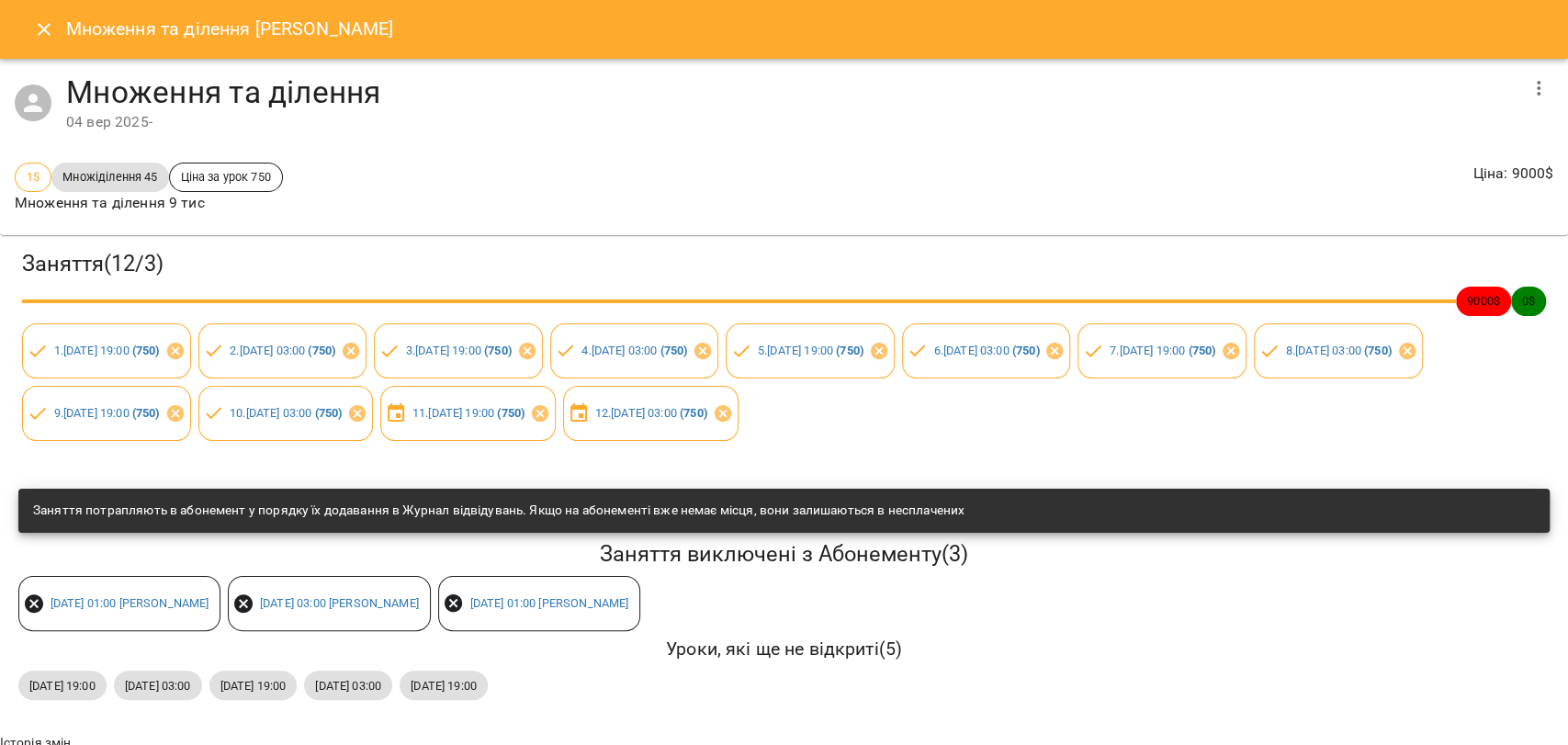
click at [55, 36] on button "Close" at bounding box center [43, 29] width 44 height 44
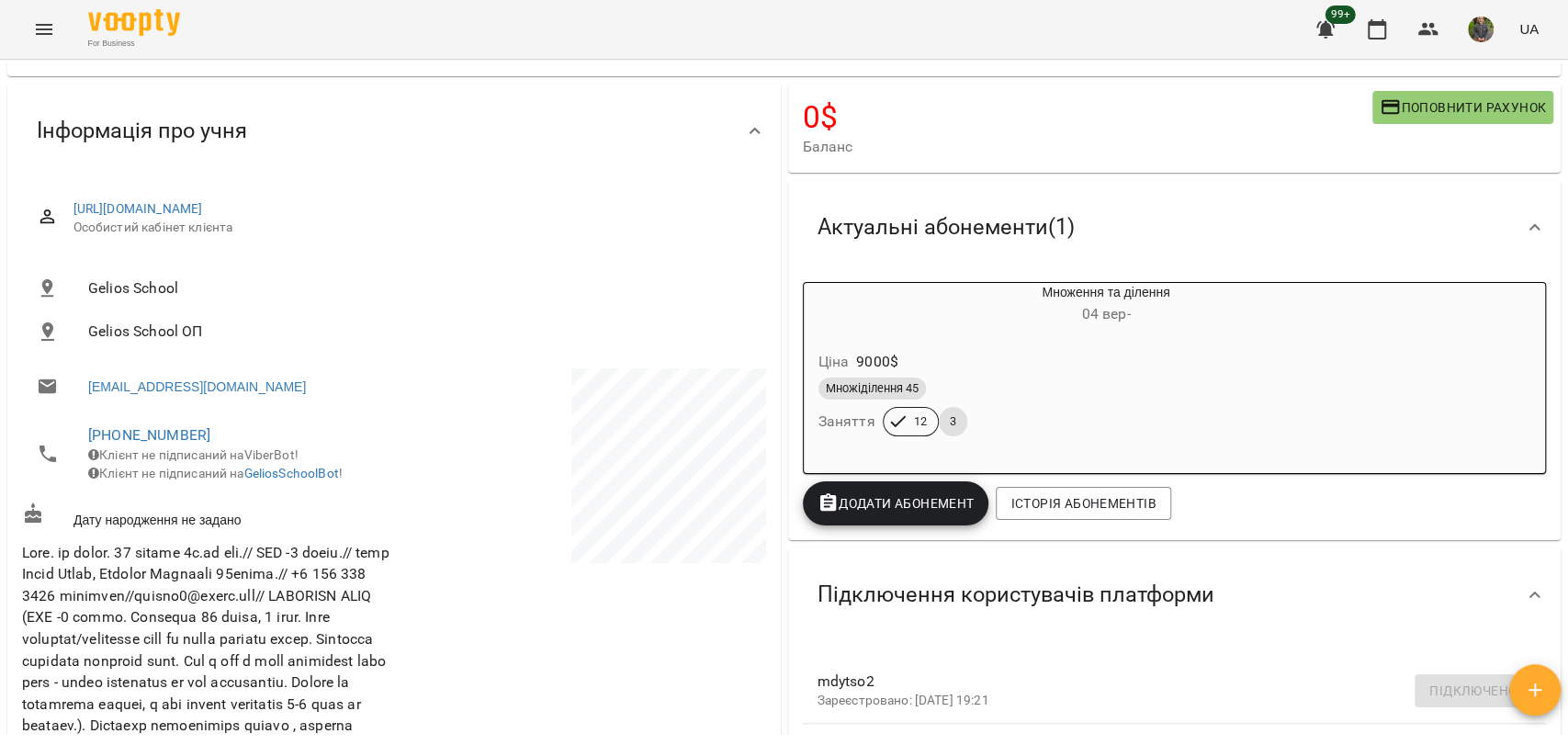
scroll to position [0, 0]
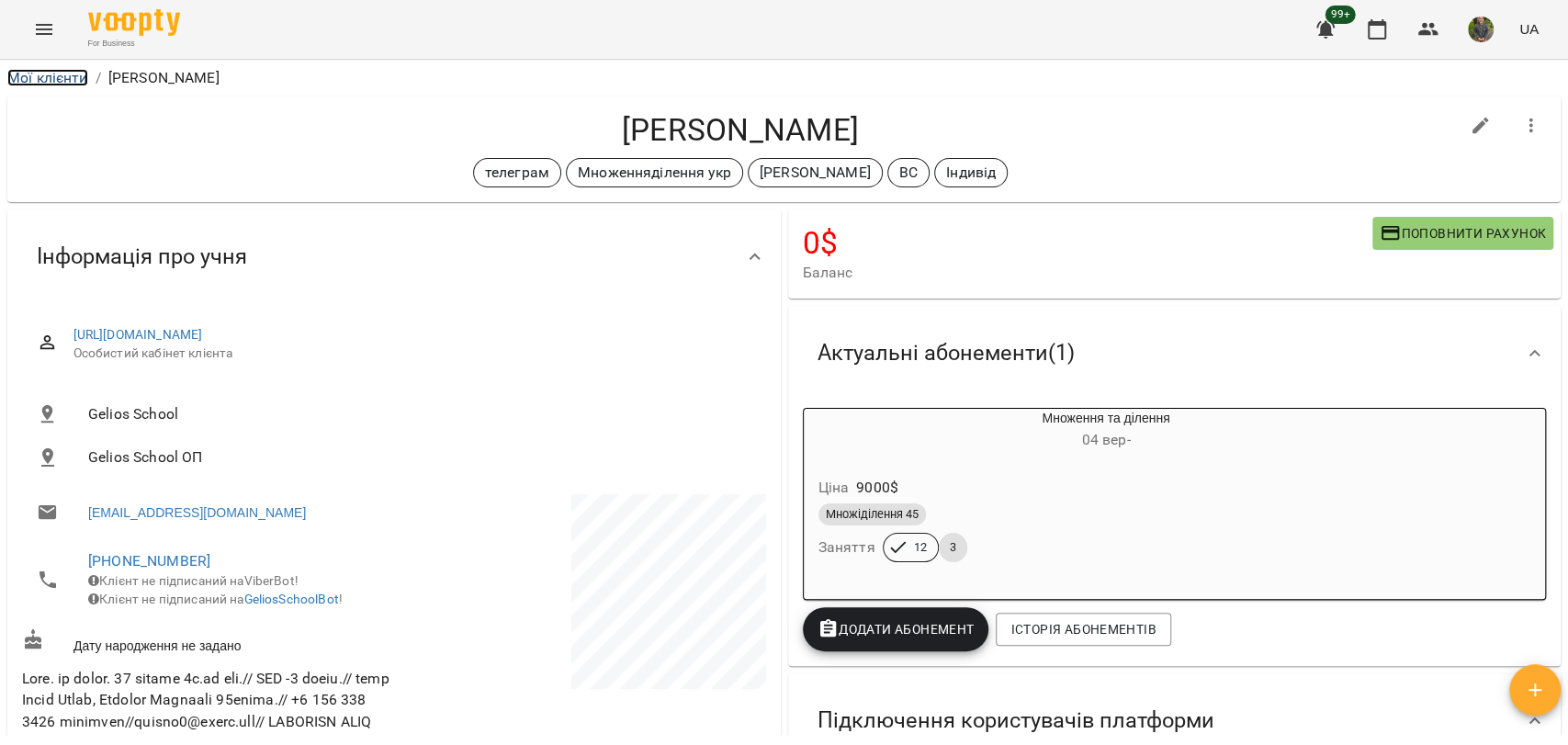
click at [53, 69] on link "Мої клієнти" at bounding box center [48, 77] width 81 height 18
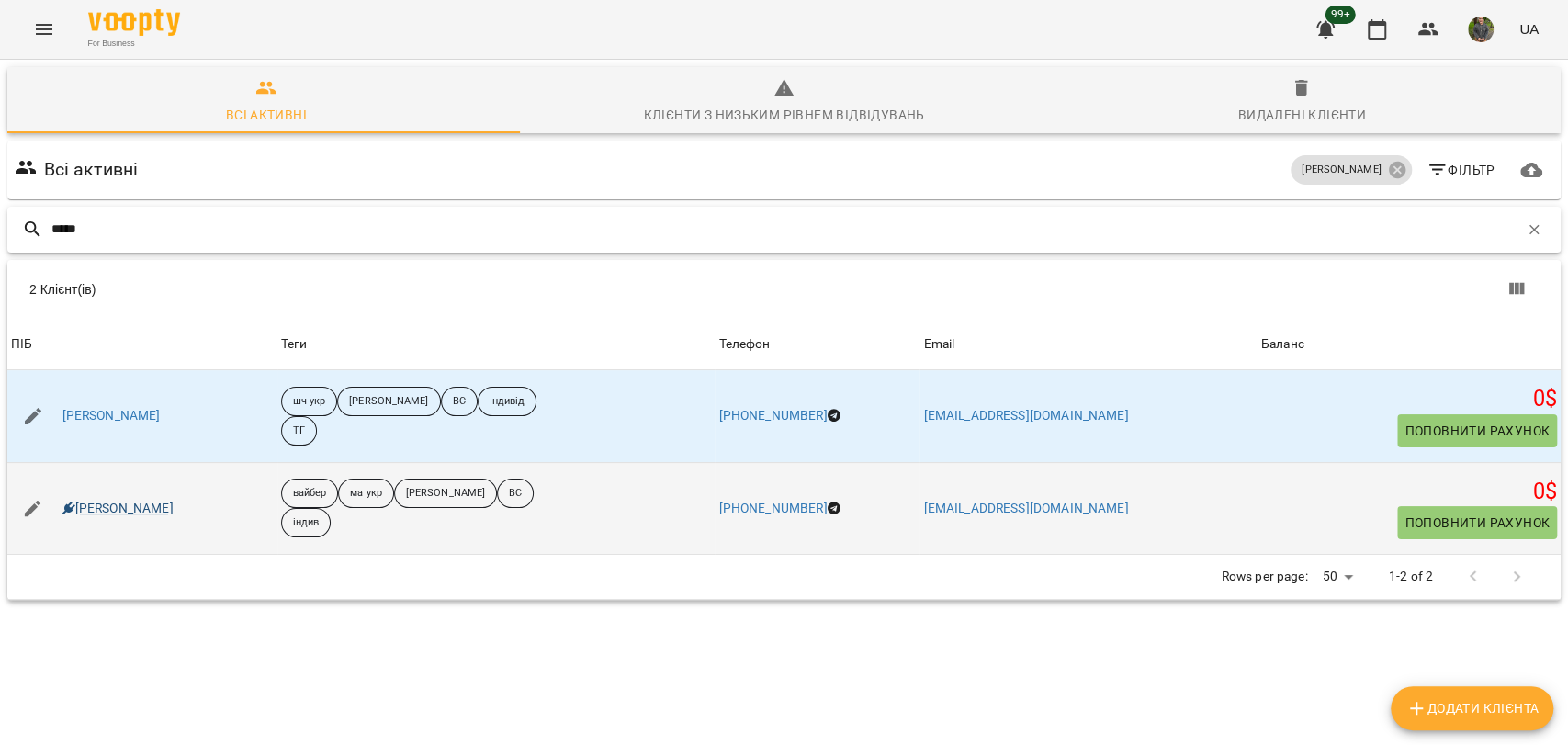
type input "*****"
click at [80, 510] on link "Софія Пилипчук" at bounding box center [118, 510] width 111 height 19
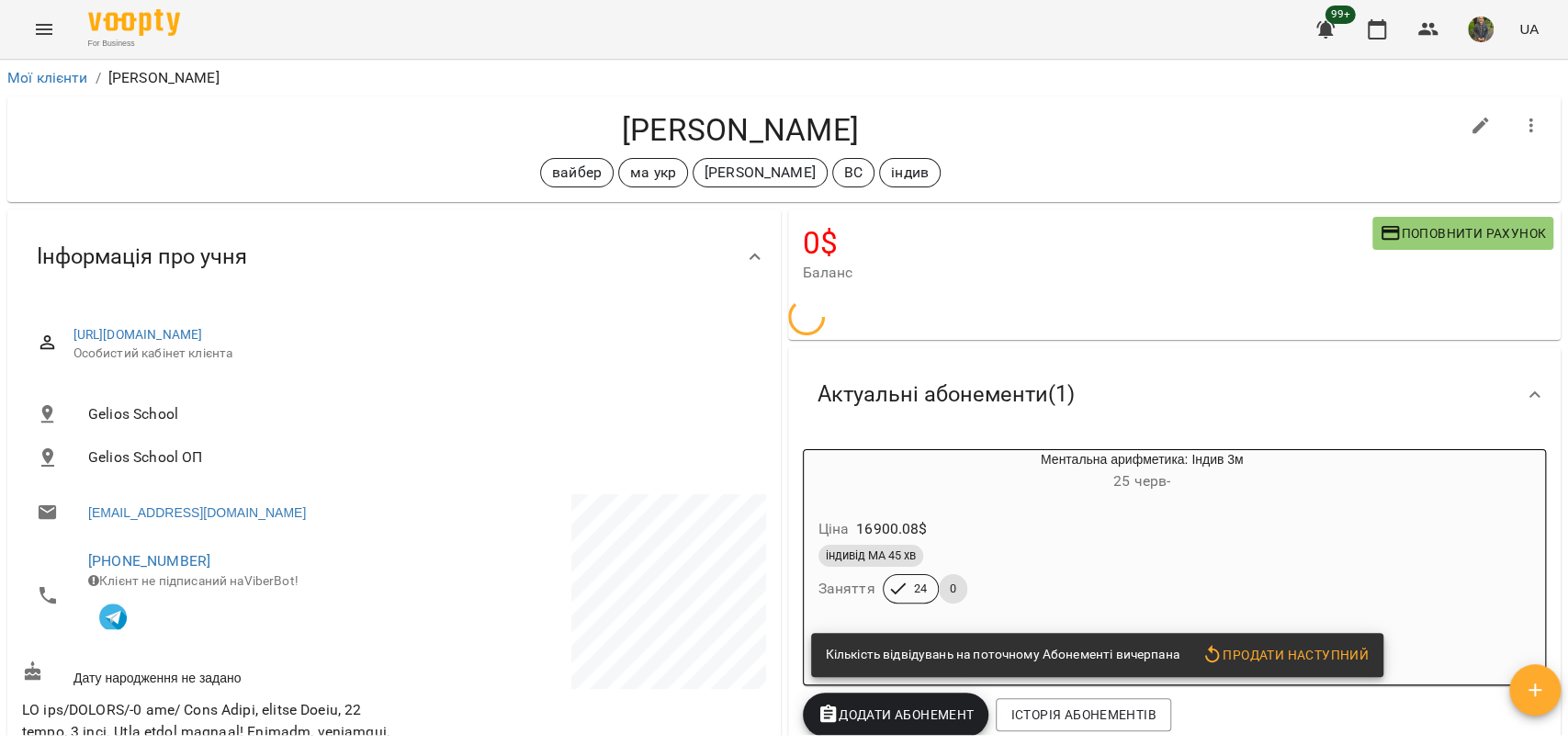
click at [1046, 545] on div "індивід МА 45 хв" at bounding box center [1098, 556] width 559 height 22
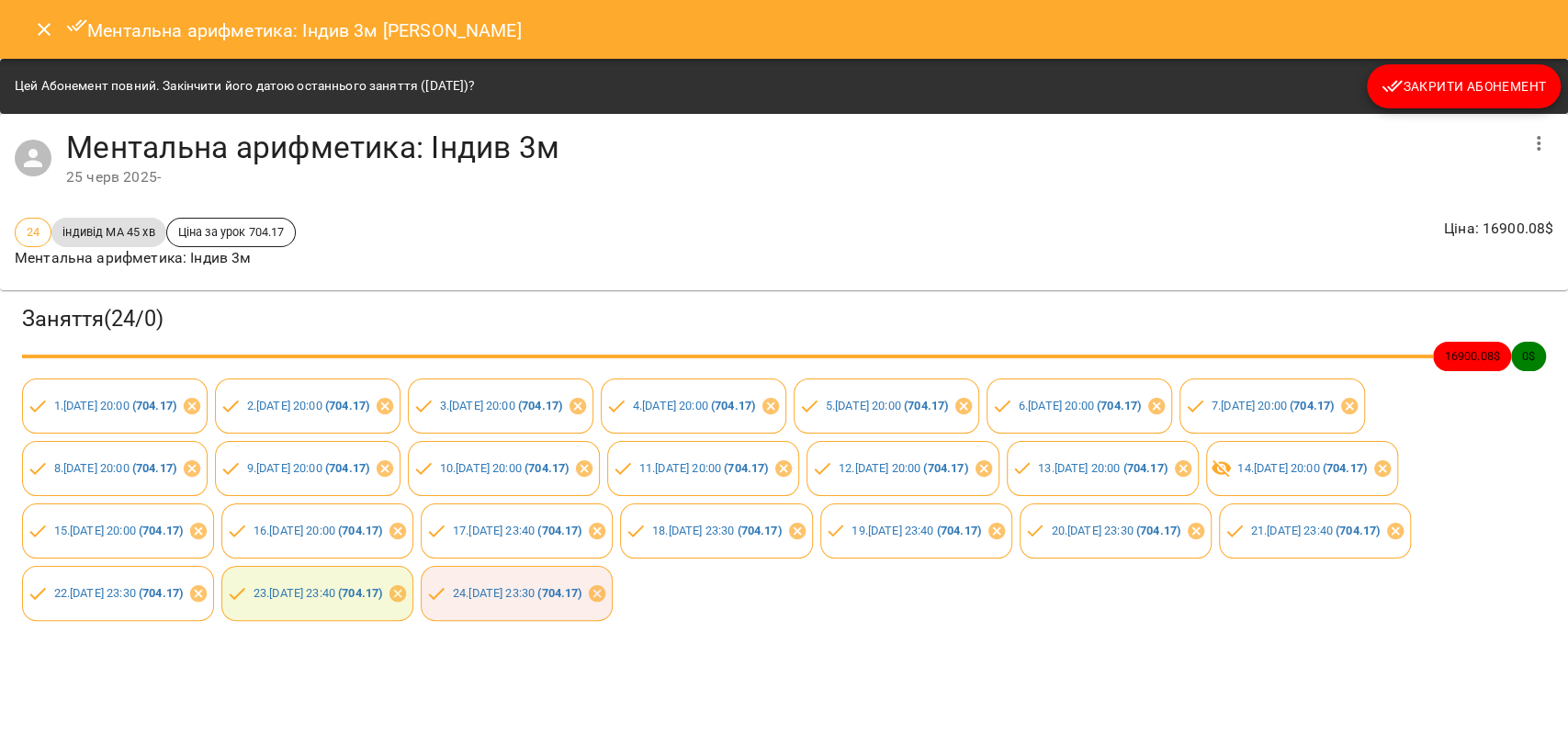
click at [1430, 82] on span "Закрити Абонемент" at bounding box center [1463, 86] width 165 height 22
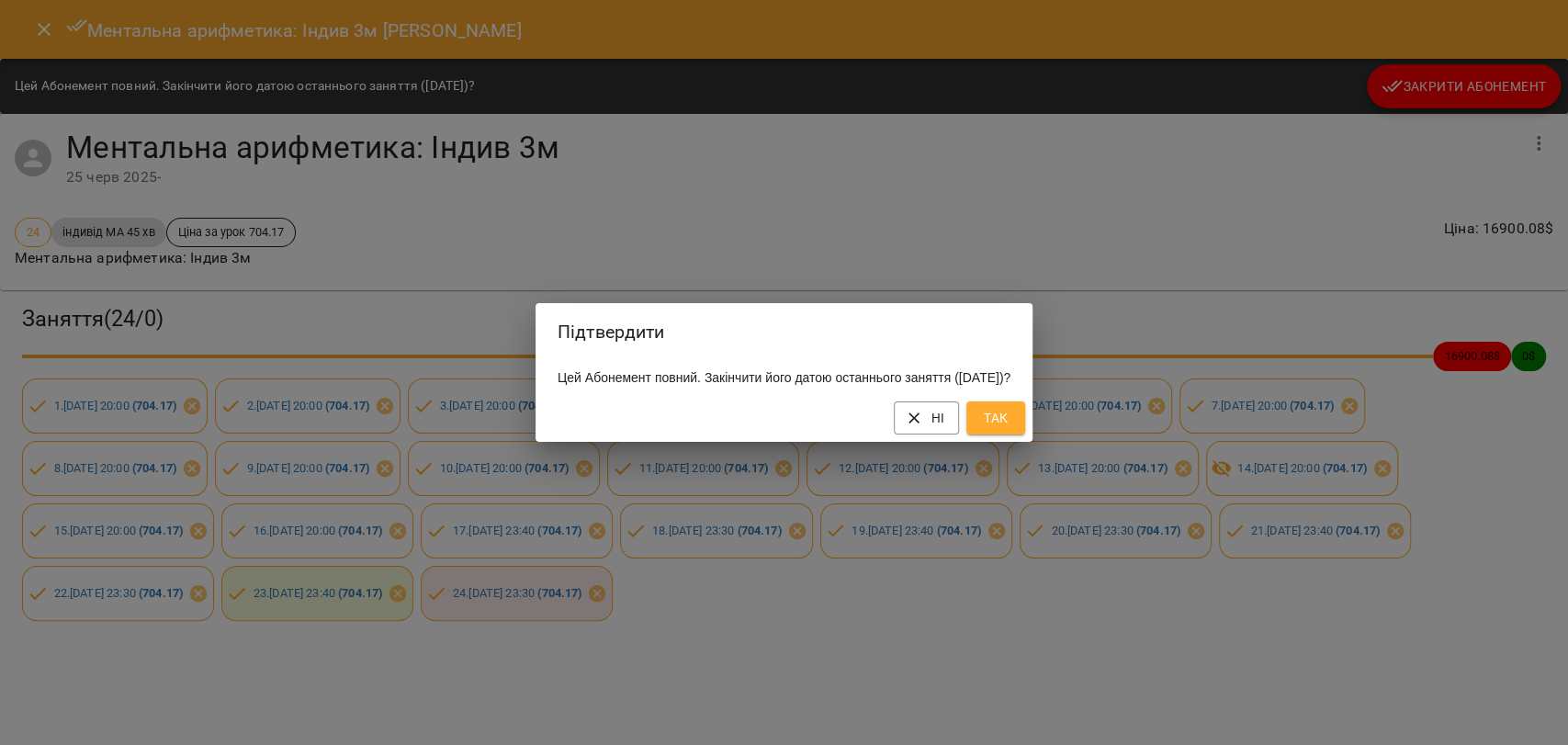
click at [1010, 429] on span "Так" at bounding box center [995, 417] width 29 height 22
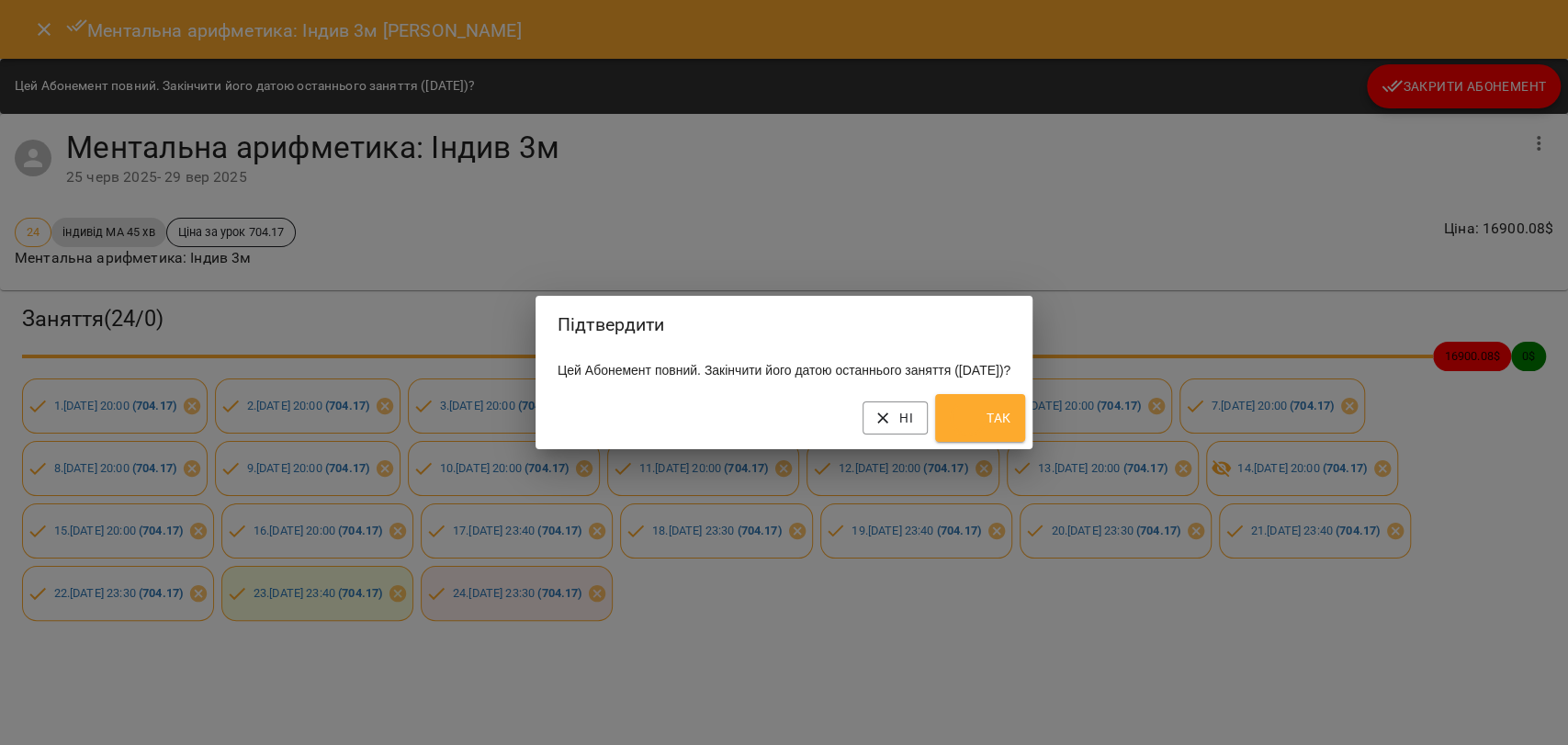
click at [1026, 424] on button "Так" at bounding box center [980, 418] width 90 height 48
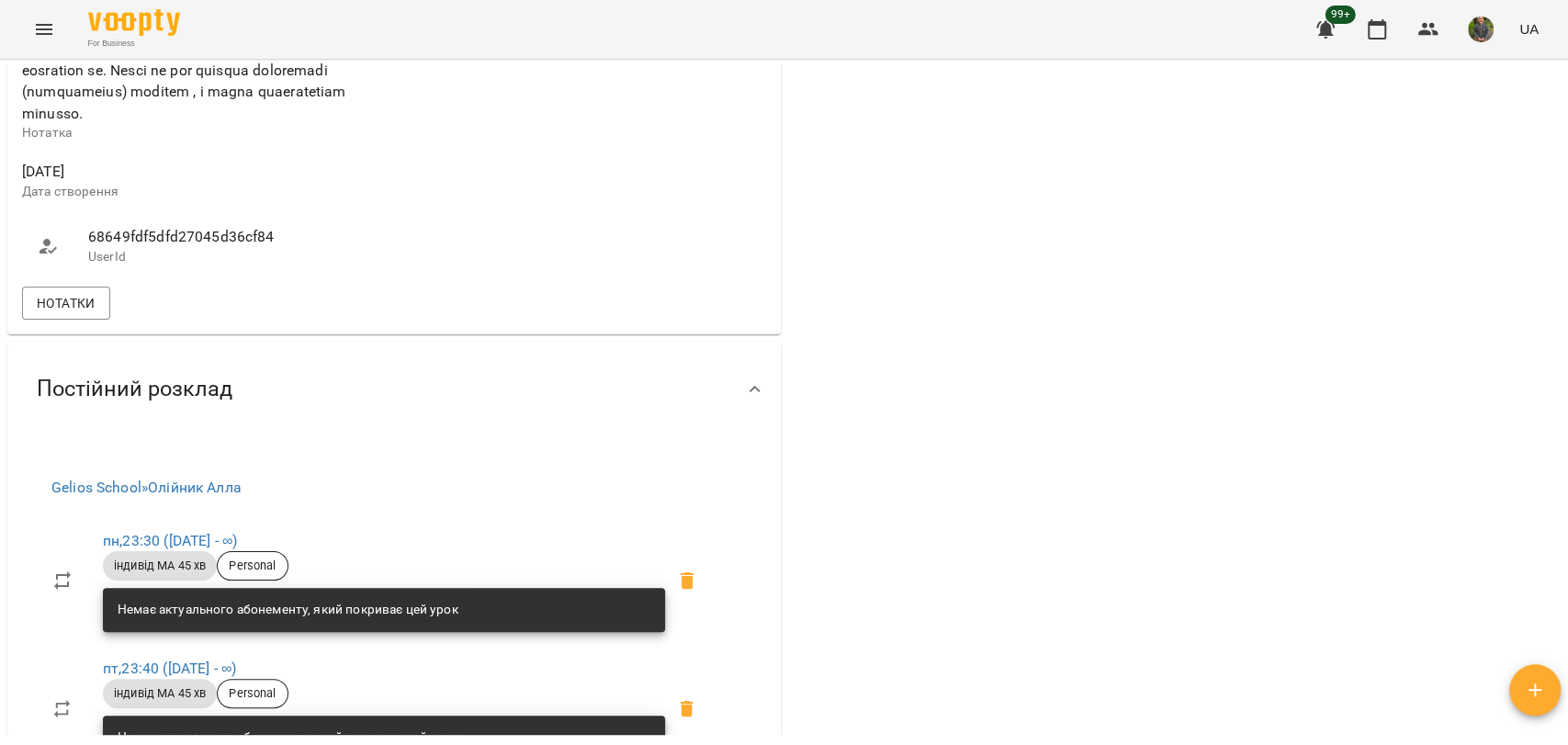
scroll to position [1429, 0]
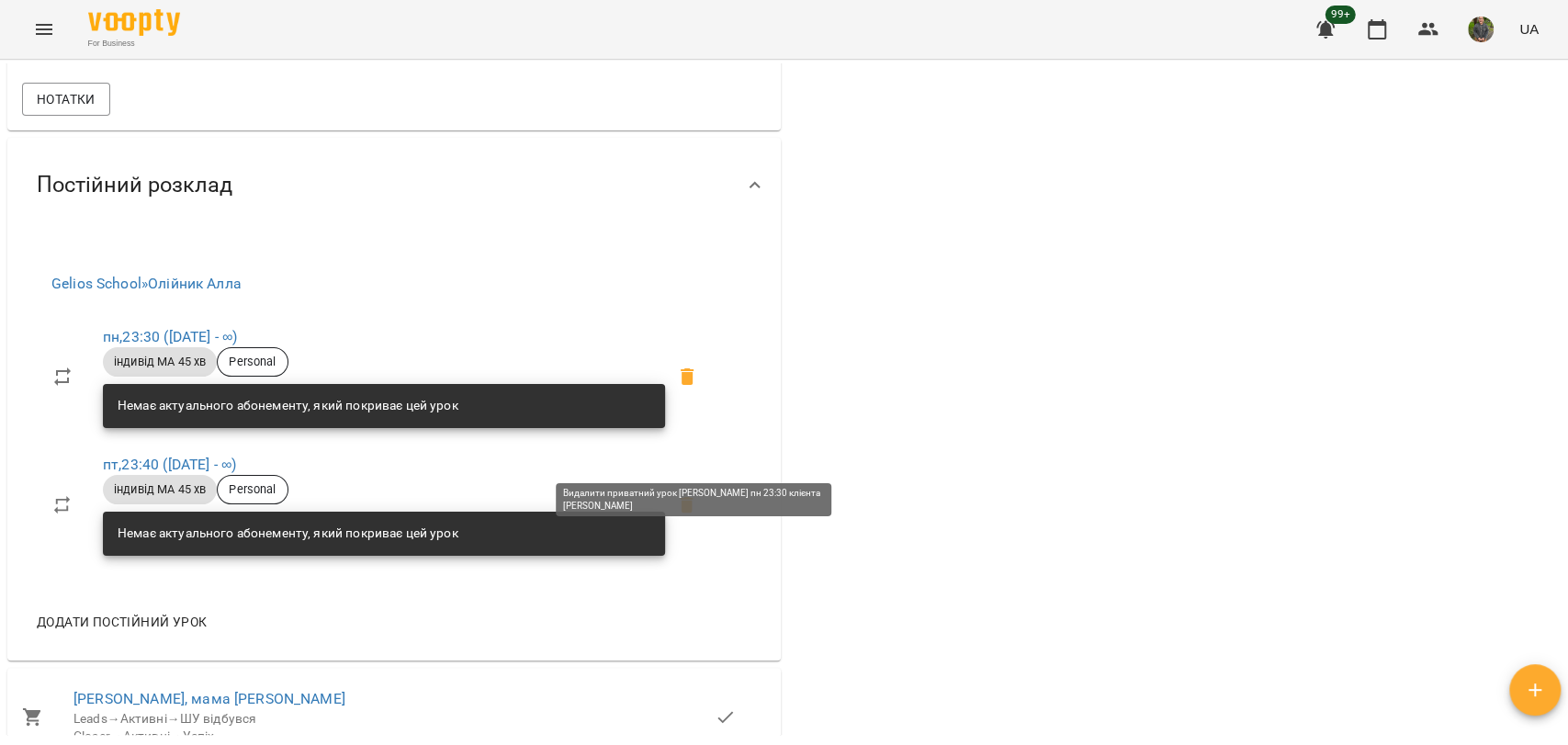
click at [708, 398] on span at bounding box center [687, 377] width 44 height 44
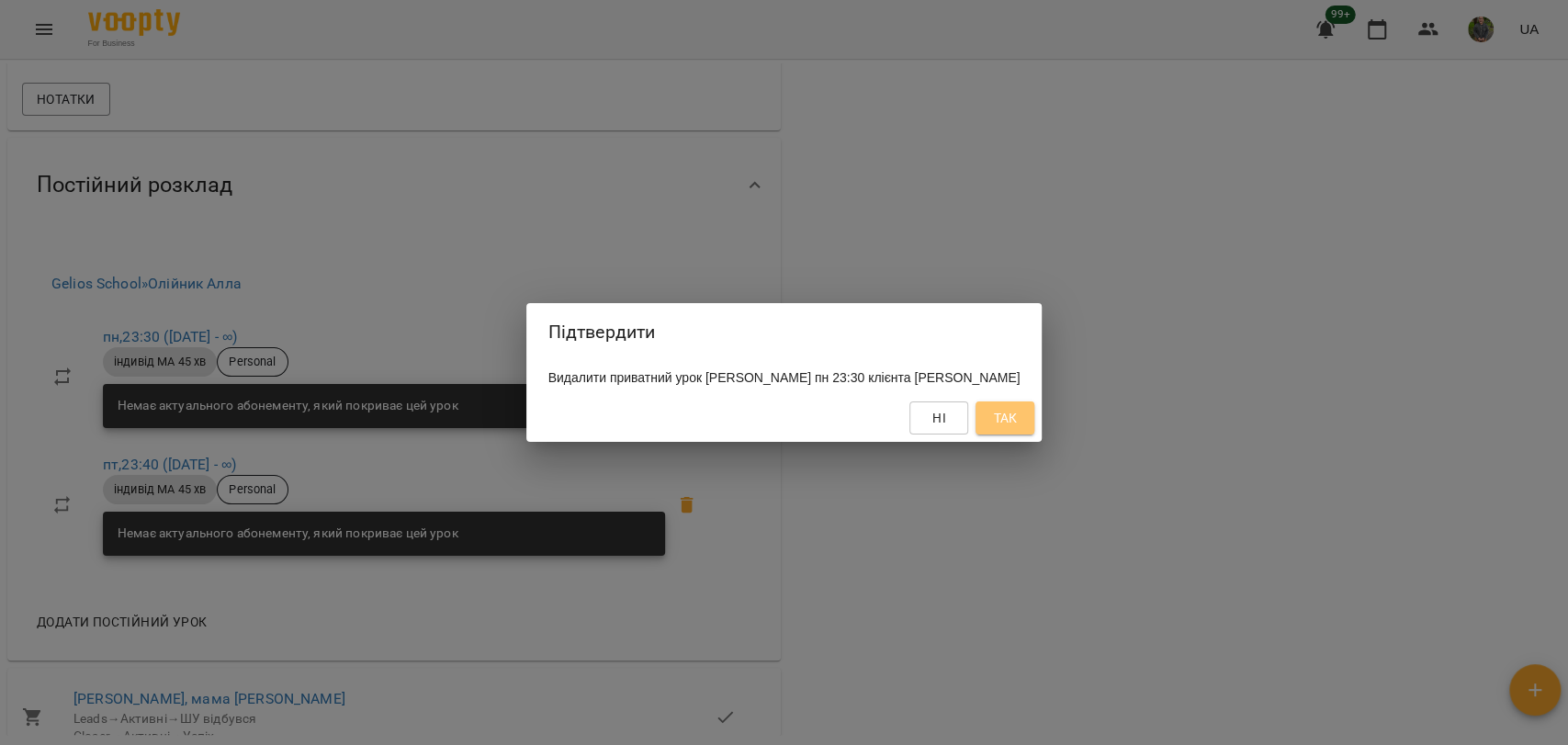
click at [1003, 434] on button "Так" at bounding box center [1005, 417] width 58 height 33
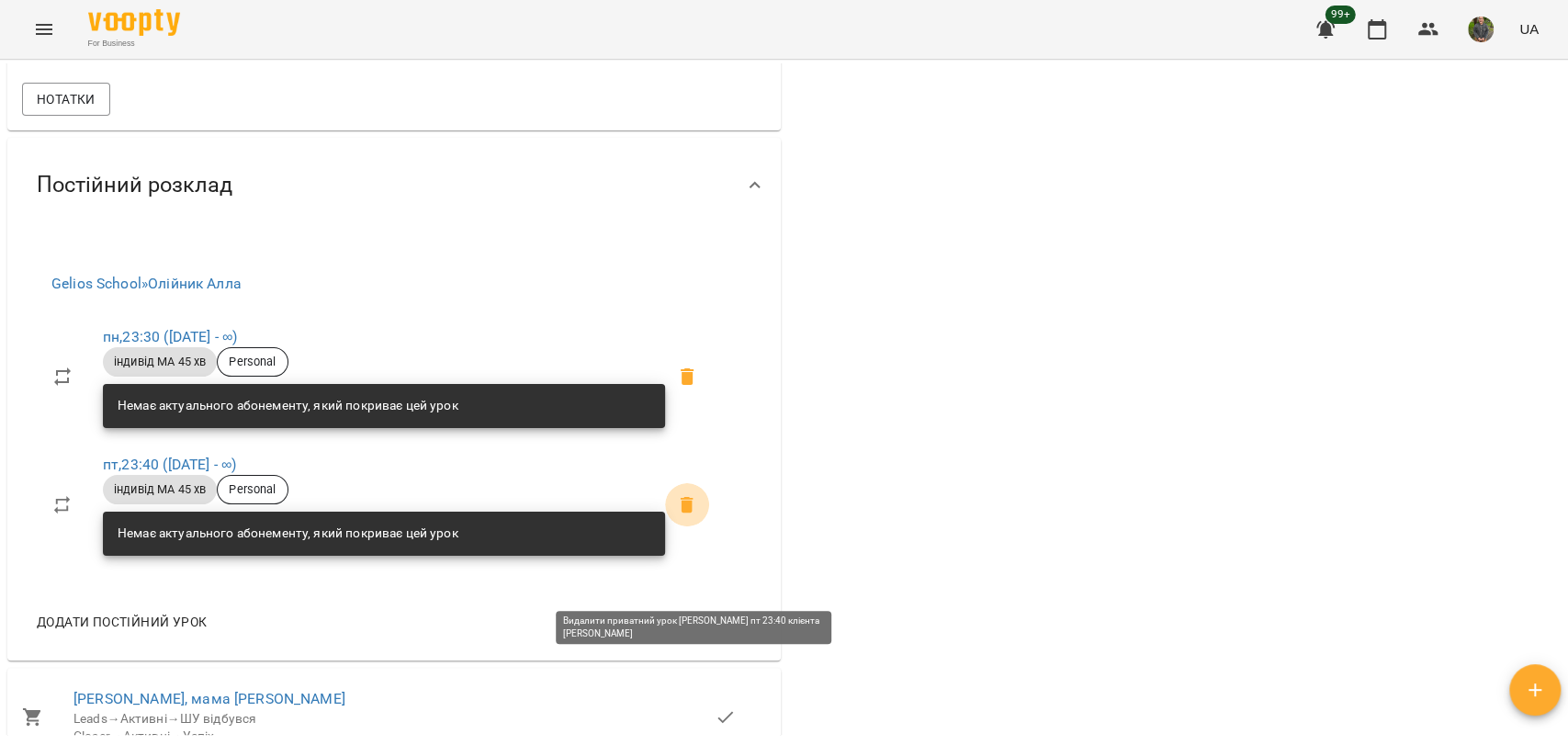
click at [688, 516] on icon at bounding box center [687, 505] width 22 height 22
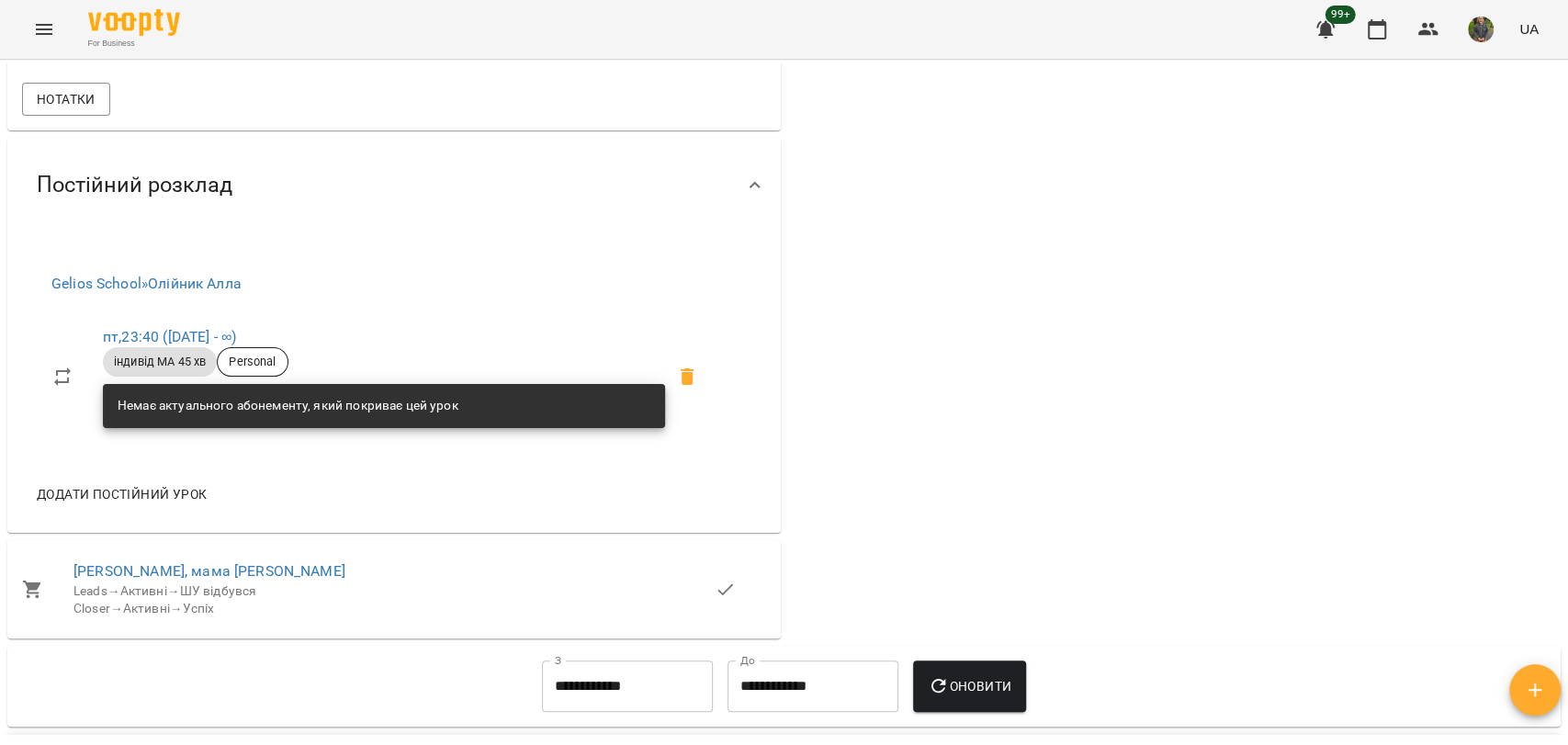
click at [693, 388] on icon at bounding box center [687, 376] width 22 height 22
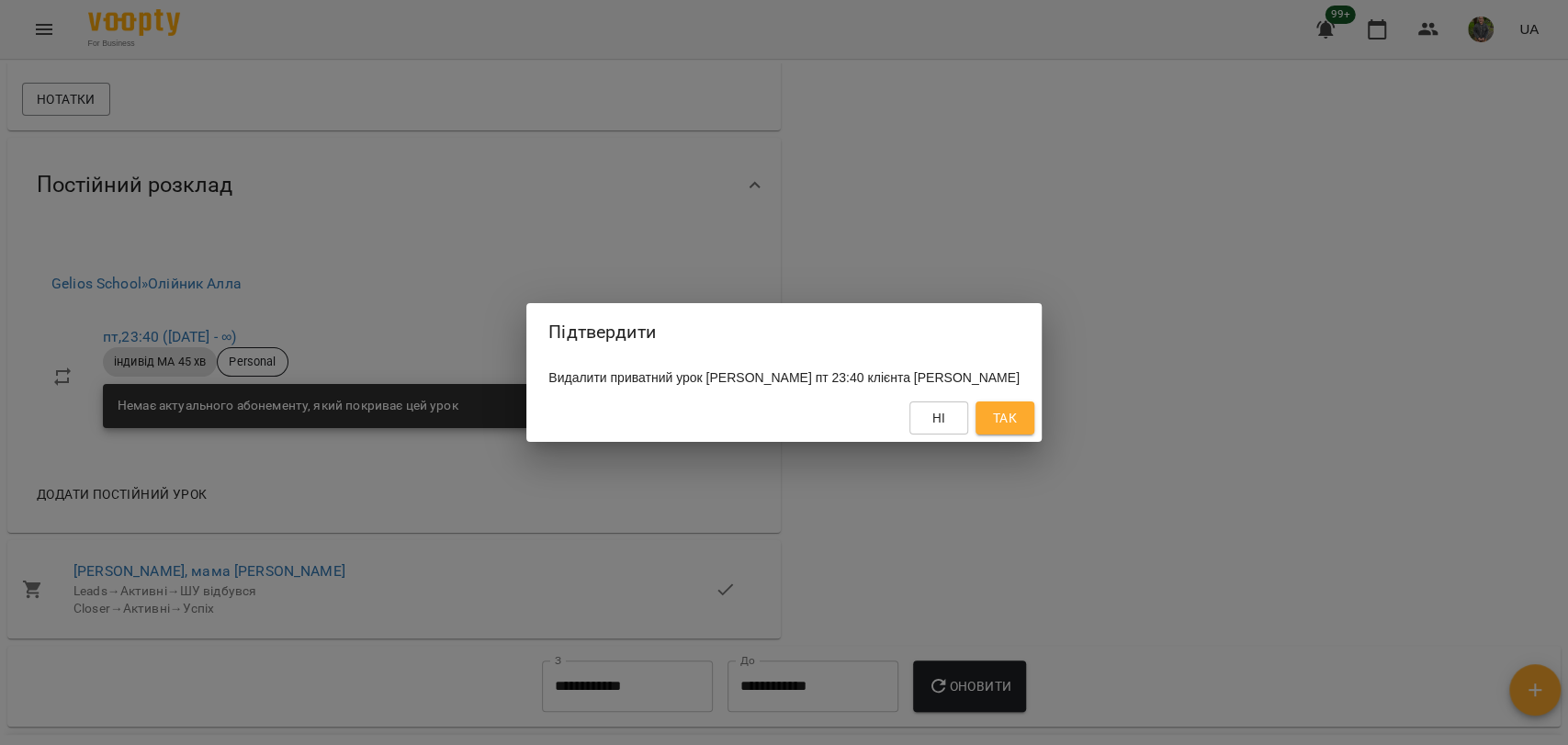
click at [1035, 406] on button "Так" at bounding box center [1005, 417] width 58 height 33
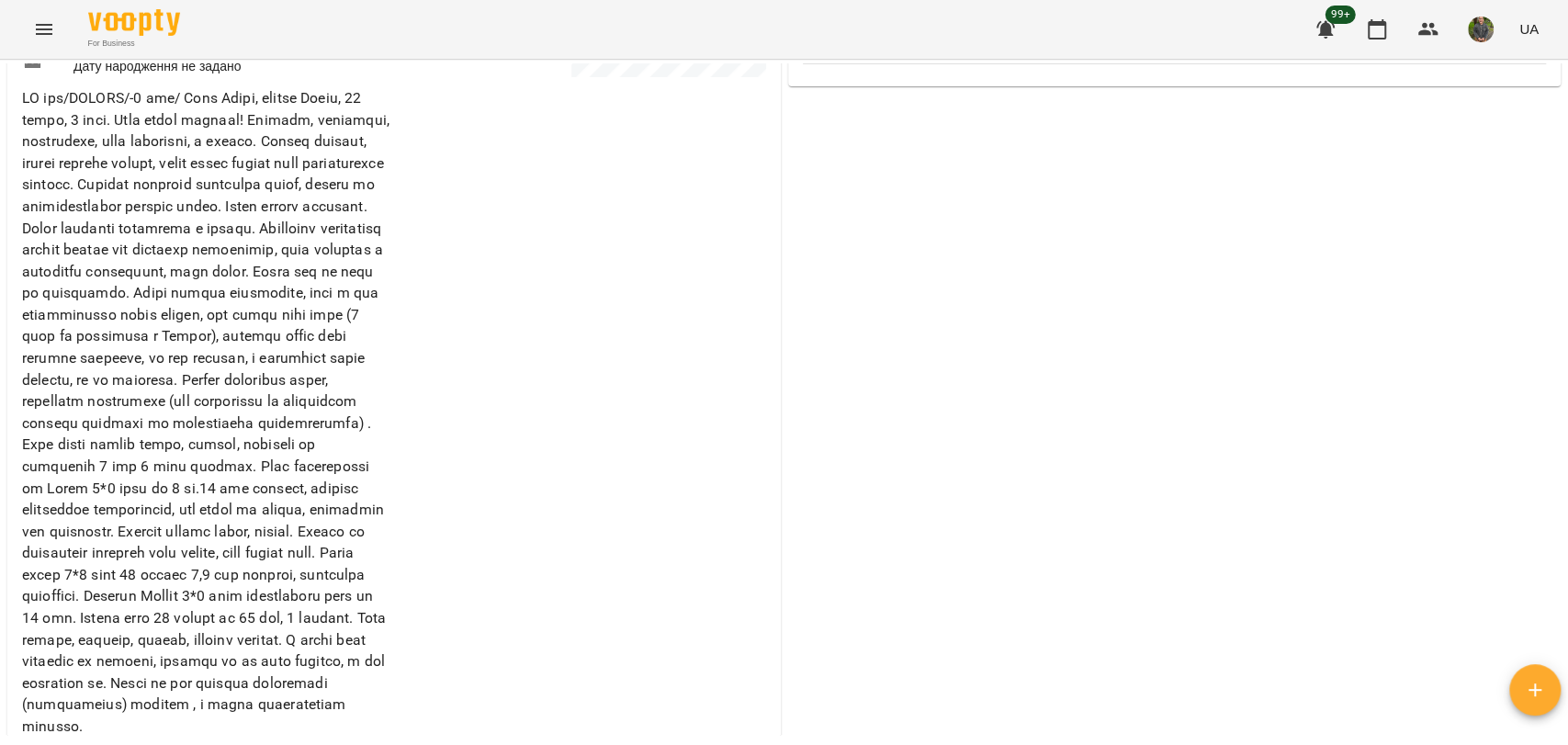
scroll to position [0, 0]
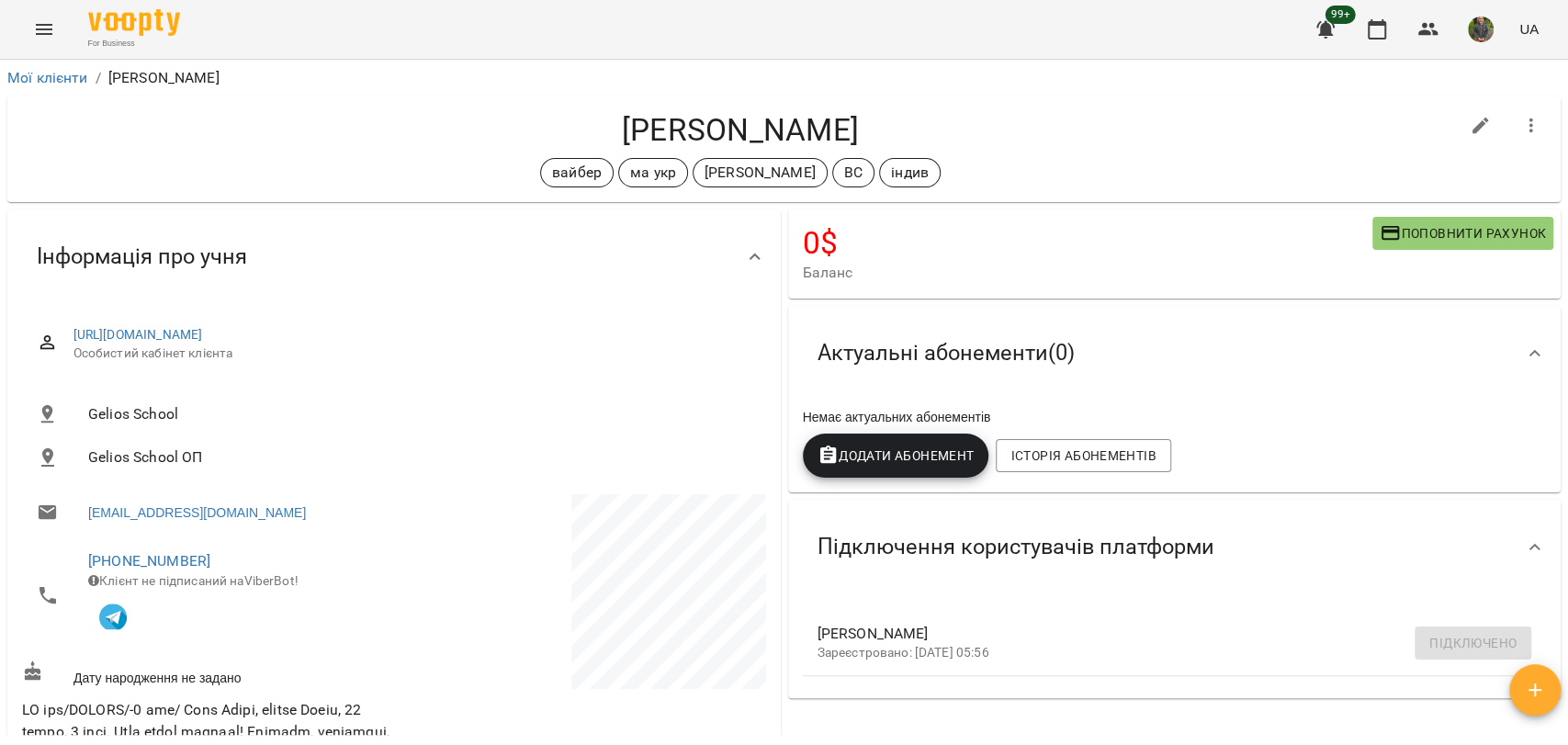
click at [1510, 138] on button "button" at bounding box center [1531, 125] width 44 height 44
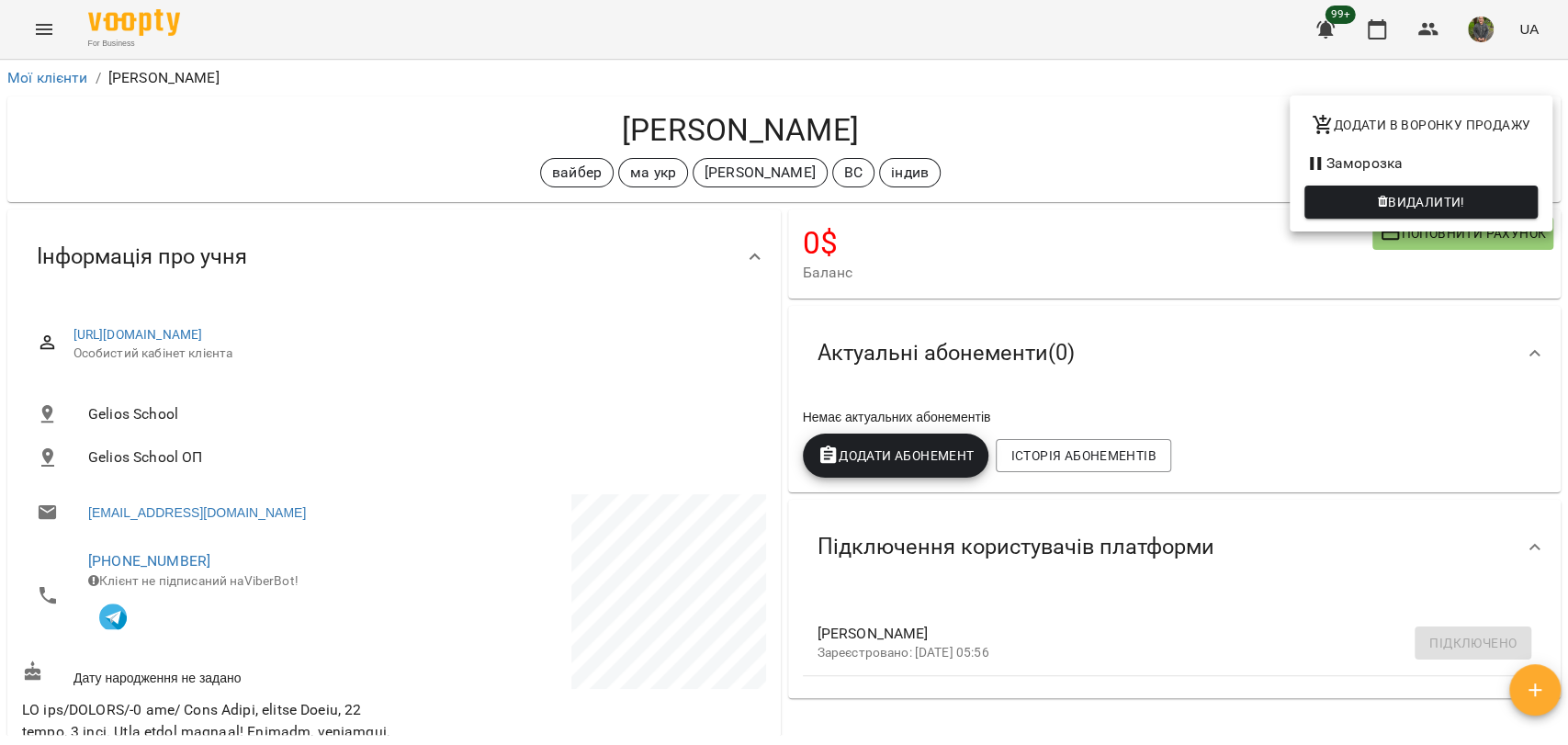
click at [1368, 208] on button "Видалити!" at bounding box center [1421, 202] width 234 height 33
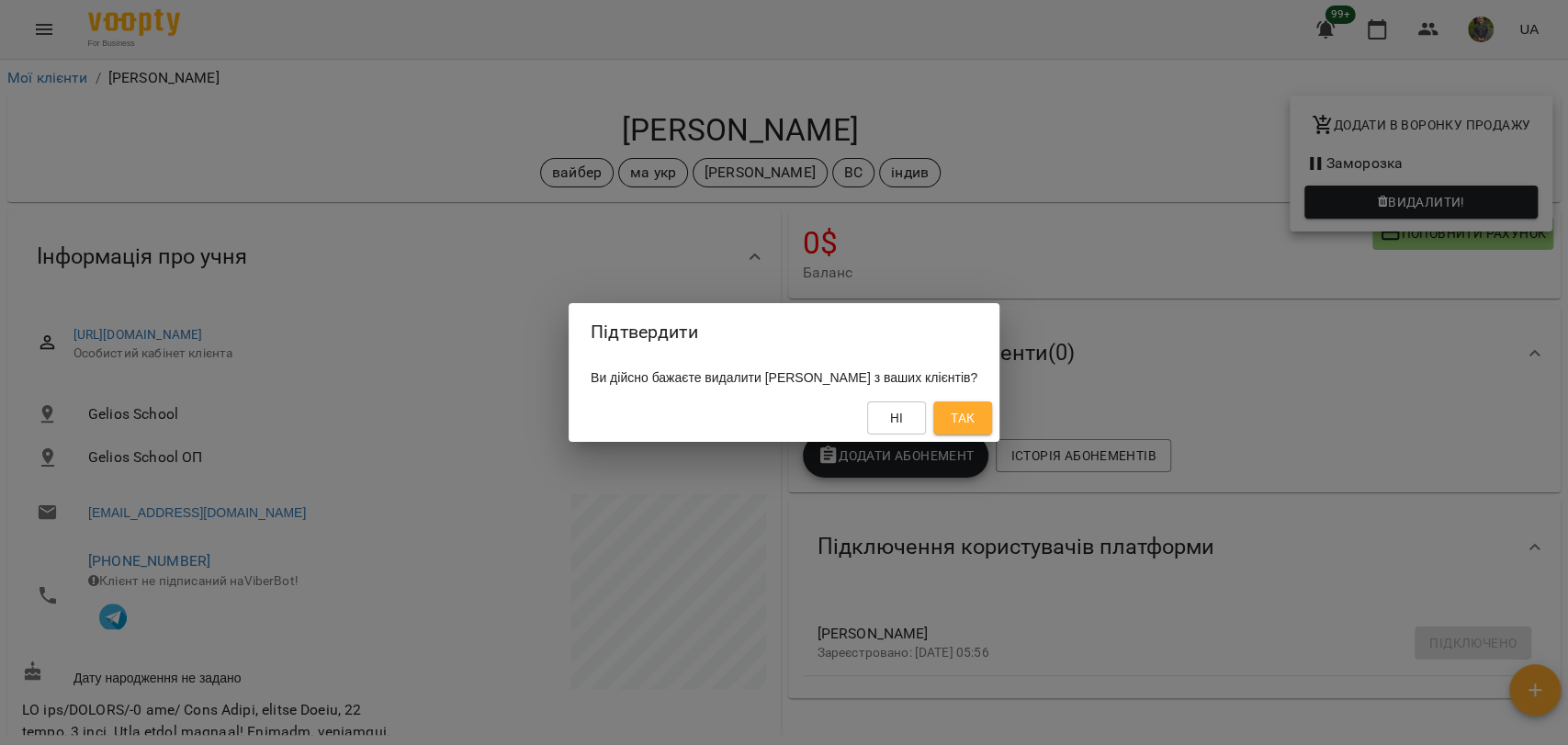
click at [975, 410] on span "Так" at bounding box center [962, 417] width 24 height 22
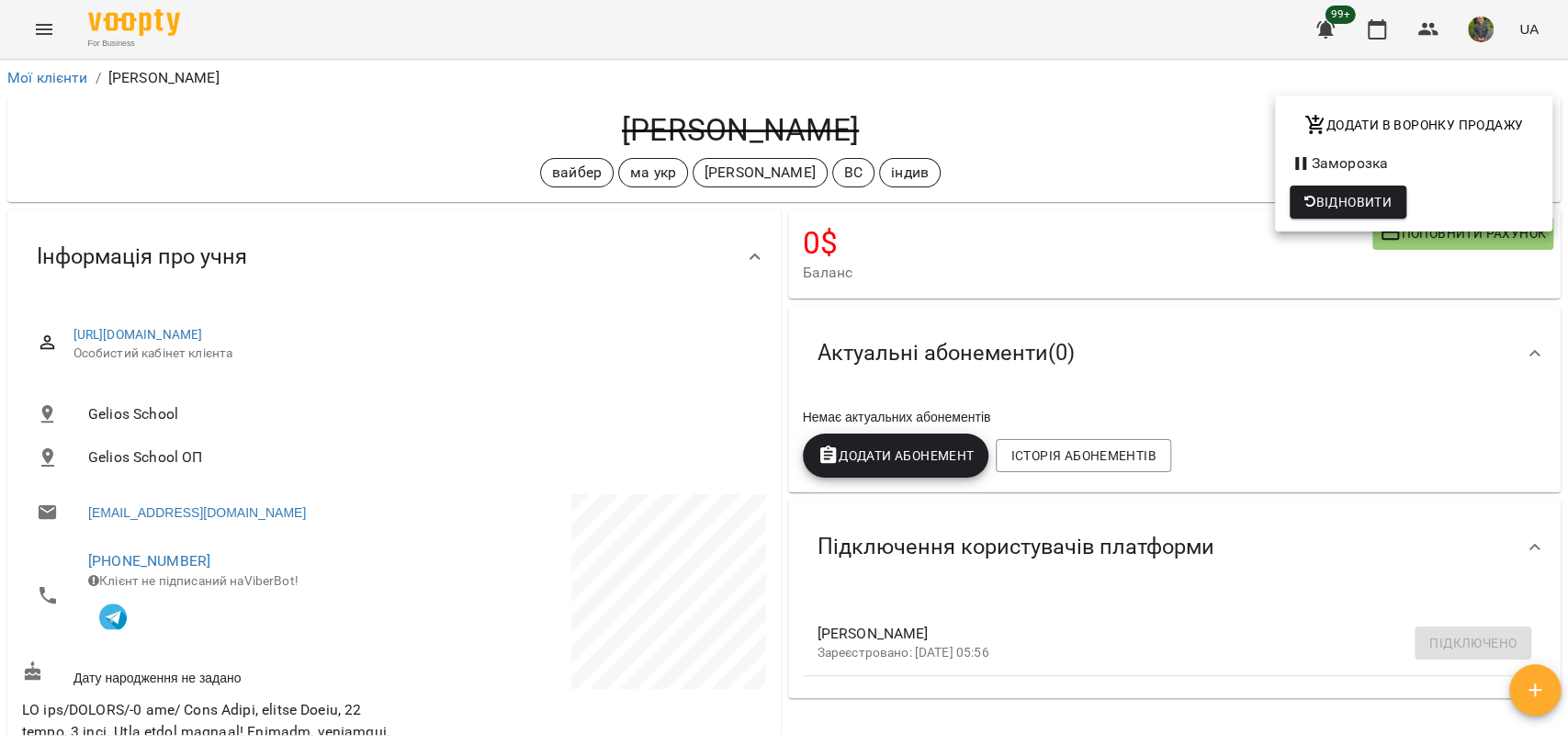
drag, startPoint x: 95, startPoint y: 436, endPoint x: 218, endPoint y: 229, distance: 240.8
click at [95, 435] on div at bounding box center [784, 372] width 1568 height 745
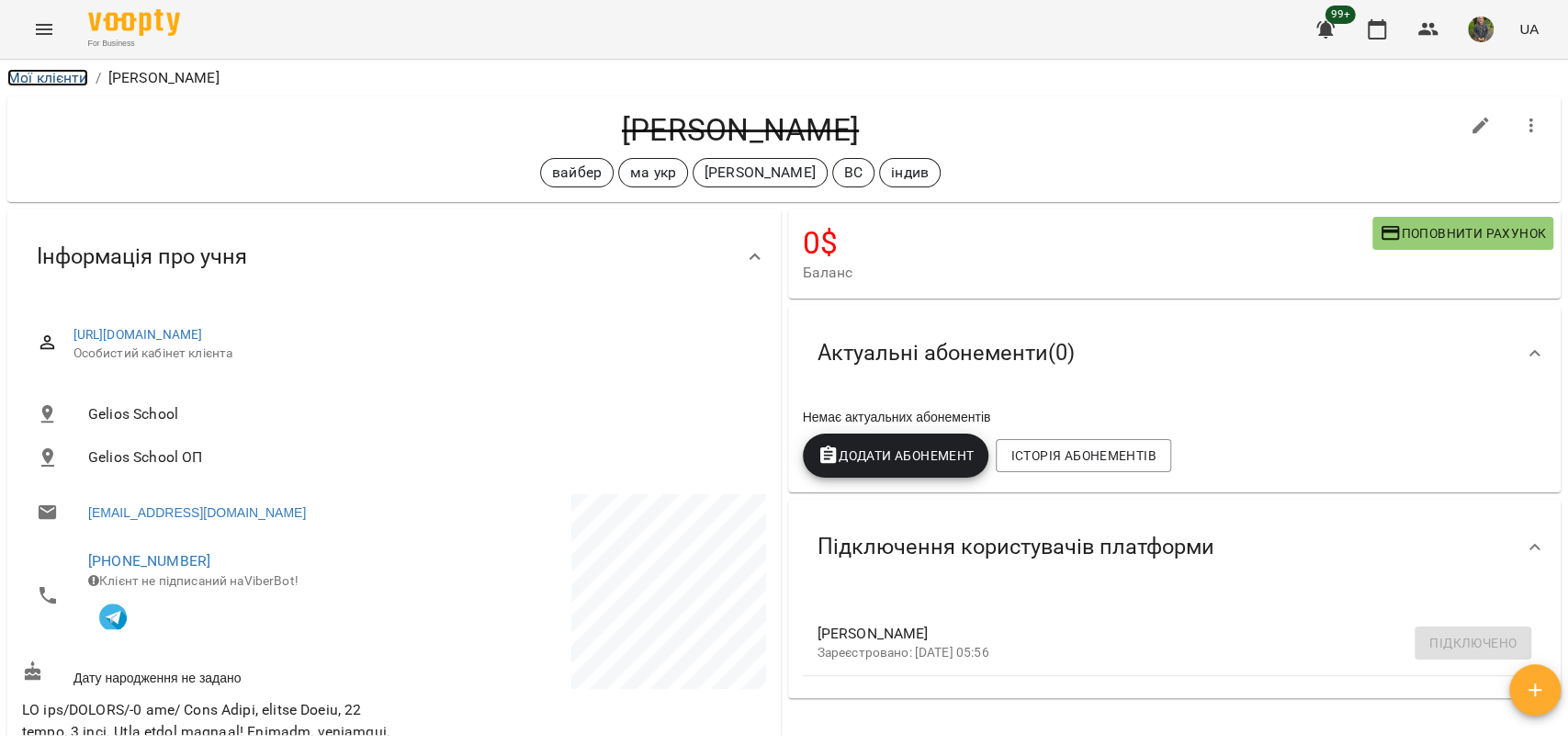
drag, startPoint x: 68, startPoint y: 84, endPoint x: 283, endPoint y: 0, distance: 230.8
click at [68, 84] on link "Мої клієнти" at bounding box center [48, 77] width 81 height 18
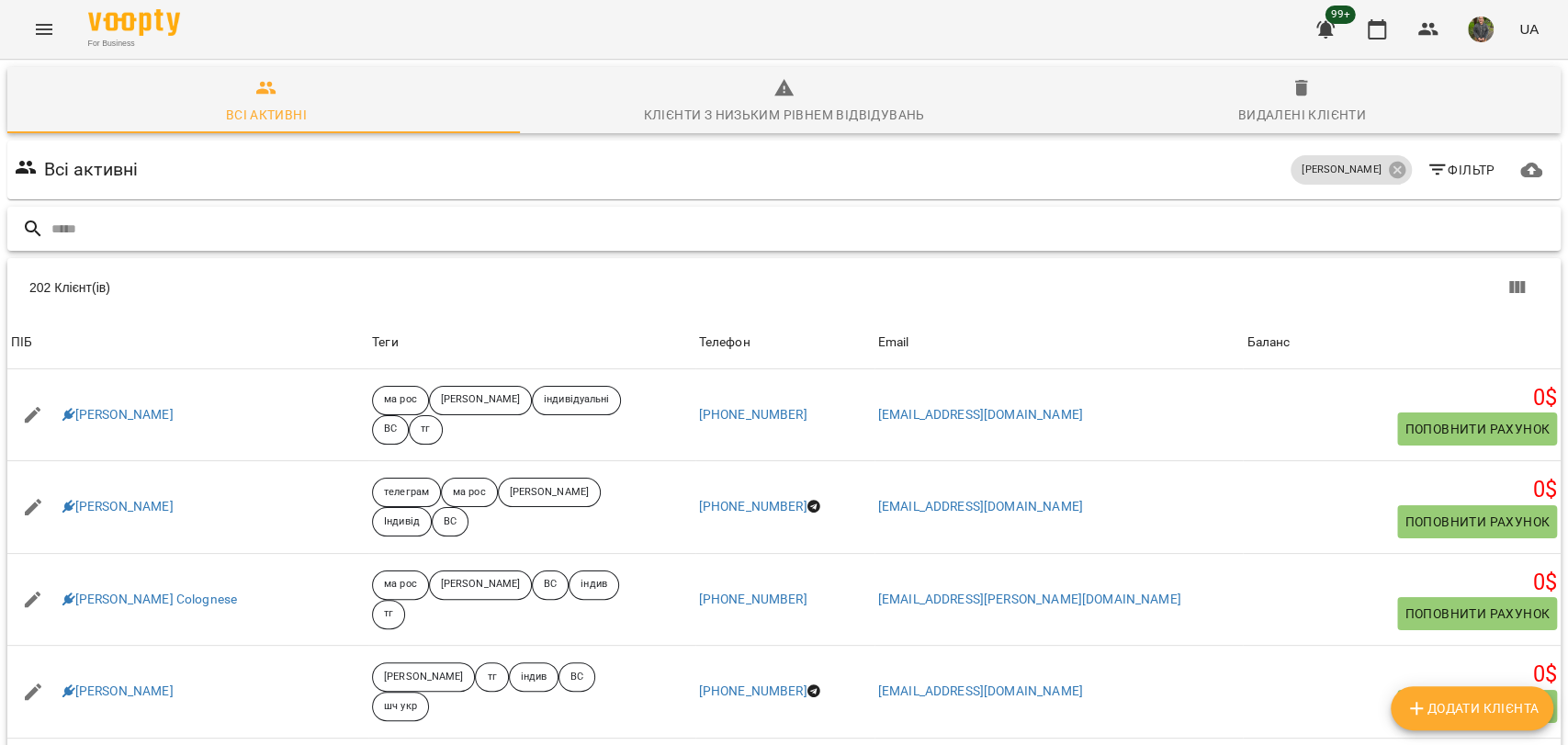
click at [137, 235] on input "text" at bounding box center [802, 229] width 1502 height 30
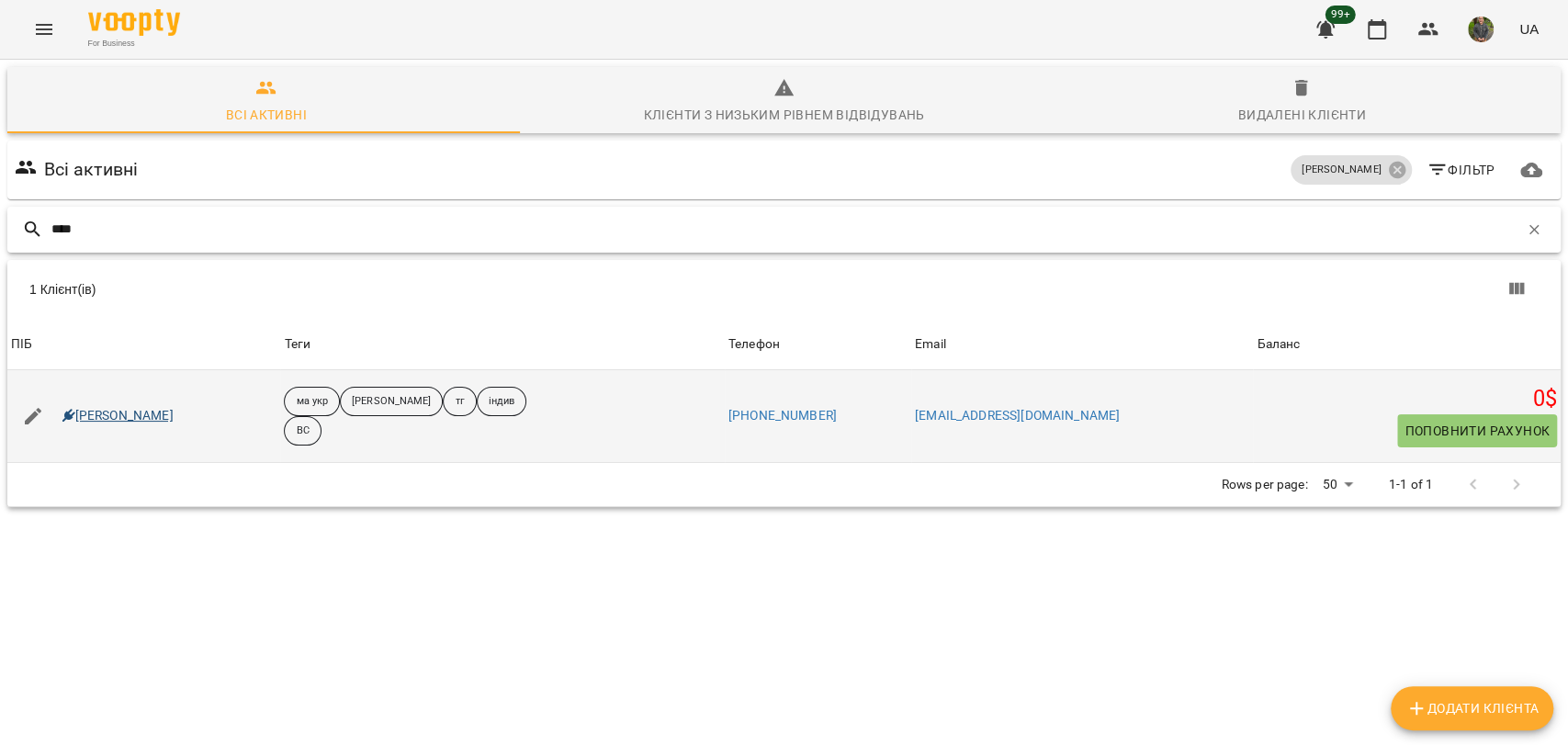
type input "****"
click at [144, 419] on link "Лисак Катерина" at bounding box center [118, 416] width 111 height 19
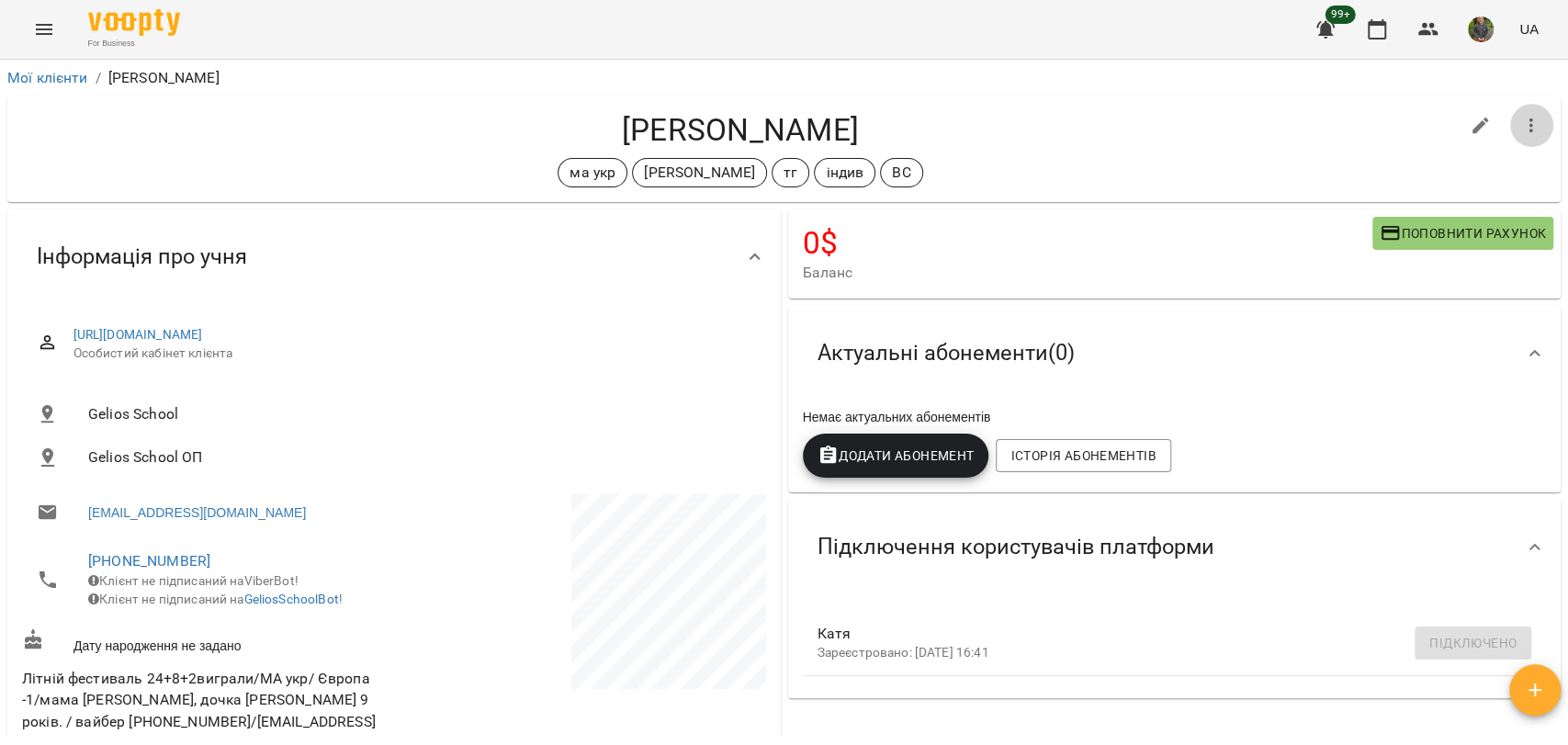
click at [1521, 120] on icon "button" at bounding box center [1531, 125] width 22 height 22
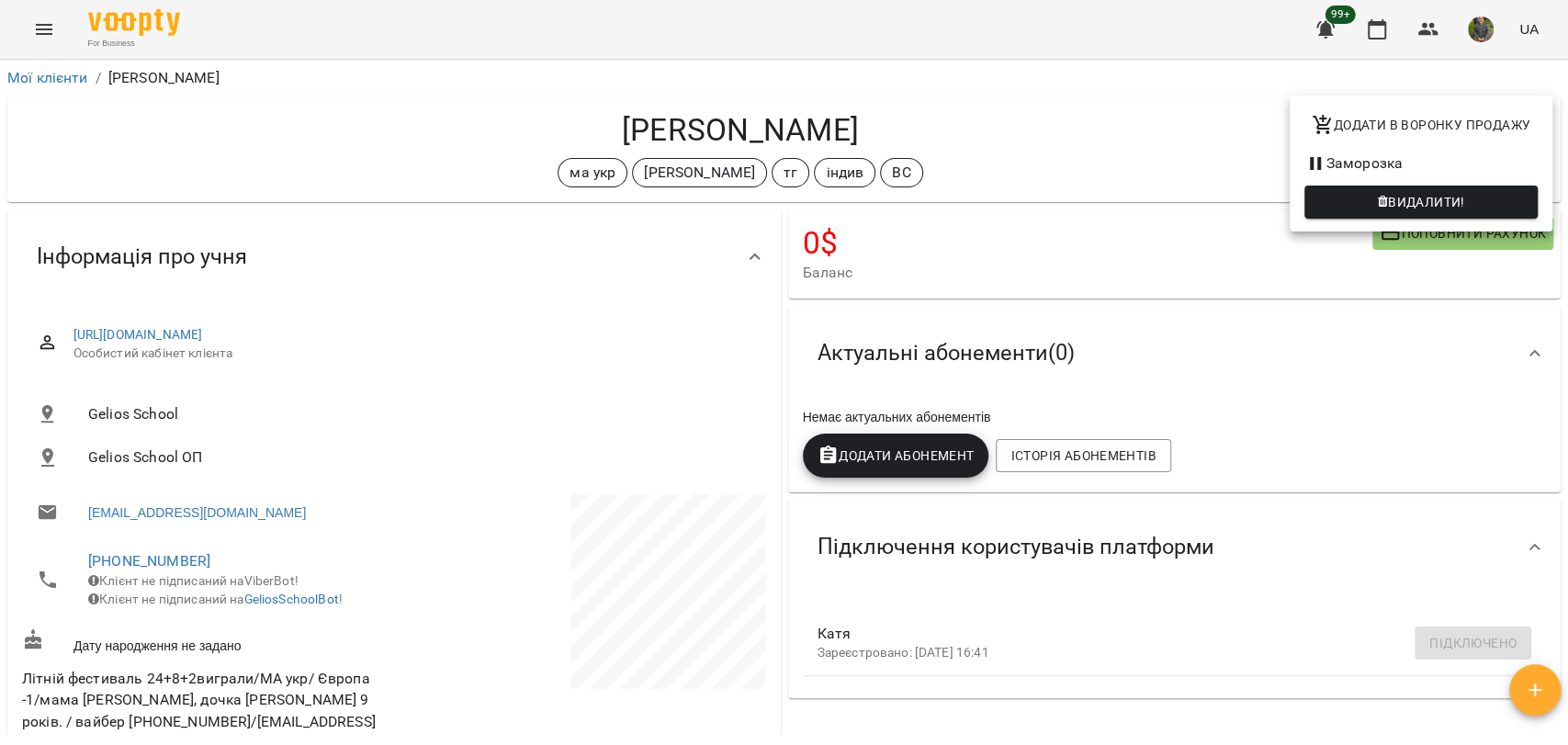
click at [1374, 198] on span "Видалити!" at bounding box center [1421, 202] width 204 height 22
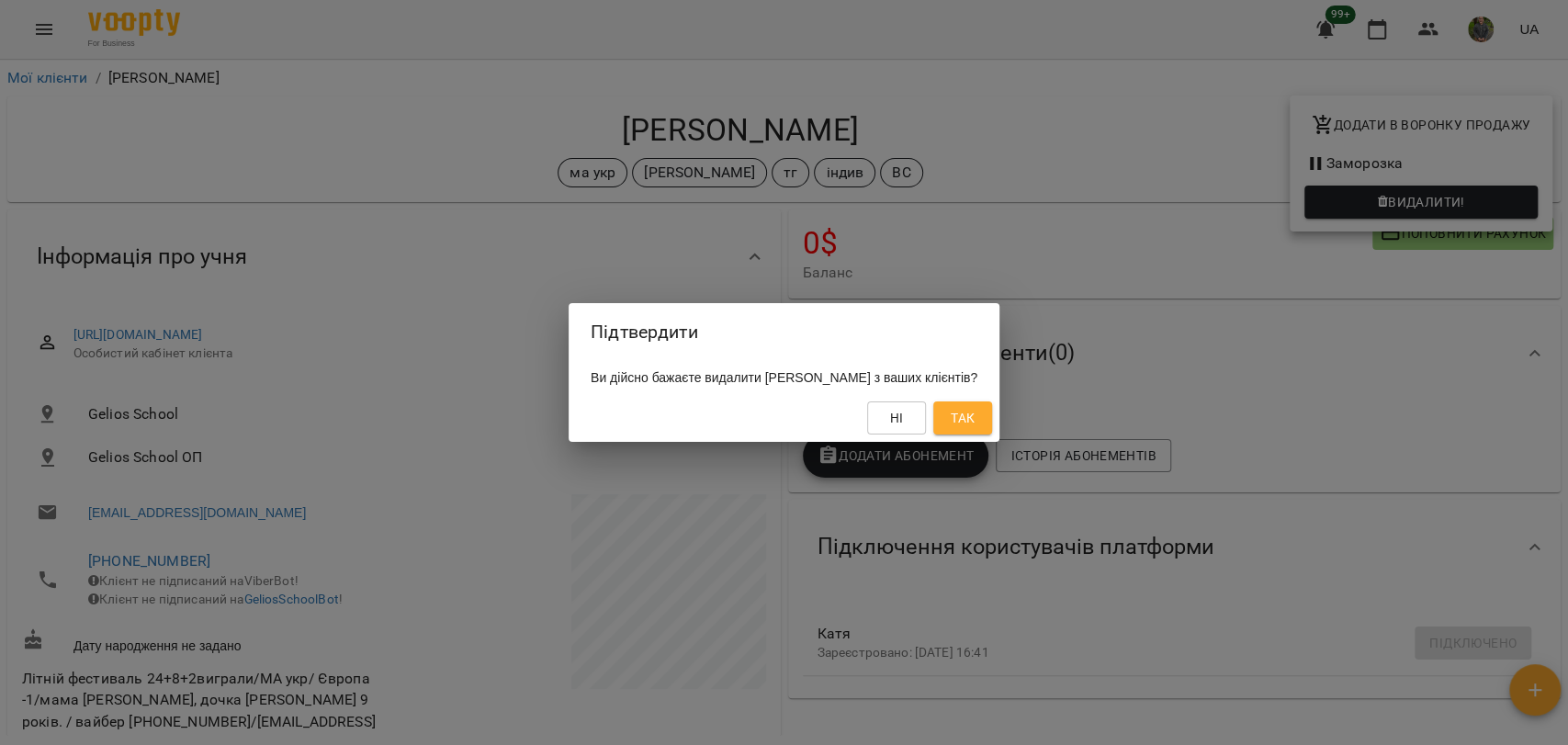
click at [975, 416] on span "Так" at bounding box center [962, 417] width 24 height 22
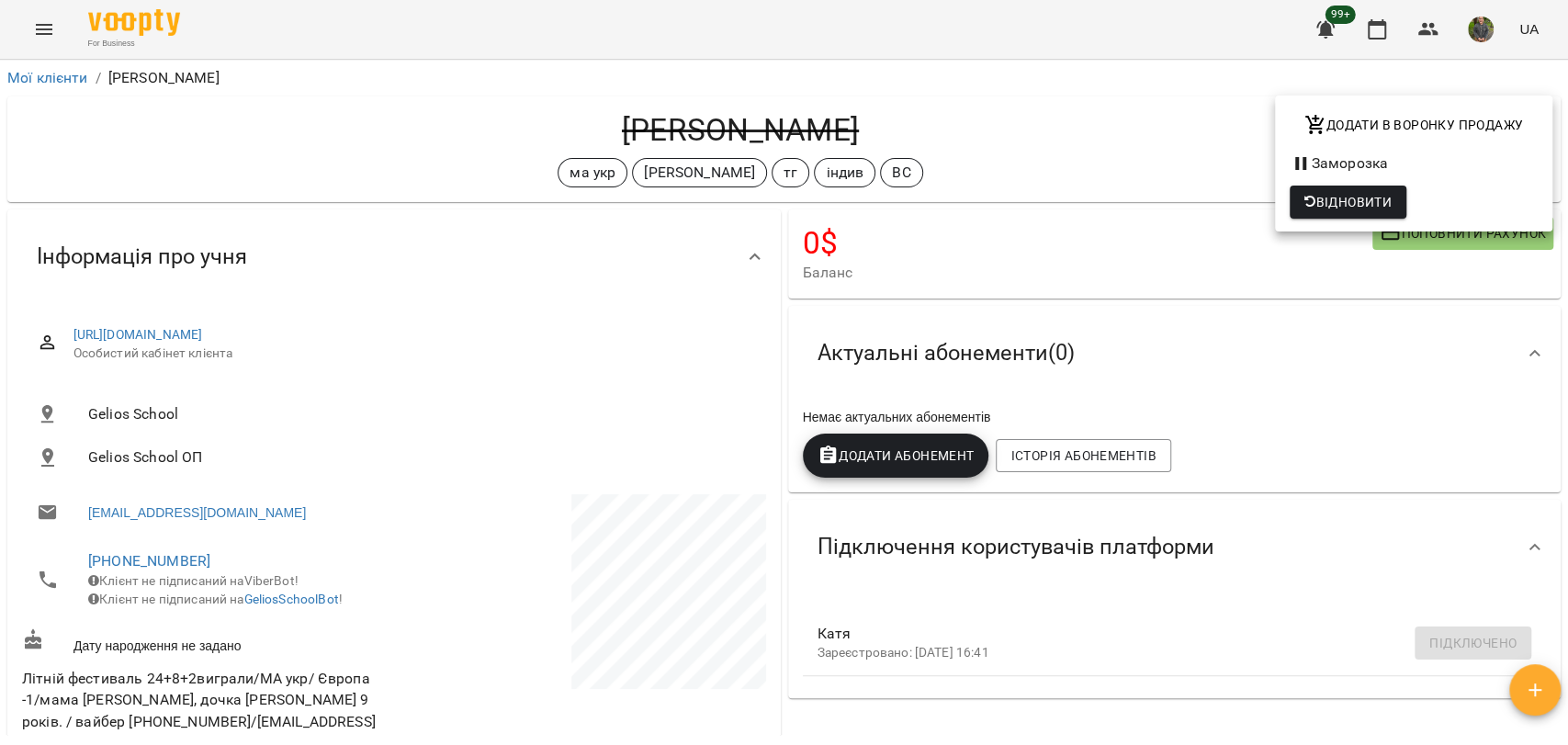
drag, startPoint x: 675, startPoint y: 213, endPoint x: 717, endPoint y: 166, distance: 63.0
click at [675, 207] on div at bounding box center [784, 372] width 1568 height 745
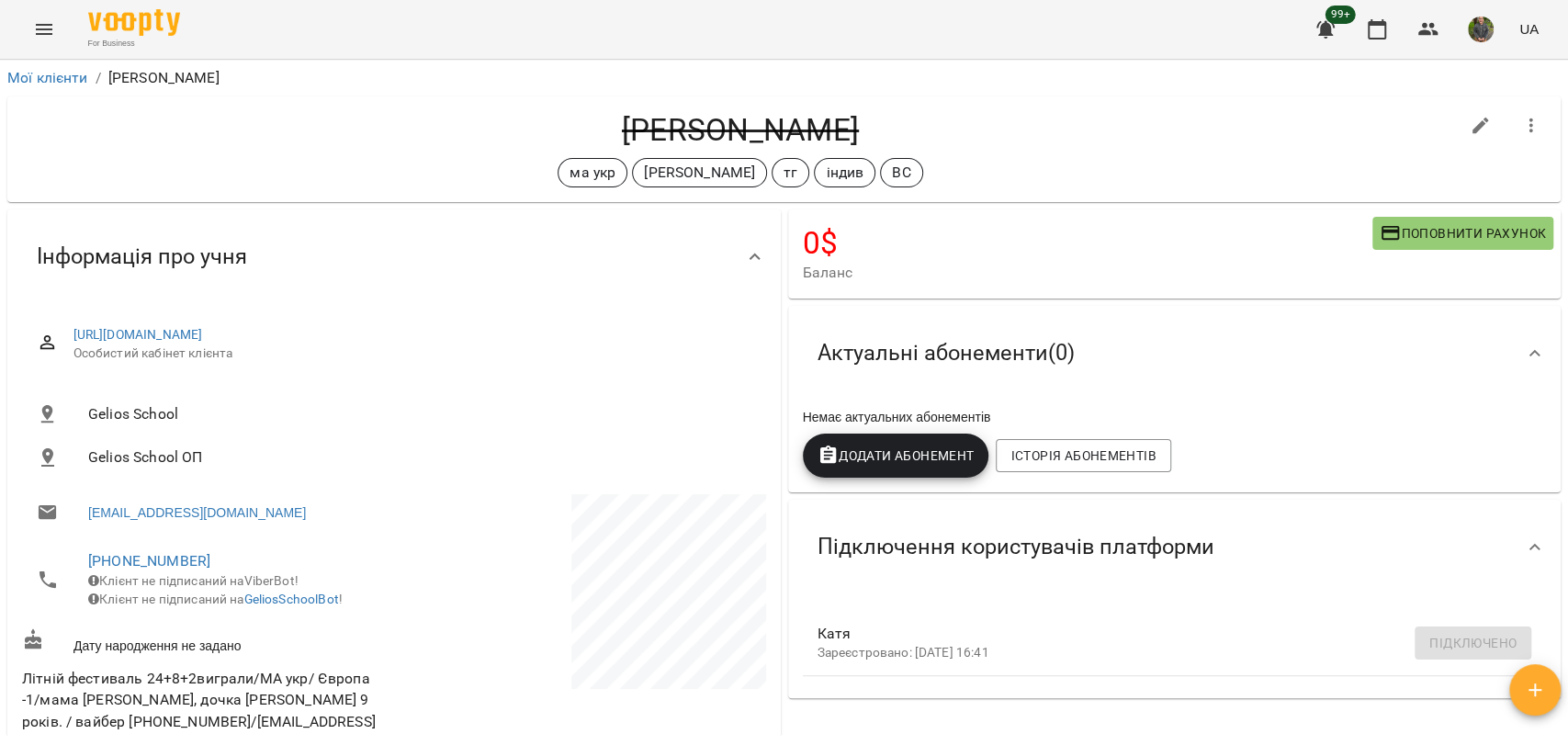
click at [717, 166] on div "Додати в воронку продажу Заморозка Відновити" at bounding box center [784, 372] width 1568 height 745
click at [717, 166] on p "[PERSON_NAME]" at bounding box center [700, 172] width 111 height 22
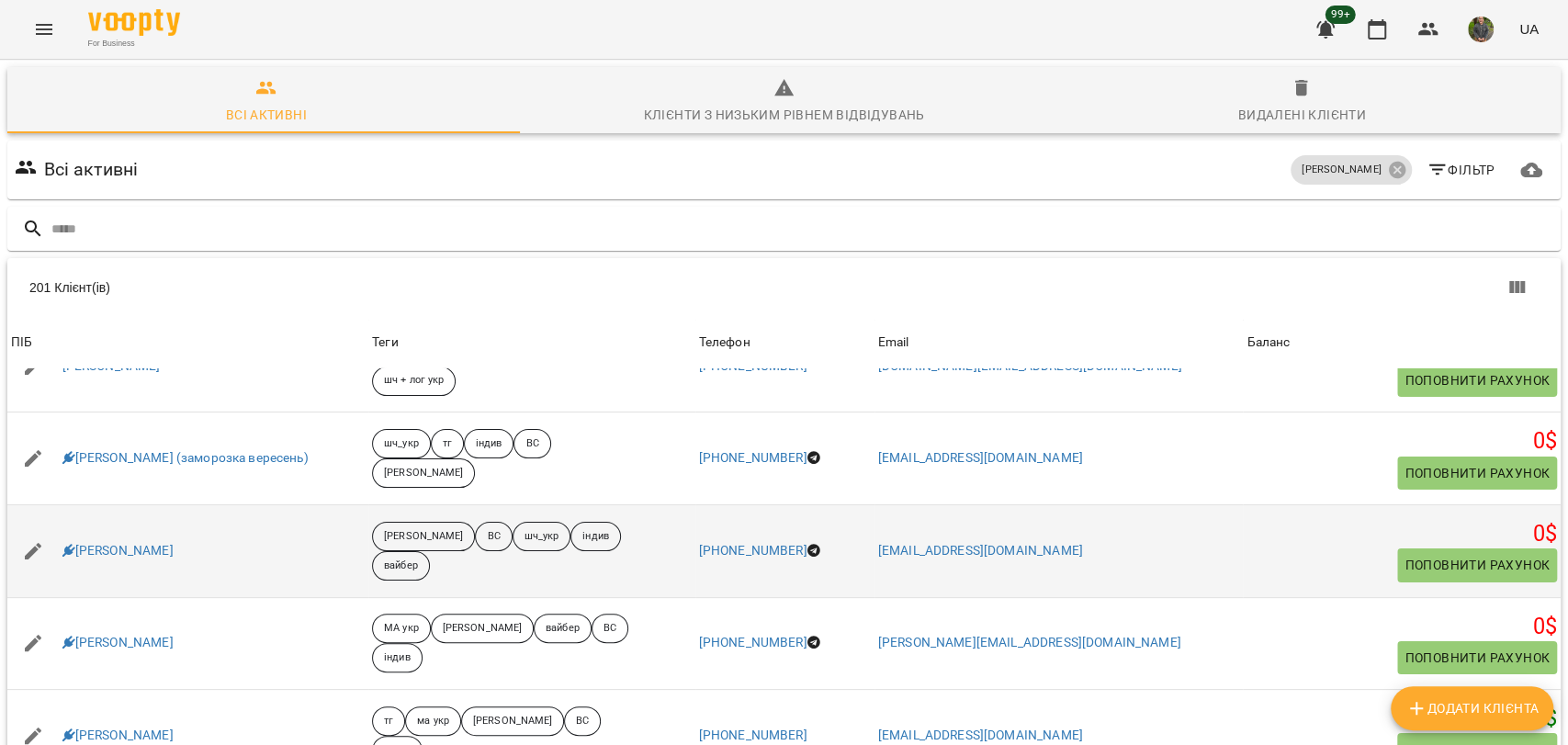
scroll to position [81, 0]
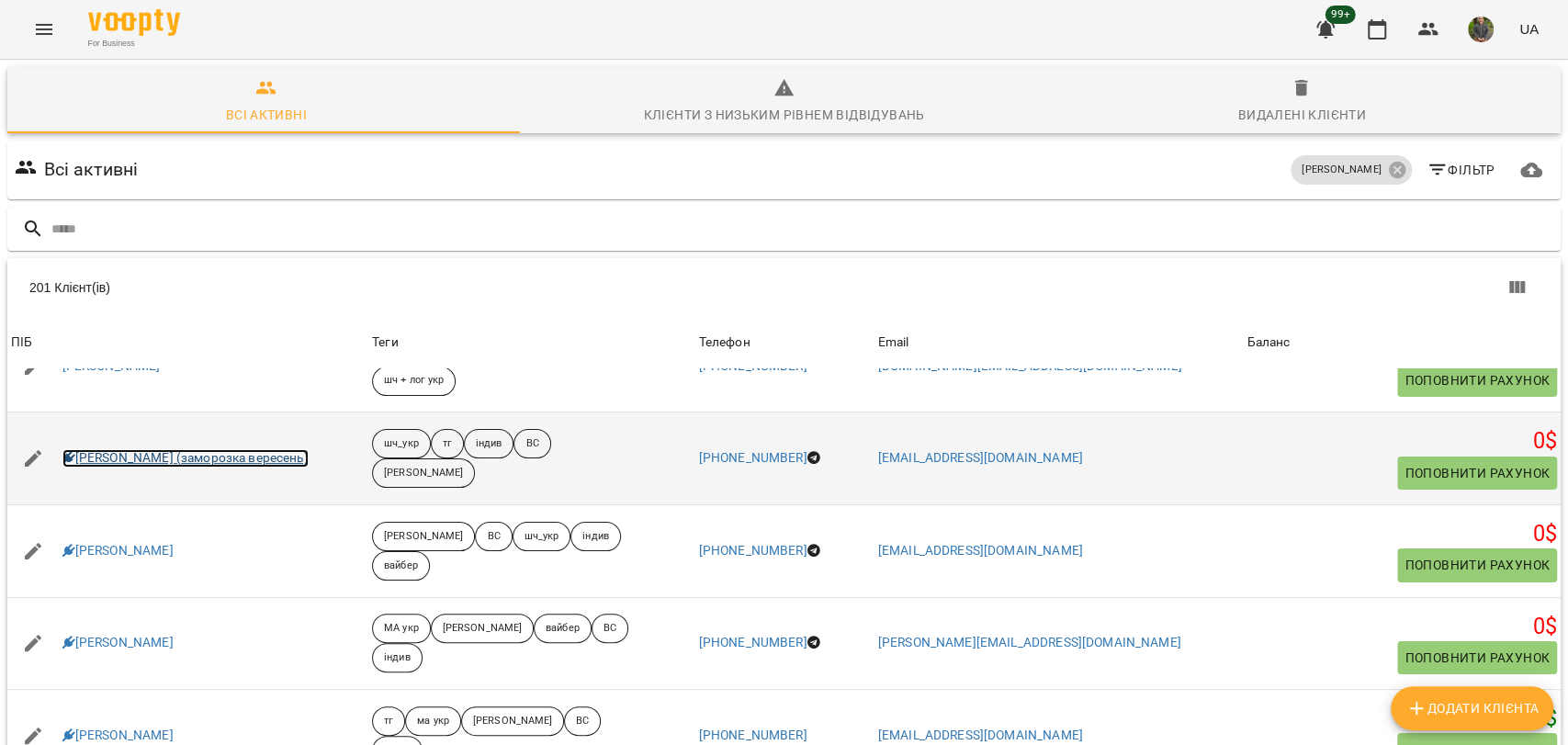
click at [289, 449] on link "[PERSON_NAME] (заморозка вересень)" at bounding box center [185, 459] width 246 height 19
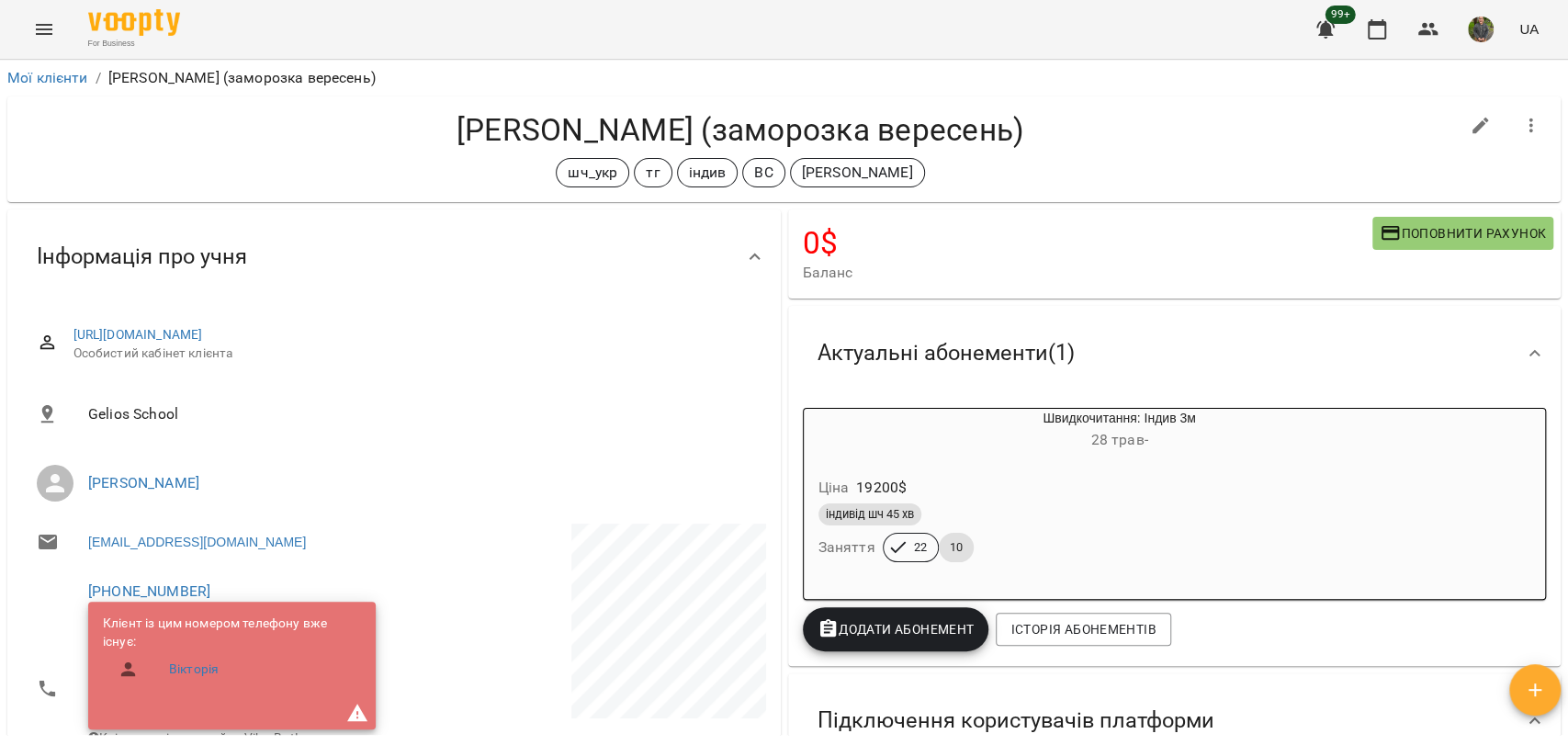
click at [1517, 141] on button "button" at bounding box center [1531, 125] width 44 height 44
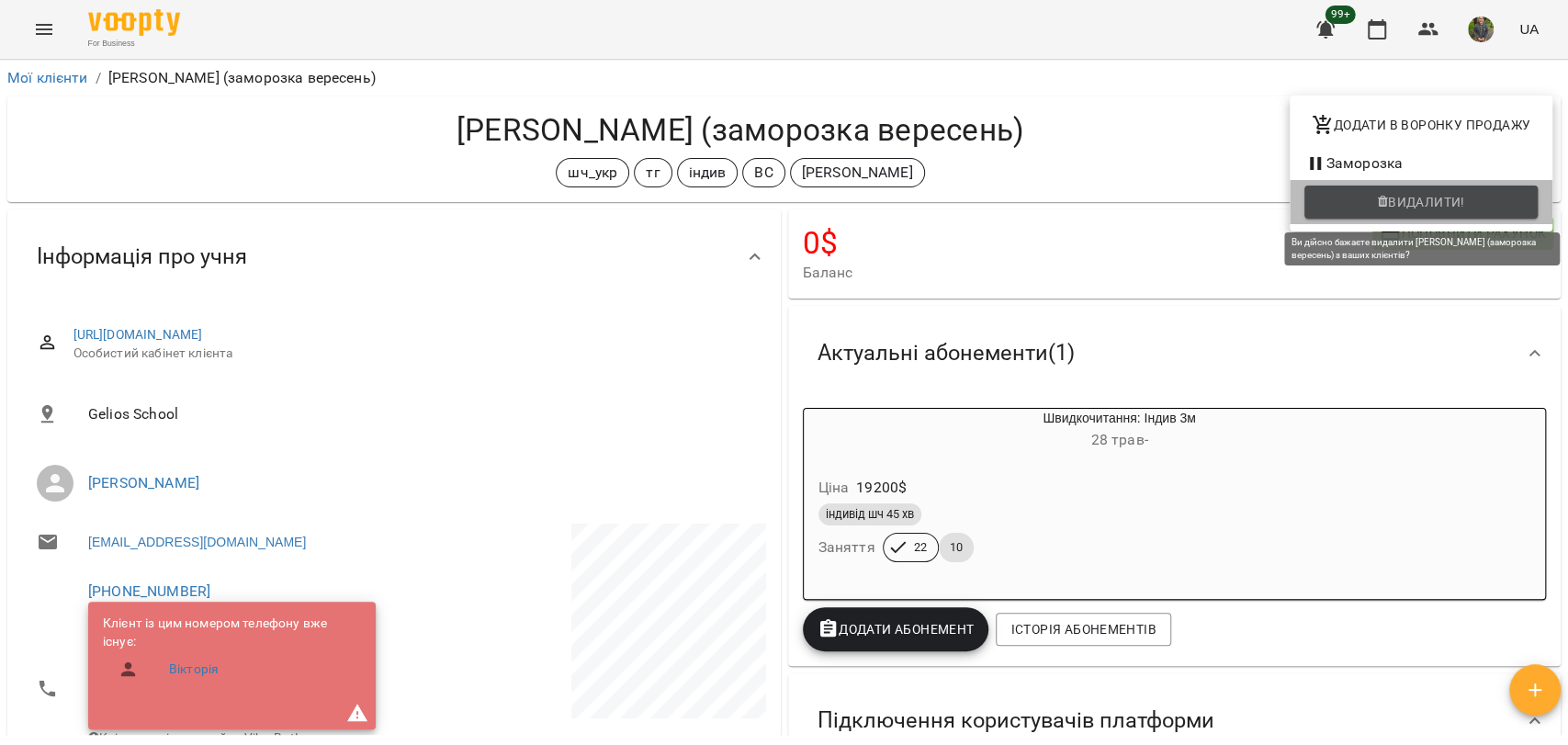
click at [1375, 203] on span "Видалити!" at bounding box center [1421, 202] width 204 height 22
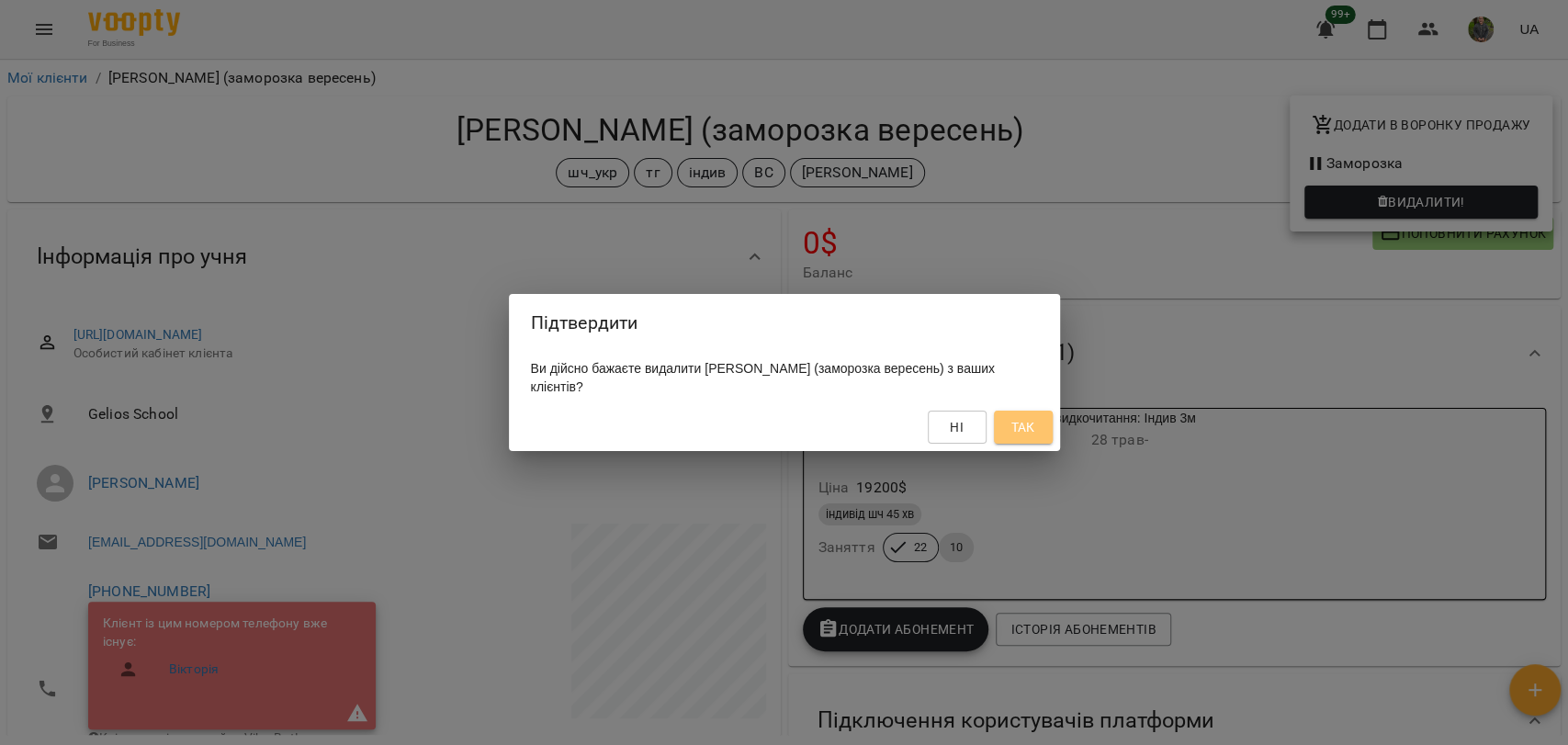
click at [1036, 429] on span "Так" at bounding box center [1023, 427] width 29 height 22
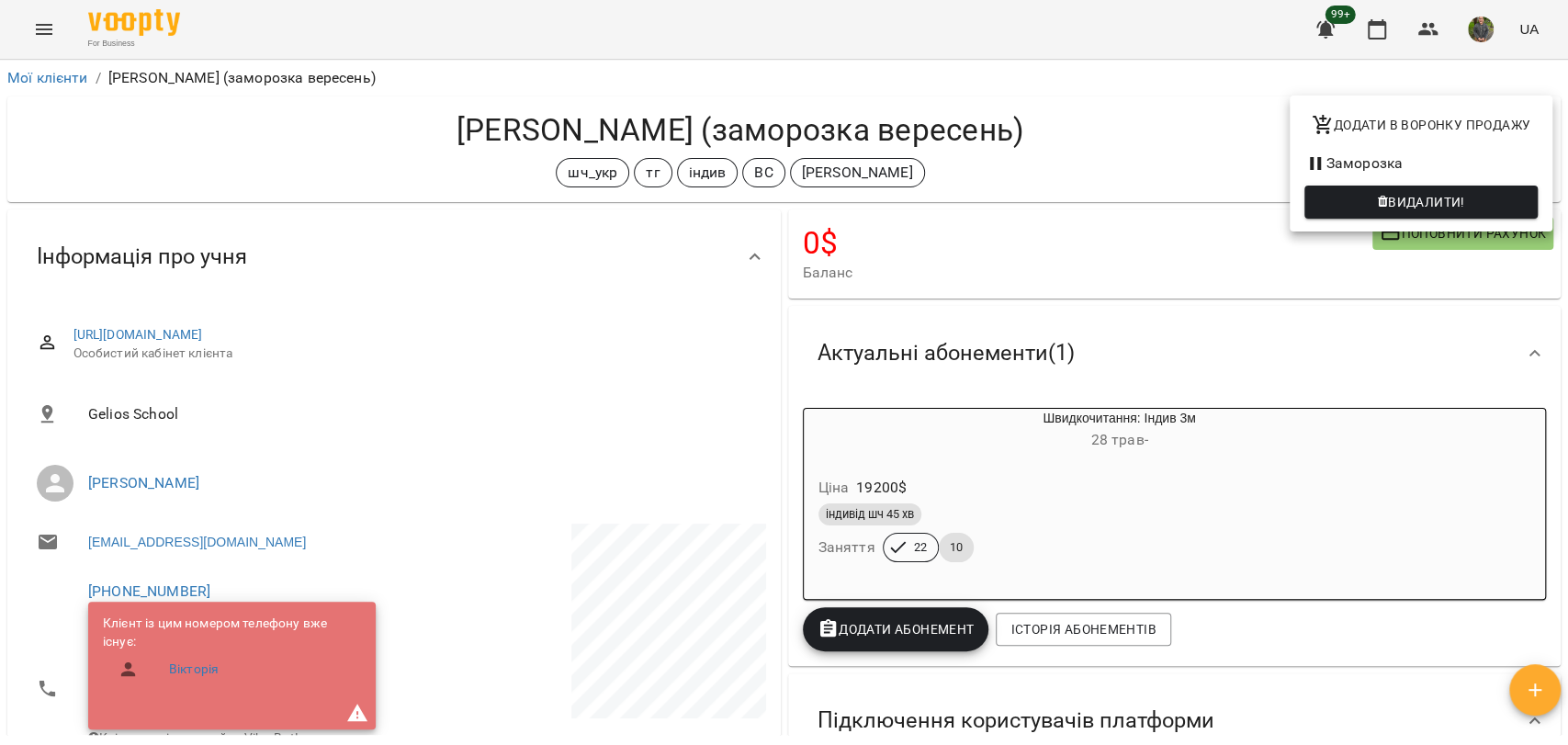
click at [403, 178] on div at bounding box center [784, 372] width 1568 height 745
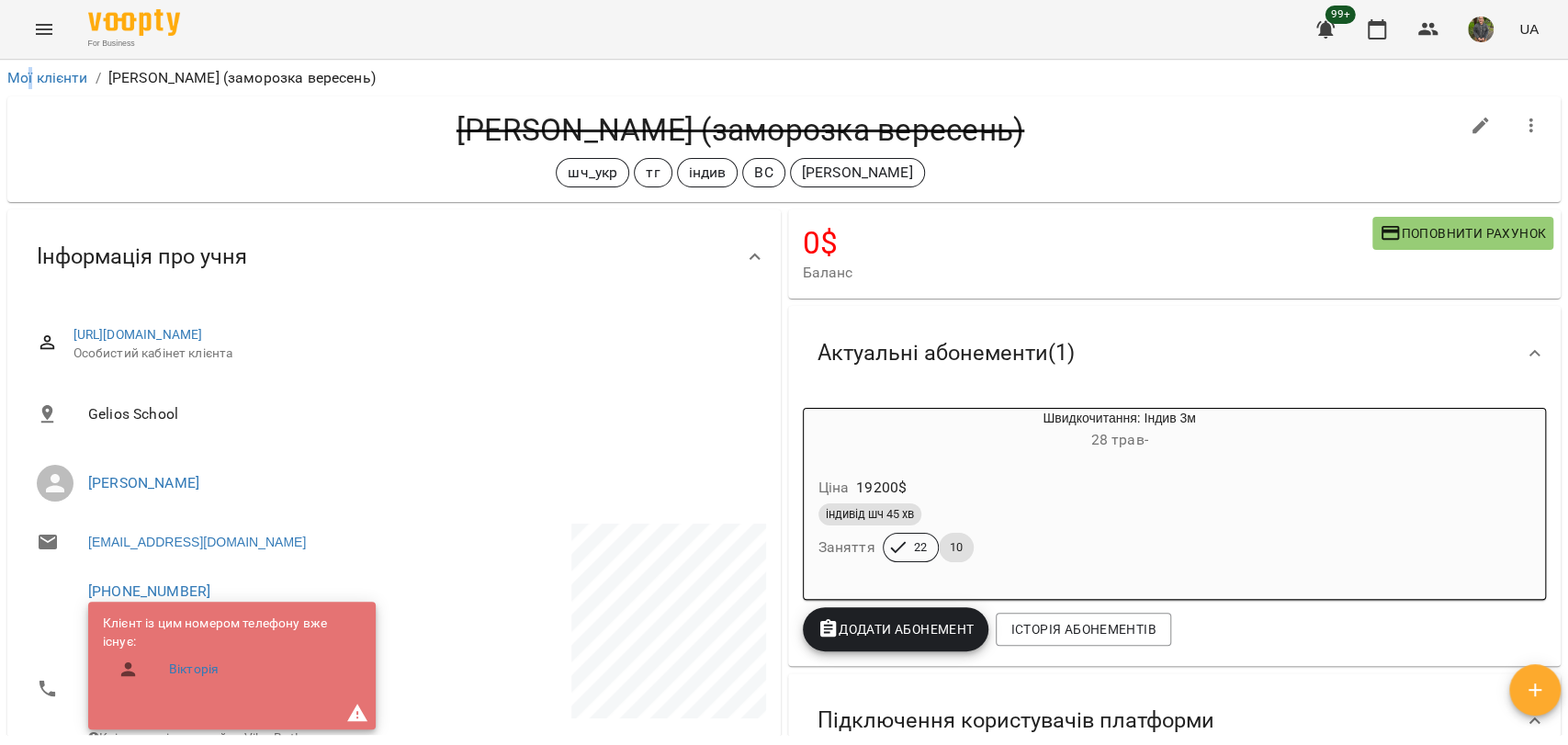
click at [29, 89] on div "Мої клієнти / Бунецький Олександр (заморозка вересень)" at bounding box center [784, 77] width 1561 height 29
click at [80, 77] on link "Мої клієнти" at bounding box center [48, 77] width 81 height 18
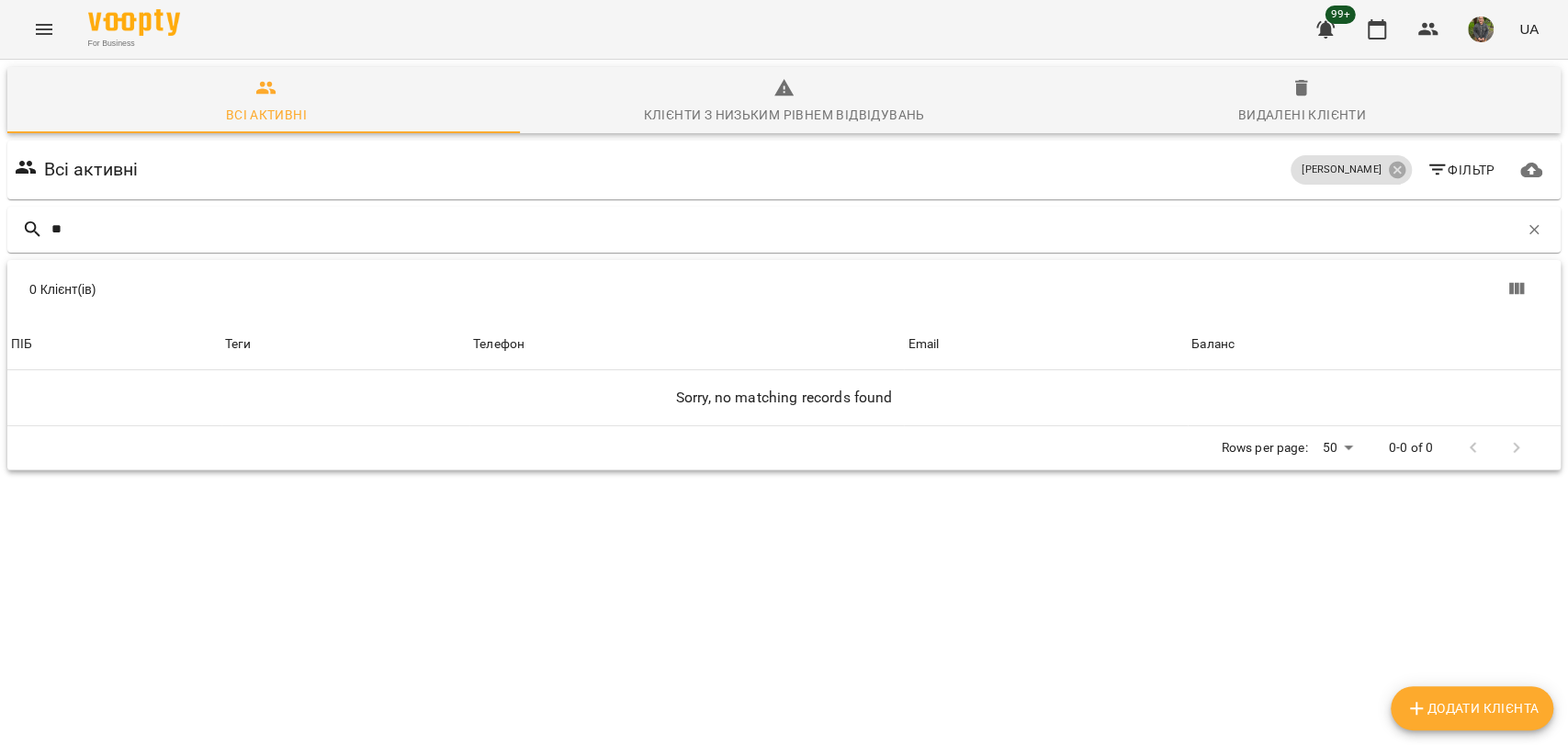
type input "*"
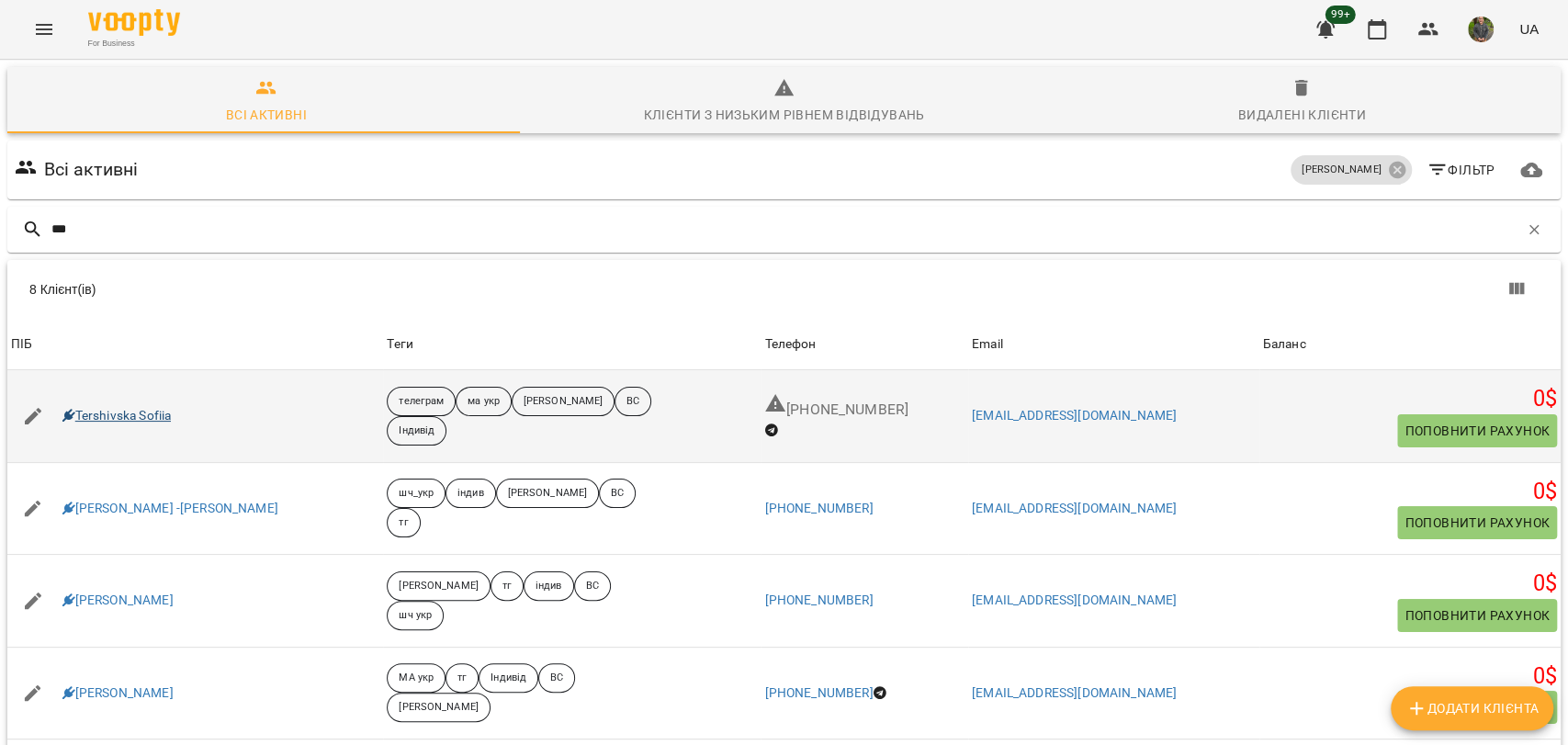
type input "***"
click at [155, 420] on link "Tershivska Sofiia" at bounding box center [117, 416] width 109 height 19
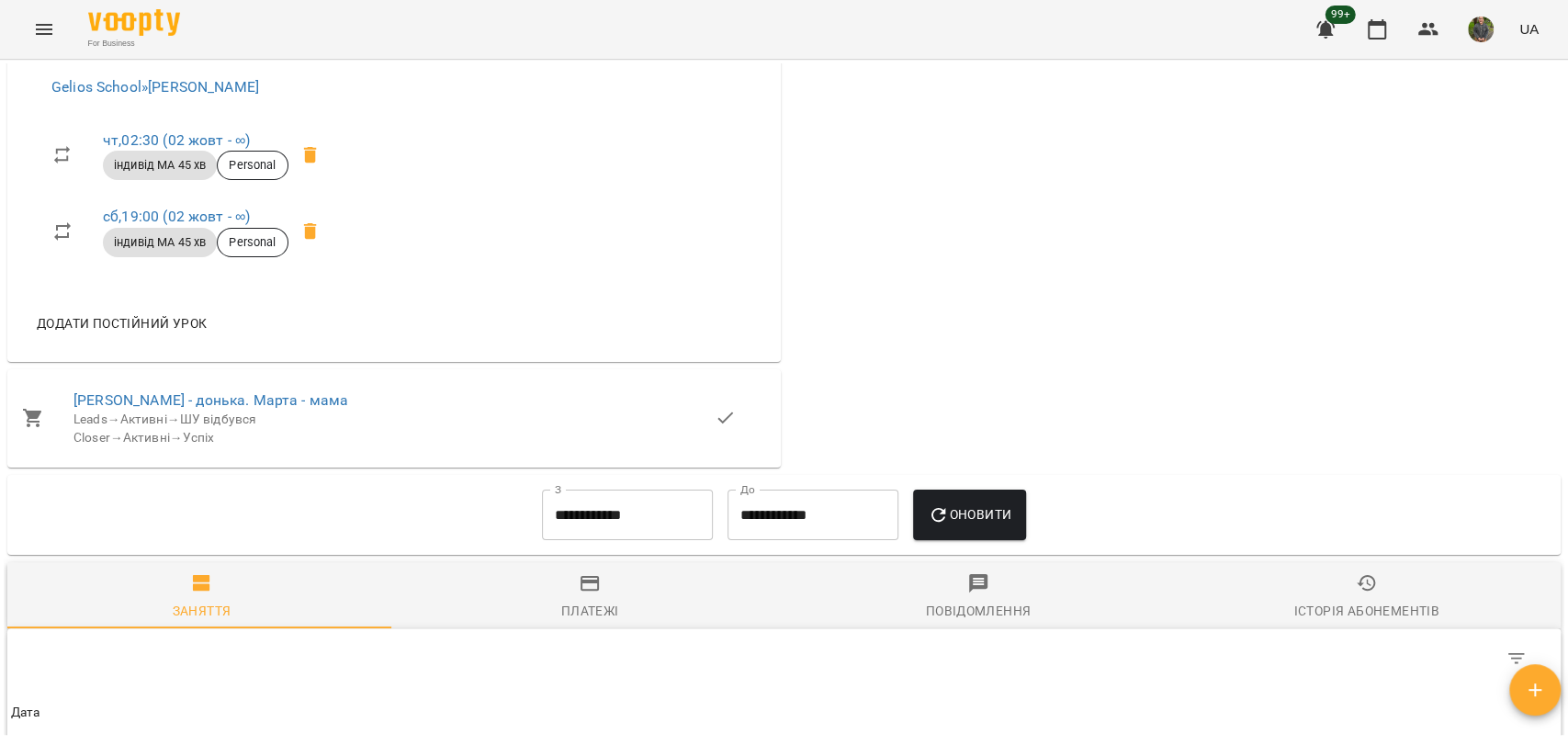
scroll to position [919, 0]
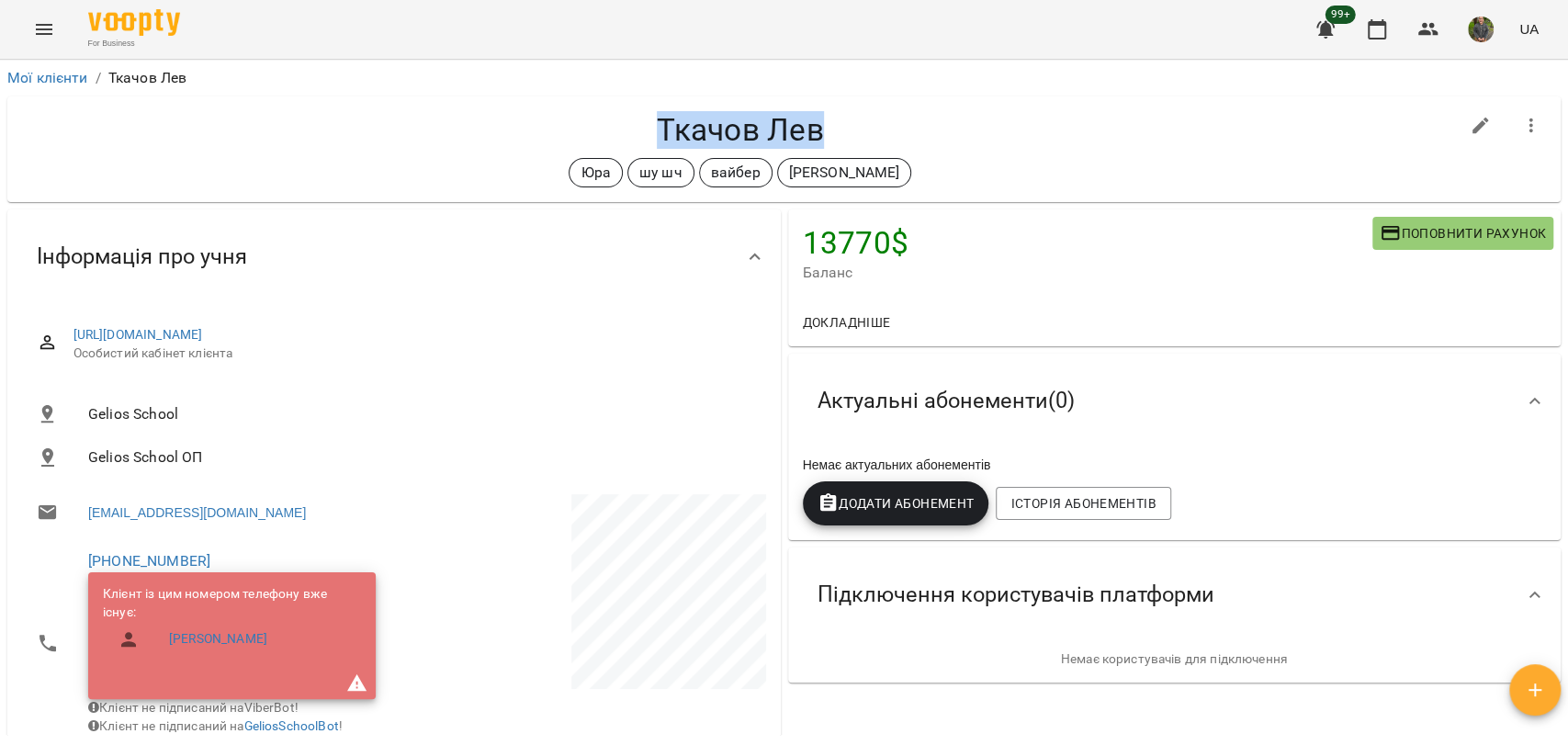
drag, startPoint x: 821, startPoint y: 127, endPoint x: 571, endPoint y: 137, distance: 250.2
click at [571, 137] on h4 "Ткачов Лев" at bounding box center [740, 130] width 1437 height 38
copy h4 "Ткачов Лев"
click at [56, 80] on link "Мої клієнти" at bounding box center [48, 77] width 81 height 18
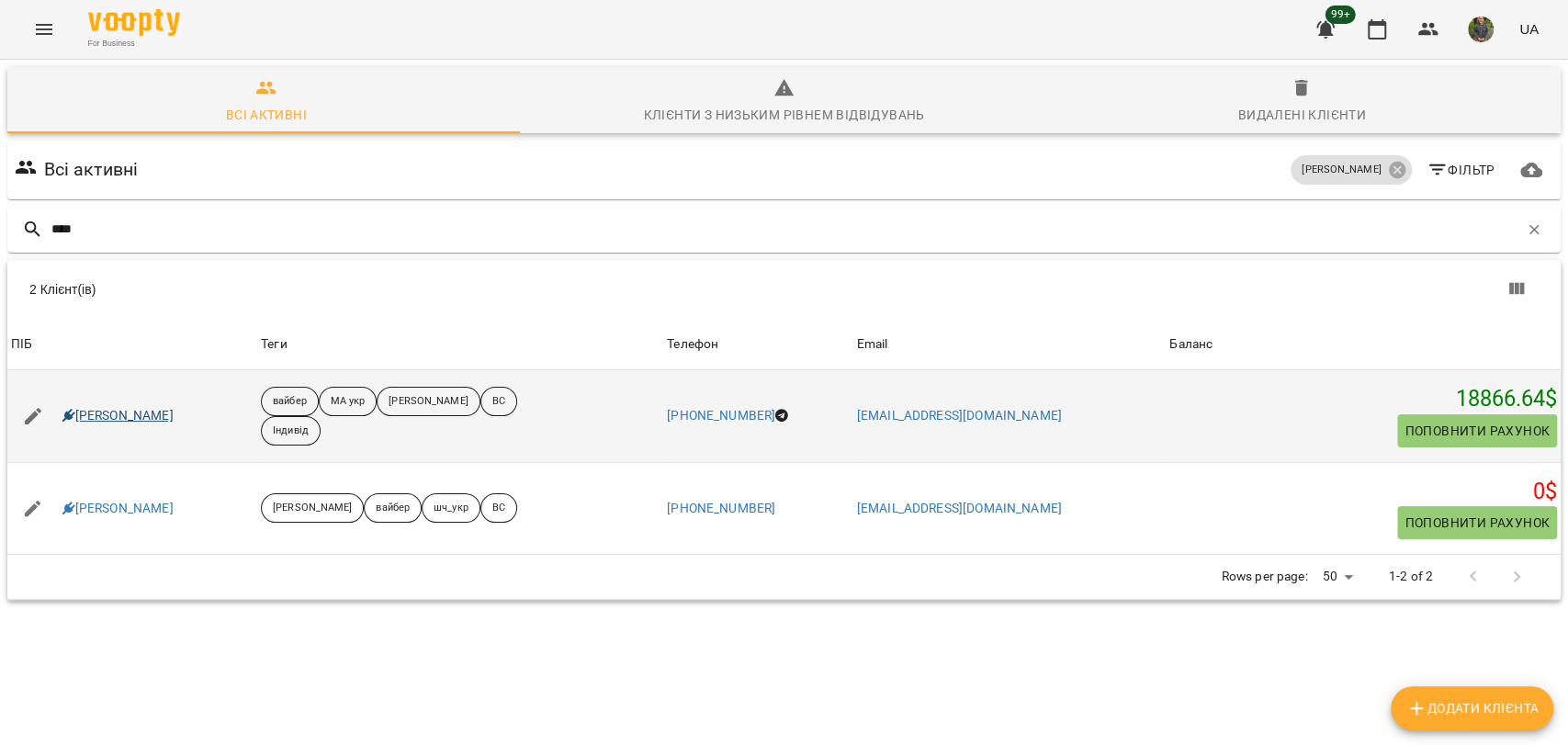
type input "****"
click at [111, 413] on link "[PERSON_NAME]" at bounding box center [118, 416] width 111 height 19
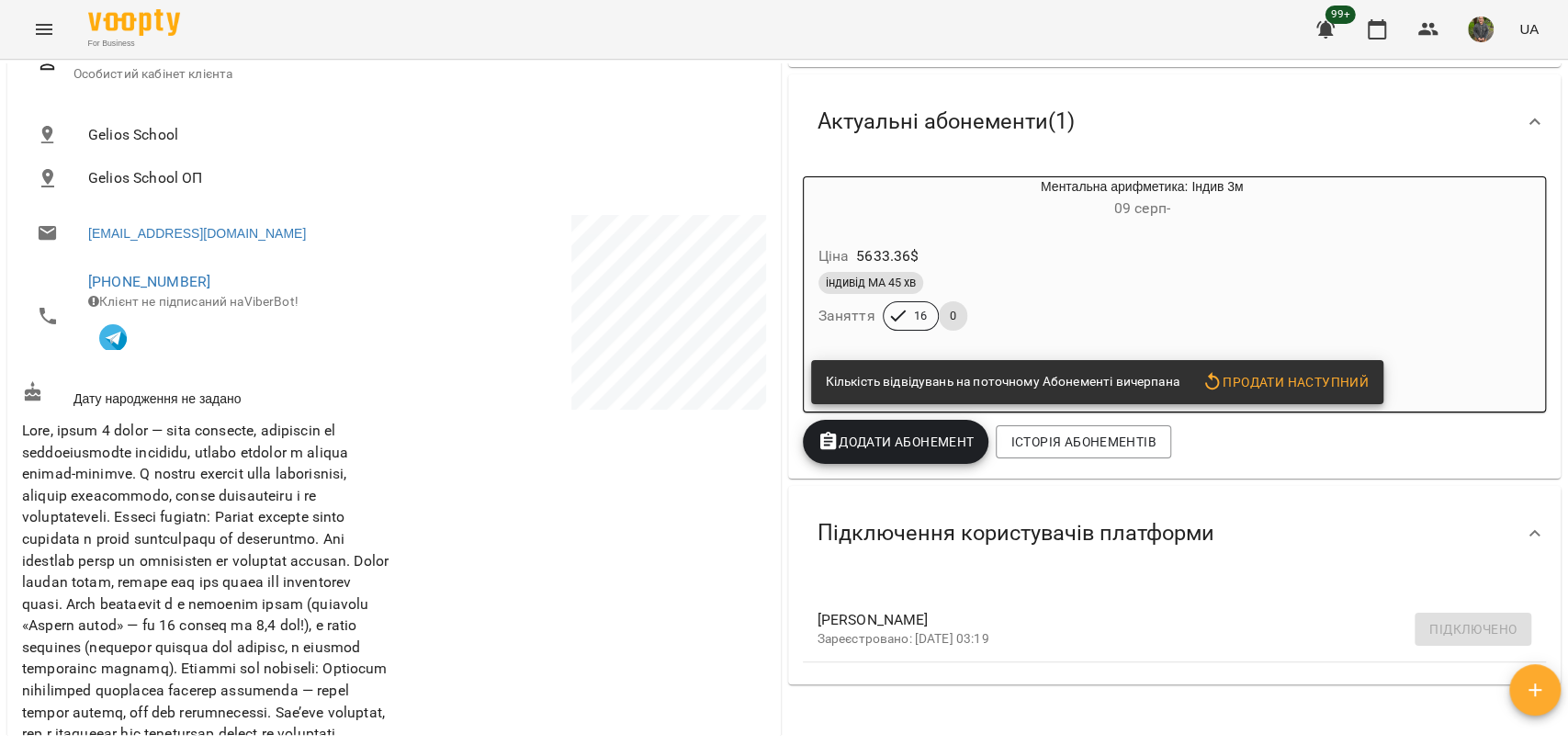
scroll to position [408, 0]
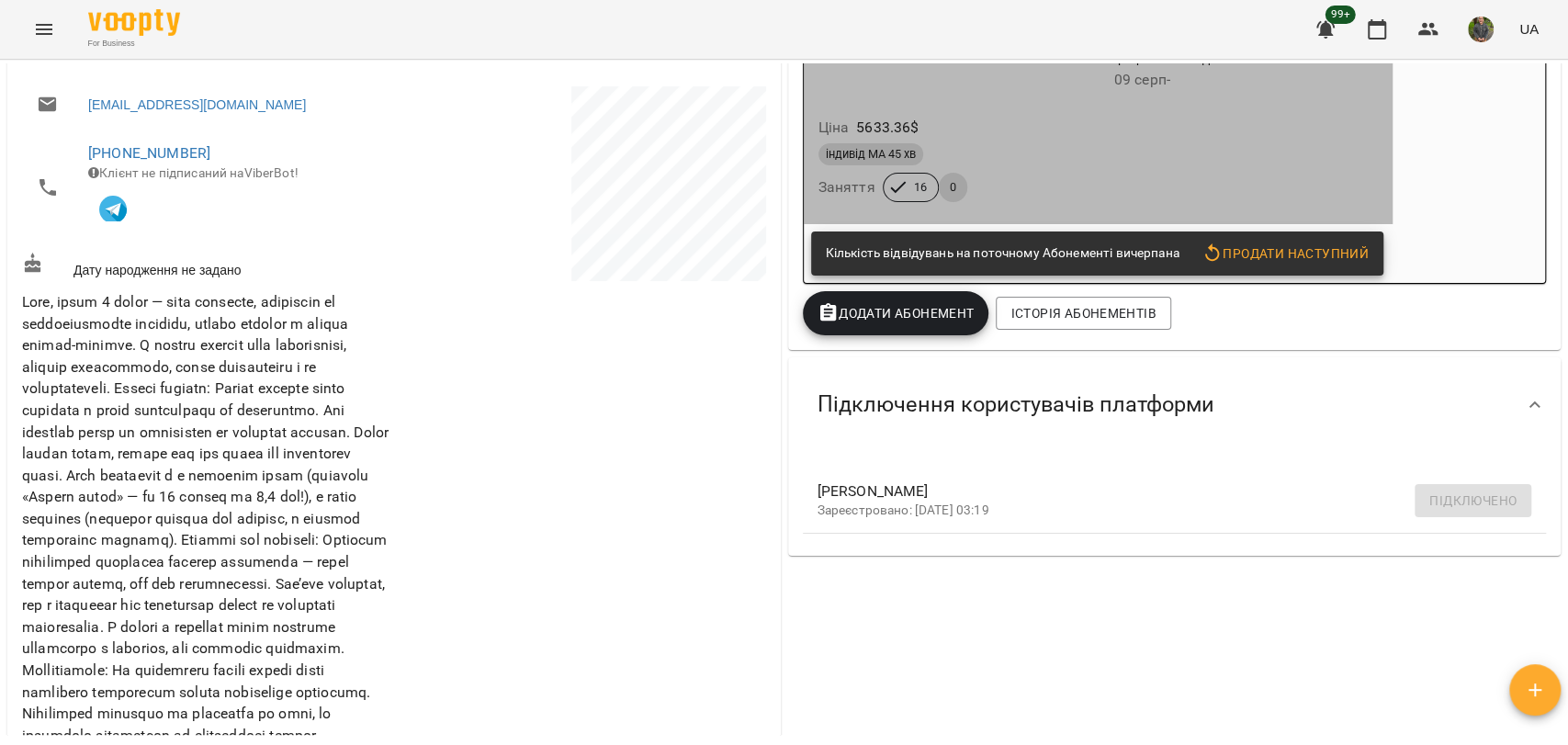
drag, startPoint x: 1139, startPoint y: 106, endPoint x: 1235, endPoint y: 156, distance: 108.2
click at [1139, 108] on div "Ціна 5633.36 $ індивід МА 45 хв Заняття 16 0" at bounding box center [1098, 162] width 589 height 125
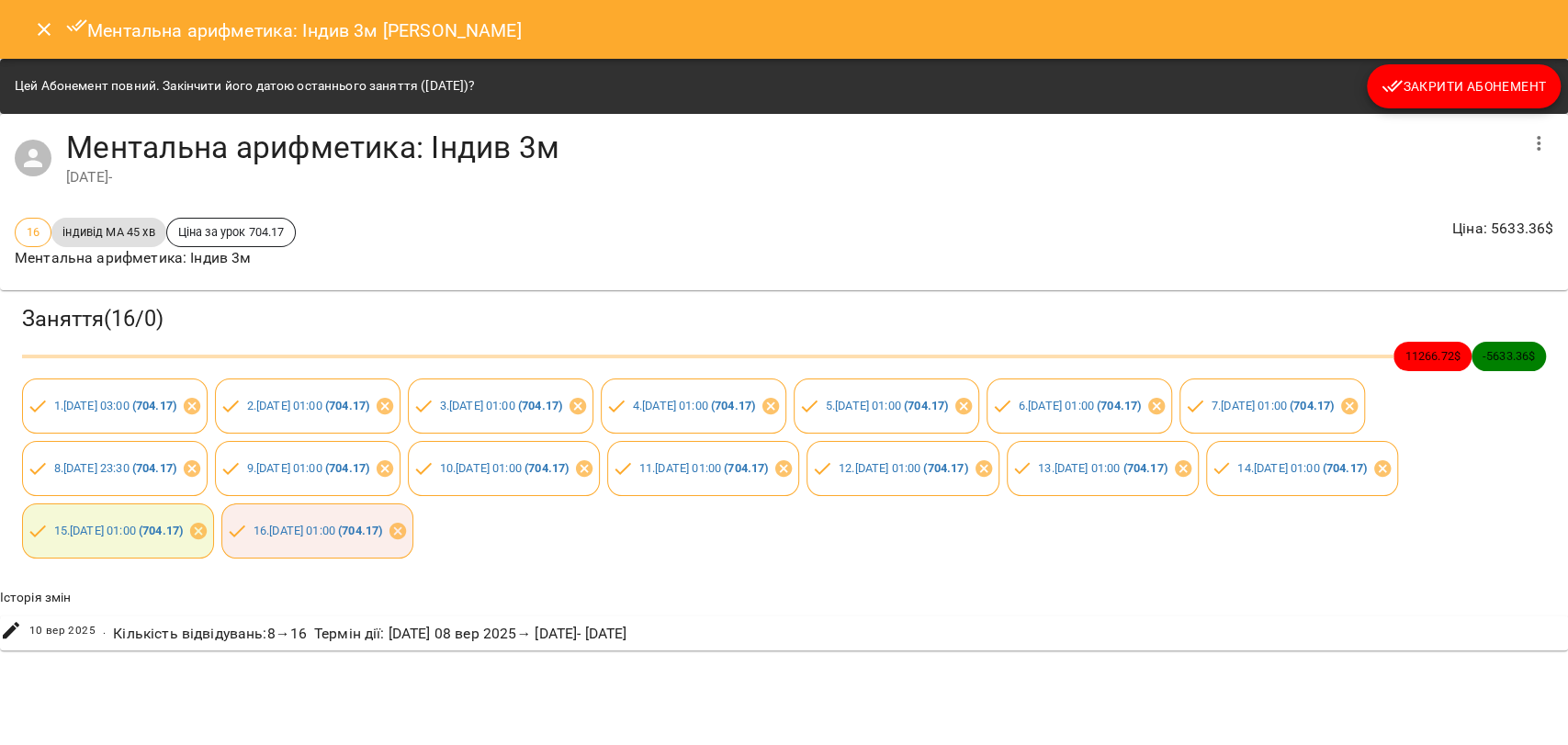
click at [1438, 97] on span "Закрити Абонемент" at bounding box center [1463, 86] width 165 height 22
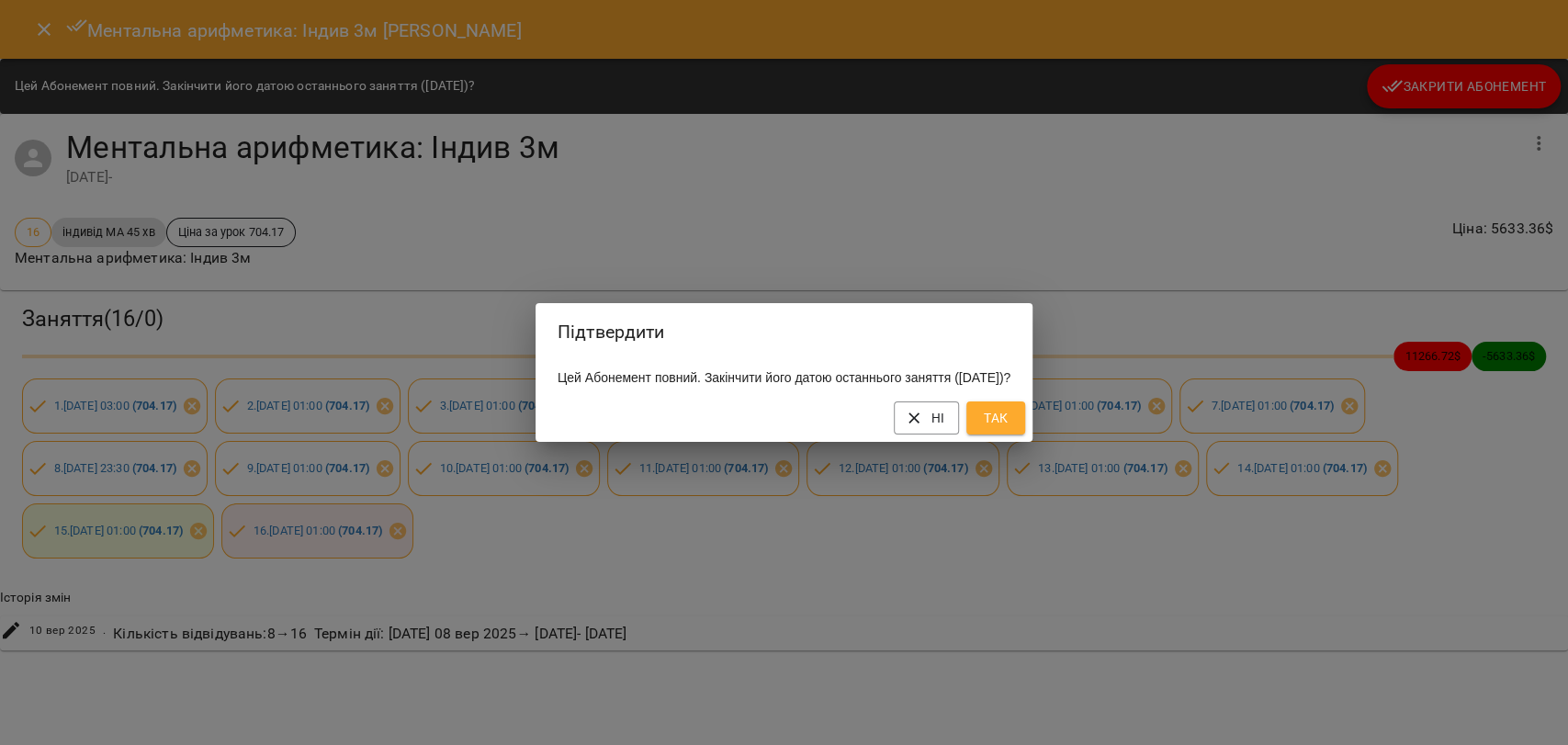
click at [1010, 429] on span "Так" at bounding box center [995, 417] width 29 height 22
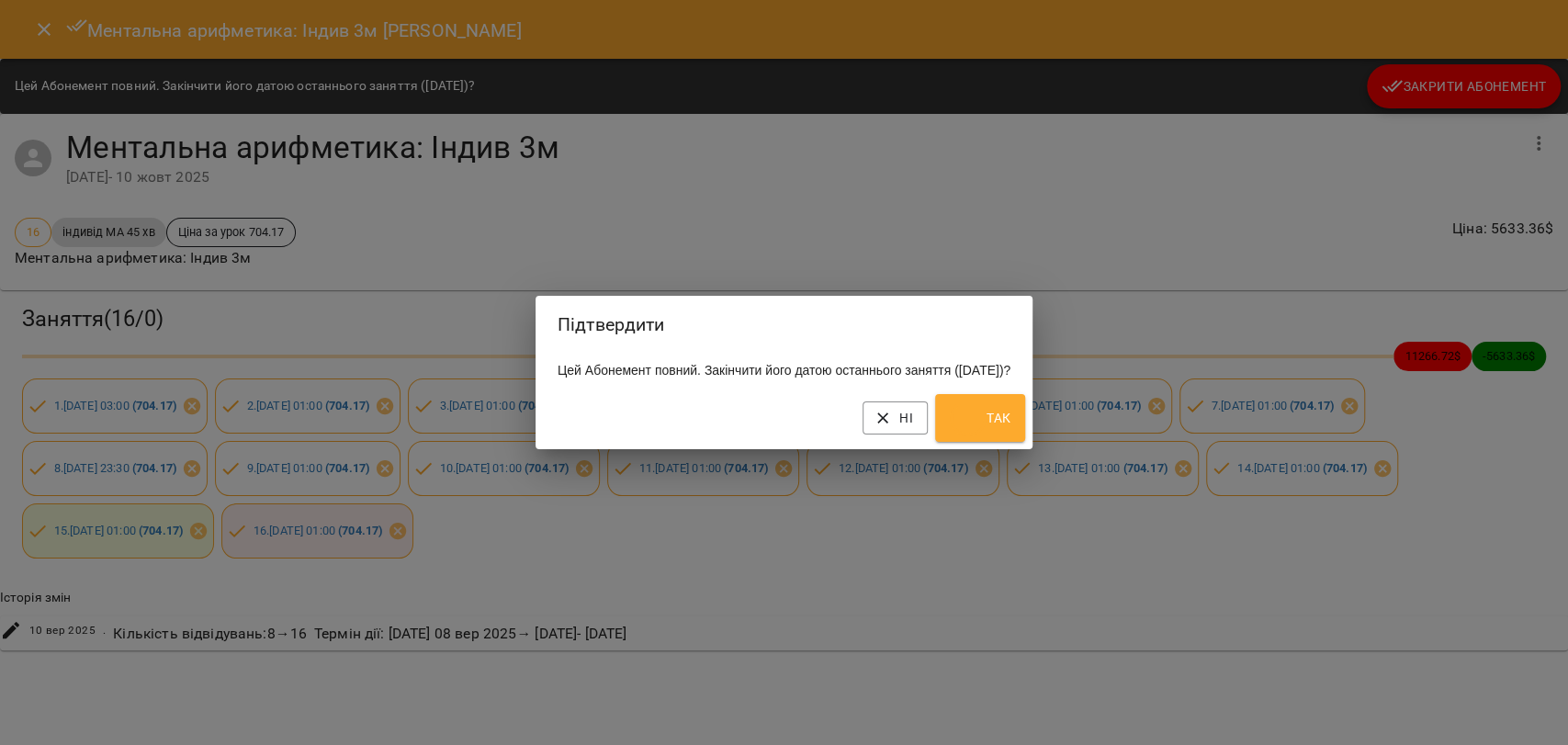
click at [375, 318] on span at bounding box center [205, 561] width 368 height 542
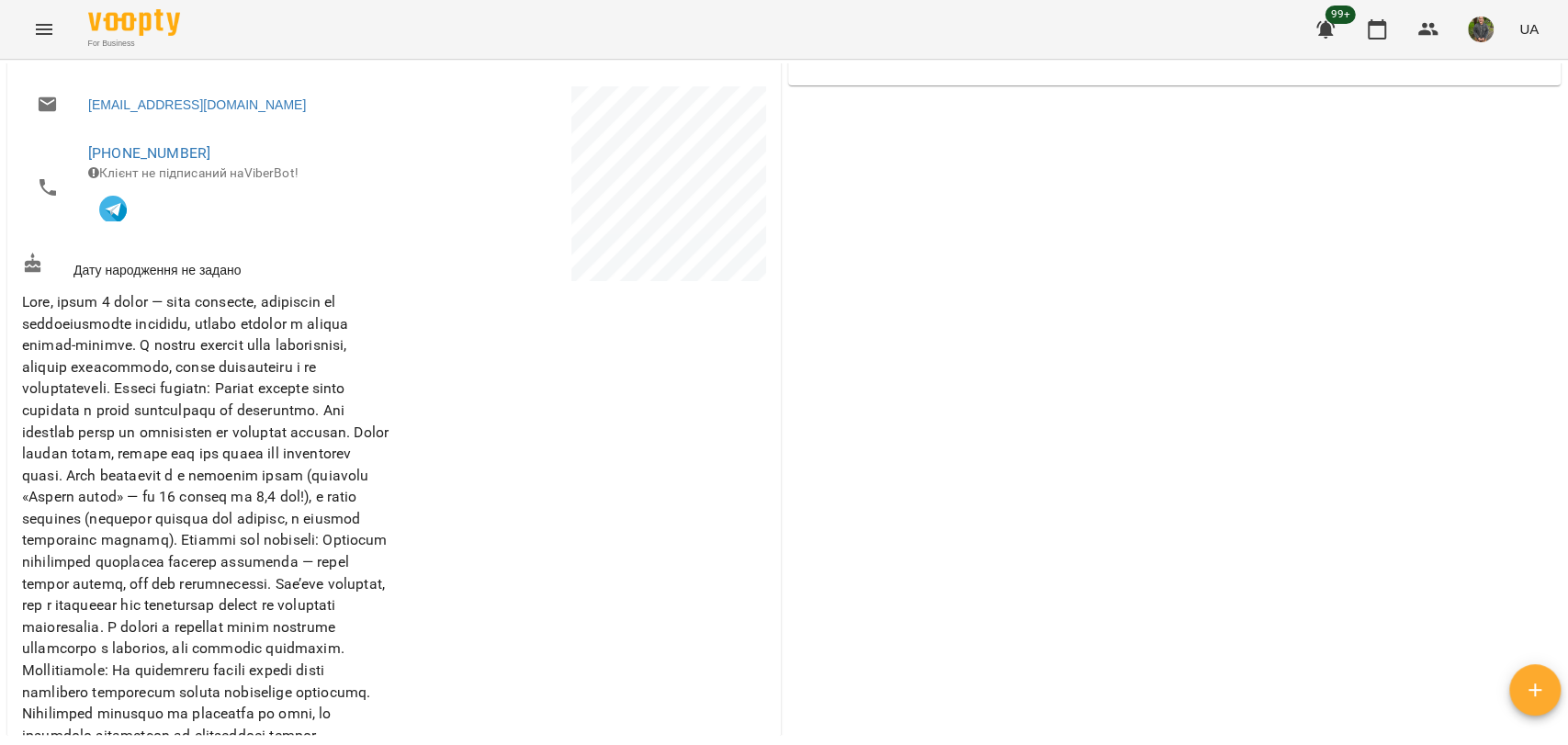
scroll to position [919, 0]
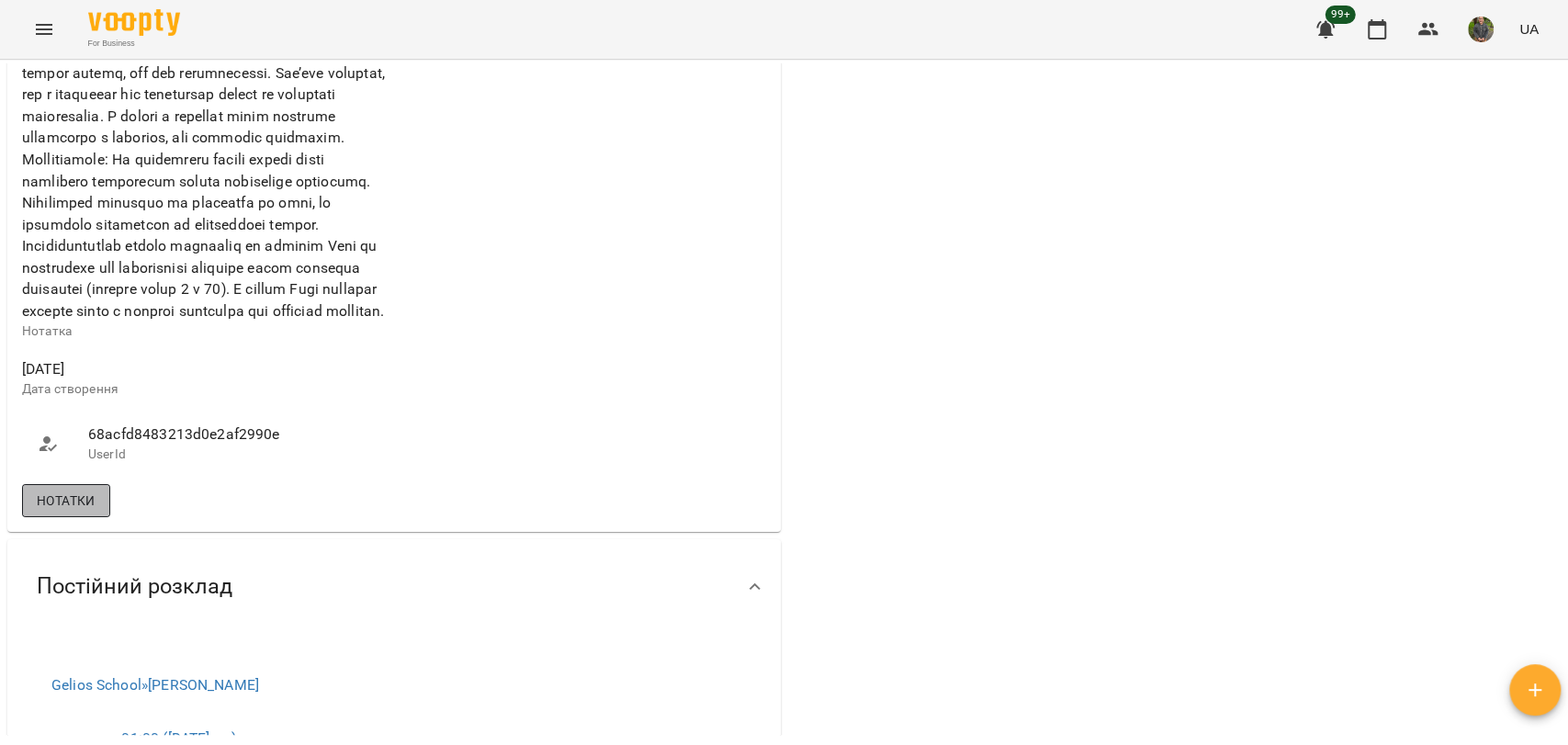
click at [90, 511] on span "Нотатки" at bounding box center [66, 500] width 58 height 22
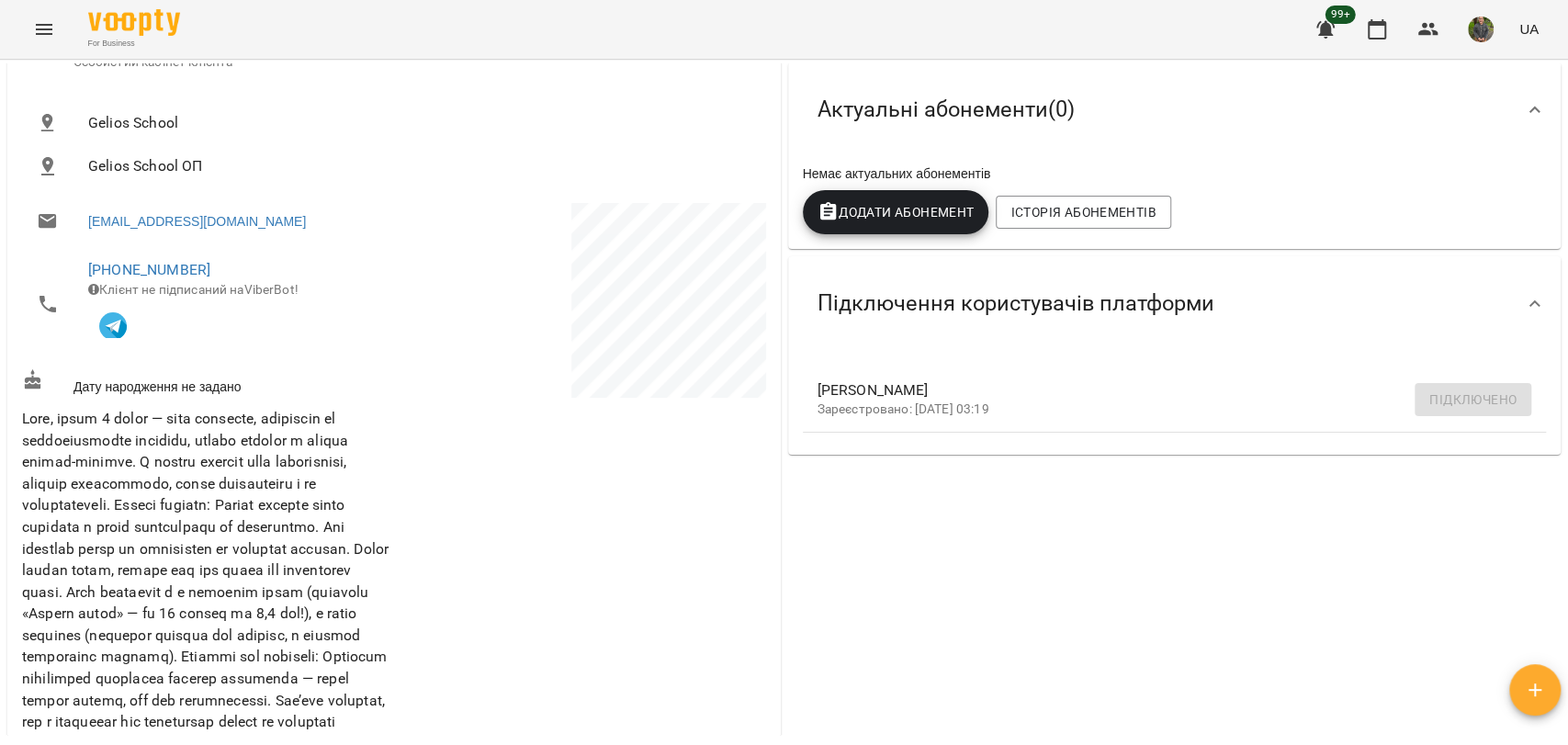
scroll to position [0, 0]
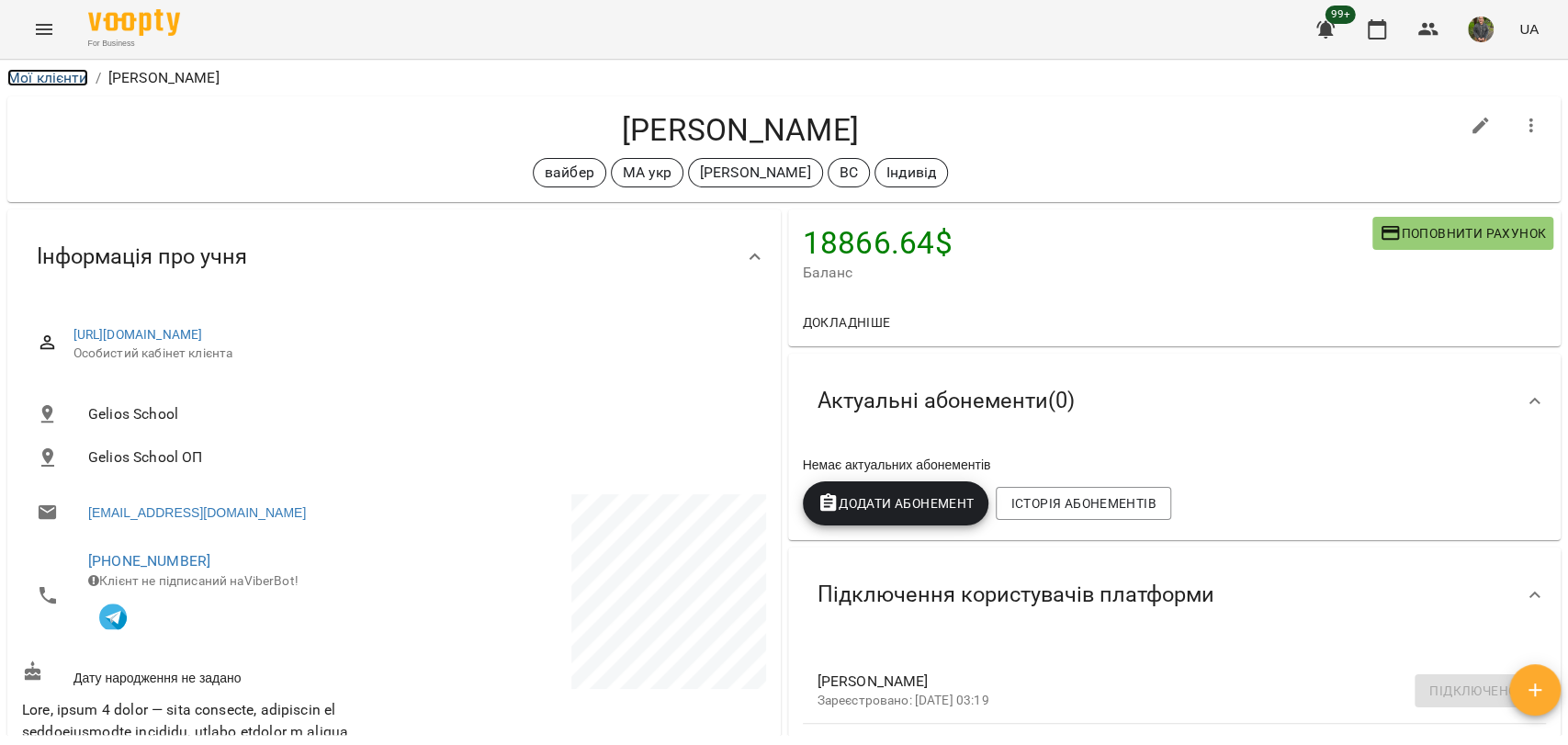
click at [29, 75] on link "Мої клієнти" at bounding box center [48, 77] width 81 height 18
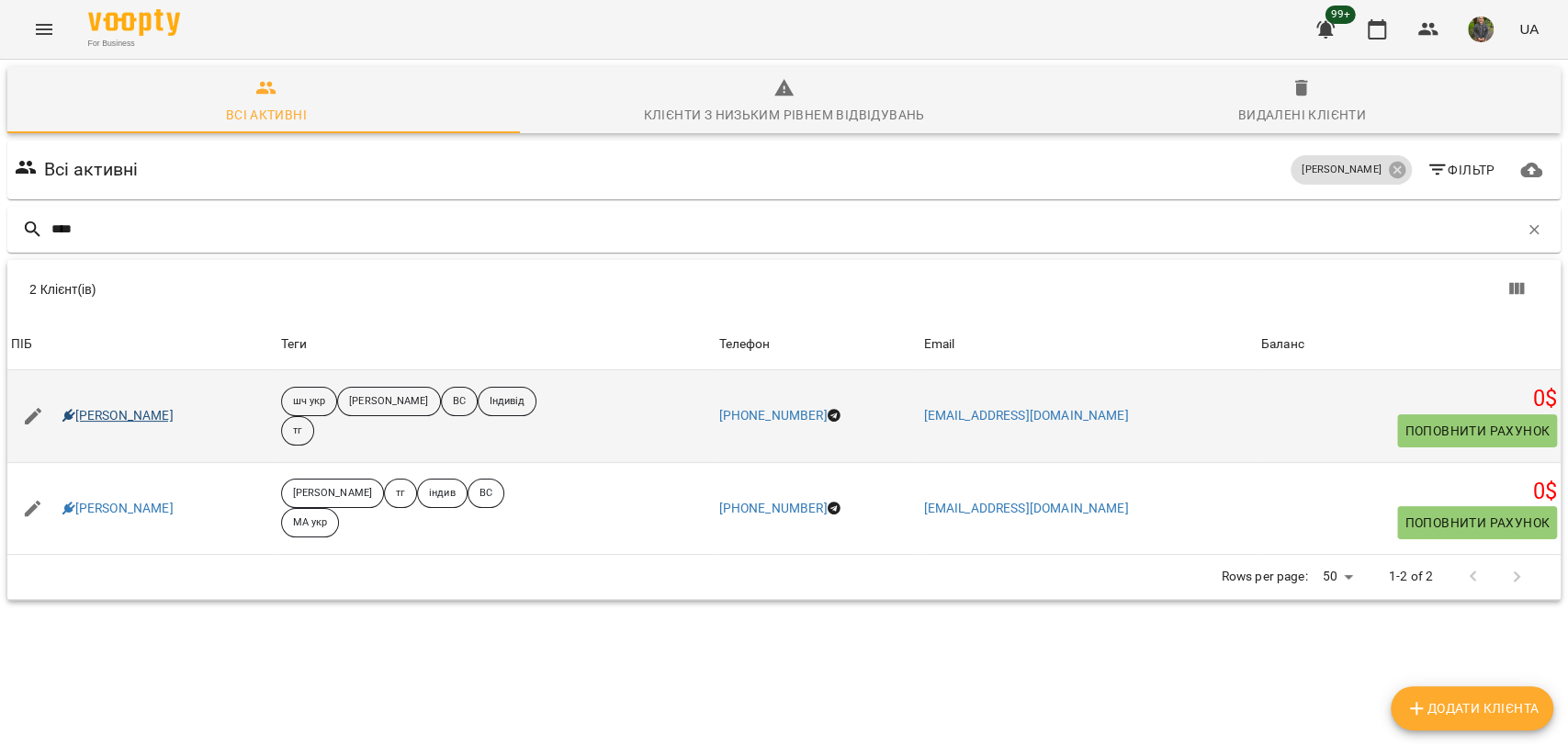
type input "****"
click at [131, 413] on link "[PERSON_NAME]" at bounding box center [118, 416] width 111 height 19
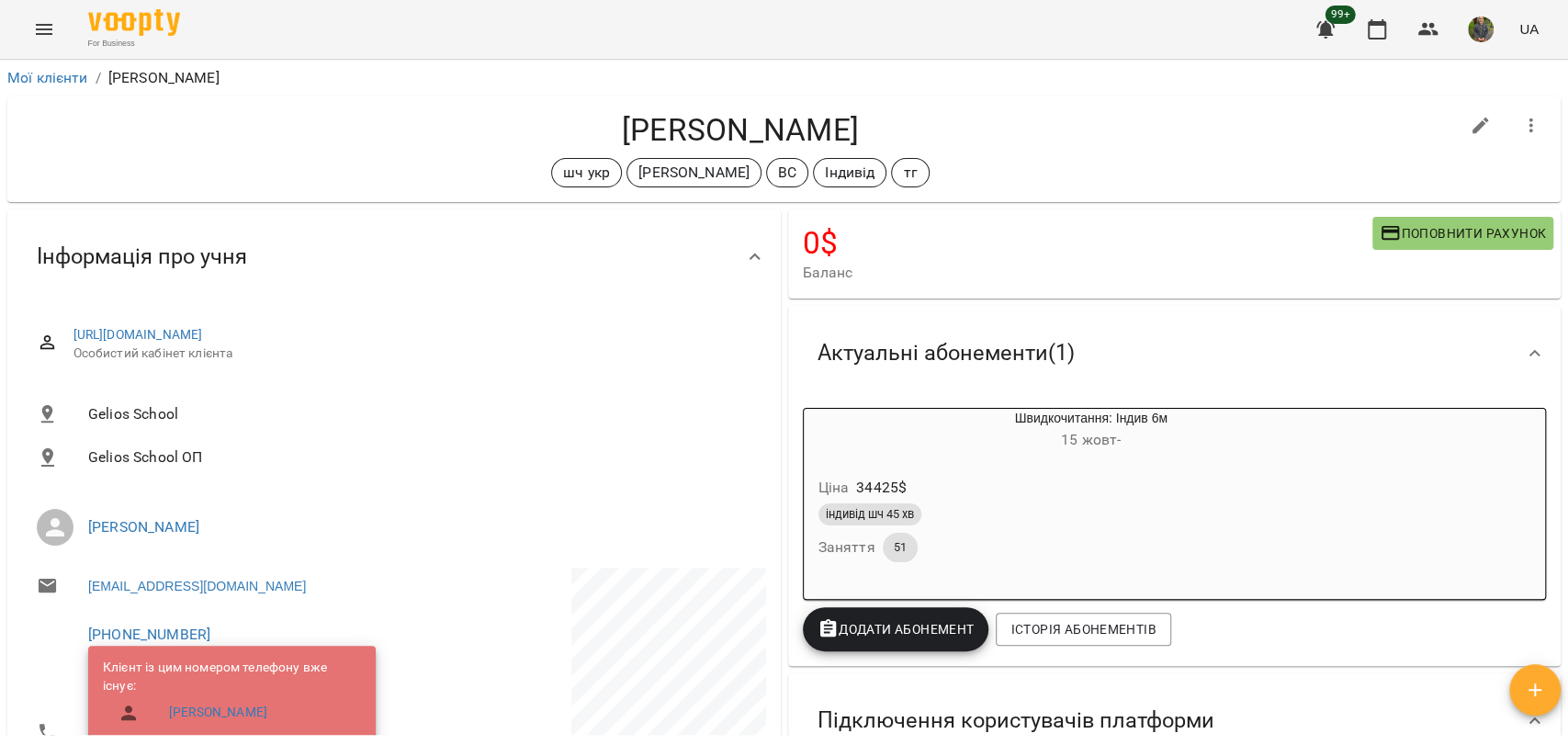
click at [1071, 425] on div "Швидкочитання: Індив 6м 15 жовт -" at bounding box center [1091, 430] width 398 height 44
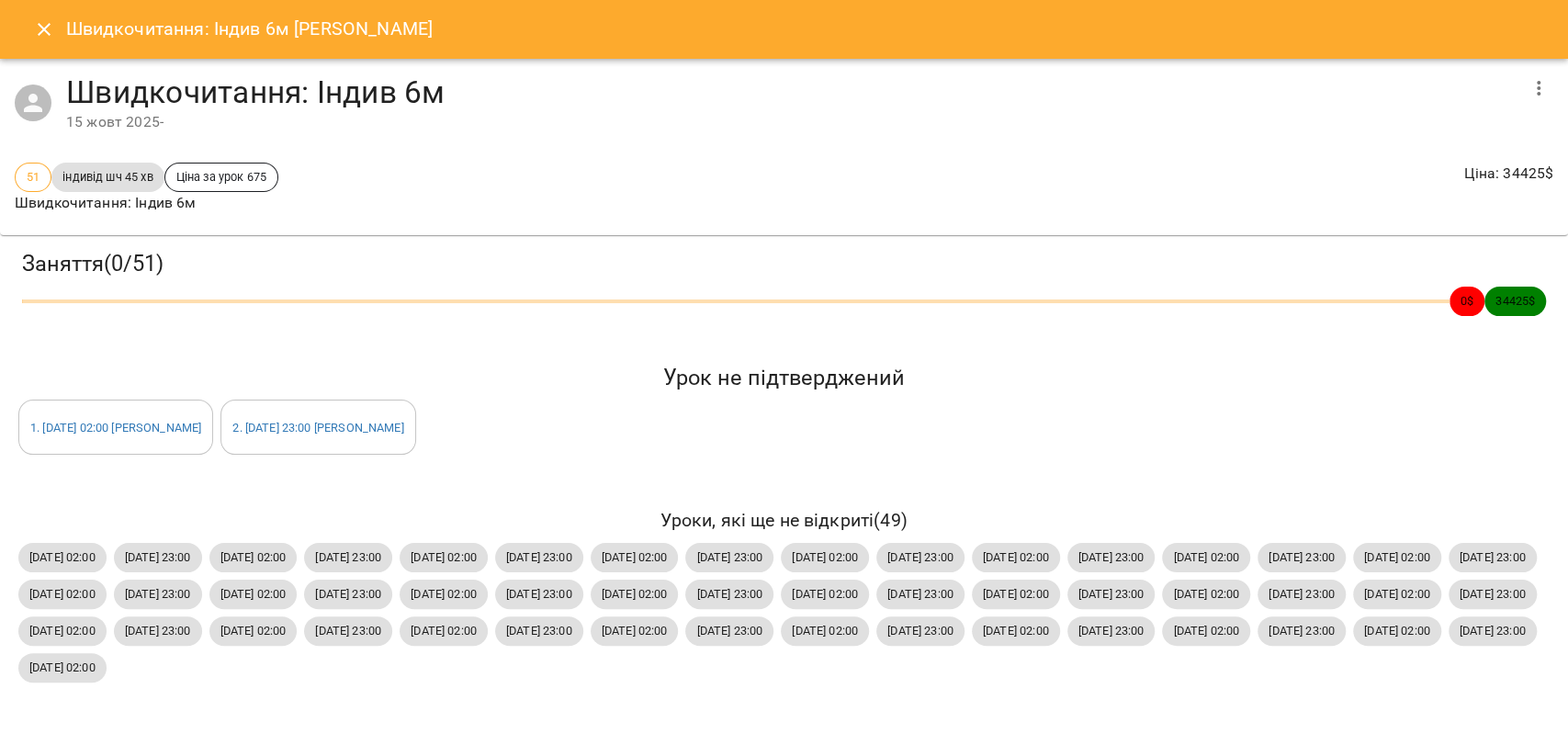
click at [1492, 83] on h4 "Швидкочитання: Індив 6м" at bounding box center [791, 92] width 1451 height 38
click at [1528, 93] on icon "button" at bounding box center [1538, 88] width 22 height 22
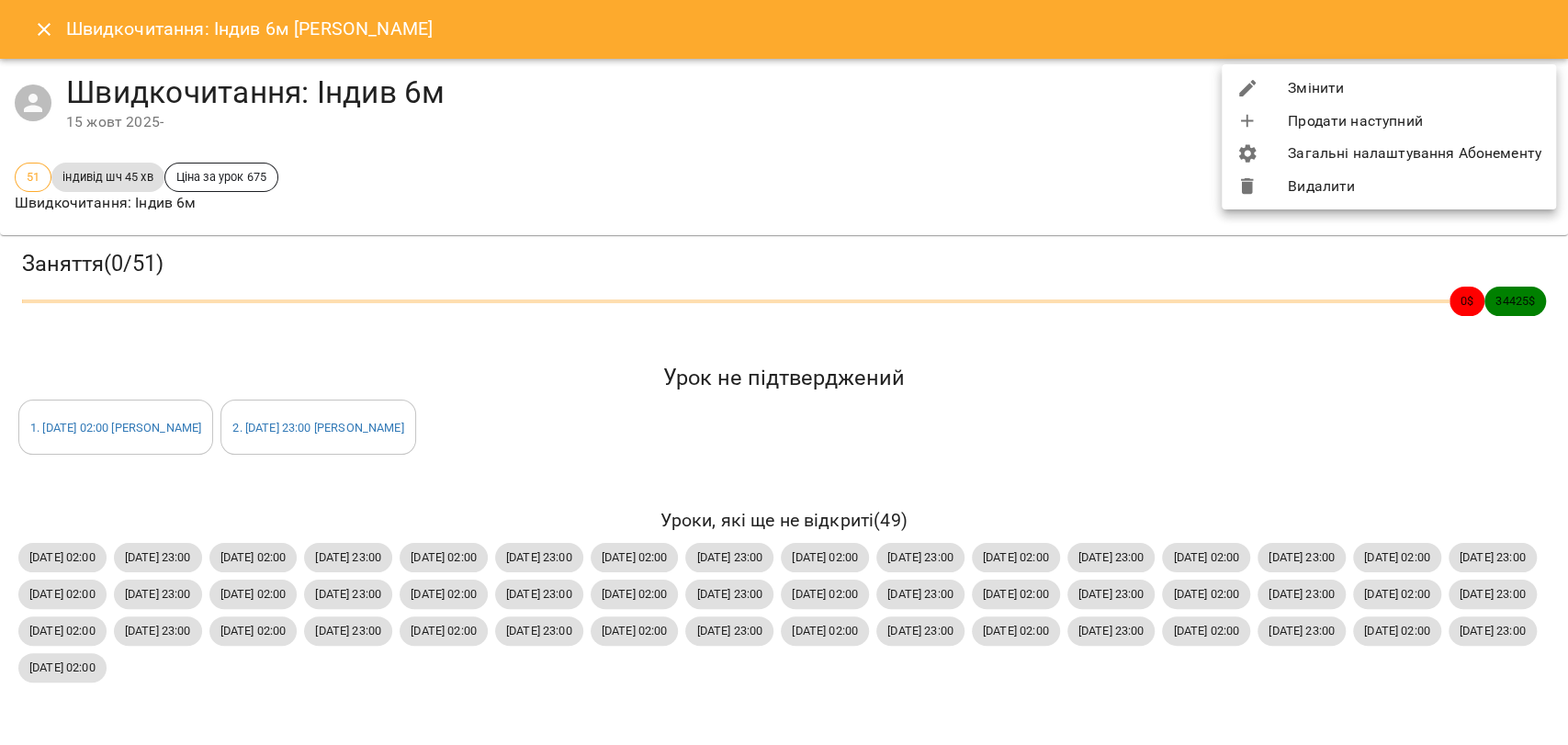
click at [1390, 90] on li "Змінити" at bounding box center [1389, 88] width 334 height 33
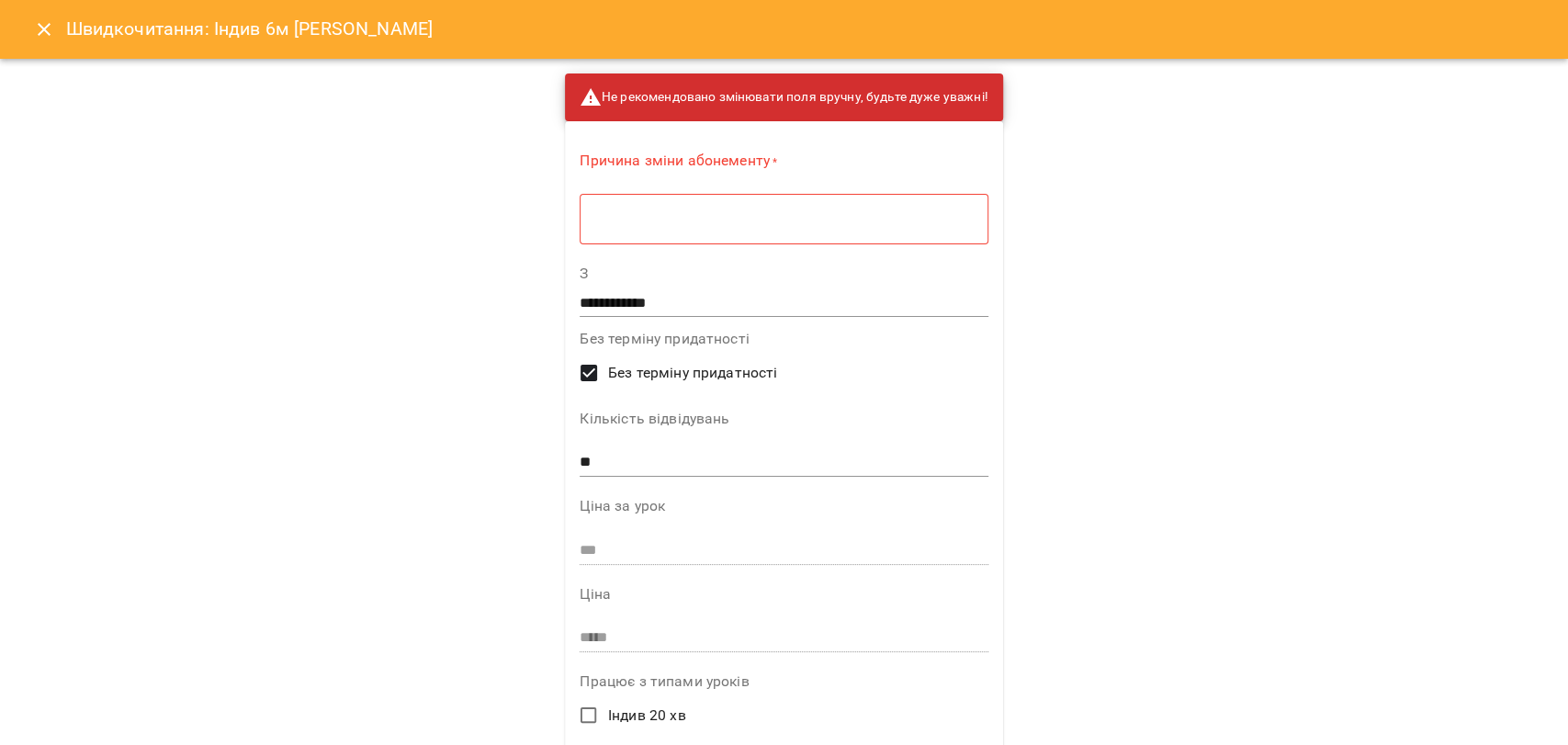
click at [724, 192] on div "Причина зміни абонементу * * ​" at bounding box center [784, 202] width 408 height 102
click at [720, 200] on div "* ​" at bounding box center [784, 219] width 408 height 52
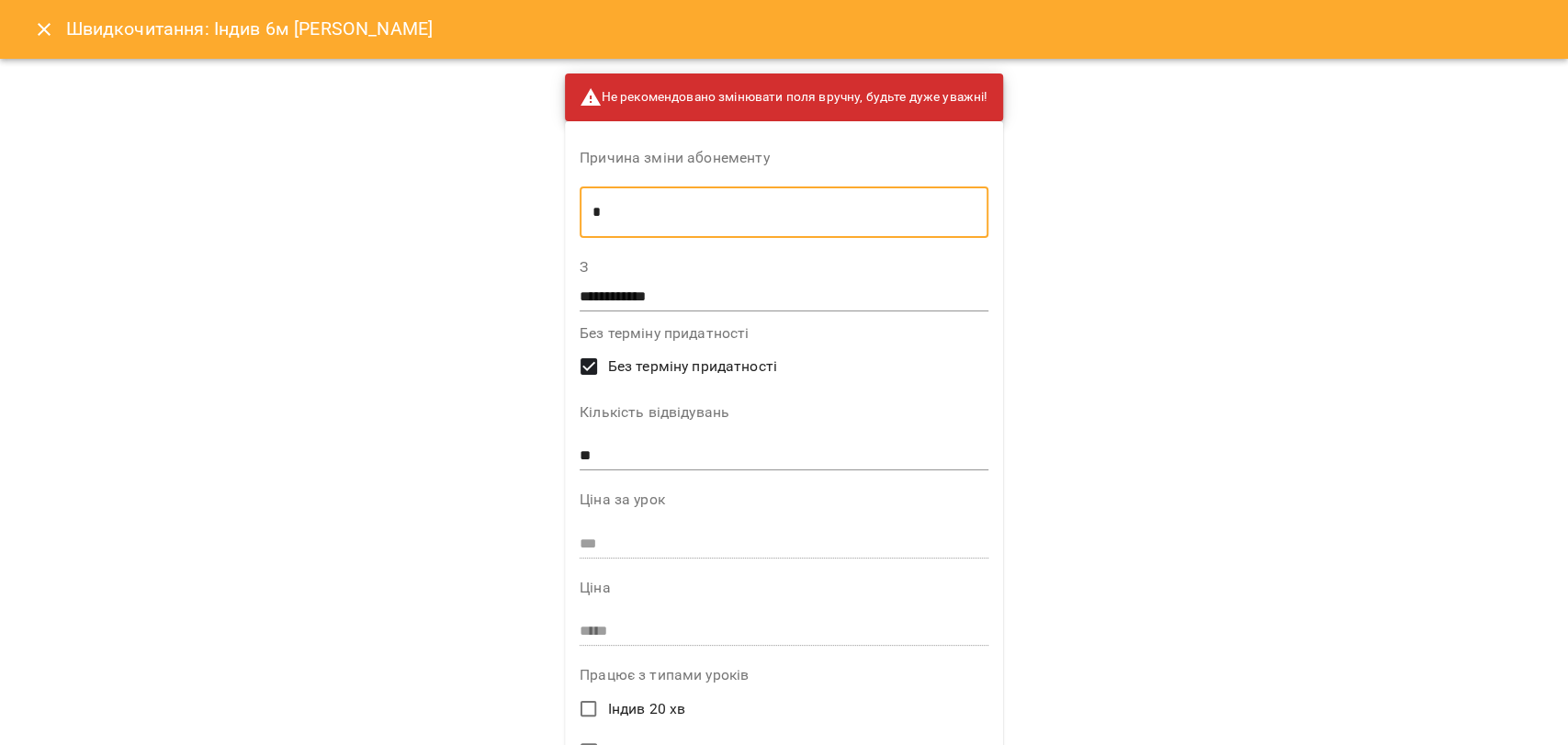
type textarea "*"
click at [648, 278] on div "**********" at bounding box center [784, 285] width 409 height 51
click at [649, 288] on input "**********" at bounding box center [784, 297] width 409 height 29
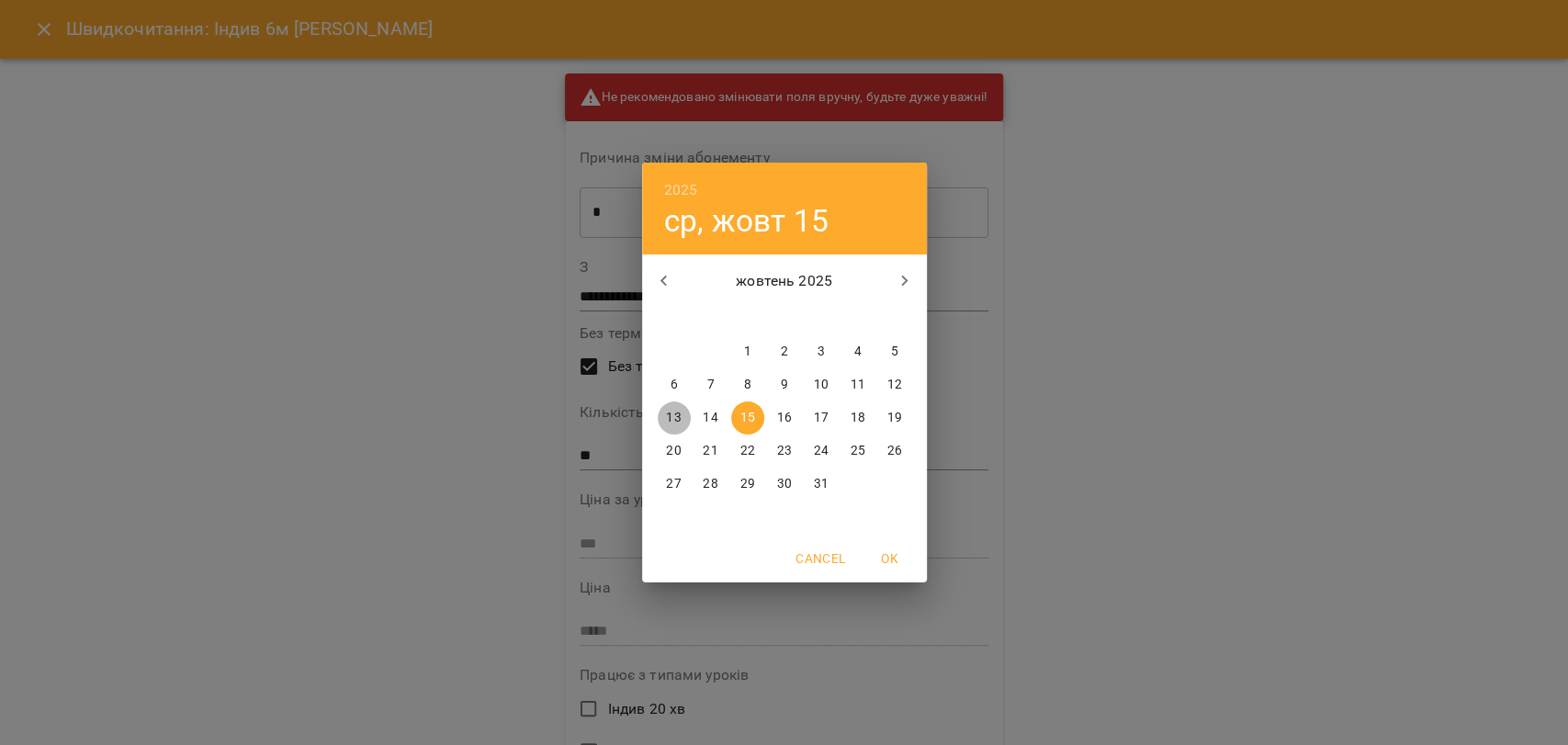
drag, startPoint x: 677, startPoint y: 415, endPoint x: 823, endPoint y: 377, distance: 150.9
click at [676, 415] on p "13" at bounding box center [673, 418] width 15 height 19
type input "**********"
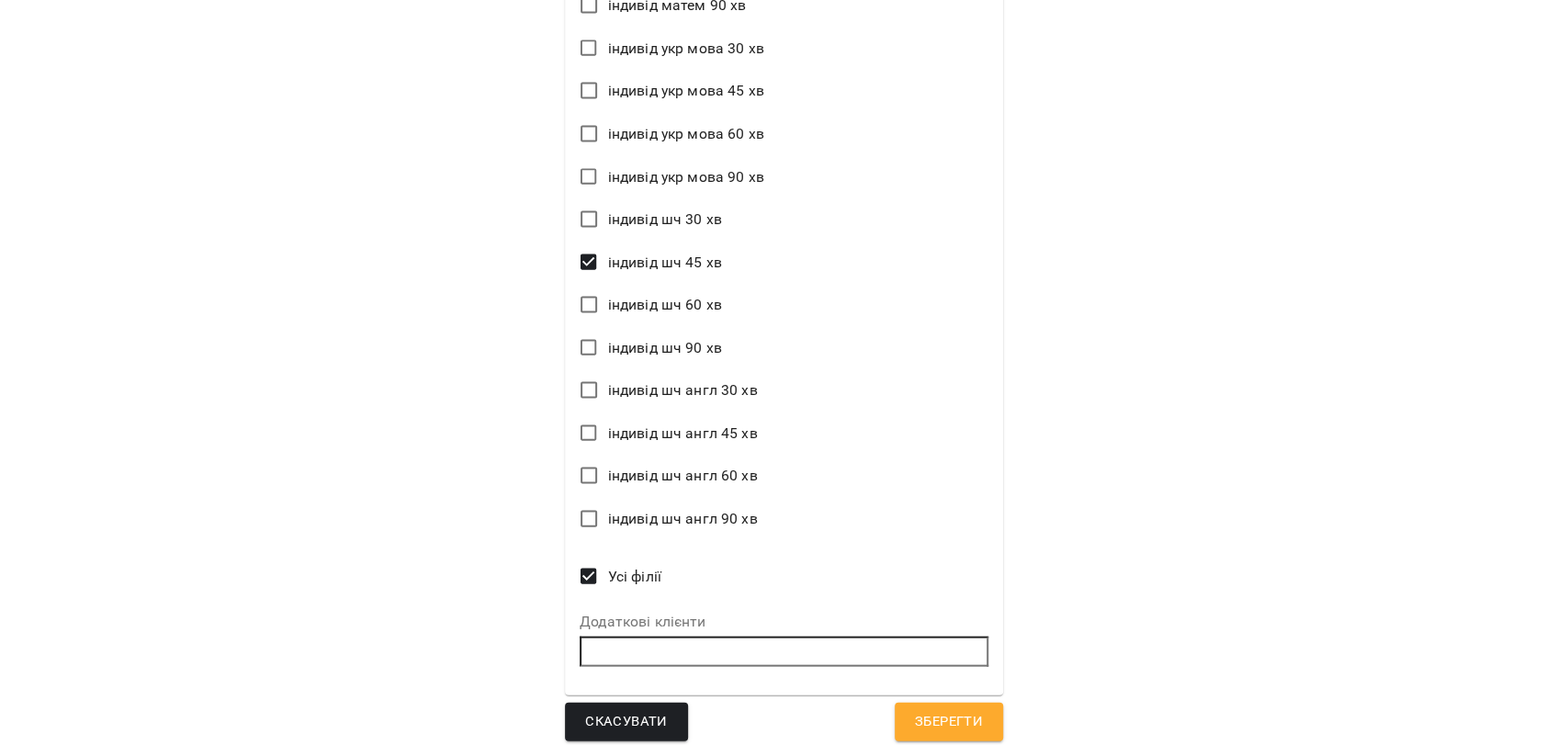
scroll to position [2426, 0]
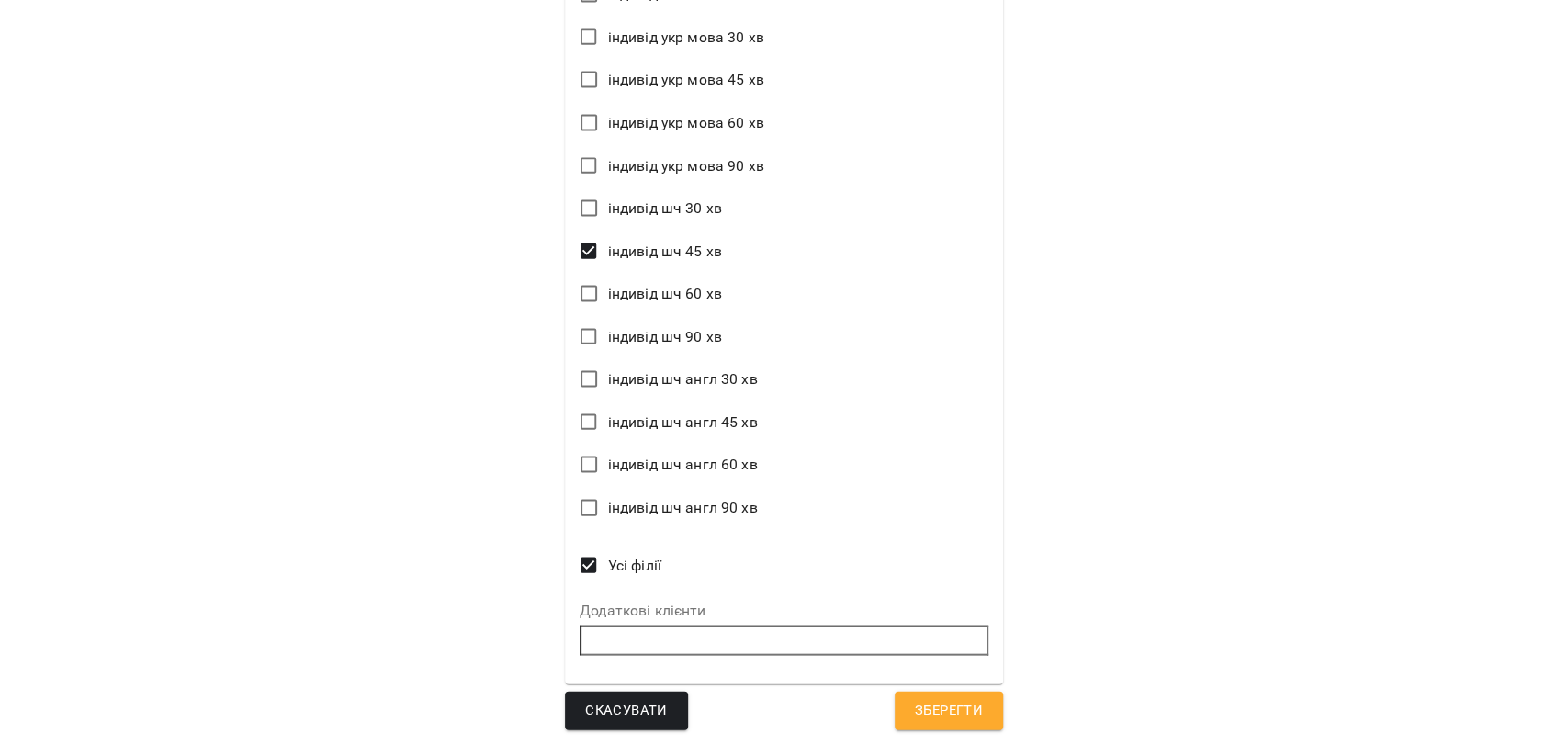
click at [928, 717] on span "Зберегти" at bounding box center [949, 710] width 68 height 24
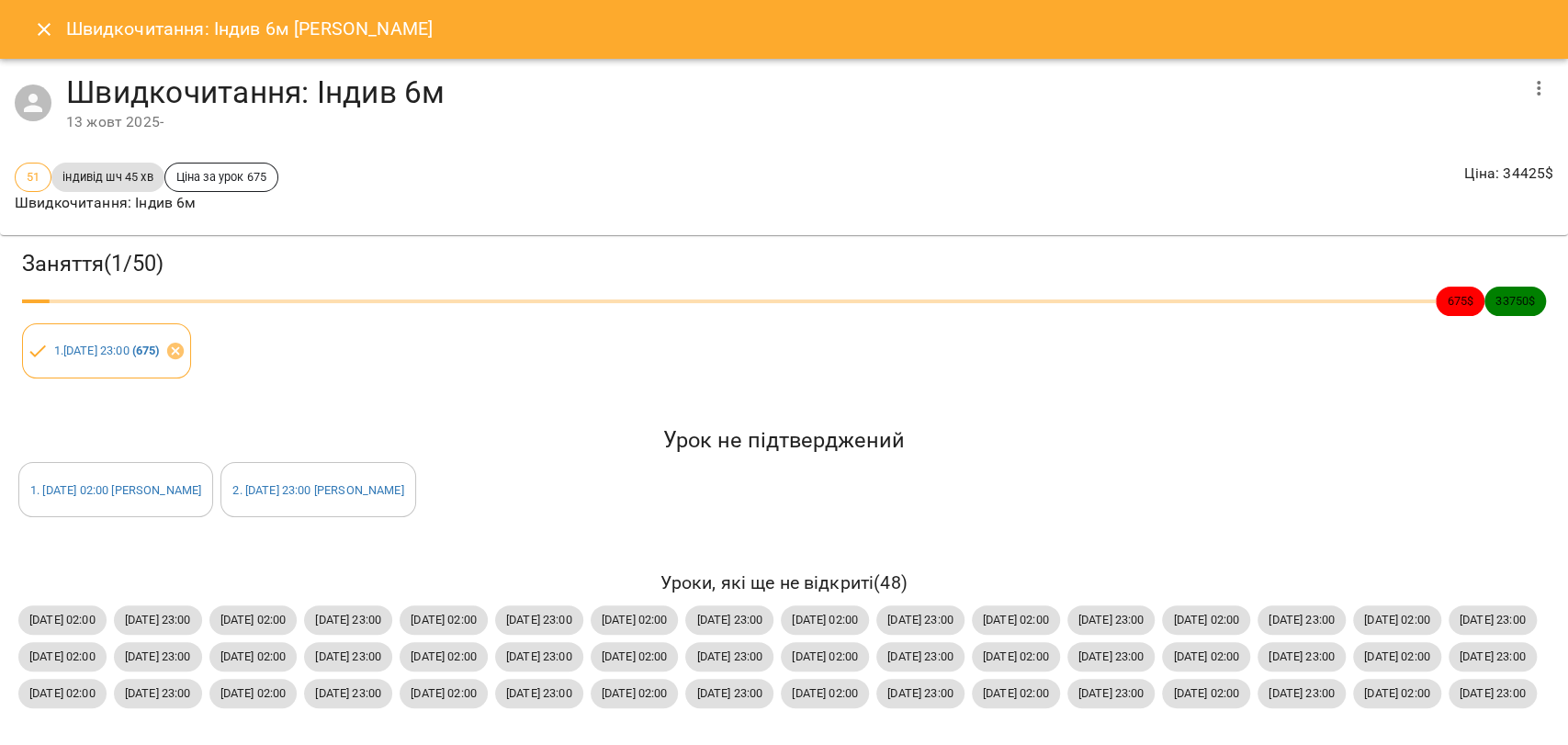
click at [33, 33] on icon "Close" at bounding box center [43, 29] width 22 height 22
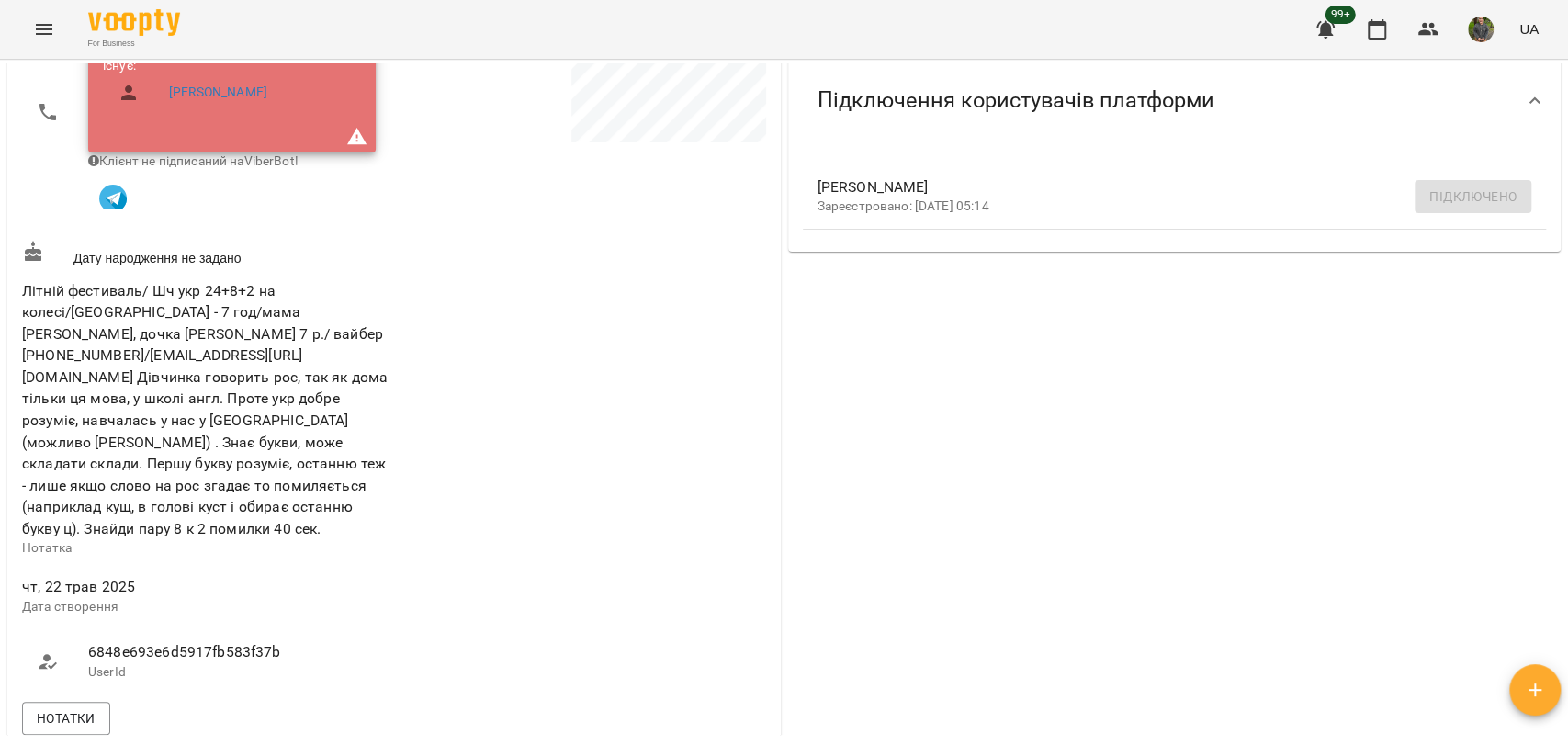
scroll to position [0, 0]
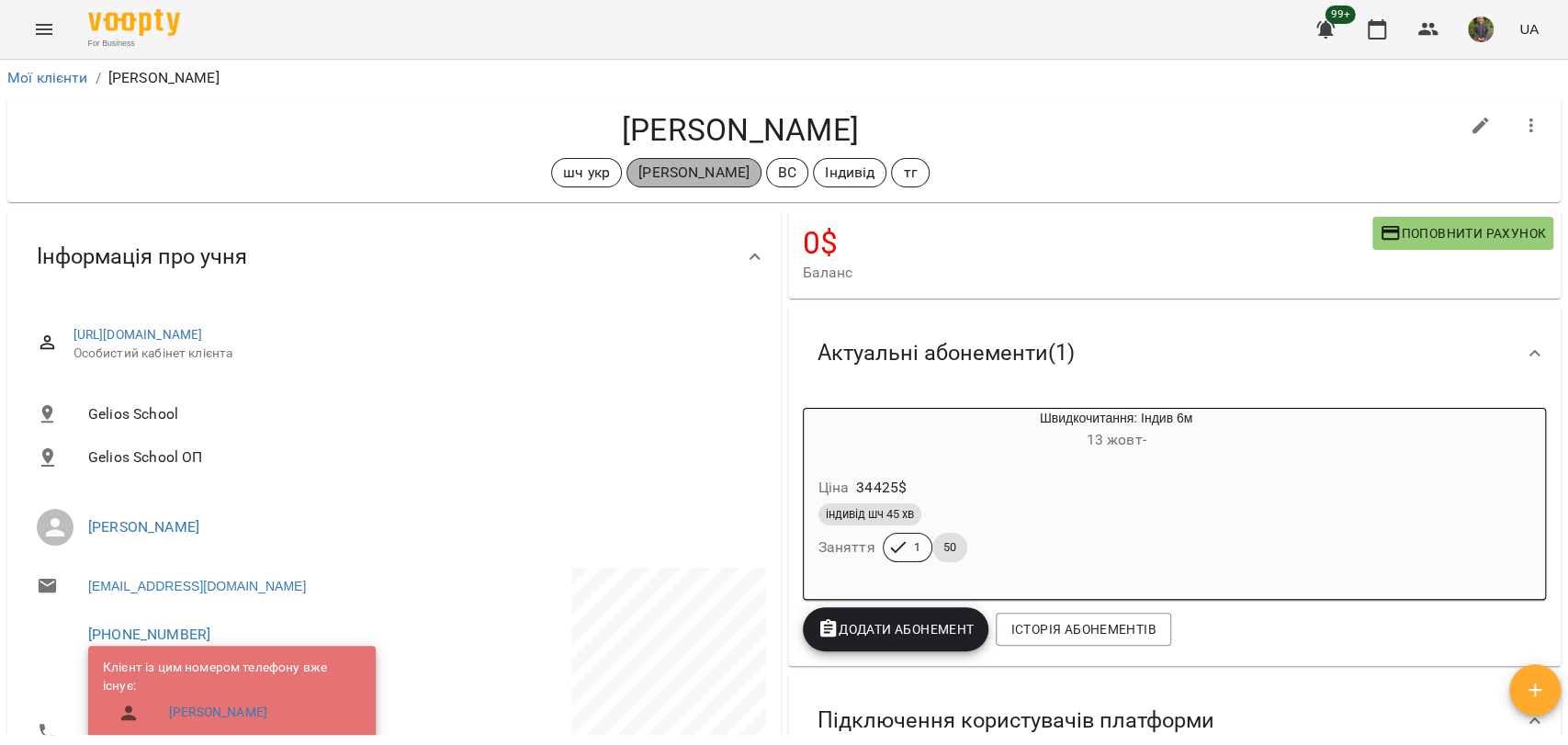
click at [656, 170] on p "[PERSON_NAME]" at bounding box center [694, 172] width 111 height 22
